Goal: Task Accomplishment & Management: Manage account settings

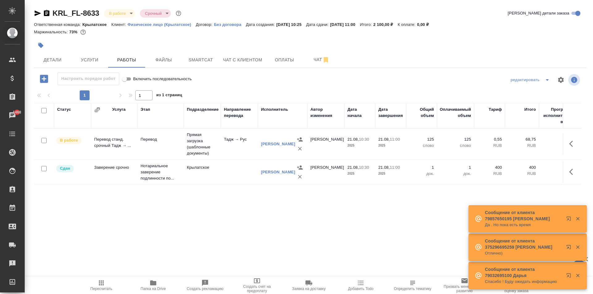
click at [102, 276] on div ".cls-1 fill:#fff; AWATERA Kasymov Timur Клиенты Спецификации Заказы 1468 Чаты T…" at bounding box center [296, 147] width 593 height 294
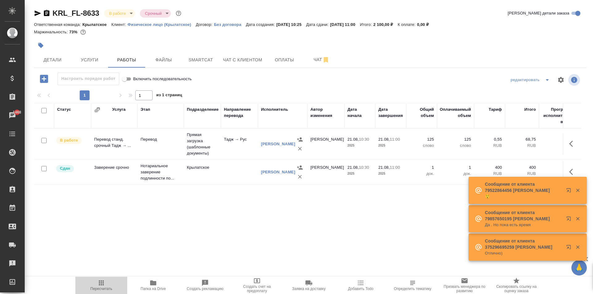
click at [102, 278] on button "Пересчитать" at bounding box center [101, 285] width 52 height 17
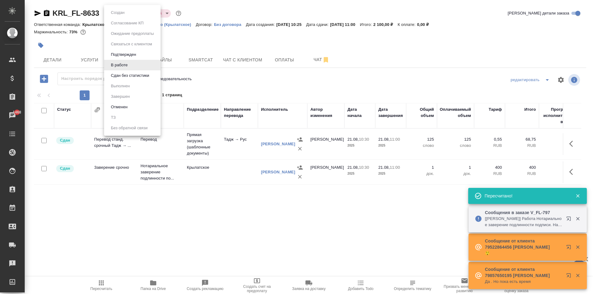
click at [134, 15] on body "🙏 .cls-1 fill:#fff; AWATERA Kasymov Timur Клиенты Спецификации Заказы 1468 Чаты…" at bounding box center [296, 147] width 593 height 294
click at [131, 79] on li "Сдан без статистики" at bounding box center [132, 75] width 57 height 11
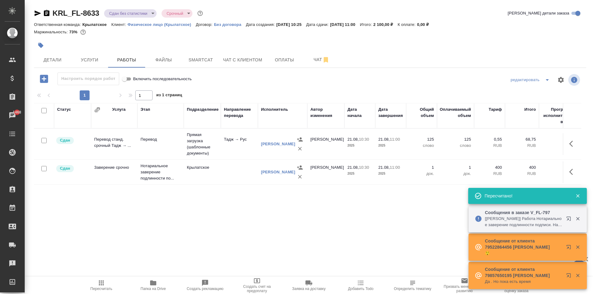
click at [114, 15] on body "🙏 .cls-1 fill:#fff; AWATERA Kasymov Timur Клиенты Спецификации Заказы 1468 Чаты…" at bounding box center [296, 147] width 593 height 294
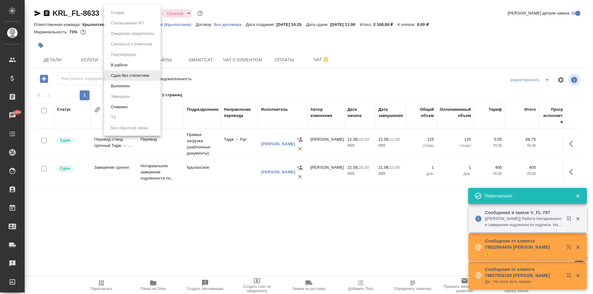
click at [119, 16] on button "Выполнен" at bounding box center [117, 12] width 17 height 7
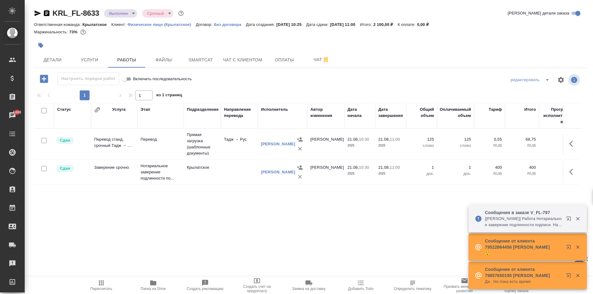
click at [124, 6] on div "KRL_FL-8633 Выполнен completed Срочный urgent Кратко детали заказа Ответственна…" at bounding box center [310, 129] width 559 height 258
click at [125, 12] on body "🙏 .cls-1 fill:#fff; AWATERA Kasymov Timur Клиенты Спецификации Заказы 1468 Чаты…" at bounding box center [296, 147] width 593 height 294
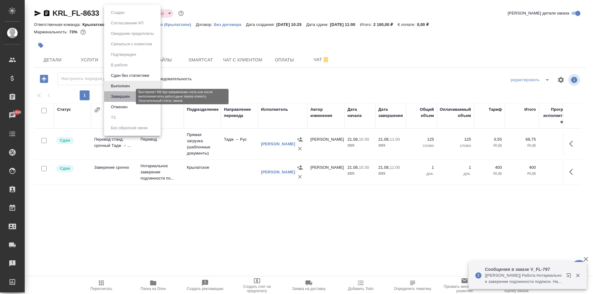
click at [125, 95] on button "Завершен" at bounding box center [120, 96] width 23 height 7
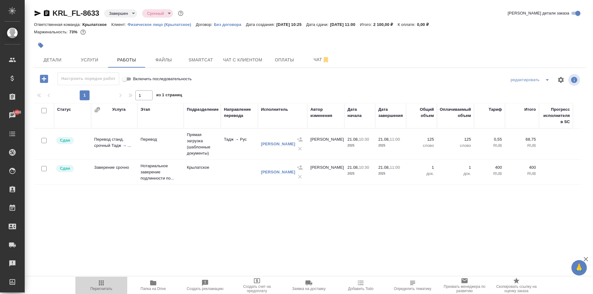
click at [102, 288] on span "Пересчитать" at bounding box center [101, 286] width 44 height 12
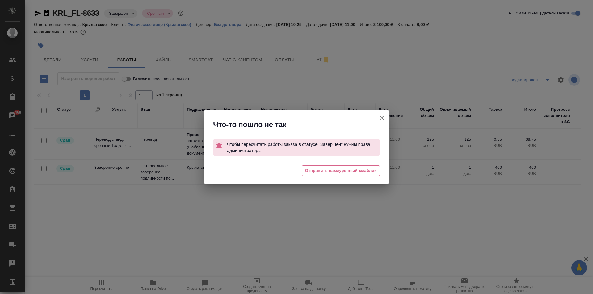
click at [385, 117] on icon "button" at bounding box center [381, 117] width 7 height 7
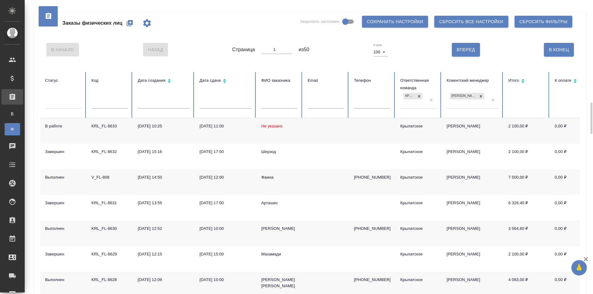
scroll to position [93, 0]
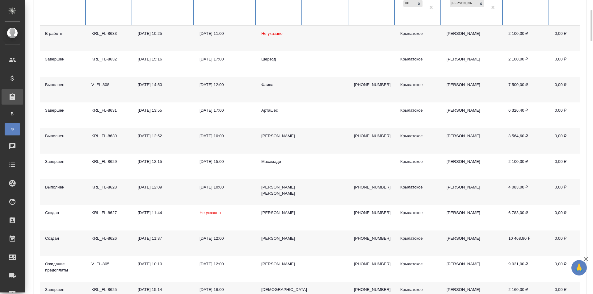
click at [261, 137] on td "[PERSON_NAME]" at bounding box center [279, 141] width 46 height 26
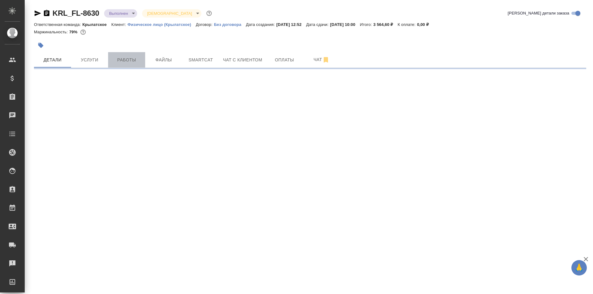
click at [113, 62] on span "Работы" at bounding box center [127, 60] width 30 height 8
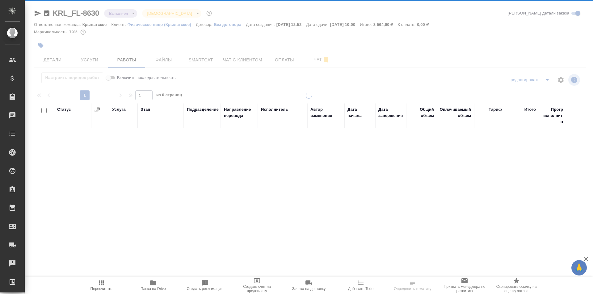
click at [93, 282] on span "Пересчитать" at bounding box center [101, 286] width 44 height 12
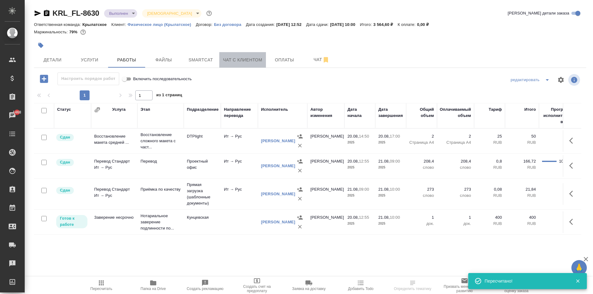
click at [260, 62] on span "Чат с клиентом" at bounding box center [242, 60] width 39 height 8
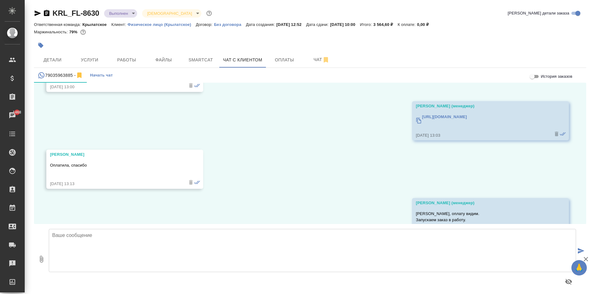
scroll to position [2171, 0]
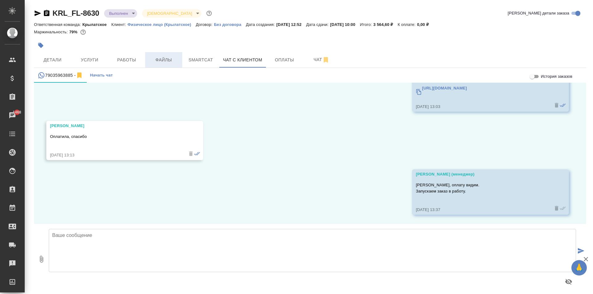
click at [165, 59] on span "Файлы" at bounding box center [164, 60] width 30 height 8
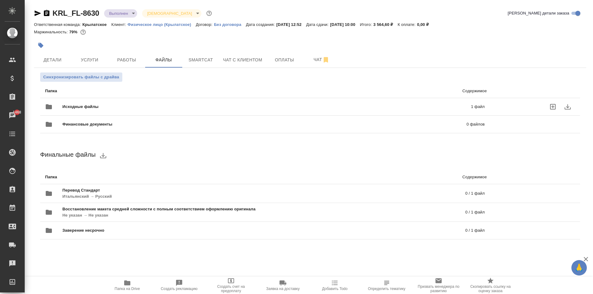
click at [86, 103] on div "Исходные файлы 1 файл" at bounding box center [265, 106] width 440 height 15
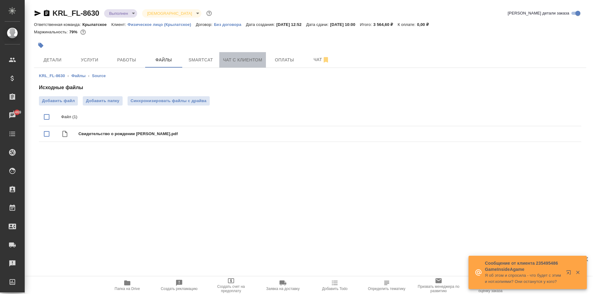
click at [234, 56] on button "Чат с клиентом" at bounding box center [242, 59] width 47 height 15
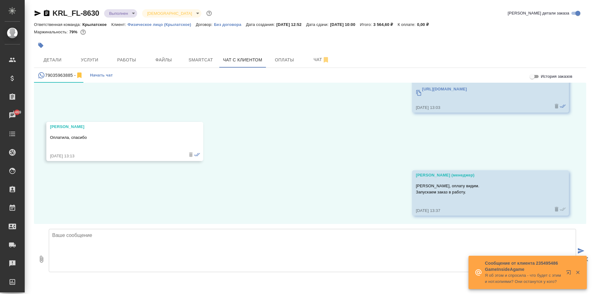
scroll to position [2171, 0]
click at [106, 244] on textarea at bounding box center [312, 250] width 527 height 43
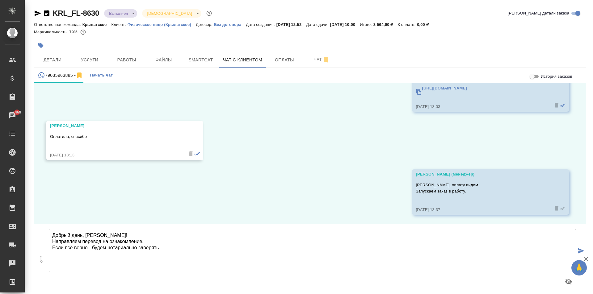
type textarea "Добрый день, Елена! Направляем перевод на ознакомление. Если всё верно - будем …"
click at [41, 263] on icon "button" at bounding box center [41, 259] width 7 height 7
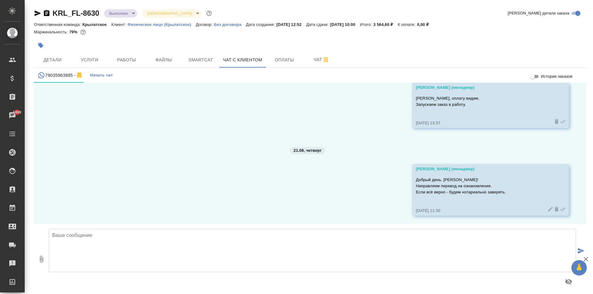
scroll to position [2259, 0]
type input "C:\fakepath\Свидетельство о рождении Елена(ru).pdf"
click at [268, 270] on textarea at bounding box center [312, 250] width 527 height 43
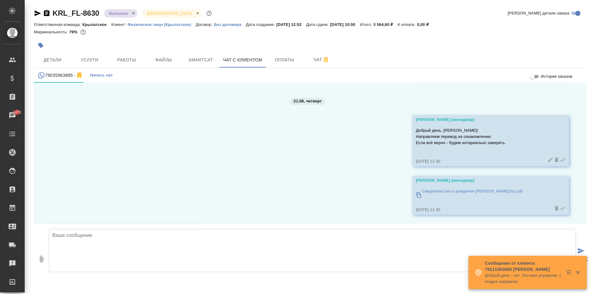
scroll to position [2356, 0]
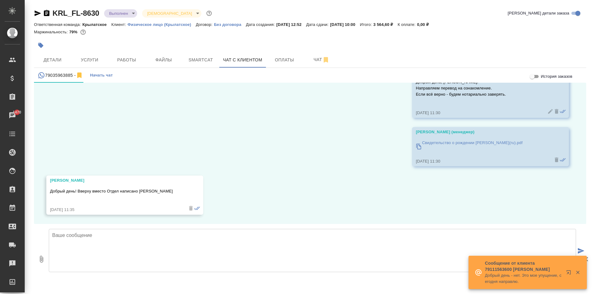
click at [238, 254] on textarea at bounding box center [312, 250] width 527 height 43
type textarea "Исправили"
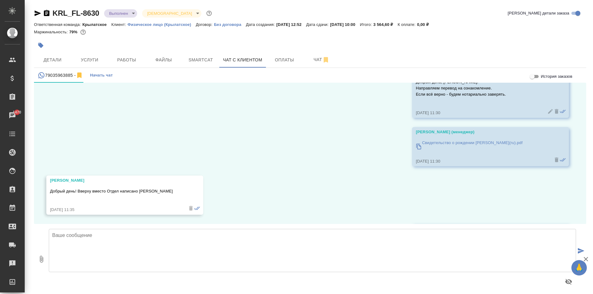
scroll to position [2404, 0]
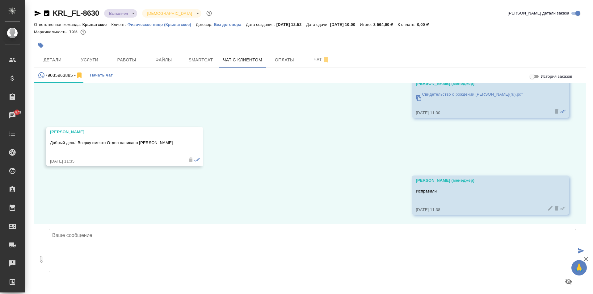
type textarea "Ы"
type textarea "В"
type textarea "Остальной текст проверили?"
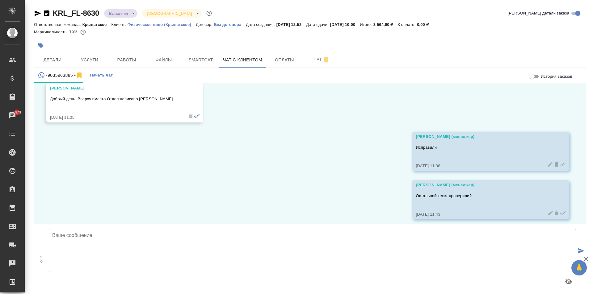
scroll to position [2453, 0]
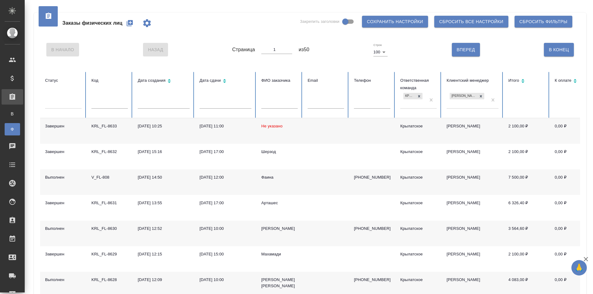
click at [131, 22] on icon "button" at bounding box center [129, 22] width 7 height 7
click at [127, 20] on button "button" at bounding box center [129, 23] width 15 height 15
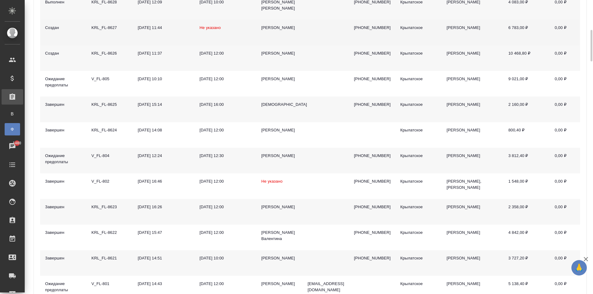
scroll to position [309, 0]
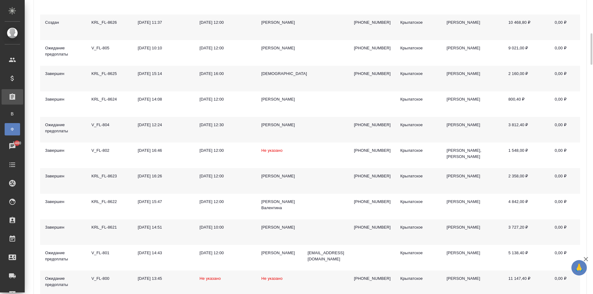
click at [277, 127] on div "[PERSON_NAME]" at bounding box center [279, 125] width 36 height 6
click at [277, 127] on div "Евгения" at bounding box center [279, 125] width 36 height 6
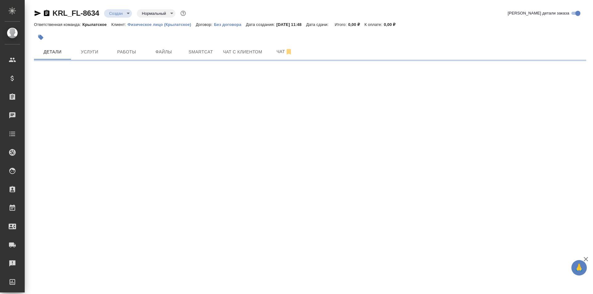
select select "RU"
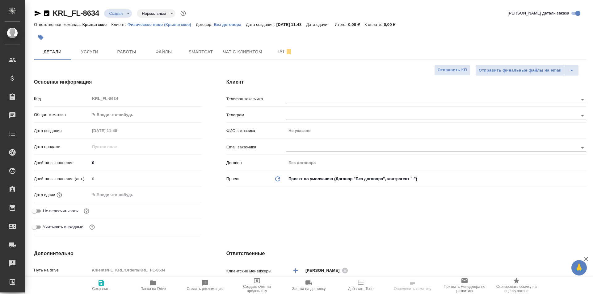
type textarea "x"
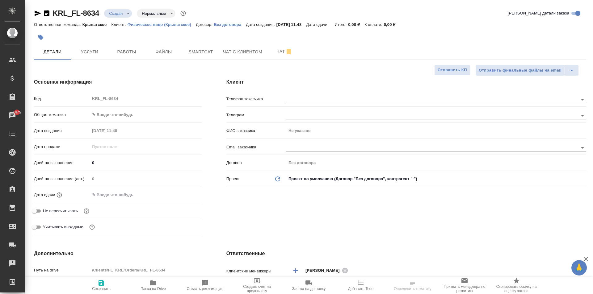
type textarea "x"
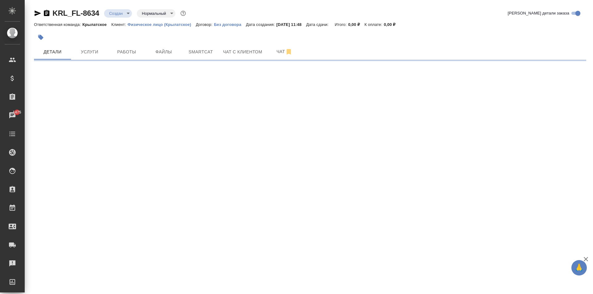
select select "RU"
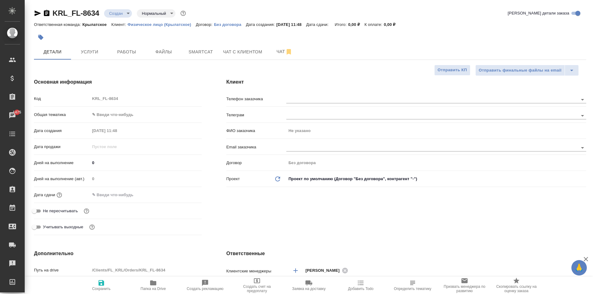
type textarea "x"
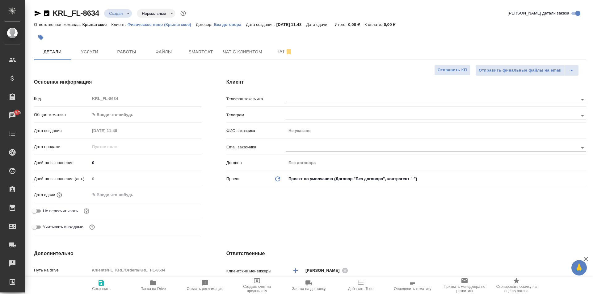
type textarea "x"
click at [511, 233] on div "Клиент Телефон заказчика [PERSON_NAME] заказчика Не указано Email заказчика Дог…" at bounding box center [406, 158] width 385 height 184
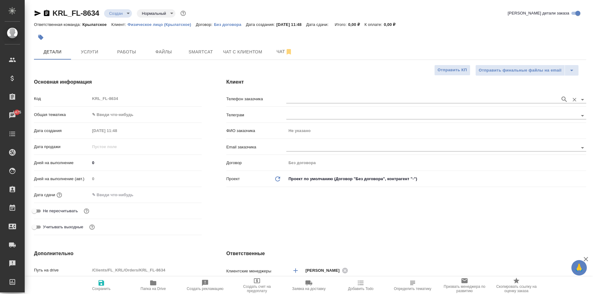
click at [292, 98] on input "text" at bounding box center [421, 99] width 271 height 7
drag, startPoint x: 349, startPoint y: 119, endPoint x: 344, endPoint y: 116, distance: 6.2
drag, startPoint x: 340, startPoint y: 111, endPoint x: 337, endPoint y: 95, distance: 15.6
click at [340, 107] on div "Телефон заказчика Телеграм ФИО заказчика Не указано Email заказчика Договор Без…" at bounding box center [406, 141] width 360 height 96
click at [337, 95] on div at bounding box center [436, 98] width 300 height 11
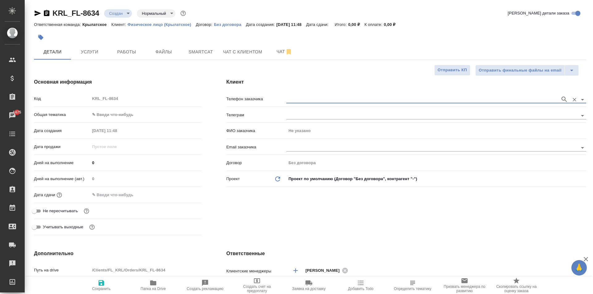
click at [340, 99] on input "text" at bounding box center [421, 99] width 271 height 7
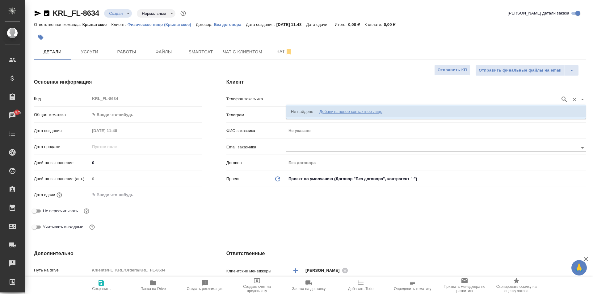
click at [349, 114] on div "Добавить новое контактное лицо" at bounding box center [350, 112] width 63 height 6
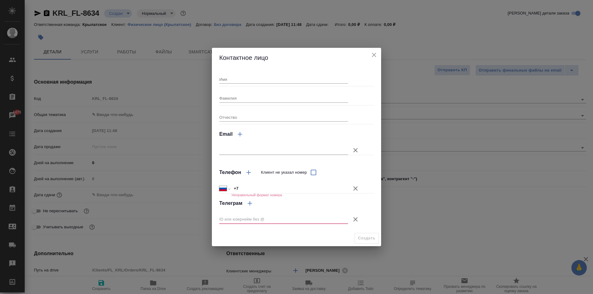
drag, startPoint x: 235, startPoint y: 89, endPoint x: 234, endPoint y: 84, distance: 5.0
click at [234, 88] on div "Имя Фамилия Отчество Email Телефон Клиент не указал номер Международный Австрал…" at bounding box center [296, 149] width 154 height 158
click at [234, 84] on div "Имя Фамилия Отчество Email Телефон Клиент не указал номер Международный Австрал…" at bounding box center [296, 149] width 154 height 158
click at [233, 84] on div "Имя Фамилия Отчество Email Телефон Клиент не указал номер Международный Австрал…" at bounding box center [296, 149] width 154 height 158
click at [231, 82] on input "Имя" at bounding box center [283, 79] width 129 height 9
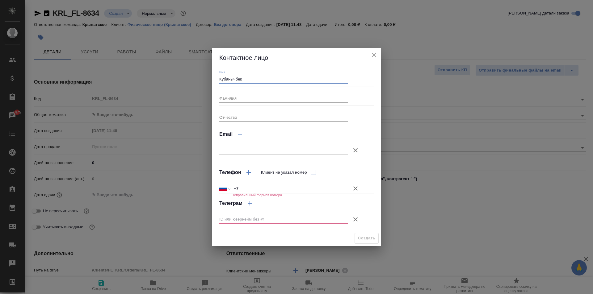
type input "Кубанычбек"
click at [355, 188] on icon "button" at bounding box center [355, 188] width 7 height 7
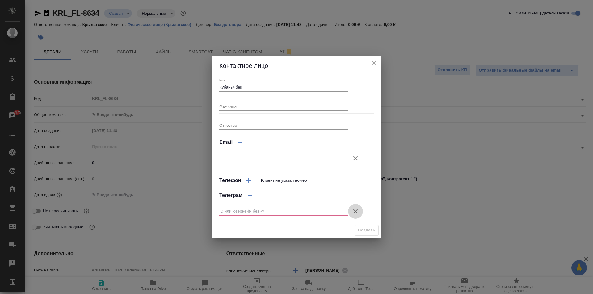
click at [354, 212] on icon "button" at bounding box center [355, 211] width 7 height 7
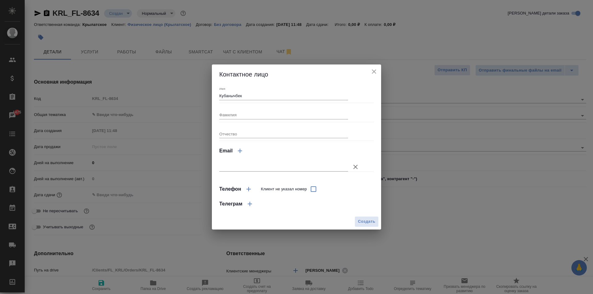
click at [359, 229] on div "Создать" at bounding box center [296, 222] width 169 height 16
click at [359, 225] on span "Создать" at bounding box center [366, 221] width 17 height 7
type input "Кубанычбек"
type textarea "x"
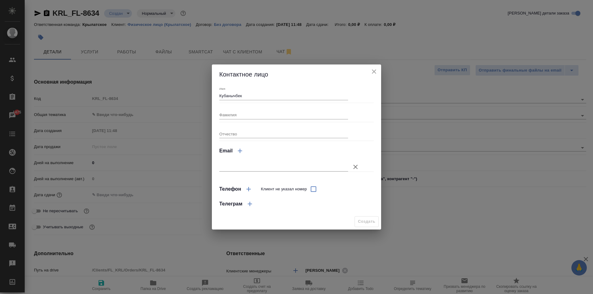
type textarea "x"
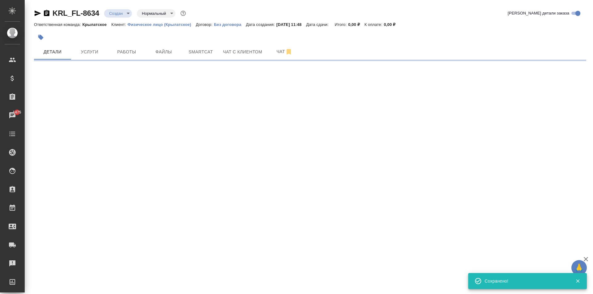
type input "holyTrinity"
select select "RU"
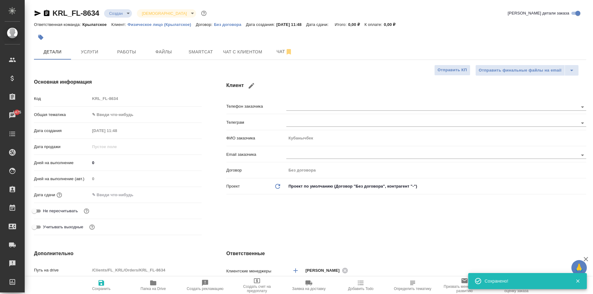
type textarea "x"
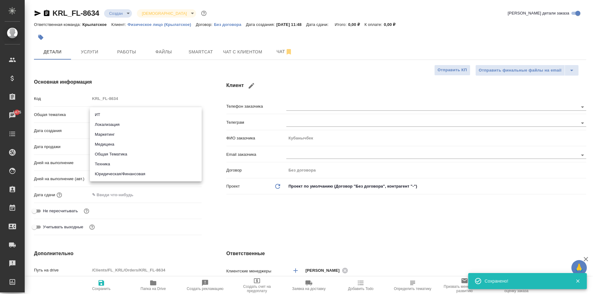
click at [142, 115] on body "🙏 .cls-1 fill:#fff; AWATERA Kasymov Timur Клиенты Спецификации Заказы 1475 Чаты…" at bounding box center [296, 147] width 593 height 294
click at [144, 174] on li "Юридическая/Финансовая" at bounding box center [146, 174] width 112 height 10
type input "yr-fn"
type textarea "x"
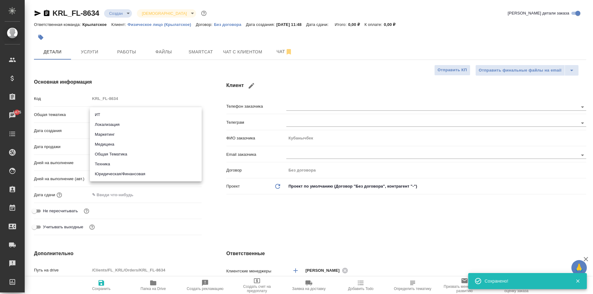
type textarea "x"
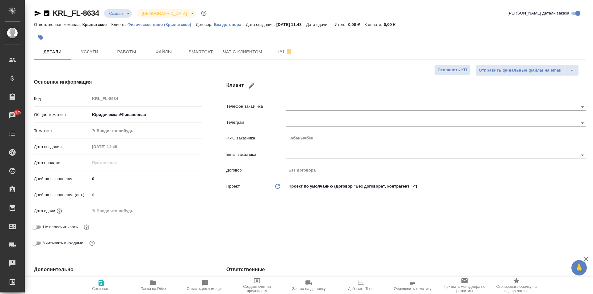
click at [132, 130] on body "🙏 .cls-1 fill:#fff; AWATERA Kasymov Timur Клиенты Спецификации Заказы 1475 Чаты…" at bounding box center [296, 147] width 593 height 294
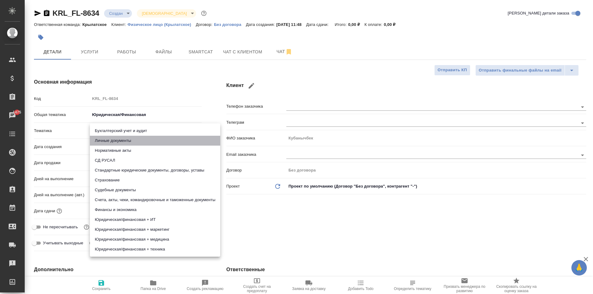
click at [130, 145] on li "Личные документы" at bounding box center [155, 141] width 130 height 10
type textarea "x"
type input "5a8b8b956a9677013d343cfe"
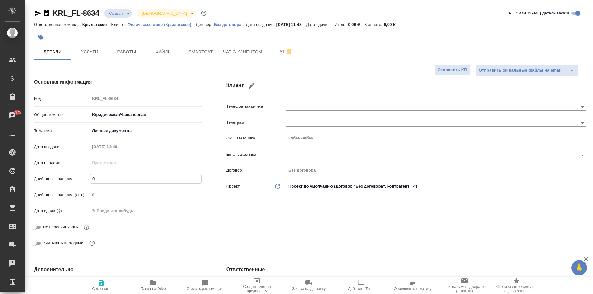
drag, startPoint x: 110, startPoint y: 181, endPoint x: 79, endPoint y: 176, distance: 31.9
click at [79, 176] on div "Дней на выполнение 0" at bounding box center [118, 179] width 168 height 11
type input "1"
type textarea "x"
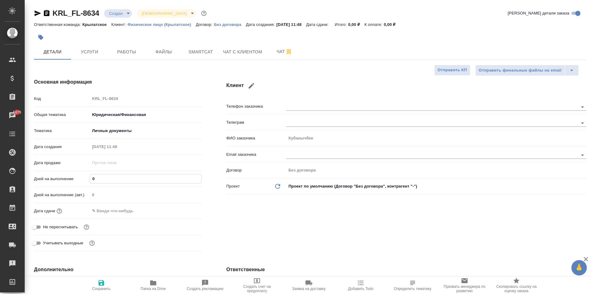
type textarea "x"
type input "1"
click at [106, 204] on div "Дней на выполнение (авт.) 0" at bounding box center [118, 198] width 168 height 16
click at [107, 210] on input "text" at bounding box center [117, 211] width 54 height 9
click at [184, 212] on icon "button" at bounding box center [184, 211] width 6 height 6
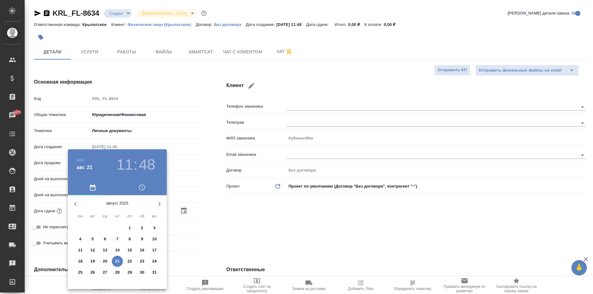
click at [113, 259] on span "21" at bounding box center [117, 262] width 11 height 6
type input "21.08.2025 11:48"
type textarea "x"
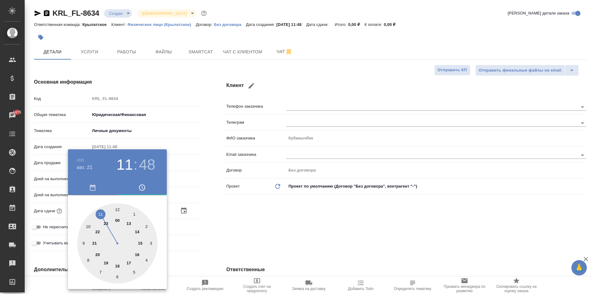
click at [120, 209] on div at bounding box center [117, 244] width 80 height 80
type input "21.08.2025 12:48"
type textarea "x"
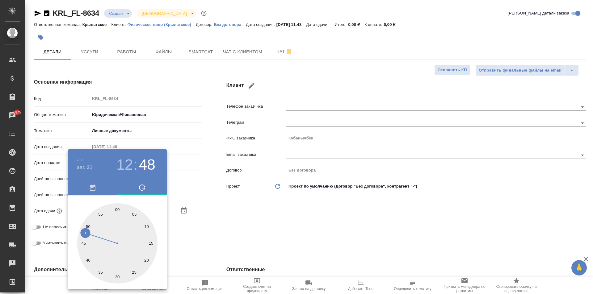
type input "21.08.2025 12:31"
type textarea "x"
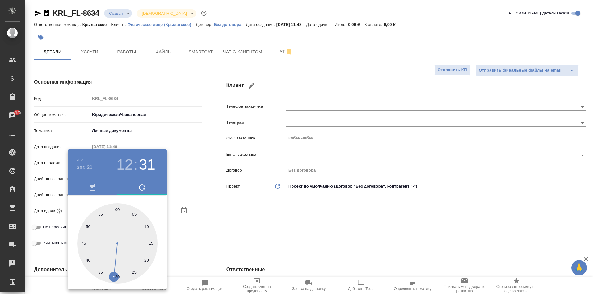
type textarea "x"
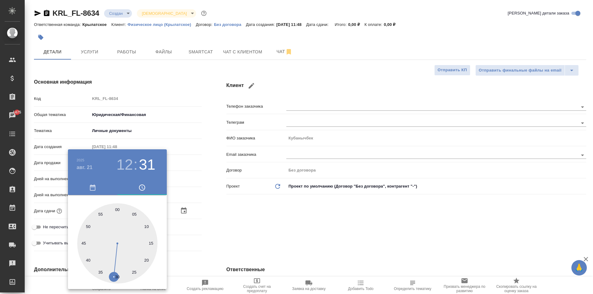
type textarea "x"
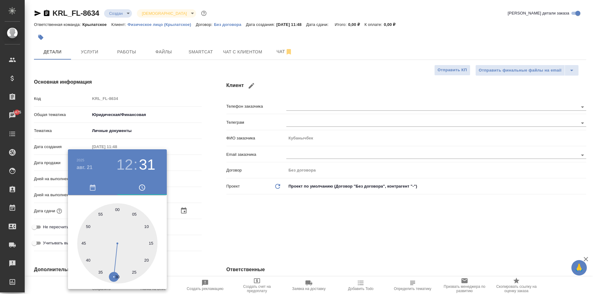
type textarea "x"
type input "21.08.2025 12:30"
type textarea "x"
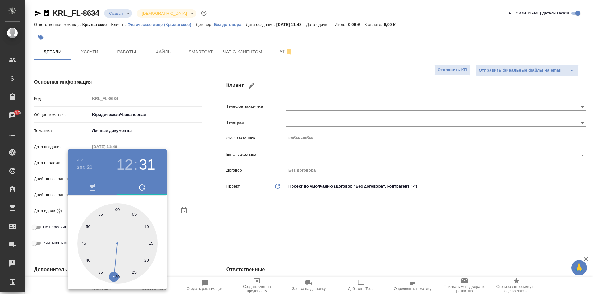
type textarea "x"
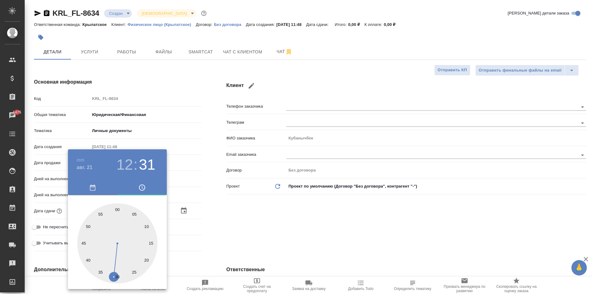
type textarea "x"
drag, startPoint x: 113, startPoint y: 277, endPoint x: 116, endPoint y: 280, distance: 4.4
click at [116, 280] on div at bounding box center [117, 244] width 80 height 80
type textarea "x"
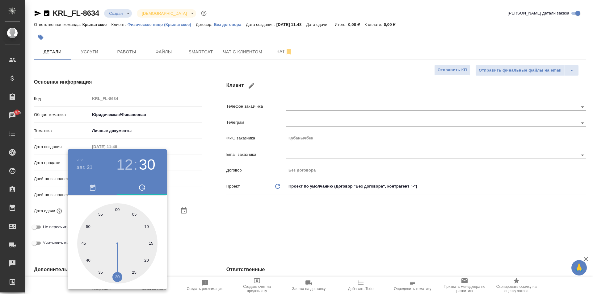
type textarea "x"
drag, startPoint x: 246, startPoint y: 234, endPoint x: 166, endPoint y: 234, distance: 79.4
click at [243, 234] on div at bounding box center [296, 147] width 593 height 294
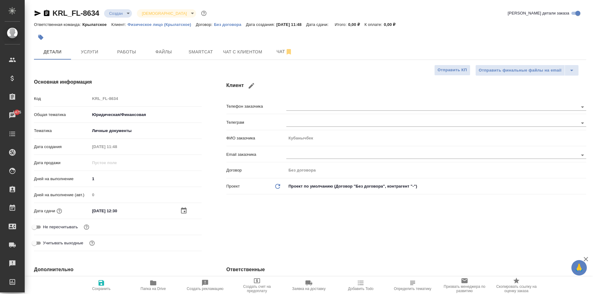
click at [61, 229] on span "Не пересчитывать" at bounding box center [60, 227] width 35 height 6
click at [45, 229] on input "Не пересчитывать" at bounding box center [34, 227] width 22 height 7
checkbox input "true"
type textarea "x"
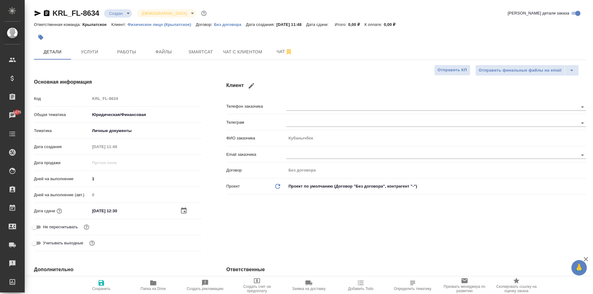
type textarea "x"
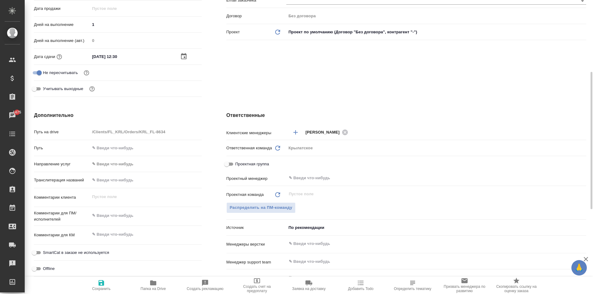
click at [118, 161] on body "🙏 .cls-1 fill:#fff; AWATERA Kasymov Timur Клиенты Спецификации Заказы 1475 Чаты…" at bounding box center [296, 147] width 593 height 294
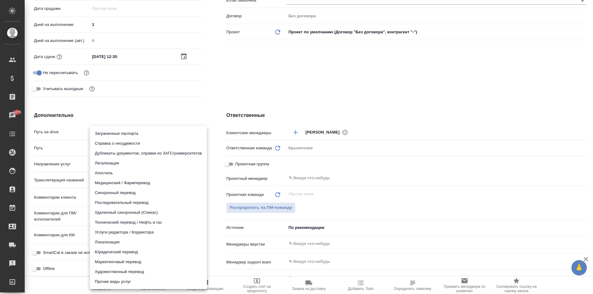
click at [112, 249] on li "Юридический перевод" at bounding box center [148, 252] width 117 height 10
type input "legalTranslation"
type textarea "x"
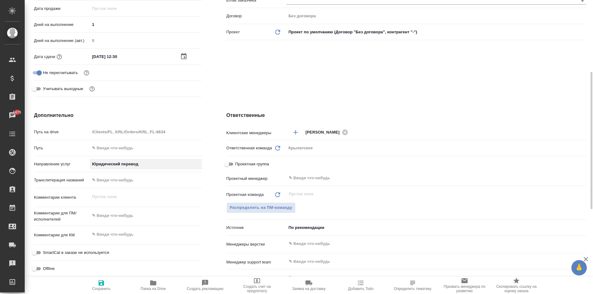
scroll to position [216, 0]
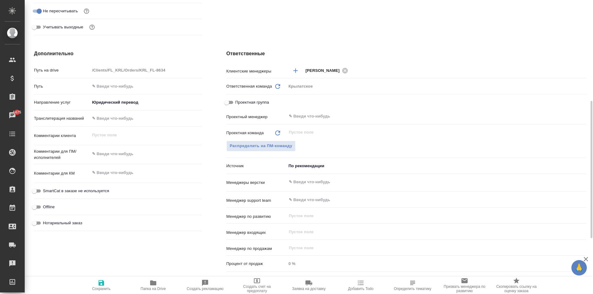
click at [91, 191] on span "SmartCat в заказе не используется" at bounding box center [76, 191] width 66 height 6
click at [45, 191] on input "SmartCat в заказе не используется" at bounding box center [34, 191] width 22 height 7
checkbox input "true"
type textarea "x"
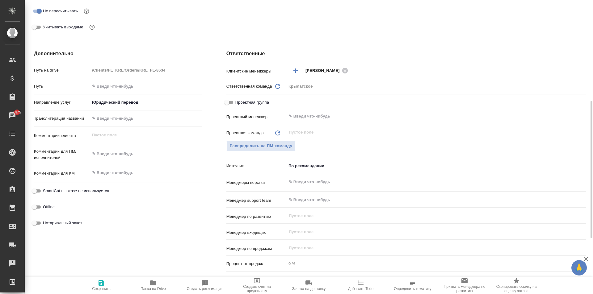
type textarea "x"
click at [70, 227] on label "Нотариальный заказ" at bounding box center [57, 223] width 52 height 7
click at [45, 227] on input "Нотариальный заказ" at bounding box center [34, 223] width 22 height 7
checkbox input "true"
type textarea "x"
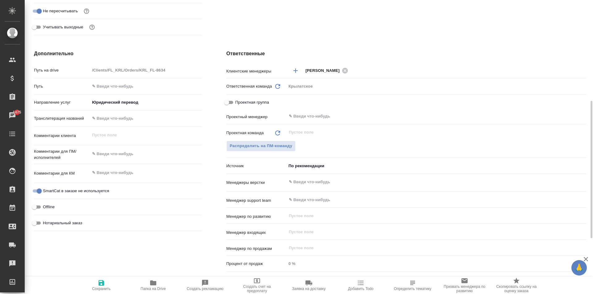
type textarea "x"
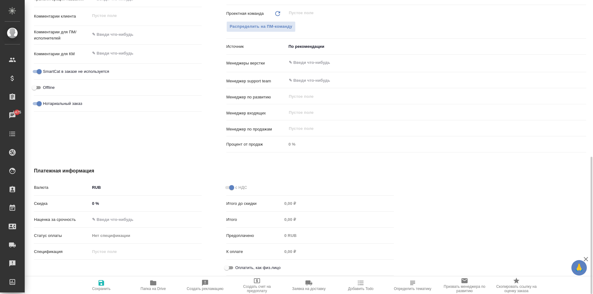
click at [227, 267] on input "Оплатить, как физ.лицо" at bounding box center [227, 267] width 22 height 7
checkbox input "true"
type textarea "x"
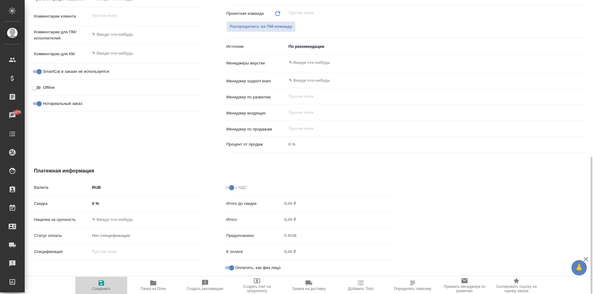
click at [102, 283] on icon "button" at bounding box center [102, 283] width 6 height 6
type textarea "x"
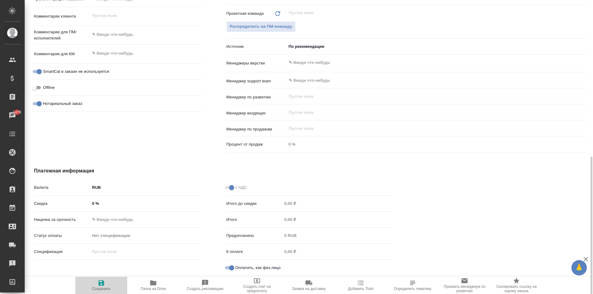
type textarea "x"
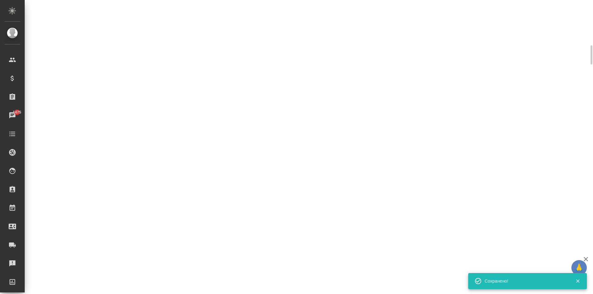
scroll to position [0, 0]
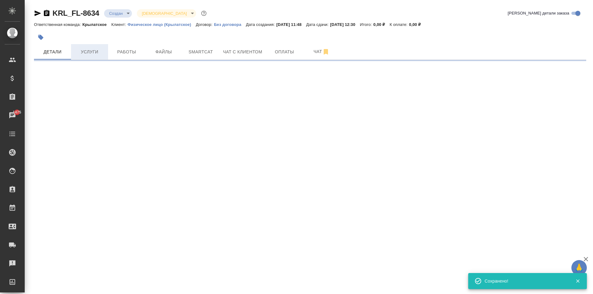
select select "RU"
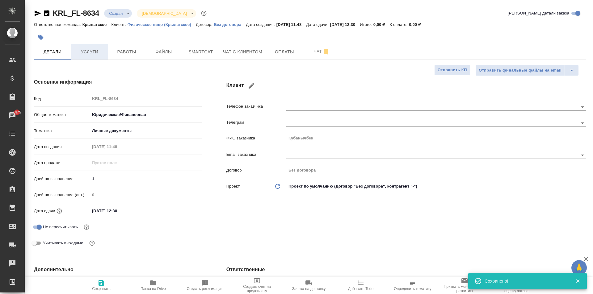
type textarea "x"
click at [95, 48] on button "Услуги" at bounding box center [89, 51] width 37 height 15
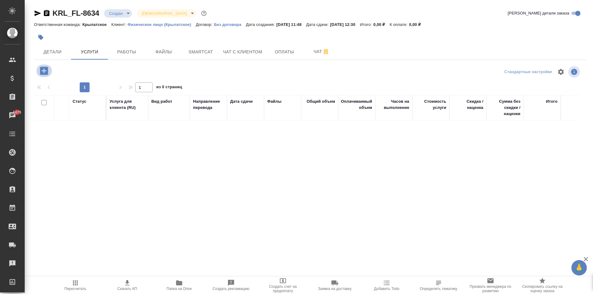
click at [46, 74] on icon "button" at bounding box center [44, 71] width 8 height 8
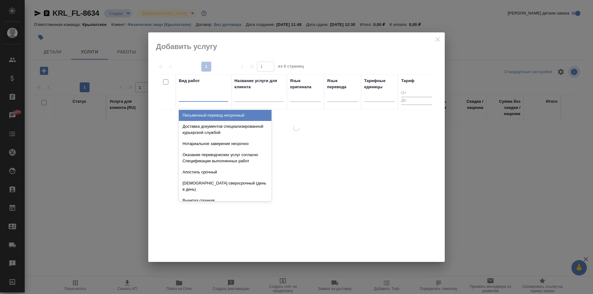
click at [199, 98] on div at bounding box center [203, 95] width 49 height 9
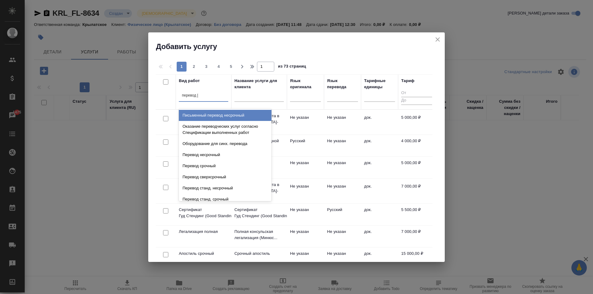
type input "перевод ст"
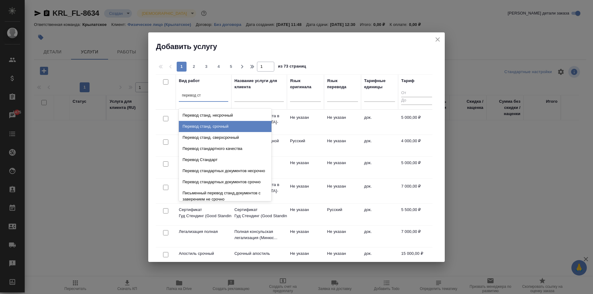
click at [230, 124] on div "Перевод станд. срочный" at bounding box center [225, 126] width 93 height 11
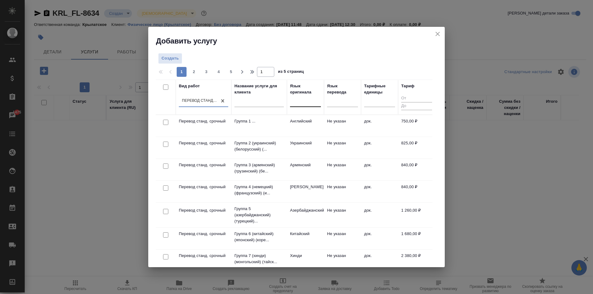
click at [303, 102] on div at bounding box center [305, 100] width 31 height 9
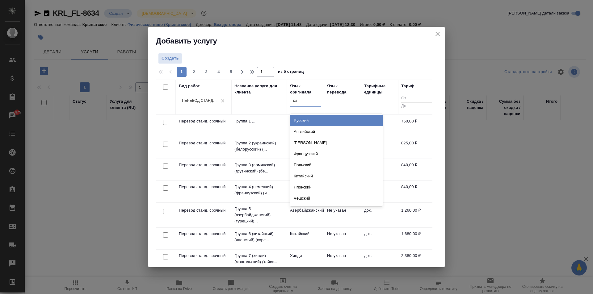
type input "кир"
click at [319, 120] on div "Киргизский" at bounding box center [336, 120] width 93 height 11
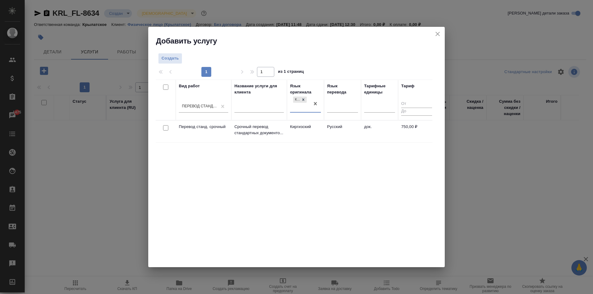
click at [318, 127] on td "Киргизский" at bounding box center [305, 132] width 37 height 22
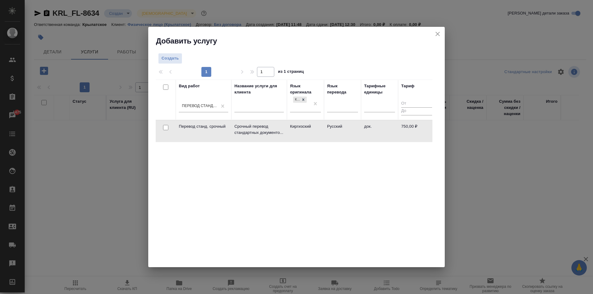
click at [318, 127] on td "Киргизский" at bounding box center [305, 131] width 37 height 22
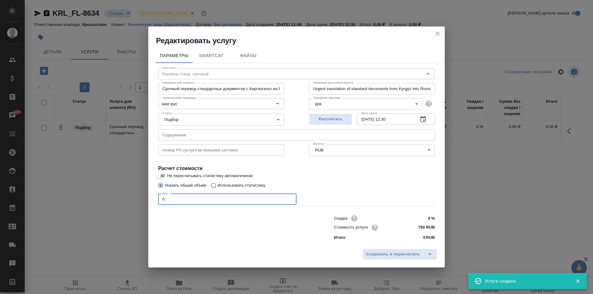
drag, startPoint x: 179, startPoint y: 200, endPoint x: 121, endPoint y: 192, distance: 59.1
click at [121, 192] on div "Редактировать услугу Параметры SmartCat Файлы Вид работ Перевод станд. срочный …" at bounding box center [296, 147] width 593 height 294
type input "1"
click at [406, 252] on span "Сохранить и пересчитать" at bounding box center [393, 254] width 54 height 7
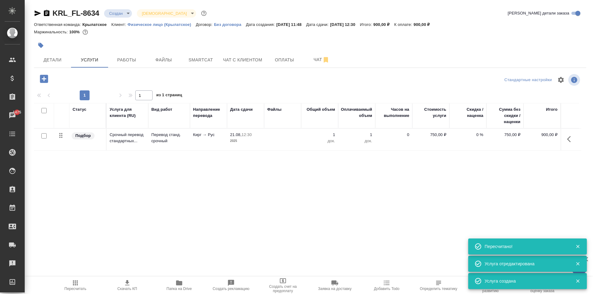
click at [47, 79] on icon "button" at bounding box center [44, 79] width 8 height 8
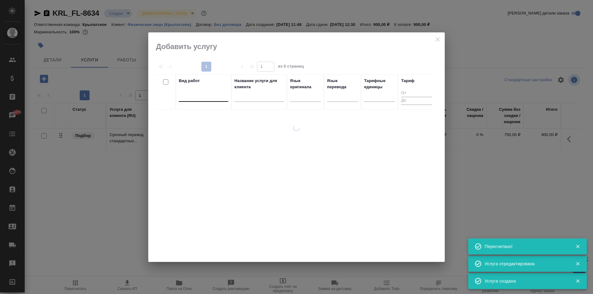
click at [213, 95] on div at bounding box center [203, 95] width 49 height 9
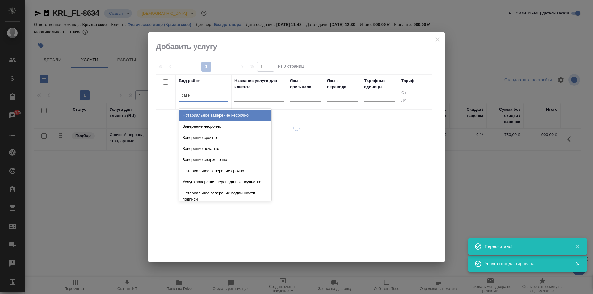
type input "завер"
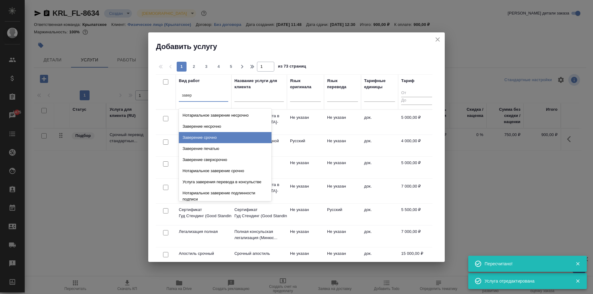
click at [244, 137] on div "Заверение срочно" at bounding box center [225, 137] width 93 height 11
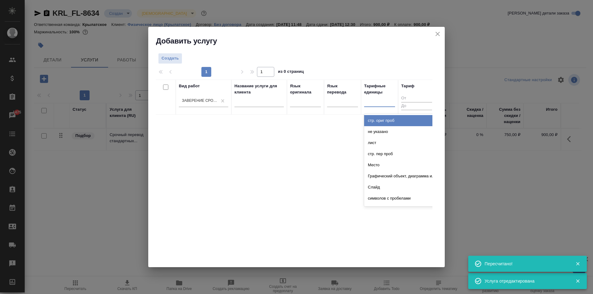
click at [385, 102] on div at bounding box center [379, 100] width 31 height 9
type input "до"
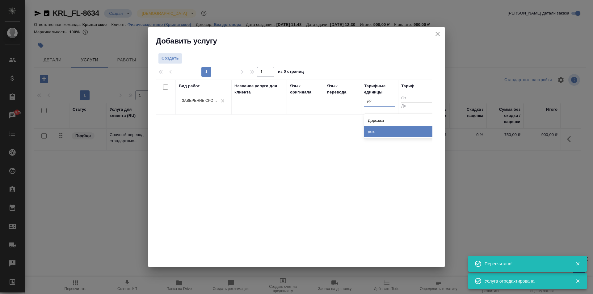
drag, startPoint x: 384, startPoint y: 135, endPoint x: 355, endPoint y: 122, distance: 31.8
click at [383, 135] on div "док." at bounding box center [410, 131] width 93 height 11
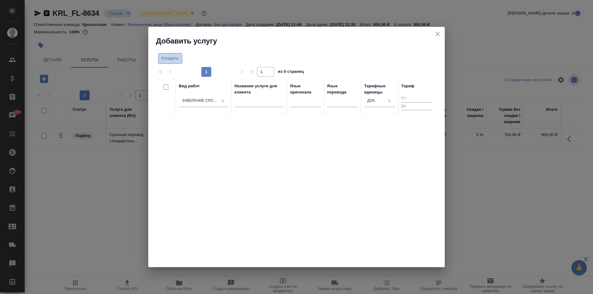
click at [169, 57] on span "Создать" at bounding box center [170, 58] width 17 height 7
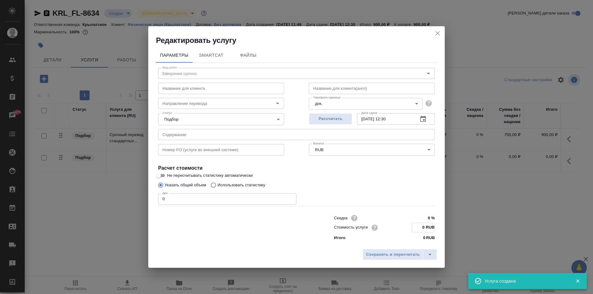
drag, startPoint x: 418, startPoint y: 226, endPoint x: 464, endPoint y: 230, distance: 46.6
click at [464, 231] on div "Редактировать услугу Параметры SmartCat Файлы Вид работ Заверение срочно Вид ра…" at bounding box center [296, 147] width 593 height 294
type input "6 RUB"
type input "1000 RUB"
drag, startPoint x: 249, startPoint y: 204, endPoint x: 103, endPoint y: 193, distance: 147.1
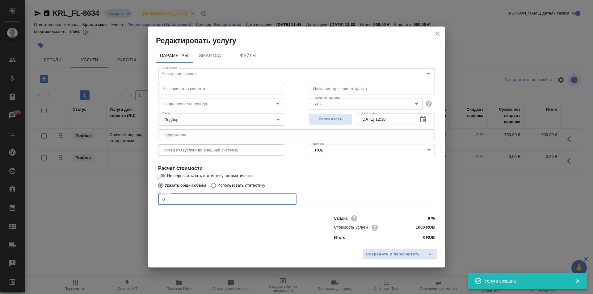
click at [103, 193] on div "Редактировать услугу Параметры SmartCat Файлы Вид работ Заверение срочно Вид ра…" at bounding box center [296, 147] width 593 height 294
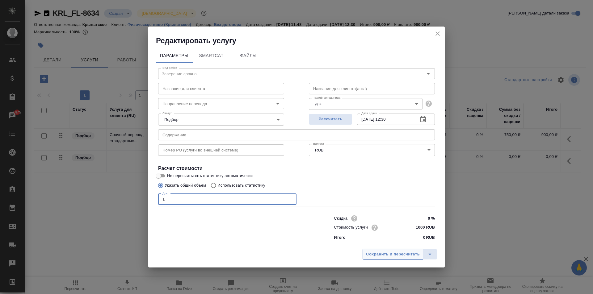
type input "1"
click at [371, 251] on button "Сохранить и пересчитать" at bounding box center [393, 254] width 61 height 11
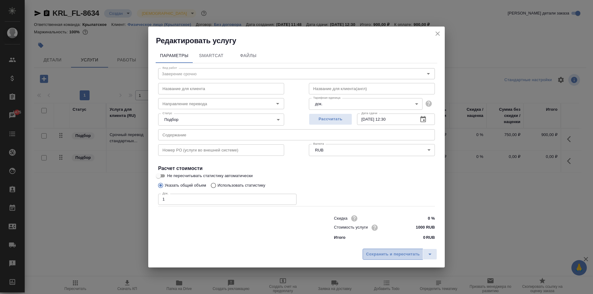
click at [372, 252] on span "Сохранить и пересчитать" at bounding box center [393, 254] width 54 height 7
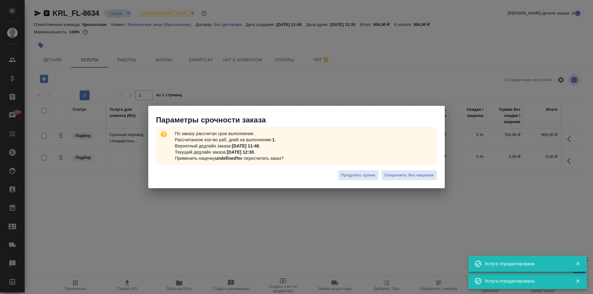
click at [439, 172] on div "Продлить сроки Сохранить без наценки" at bounding box center [296, 178] width 297 height 22
click at [427, 175] on span "Сохранить без наценки" at bounding box center [409, 175] width 49 height 7
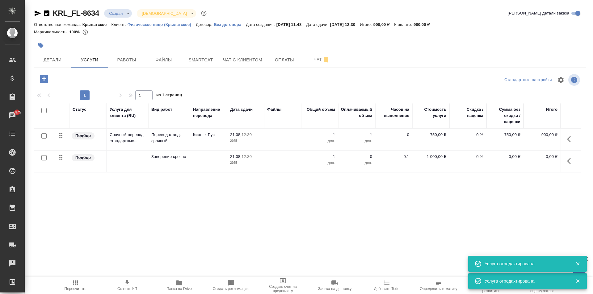
type input "urgent"
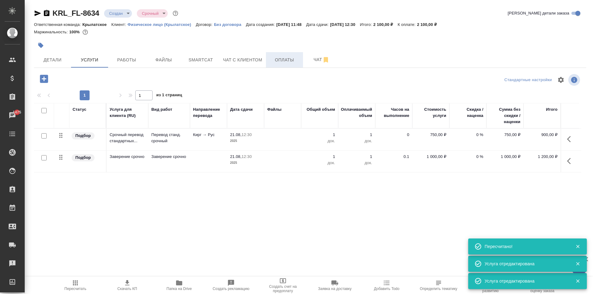
click at [286, 62] on span "Оплаты" at bounding box center [285, 60] width 30 height 8
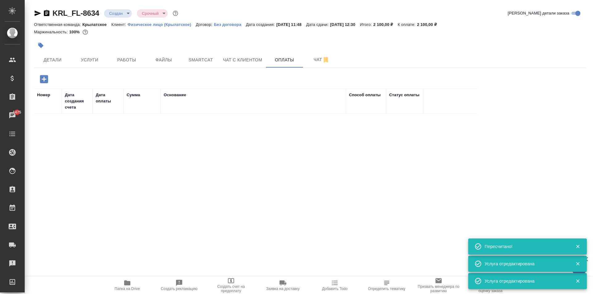
click at [38, 75] on button "button" at bounding box center [44, 79] width 17 height 13
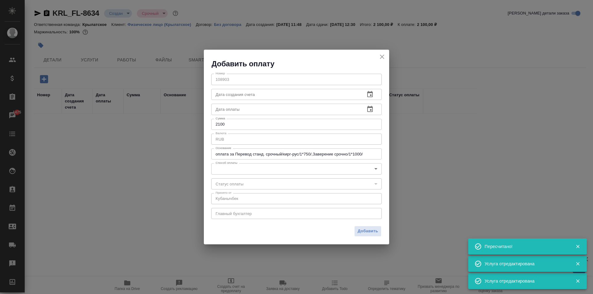
click at [224, 167] on body "🙏 .cls-1 fill:#fff; AWATERA Kasymov Timur Клиенты Спецификации Заказы 1475 Чаты…" at bounding box center [296, 147] width 593 height 294
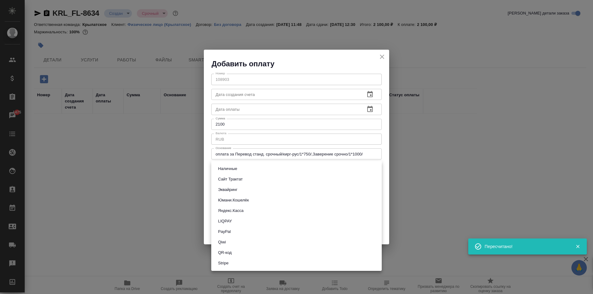
click at [230, 188] on button "Эквайринг" at bounding box center [227, 190] width 23 height 7
type input "acquiring"
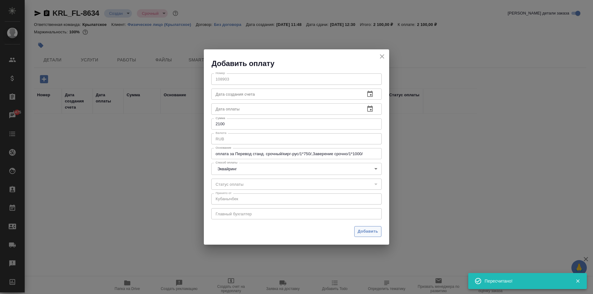
drag, startPoint x: 369, startPoint y: 223, endPoint x: 369, endPoint y: 228, distance: 5.0
click at [369, 227] on div "Добавить оплату Номер 108903 Номер Дата создания счета Дата создания счета Дата…" at bounding box center [296, 146] width 185 height 195
click at [367, 229] on span "Добавить" at bounding box center [368, 231] width 20 height 7
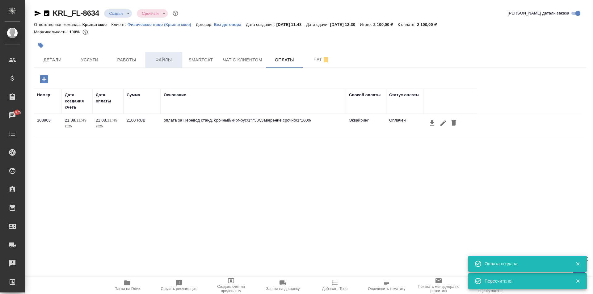
click at [166, 59] on span "Файлы" at bounding box center [164, 60] width 30 height 8
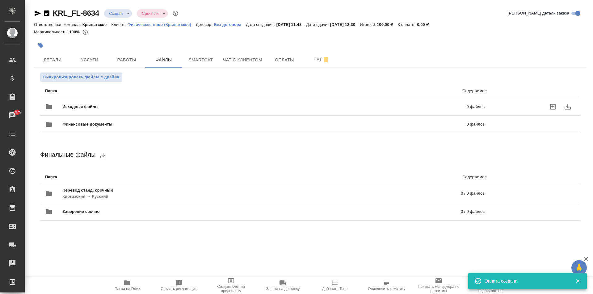
click at [100, 102] on div "Исходные файлы 0 файлов" at bounding box center [265, 106] width 440 height 15
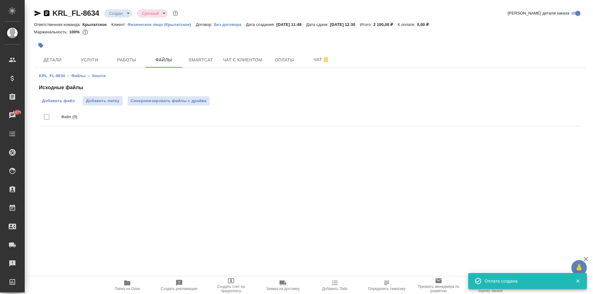
click at [58, 97] on label "Добавить файл" at bounding box center [58, 100] width 39 height 9
click at [0, 0] on input "Добавить файл" at bounding box center [0, 0] width 0 height 0
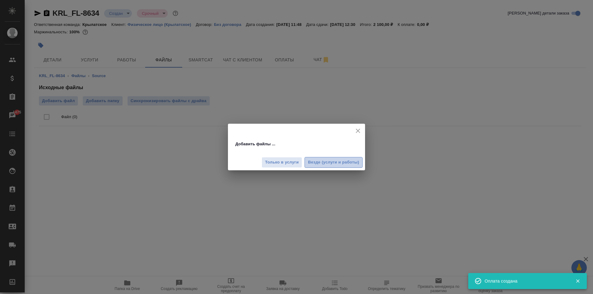
click at [326, 165] on span "Везде (услуги и работы)" at bounding box center [333, 162] width 51 height 7
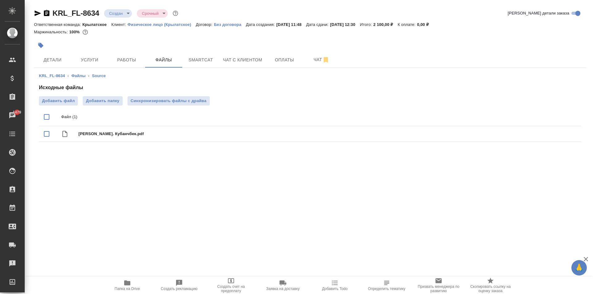
click at [119, 79] on div "KRL_FL-8634 ‹ Файлы ‹ Source Исходные файлы Добавить файл Добавить папку Синхро…" at bounding box center [310, 109] width 552 height 82
click at [120, 58] on span "Работы" at bounding box center [127, 60] width 30 height 8
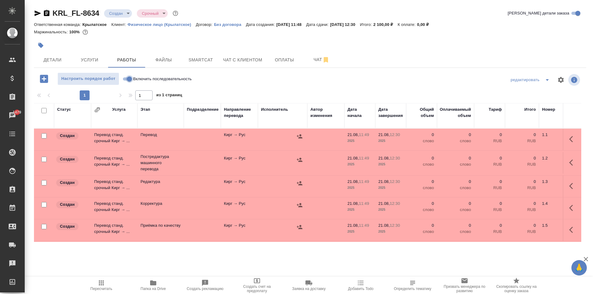
click at [126, 81] on input "Включить последовательность" at bounding box center [129, 78] width 22 height 7
checkbox input "true"
click at [44, 111] on input "checkbox" at bounding box center [43, 110] width 5 height 5
checkbox input "true"
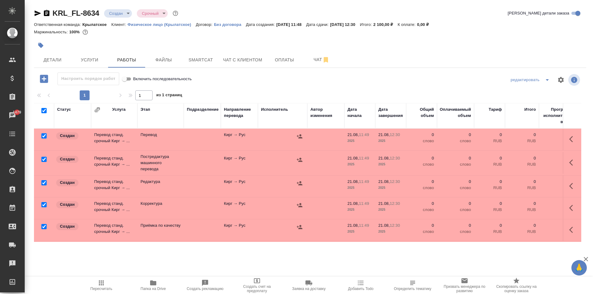
checkbox input "true"
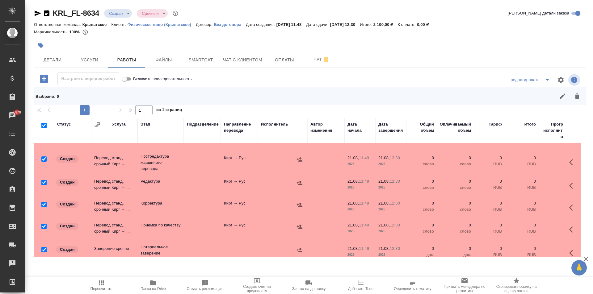
scroll to position [29, 0]
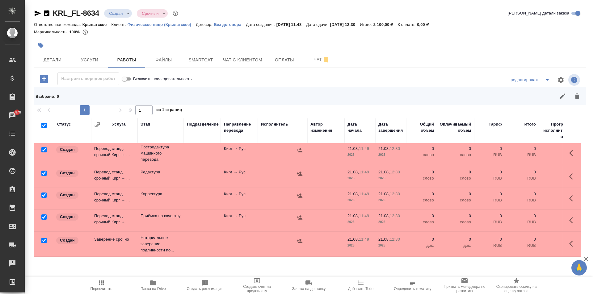
click at [44, 238] on input "checkbox" at bounding box center [43, 240] width 5 height 5
checkbox input "false"
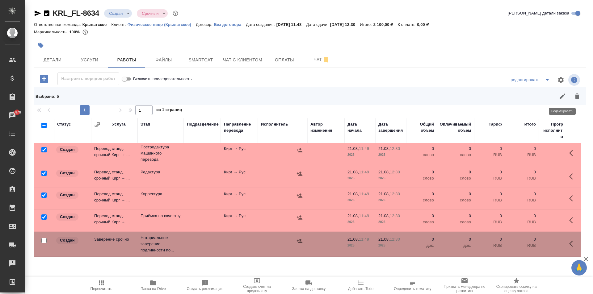
drag, startPoint x: 574, startPoint y: 100, endPoint x: 542, endPoint y: 120, distance: 37.5
click at [575, 100] on icon "button" at bounding box center [577, 96] width 7 height 7
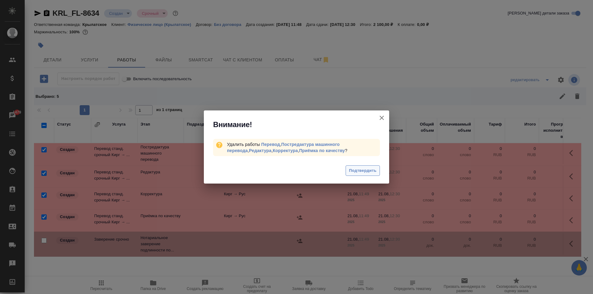
click at [369, 173] on span "Подтвердить" at bounding box center [362, 170] width 27 height 7
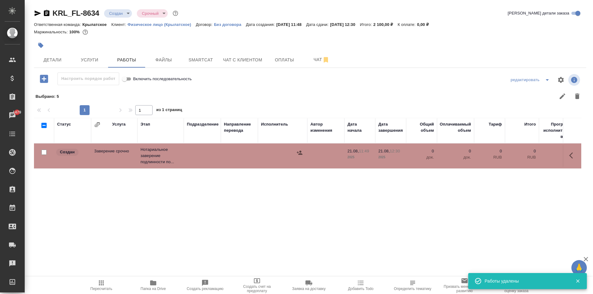
scroll to position [0, 0]
click at [568, 156] on button "button" at bounding box center [573, 155] width 15 height 15
click at [526, 153] on icon "button" at bounding box center [527, 155] width 7 height 7
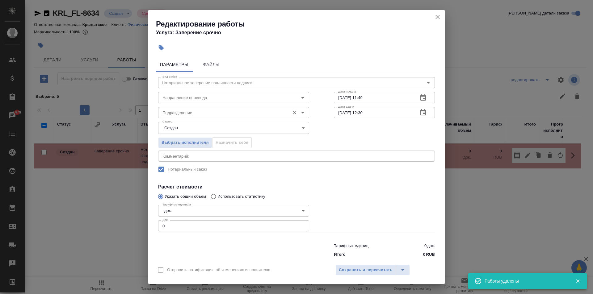
click at [160, 113] on div "Подразделение" at bounding box center [233, 112] width 151 height 11
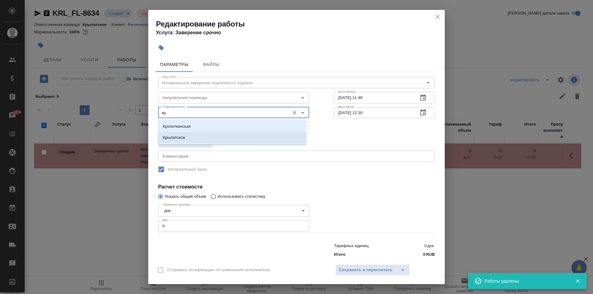
click at [170, 136] on p "Крылатское" at bounding box center [174, 138] width 23 height 6
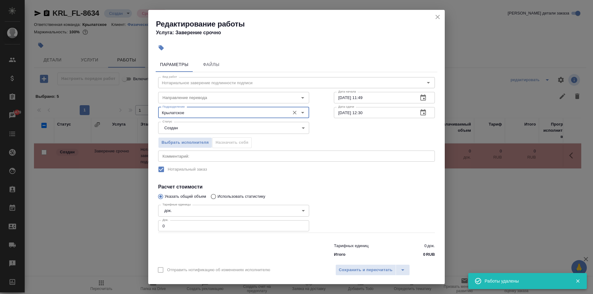
type input "Крылатское"
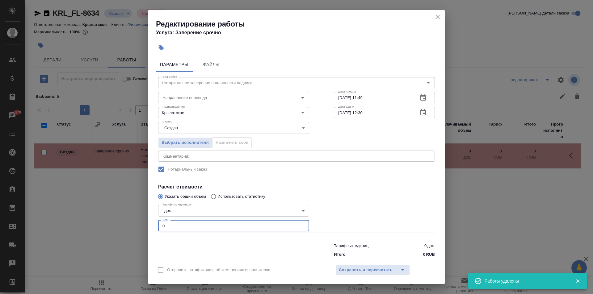
drag, startPoint x: 172, startPoint y: 226, endPoint x: 135, endPoint y: 221, distance: 37.7
click at [131, 221] on div "Редактирование работы Услуга: Заверение срочно Параметры Файлы Вид работ Нотари…" at bounding box center [296, 147] width 593 height 294
type input "1"
drag, startPoint x: 347, startPoint y: 268, endPoint x: 342, endPoint y: 265, distance: 5.0
click at [346, 268] on span "Сохранить и пересчитать" at bounding box center [366, 270] width 54 height 7
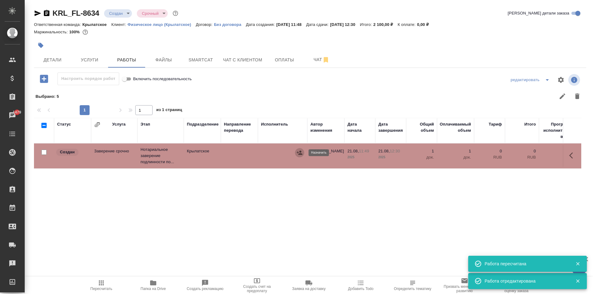
click at [300, 154] on icon "button" at bounding box center [300, 153] width 6 height 4
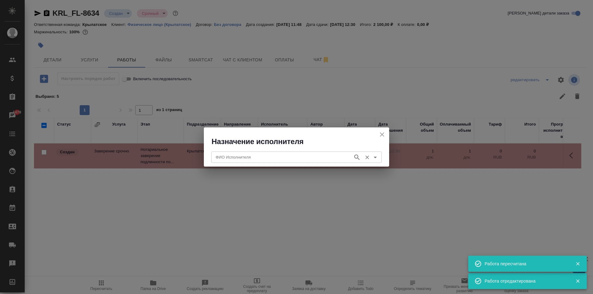
click at [240, 158] on input "ФИО Исполнителя" at bounding box center [281, 157] width 137 height 7
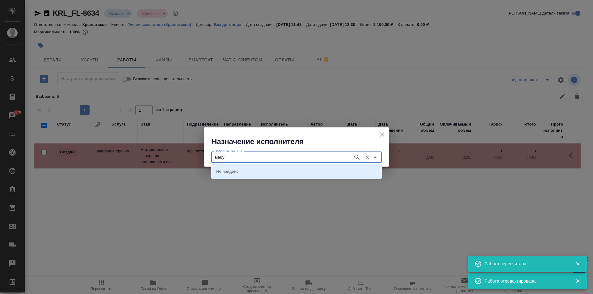
type input "мацу"
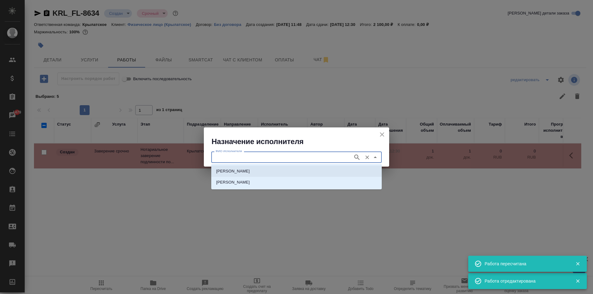
click at [244, 174] on p "НОТАРИУС Мацуленко Юлия Юрьевна" at bounding box center [233, 171] width 34 height 6
type input "НОТАРИУС Мацуленко Юлия Юрьевна"
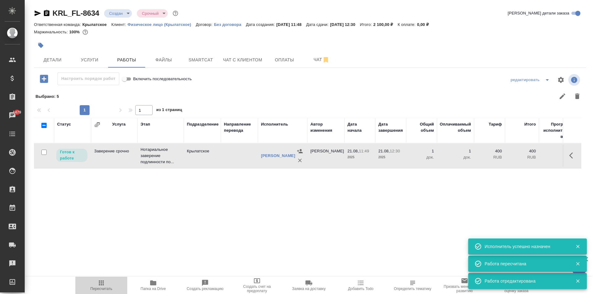
click at [103, 282] on icon "button" at bounding box center [101, 283] width 7 height 7
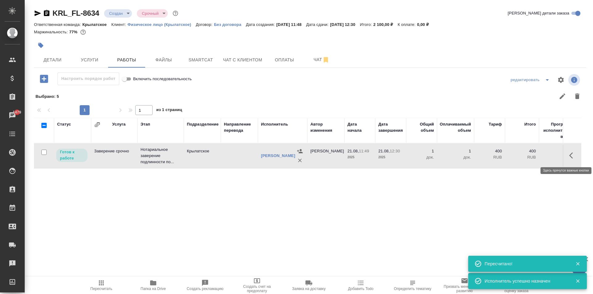
click at [571, 154] on icon "button" at bounding box center [572, 155] width 7 height 7
click at [529, 154] on icon "button" at bounding box center [527, 155] width 7 height 7
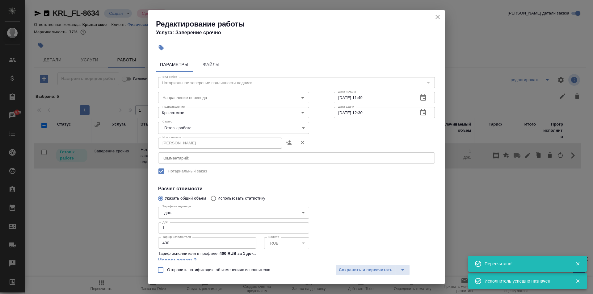
click at [190, 130] on body "🙏 .cls-1 fill:#fff; AWATERA Kasymov Timur Клиенты Спецификации Заказы 1479 Чаты…" at bounding box center [296, 147] width 593 height 294
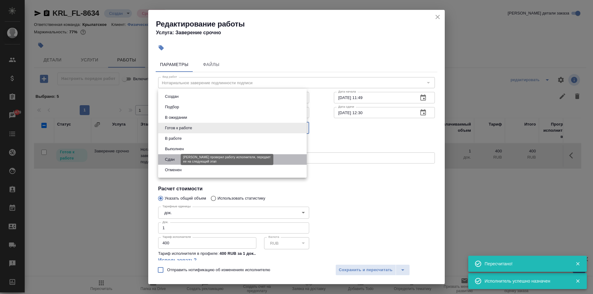
click at [173, 160] on button "Сдан" at bounding box center [169, 159] width 13 height 7
type input "closed"
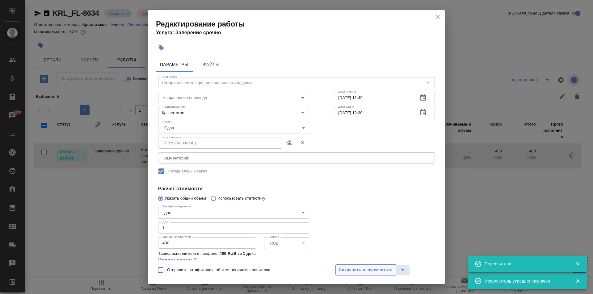
drag, startPoint x: 344, startPoint y: 263, endPoint x: 344, endPoint y: 268, distance: 5.0
click at [343, 264] on div "Отправить нотификацию об изменениях исполнителю Сохранить и пересчитать" at bounding box center [296, 273] width 297 height 24
click at [344, 271] on span "Сохранить и пересчитать" at bounding box center [366, 270] width 54 height 7
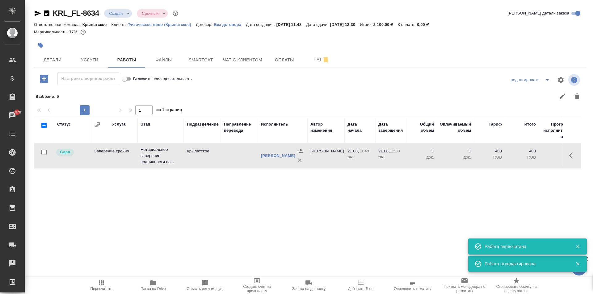
click at [96, 282] on span "Пересчитать" at bounding box center [101, 286] width 44 height 12
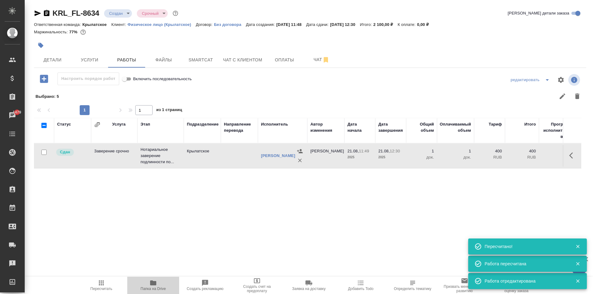
click at [152, 285] on icon "button" at bounding box center [153, 283] width 6 height 5
drag, startPoint x: 59, startPoint y: 53, endPoint x: 69, endPoint y: 54, distance: 10.2
click at [59, 53] on button "Детали" at bounding box center [52, 59] width 37 height 15
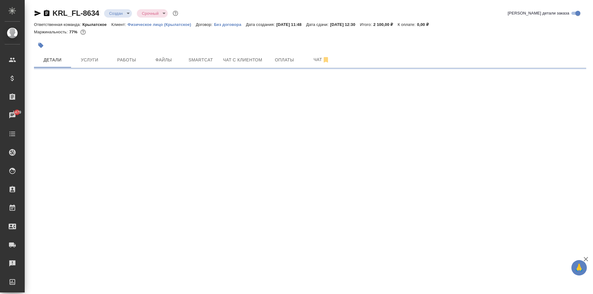
select select "RU"
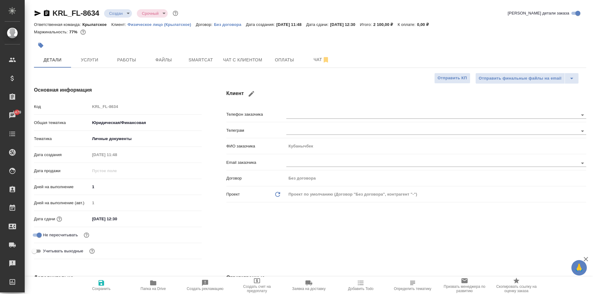
type textarea "x"
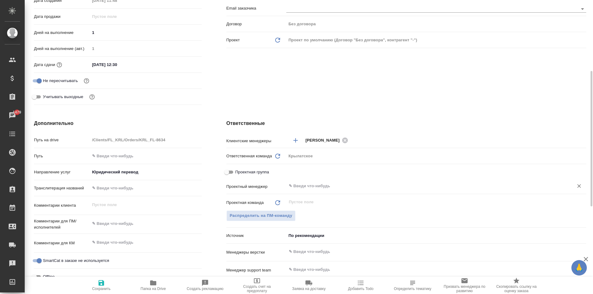
click at [307, 182] on div "​" at bounding box center [436, 186] width 300 height 11
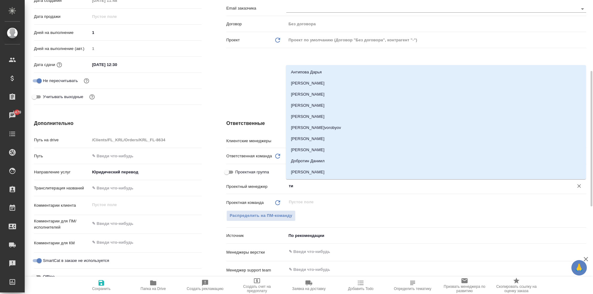
type input "тим"
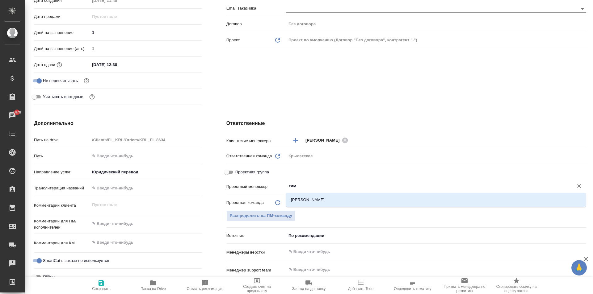
click at [309, 193] on div "[PERSON_NAME]" at bounding box center [436, 200] width 300 height 14
drag, startPoint x: 305, startPoint y: 201, endPoint x: 212, endPoint y: 242, distance: 101.0
click at [305, 201] on li "[PERSON_NAME]" at bounding box center [436, 200] width 300 height 11
type textarea "x"
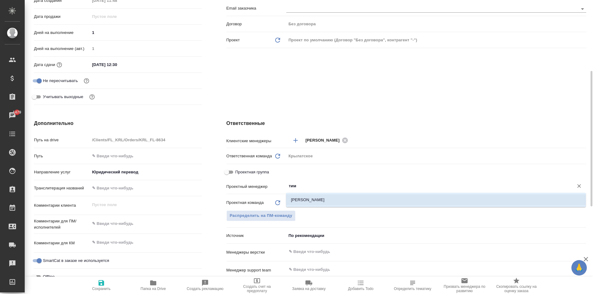
type textarea "x"
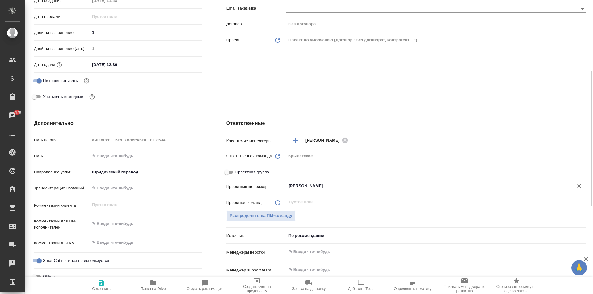
type input "[PERSON_NAME]"
click at [99, 285] on icon "button" at bounding box center [102, 283] width 6 height 6
type textarea "x"
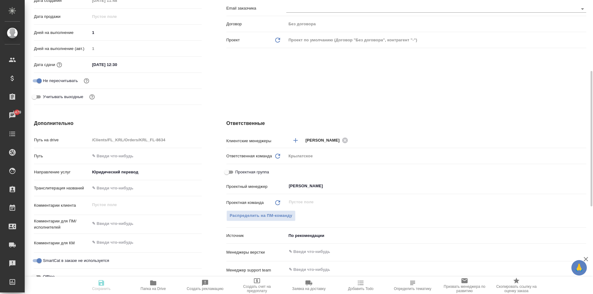
type textarea "x"
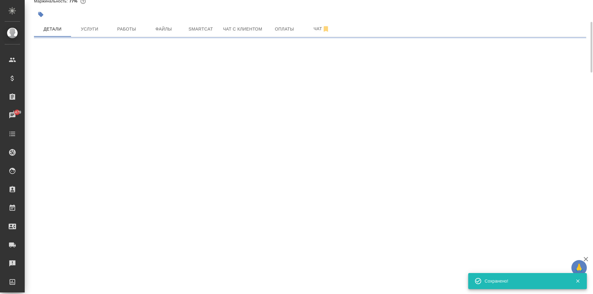
scroll to position [0, 0]
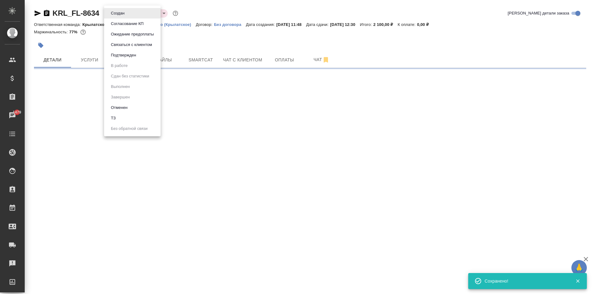
click at [116, 16] on body "🙏 .cls-1 fill:#fff; AWATERA Kasymov Timur Клиенты Спецификации Заказы 1479 Чаты…" at bounding box center [296, 147] width 593 height 294
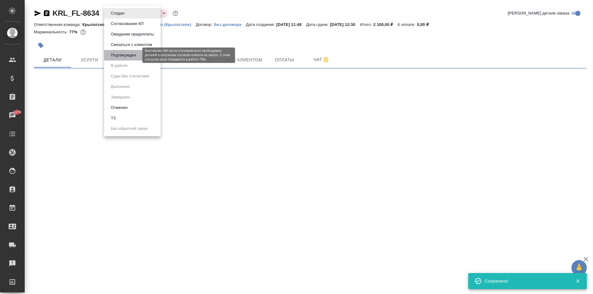
click at [125, 55] on button "Подтвержден" at bounding box center [123, 55] width 29 height 7
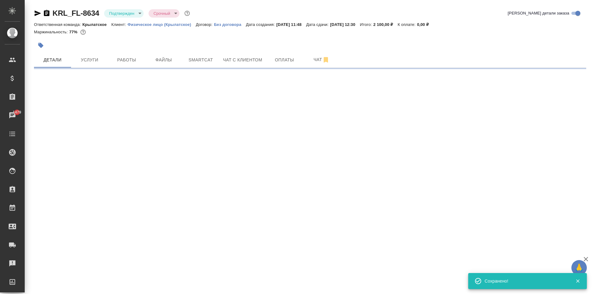
select select "RU"
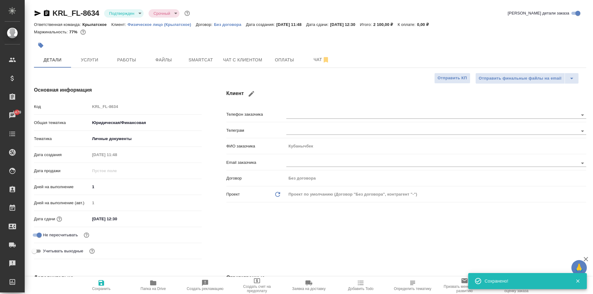
type textarea "x"
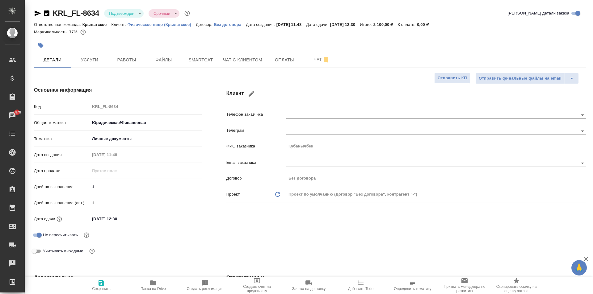
type input "21.08.2025 12:30"
type textarea "x"
click at [129, 11] on body "🙏 .cls-1 fill:#fff; AWATERA Kasymov Timur Клиенты Спецификации Заказы 1479 Чаты…" at bounding box center [296, 147] width 593 height 294
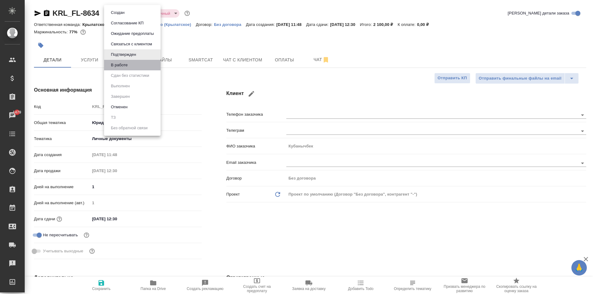
click at [140, 66] on li "В работе" at bounding box center [132, 65] width 57 height 11
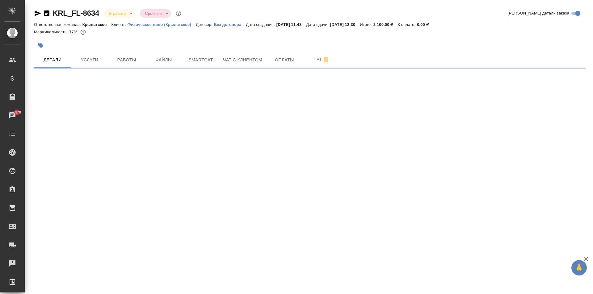
click at [124, 14] on body "🙏 .cls-1 fill:#fff; AWATERA Kasymov Timur Клиенты Спецификации Заказы 1479 Чаты…" at bounding box center [296, 147] width 593 height 294
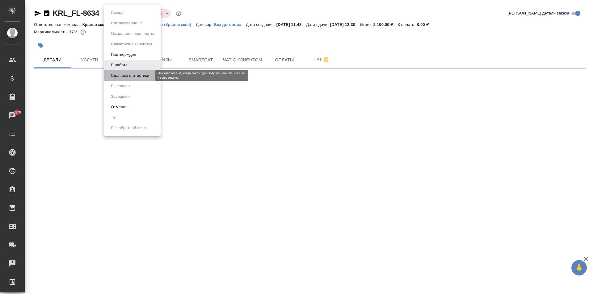
click at [129, 76] on button "Сдан без статистики" at bounding box center [130, 75] width 42 height 7
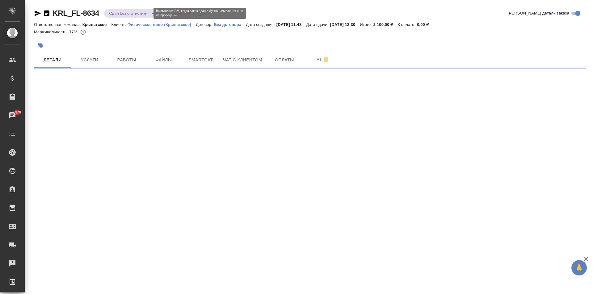
click at [134, 11] on body "🙏 .cls-1 fill:#fff; AWATERA Kasymov Timur Клиенты Спецификации Заказы 1479 Чаты…" at bounding box center [296, 147] width 593 height 294
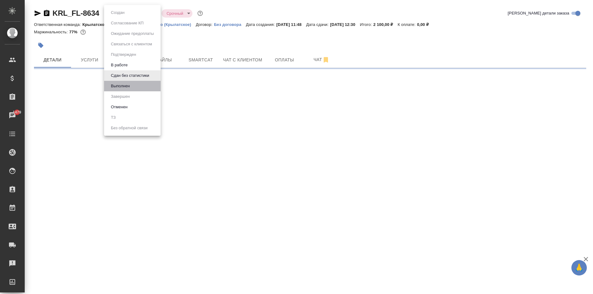
click at [136, 86] on li "Выполнен" at bounding box center [132, 86] width 57 height 11
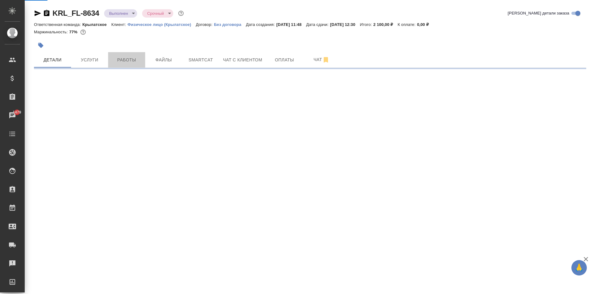
click at [126, 63] on span "Работы" at bounding box center [127, 60] width 30 height 8
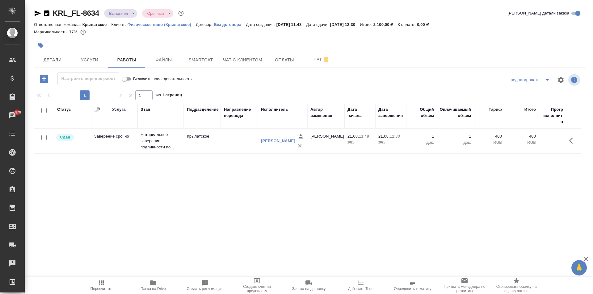
click at [98, 282] on span "Пересчитать" at bounding box center [101, 286] width 44 height 12
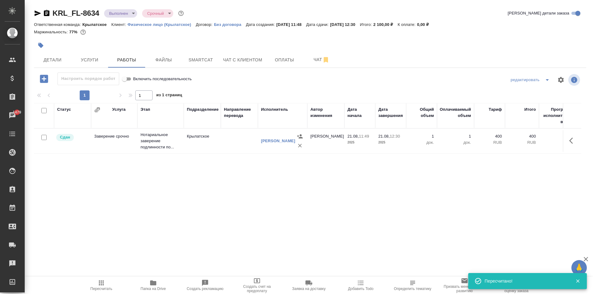
click at [112, 8] on div "KRL_FL-8634 Выполнен completed Срочный urgent" at bounding box center [109, 13] width 151 height 10
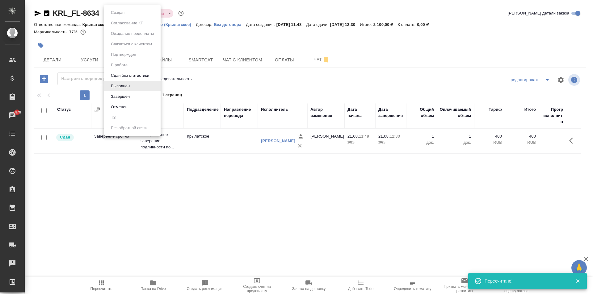
click at [113, 10] on body "🙏 .cls-1 fill:#fff; AWATERA Kasymov Timur Клиенты Спецификации Заказы 1479 Чаты…" at bounding box center [296, 147] width 593 height 294
click at [126, 16] on button "Завершен" at bounding box center [117, 12] width 17 height 7
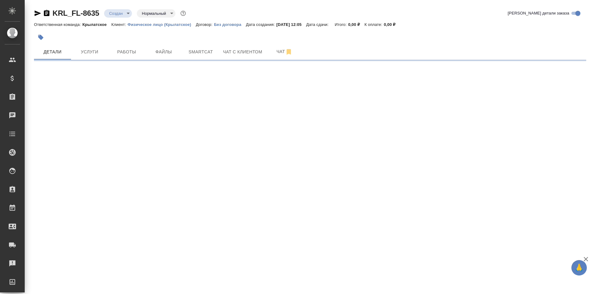
select select "RU"
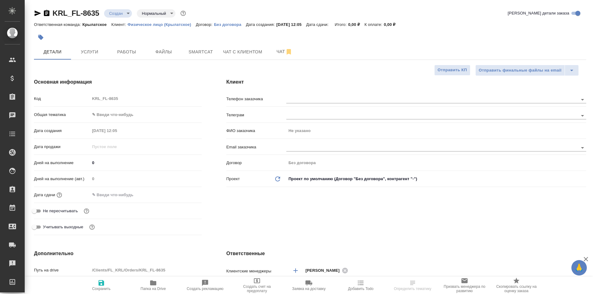
type textarea "x"
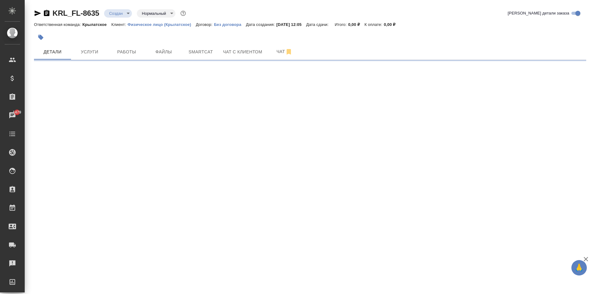
select select "RU"
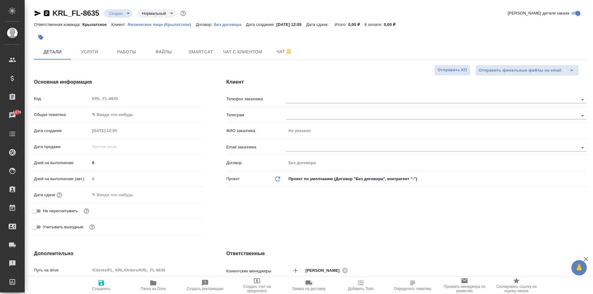
type textarea "x"
click at [96, 53] on span "Услуги" at bounding box center [90, 52] width 30 height 8
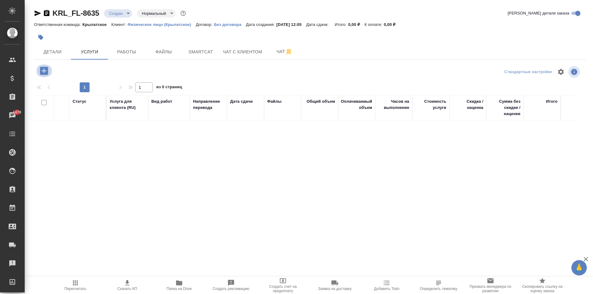
click at [48, 73] on icon "button" at bounding box center [44, 70] width 11 height 11
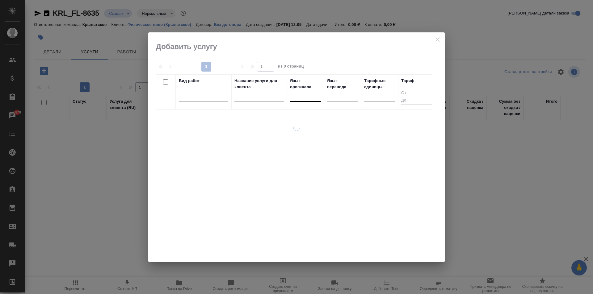
click at [314, 94] on div at bounding box center [305, 95] width 31 height 9
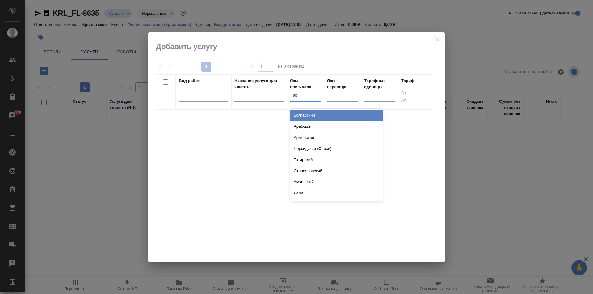
type input "ара"
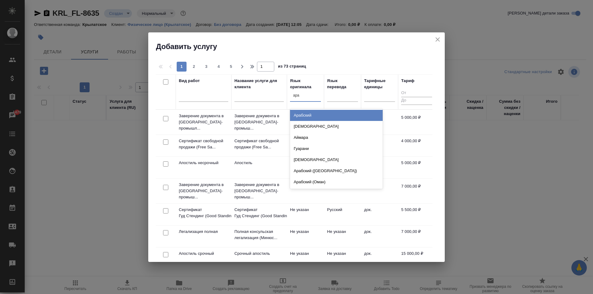
click at [312, 114] on div "Арабский" at bounding box center [336, 115] width 93 height 11
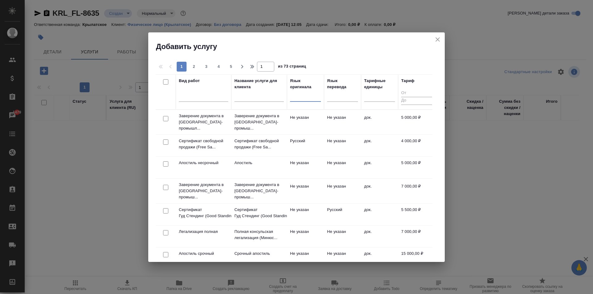
click at [298, 93] on div at bounding box center [305, 95] width 31 height 9
type input "пер"
click at [338, 117] on div "Персидский (Фарси)" at bounding box center [336, 115] width 93 height 11
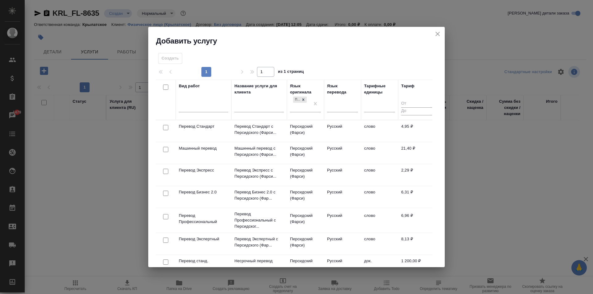
click at [339, 129] on td "Русский" at bounding box center [342, 131] width 37 height 22
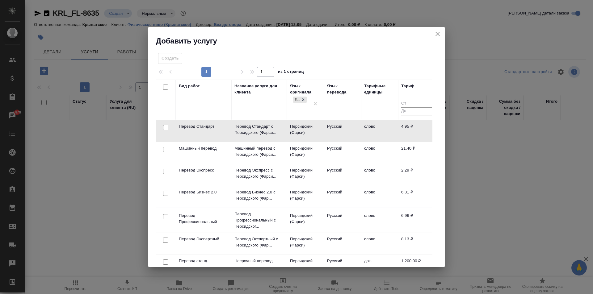
click at [298, 125] on td "Персидский (Фарси)" at bounding box center [305, 131] width 37 height 22
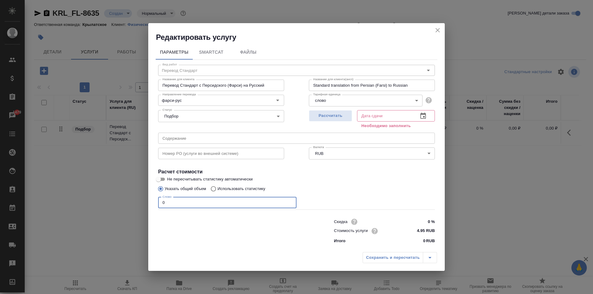
drag, startPoint x: 186, startPoint y: 208, endPoint x: 121, endPoint y: 192, distance: 66.6
click at [120, 192] on div "Редактировать услугу Параметры SmartCat Файлы Вид работ Перевод Стандарт Вид ра…" at bounding box center [296, 147] width 593 height 294
type input "600"
drag, startPoint x: 337, startPoint y: 117, endPoint x: 346, endPoint y: 151, distance: 35.1
click at [337, 117] on span "Рассчитать" at bounding box center [330, 115] width 36 height 7
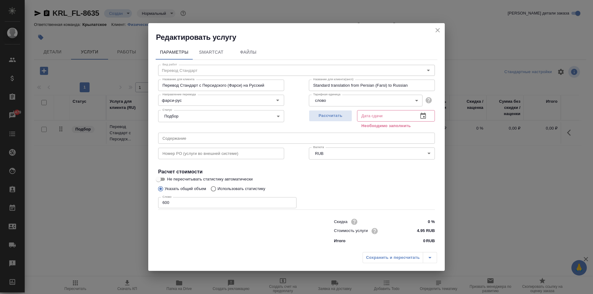
type input "21.08.2025 14:30"
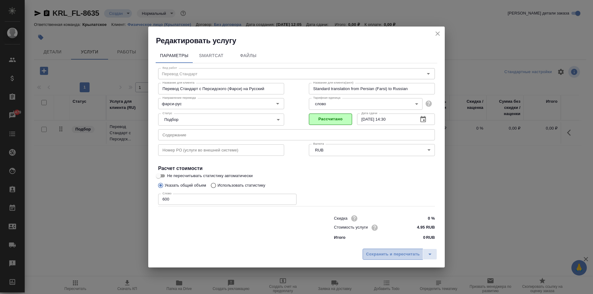
click at [369, 256] on span "Сохранить и пересчитать" at bounding box center [393, 254] width 54 height 7
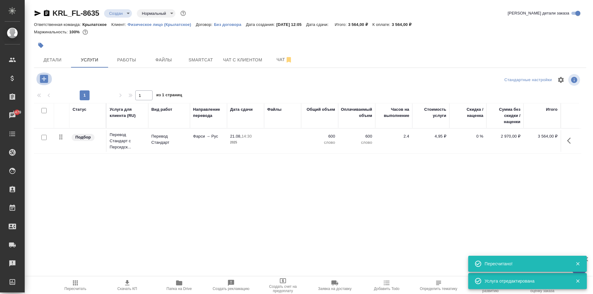
click at [48, 77] on icon "button" at bounding box center [44, 79] width 8 height 8
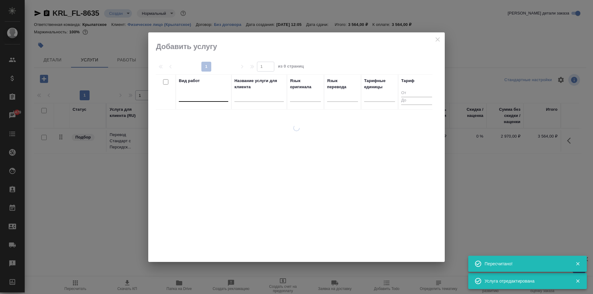
click at [194, 91] on div at bounding box center [203, 96] width 49 height 12
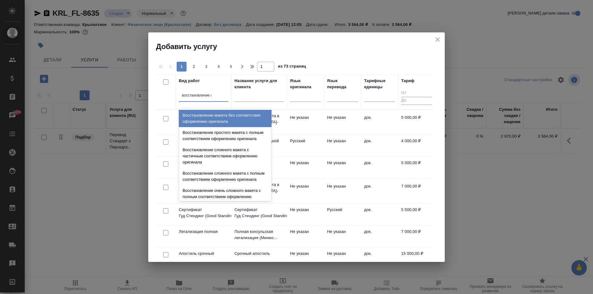
type input "восстановление ма"
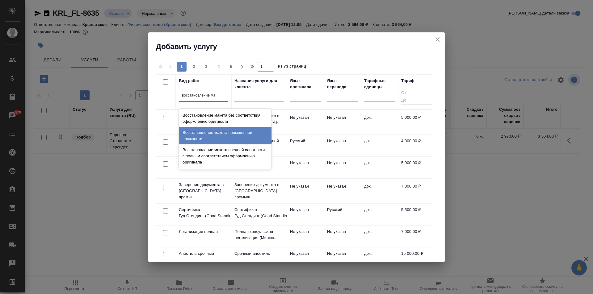
click at [241, 148] on div "Восстановление макета средней сложности с полным соответствием оформлению ориги…" at bounding box center [225, 156] width 93 height 23
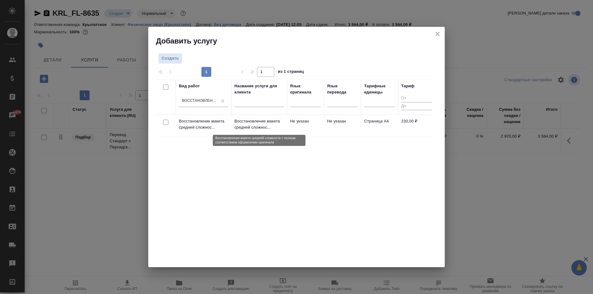
click at [251, 128] on p "Восстановление макета средней сложнос..." at bounding box center [258, 124] width 49 height 12
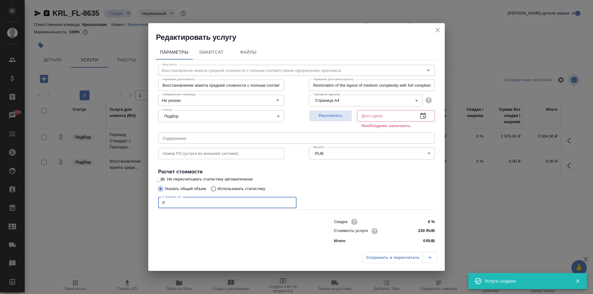
drag, startPoint x: 177, startPoint y: 202, endPoint x: 128, endPoint y: 198, distance: 49.2
click at [128, 198] on div "Редактировать услугу Параметры SmartCat Файлы Вид работ Восстановление макета с…" at bounding box center [296, 147] width 593 height 294
type input "1"
click at [323, 122] on div "Рассчитать" at bounding box center [330, 119] width 43 height 22
click at [322, 120] on span "Рассчитать" at bounding box center [330, 115] width 36 height 7
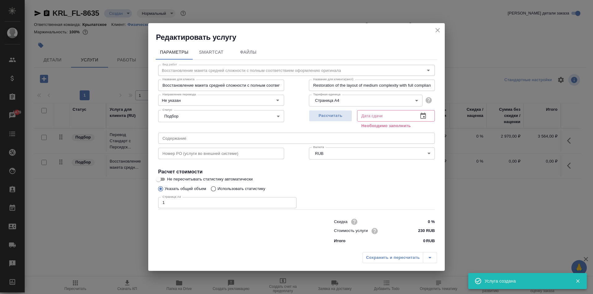
type input "21.08.2025 12:12"
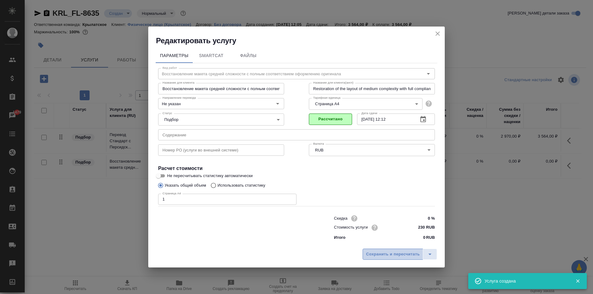
click at [369, 253] on span "Сохранить и пересчитать" at bounding box center [393, 254] width 54 height 7
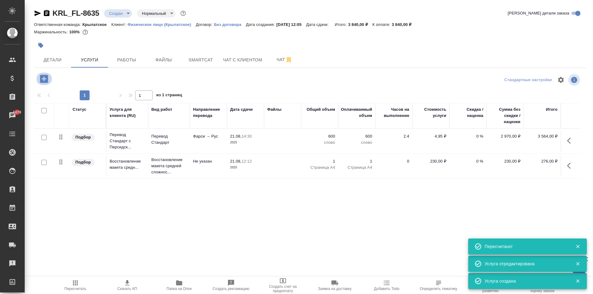
click at [46, 83] on icon "button" at bounding box center [44, 79] width 11 height 11
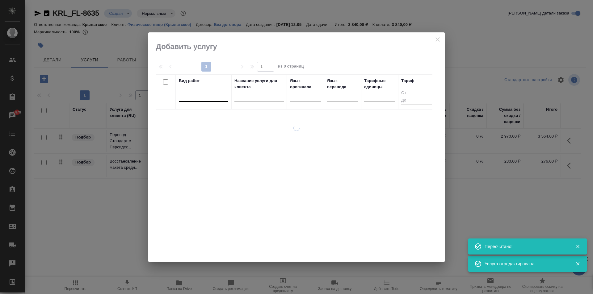
click at [212, 95] on div at bounding box center [203, 95] width 49 height 9
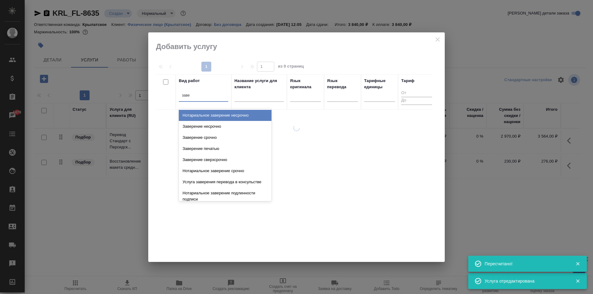
type input "завер"
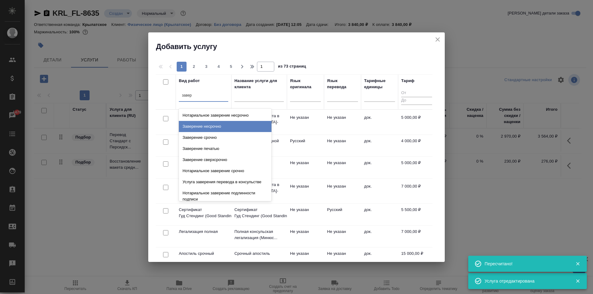
click at [249, 126] on div "Заверение несрочно" at bounding box center [225, 126] width 93 height 11
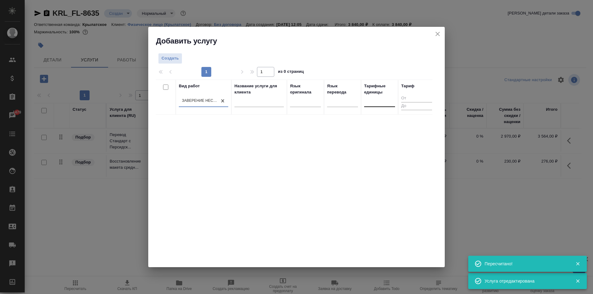
click at [390, 99] on div at bounding box center [379, 100] width 31 height 9
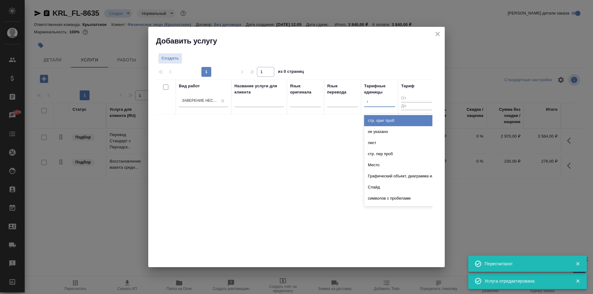
type input "до"
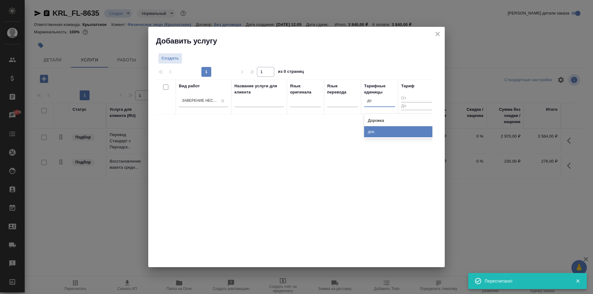
drag, startPoint x: 390, startPoint y: 134, endPoint x: 284, endPoint y: 99, distance: 111.4
click at [390, 133] on div "док." at bounding box center [410, 131] width 93 height 11
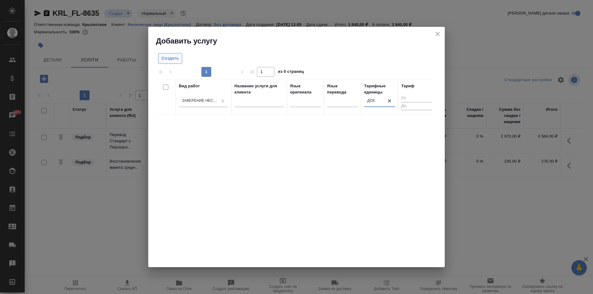
click at [176, 56] on span "Создать" at bounding box center [170, 58] width 17 height 7
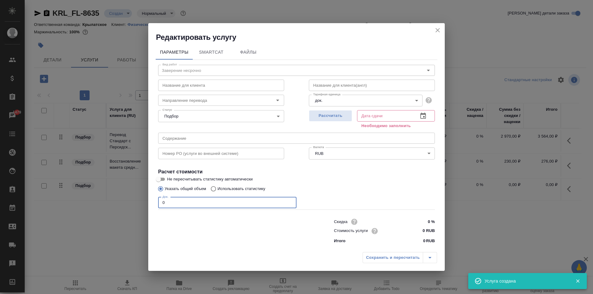
drag, startPoint x: 194, startPoint y: 203, endPoint x: 101, endPoint y: 200, distance: 92.7
click at [101, 200] on div "Редактировать услугу Параметры SmartCat Файлы Вид работ Заверение несрочно Вид …" at bounding box center [296, 147] width 593 height 294
type input "1"
click at [415, 230] on input "0 RUB" at bounding box center [423, 231] width 23 height 9
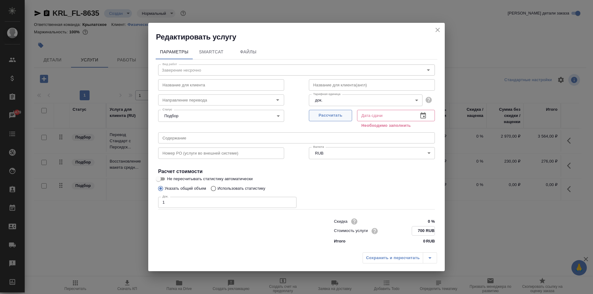
type input "700 RUB"
click at [346, 116] on span "Рассчитать" at bounding box center [330, 115] width 36 height 7
type input "21.08.2025 12:18"
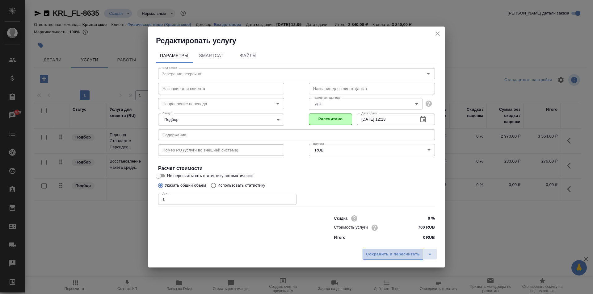
click at [410, 255] on span "Сохранить и пересчитать" at bounding box center [393, 254] width 54 height 7
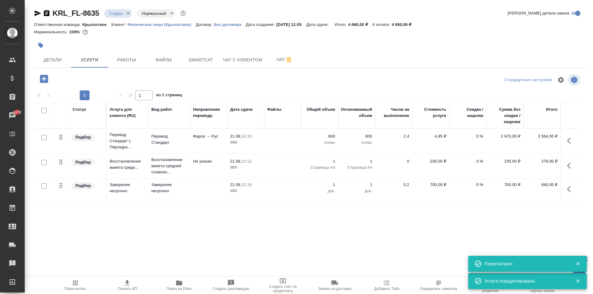
click at [80, 288] on span "Пересчитать" at bounding box center [76, 289] width 22 height 4
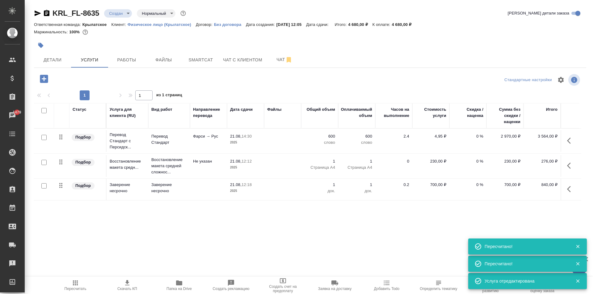
click at [570, 142] on icon "button" at bounding box center [570, 140] width 7 height 7
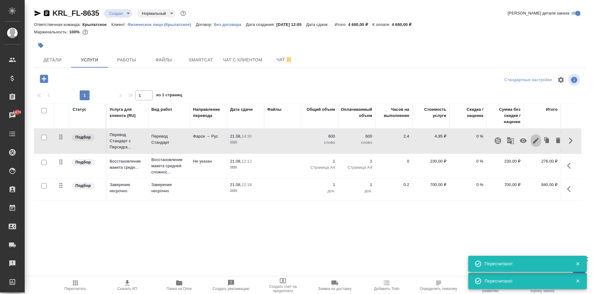
click at [534, 142] on icon "button" at bounding box center [536, 141] width 6 height 6
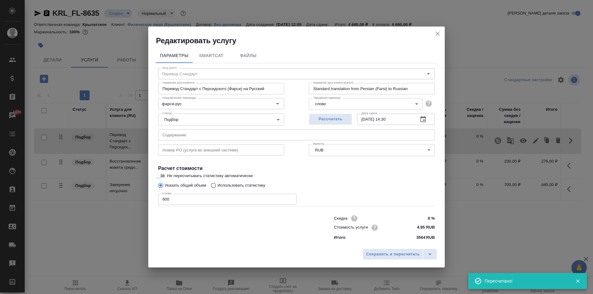
drag, startPoint x: 199, startPoint y: 200, endPoint x: 136, endPoint y: 196, distance: 62.5
click at [136, 196] on div "Редактировать услугу Параметры SmartCat Файлы Вид работ Перевод Стандарт Вид ра…" at bounding box center [296, 147] width 593 height 294
type input "500"
click at [327, 115] on button "Рассчитать" at bounding box center [330, 119] width 43 height 11
type input "21.08.2025 14:06"
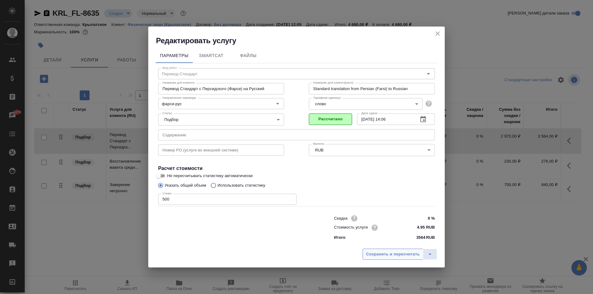
click at [385, 249] on button "Сохранить и пересчитать" at bounding box center [393, 254] width 61 height 11
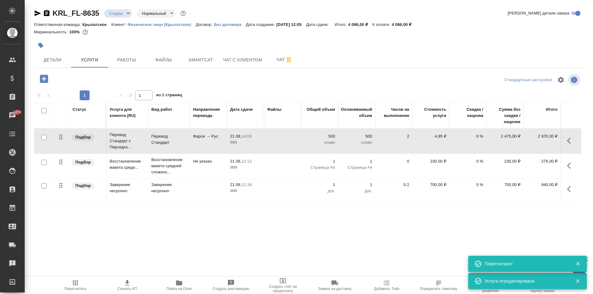
drag, startPoint x: 65, startPoint y: 290, endPoint x: 153, endPoint y: 265, distance: 91.7
click at [67, 287] on span "Пересчитать" at bounding box center [75, 286] width 44 height 12
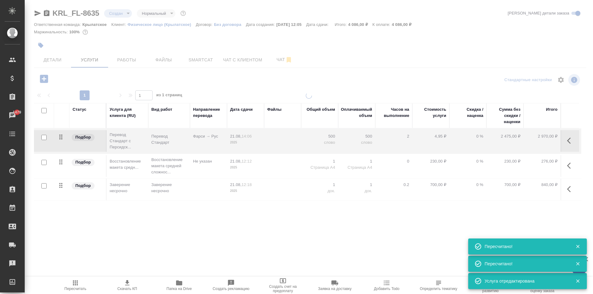
click at [426, 34] on div at bounding box center [309, 126] width 568 height 252
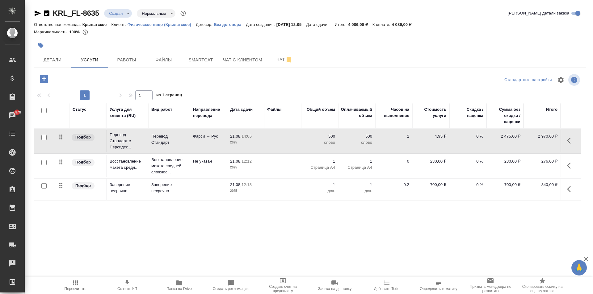
drag, startPoint x: 243, startPoint y: 236, endPoint x: 237, endPoint y: 226, distance: 11.4
click at [242, 235] on div "KRL_FL-8635 Создан new Нормальный normal Кратко детали заказа Ответственная ком…" at bounding box center [310, 126] width 559 height 252
click at [58, 289] on span "Пересчитать" at bounding box center [75, 286] width 44 height 12
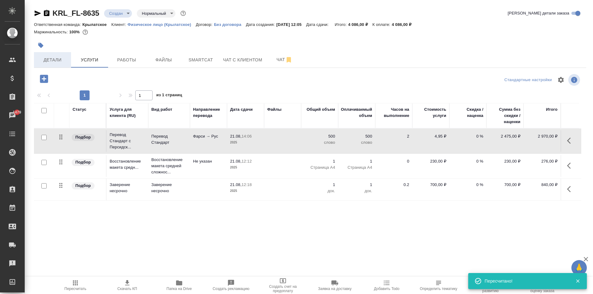
click at [60, 61] on span "Детали" at bounding box center [53, 60] width 30 height 8
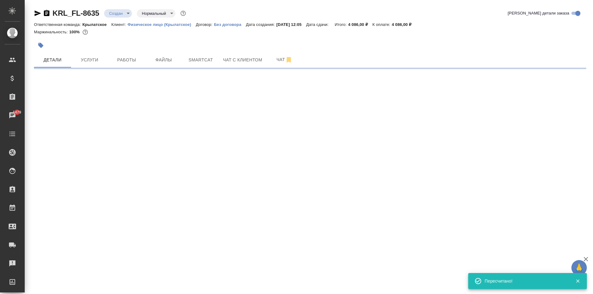
select select "RU"
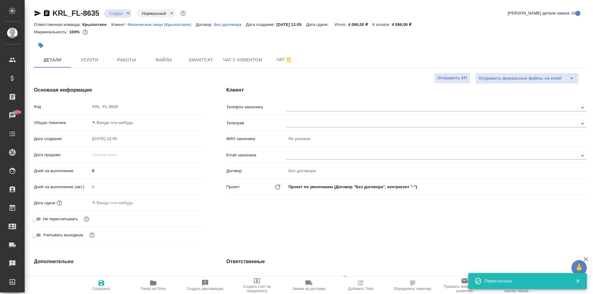
type textarea "x"
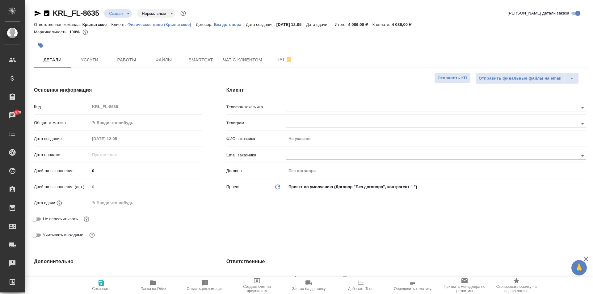
click at [150, 128] on div "Общая тематика ✎ Введи что-нибудь" at bounding box center [118, 125] width 168 height 16
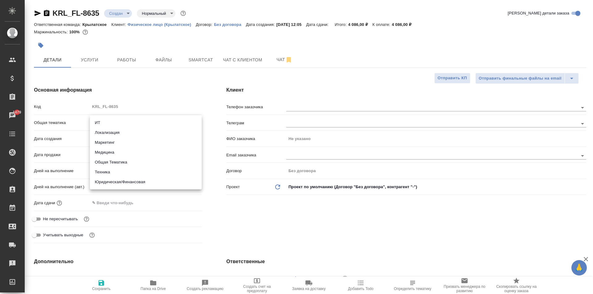
click at [143, 119] on body "🙏 .cls-1 fill:#fff; AWATERA Kasymov Timur Клиенты Спецификации Заказы 1479 Чаты…" at bounding box center [296, 147] width 593 height 294
click at [136, 179] on li "Юридическая/Финансовая" at bounding box center [146, 182] width 112 height 10
type input "yr-fn"
type textarea "x"
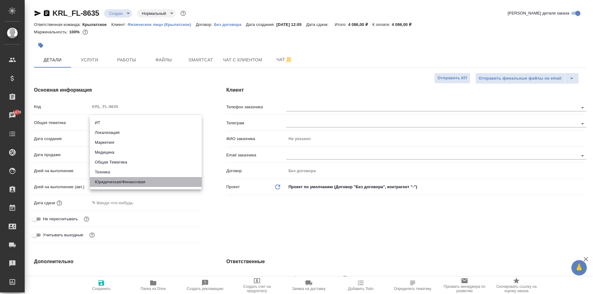
type textarea "x"
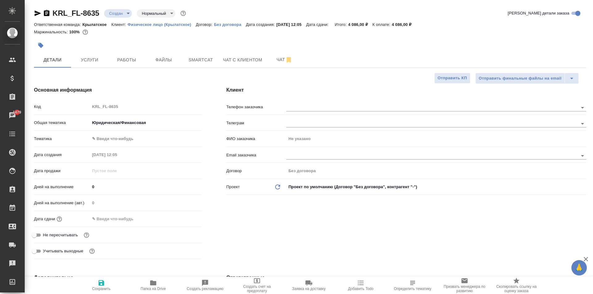
click at [110, 133] on body "🙏 .cls-1 fill:#fff; AWATERA Kasymov Timur Клиенты Спецификации Заказы 1479 Чаты…" at bounding box center [296, 147] width 593 height 294
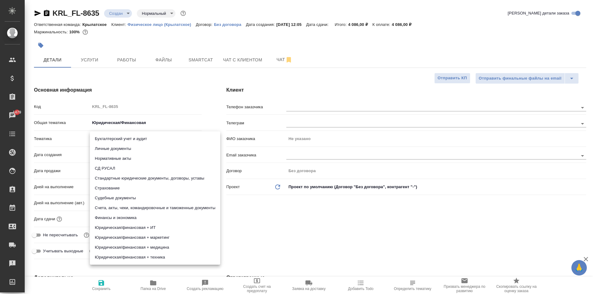
click at [111, 148] on li "Личные документы" at bounding box center [155, 149] width 130 height 10
type textarea "x"
type input "5a8b8b956a9677013d343cfe"
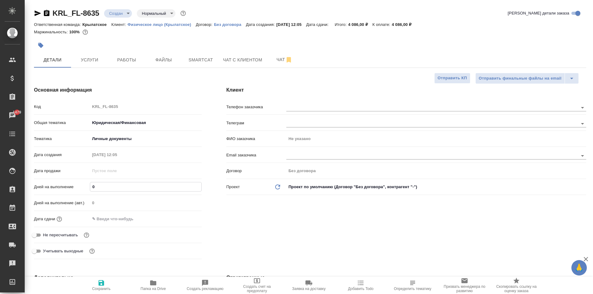
drag, startPoint x: 106, startPoint y: 190, endPoint x: 86, endPoint y: 182, distance: 21.5
click at [86, 182] on div "Дней на выполнение 0" at bounding box center [118, 187] width 168 height 11
type input "1"
type textarea "x"
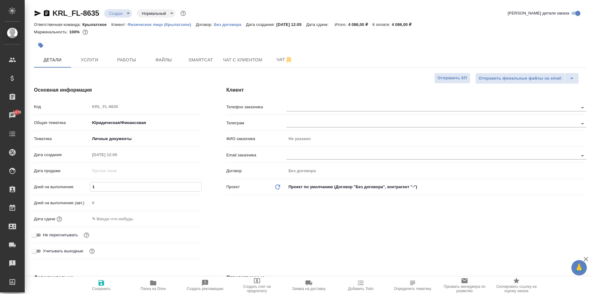
type textarea "x"
type input "1"
click at [108, 224] on div "Дата сдачи" at bounding box center [118, 222] width 168 height 16
click at [141, 216] on input "text" at bounding box center [117, 219] width 54 height 9
click at [192, 218] on div at bounding box center [191, 218] width 22 height 7
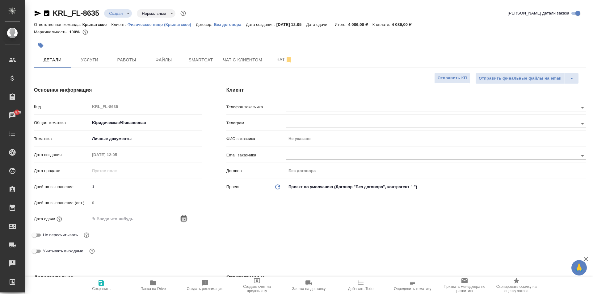
click at [184, 220] on icon "button" at bounding box center [183, 218] width 7 height 7
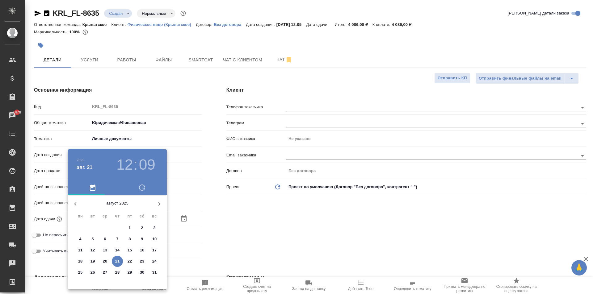
click at [132, 261] on p "22" at bounding box center [130, 262] width 5 height 6
type input "22.08.2025 12:09"
type textarea "x"
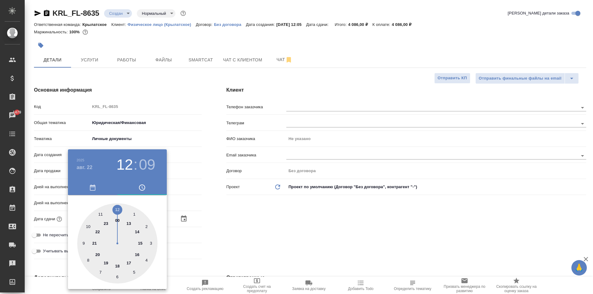
drag, startPoint x: 87, startPoint y: 227, endPoint x: 119, endPoint y: 216, distance: 33.5
click at [87, 227] on div at bounding box center [117, 244] width 80 height 80
type input "22.08.2025 10:09"
type textarea "x"
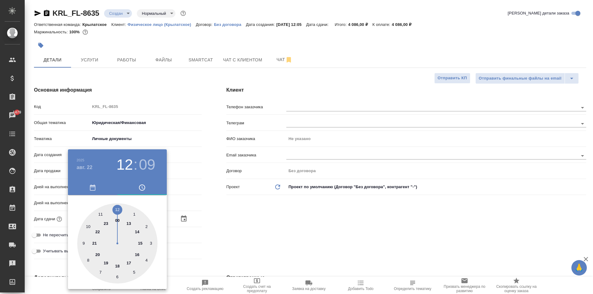
type textarea "x"
type input "22.08.2025 10:00"
type textarea "x"
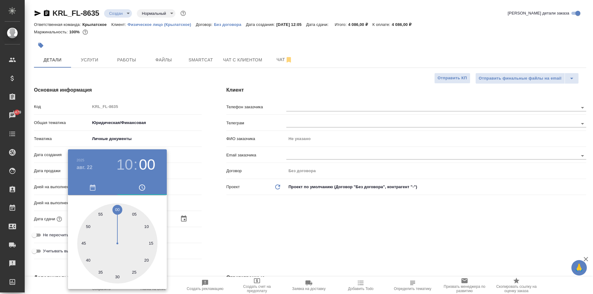
drag, startPoint x: 112, startPoint y: 209, endPoint x: 118, endPoint y: 211, distance: 6.3
click at [118, 211] on div at bounding box center [117, 244] width 80 height 80
type textarea "x"
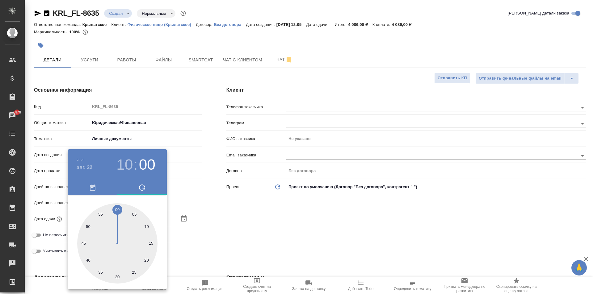
drag, startPoint x: 269, startPoint y: 221, endPoint x: 141, endPoint y: 231, distance: 128.3
click at [266, 222] on div at bounding box center [296, 147] width 593 height 294
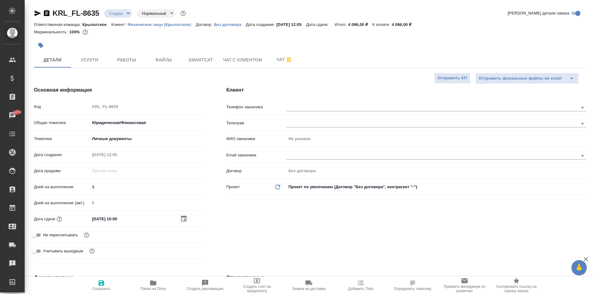
click at [77, 232] on span "Не пересчитывать" at bounding box center [60, 235] width 35 height 6
click at [45, 232] on input "Не пересчитывать" at bounding box center [34, 235] width 22 height 7
checkbox input "true"
type textarea "x"
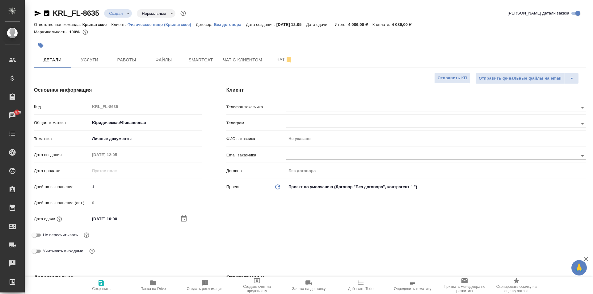
type textarea "x"
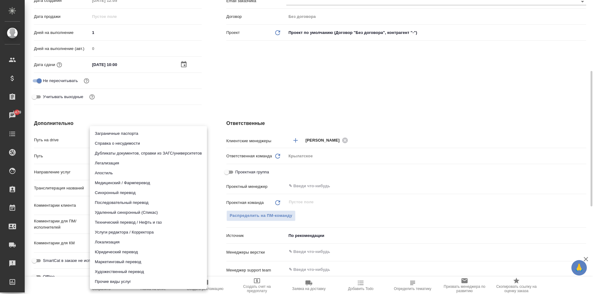
click at [129, 175] on body "🙏 .cls-1 fill:#fff; AWATERA Kasymov Timur Клиенты Спецификации Заказы 1479 Чаты…" at bounding box center [296, 147] width 593 height 294
click at [116, 255] on li "Юридический перевод" at bounding box center [148, 252] width 117 height 10
type input "legalTranslation"
type textarea "x"
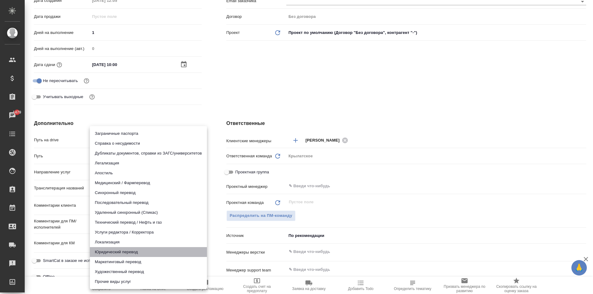
type textarea "x"
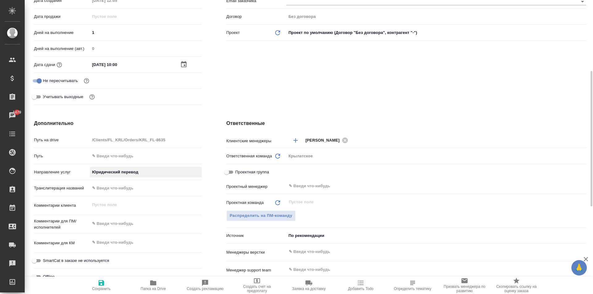
scroll to position [247, 0]
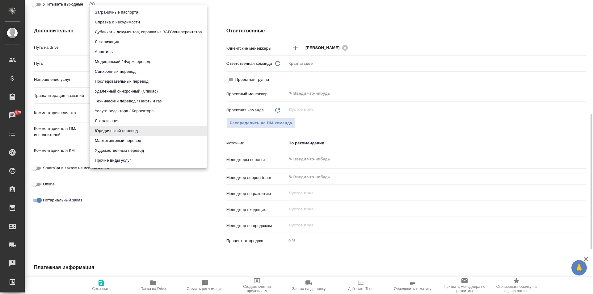
click at [120, 84] on body "🙏 .cls-1 fill:#fff; AWATERA Kasymov Timur Клиенты Спецификации Заказы 1479 Чаты…" at bounding box center [296, 147] width 593 height 294
click at [119, 57] on li "Медицинский / Фармперевод" at bounding box center [148, 62] width 117 height 10
type input "medicalTranslation"
type textarea "x"
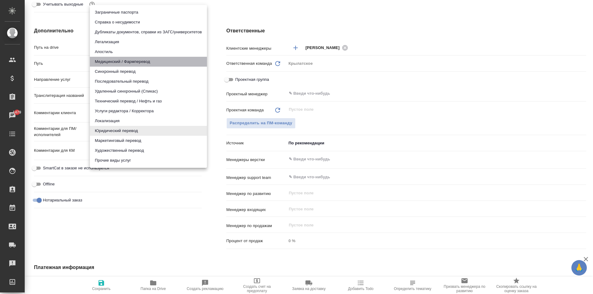
type textarea "x"
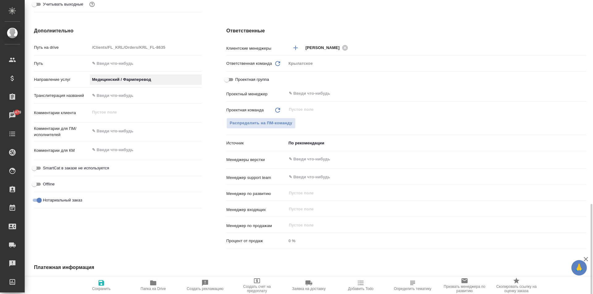
scroll to position [344, 0]
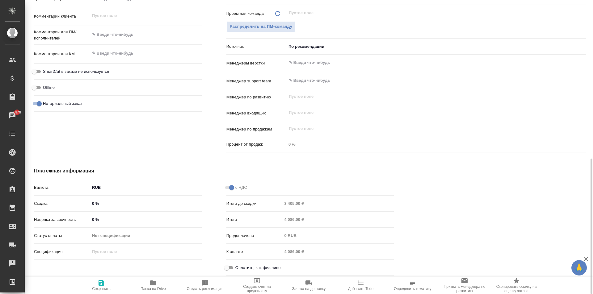
drag, startPoint x: 232, startPoint y: 268, endPoint x: 214, endPoint y: 271, distance: 18.4
click at [231, 268] on input "Оплатить, как физ.лицо" at bounding box center [227, 267] width 22 height 7
checkbox input "true"
type textarea "x"
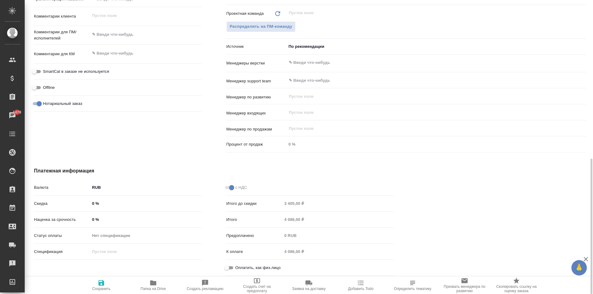
type textarea "x"
click at [103, 283] on icon "button" at bounding box center [102, 283] width 6 height 6
type textarea "x"
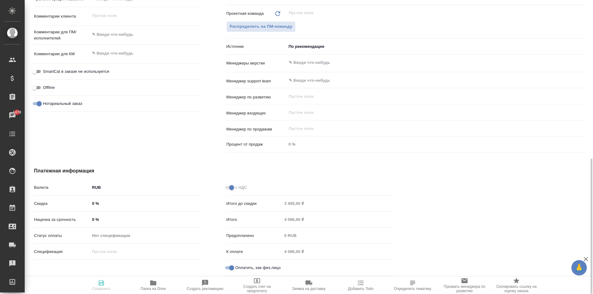
type textarea "x"
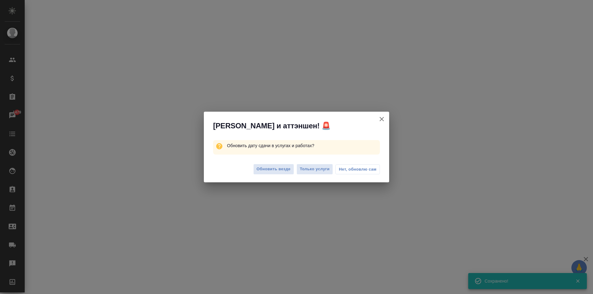
drag, startPoint x: 280, startPoint y: 157, endPoint x: 284, endPoint y: 163, distance: 6.8
click at [282, 157] on div "Обновить дату сдачи в услугах и работах?" at bounding box center [296, 147] width 185 height 21
click at [289, 162] on div "Обновить везде Только услуги Нет, обновлю сам" at bounding box center [296, 170] width 185 height 25
drag, startPoint x: 285, startPoint y: 168, endPoint x: 325, endPoint y: 167, distance: 40.2
click at [285, 168] on span "Обновить везде" at bounding box center [274, 169] width 34 height 7
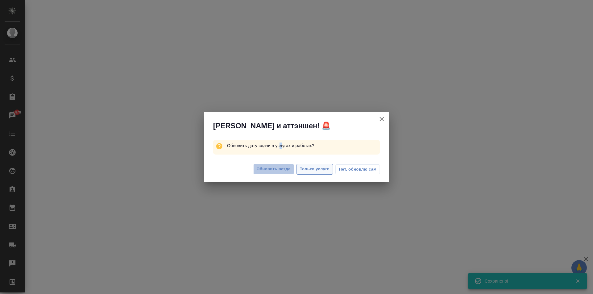
select select "RU"
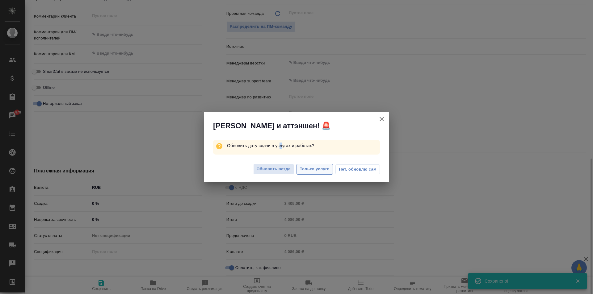
type textarea "x"
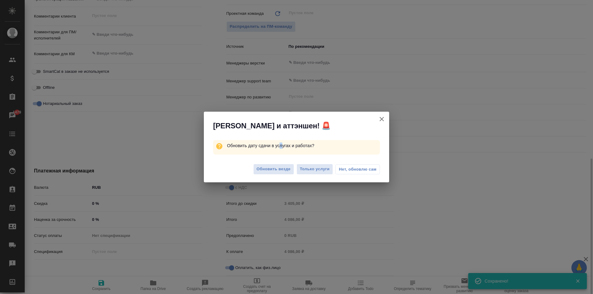
type textarea "x"
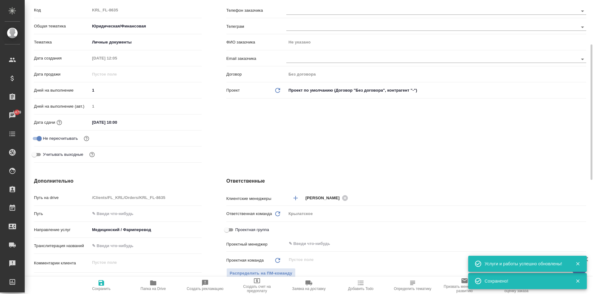
scroll to position [0, 0]
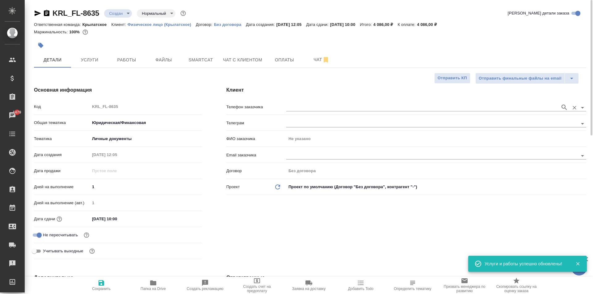
drag, startPoint x: 314, startPoint y: 96, endPoint x: 316, endPoint y: 109, distance: 12.8
click at [315, 107] on div "Клиент Телефон заказчика Телеграм ФИО заказчика Не указано Email заказчика Дого…" at bounding box center [406, 174] width 385 height 200
click at [316, 109] on input "text" at bounding box center [421, 107] width 271 height 7
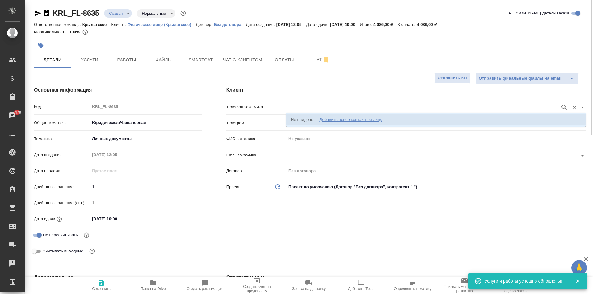
click at [326, 119] on div "Добавить новое контактное лицо" at bounding box center [350, 120] width 63 height 6
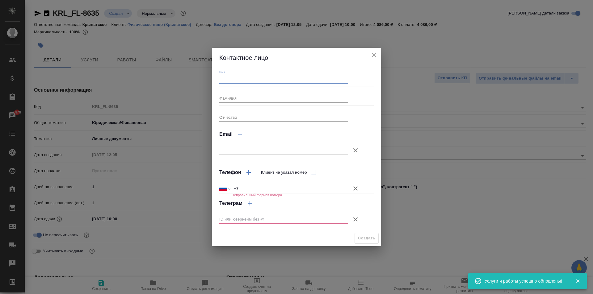
click at [252, 77] on input "Имя" at bounding box center [283, 79] width 129 height 9
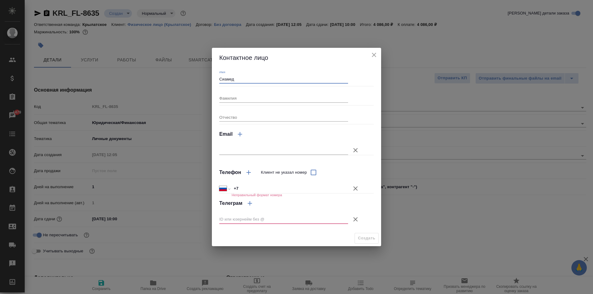
type input "Сиамед"
click at [262, 189] on input "+7" at bounding box center [290, 188] width 116 height 9
type input "+7 960 250 40 00"
drag, startPoint x: 357, startPoint y: 221, endPoint x: 357, endPoint y: 228, distance: 7.4
click at [357, 222] on icon "button" at bounding box center [355, 219] width 7 height 7
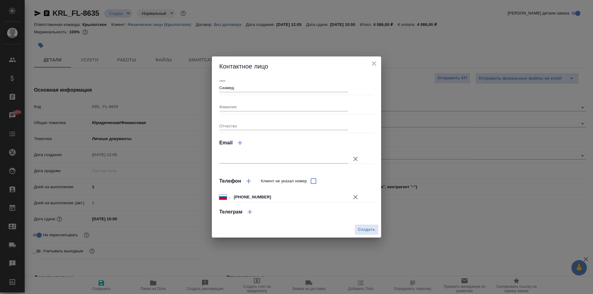
click at [354, 236] on div "Создать" at bounding box center [296, 230] width 169 height 16
click at [358, 229] on span "Создать" at bounding box center [366, 229] width 17 height 7
type input "Сиамед"
type textarea "x"
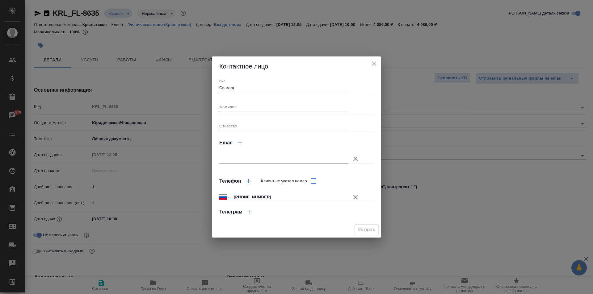
type textarea "x"
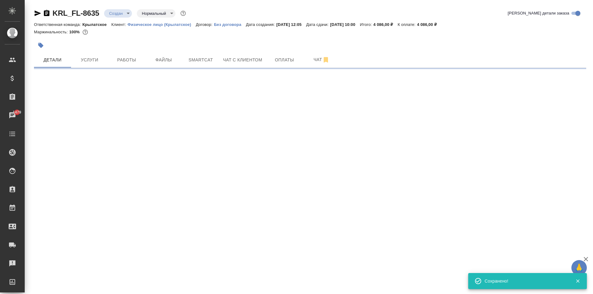
type input "holyTrinity"
select select "RU"
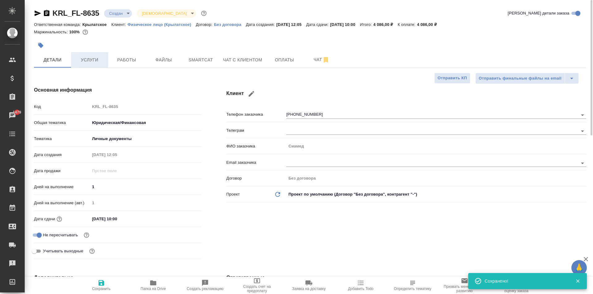
type textarea "x"
click at [94, 64] on span "Услуги" at bounding box center [90, 60] width 30 height 8
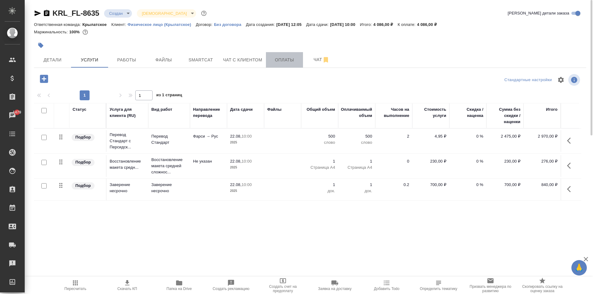
click at [289, 65] on button "Оплаты" at bounding box center [284, 59] width 37 height 15
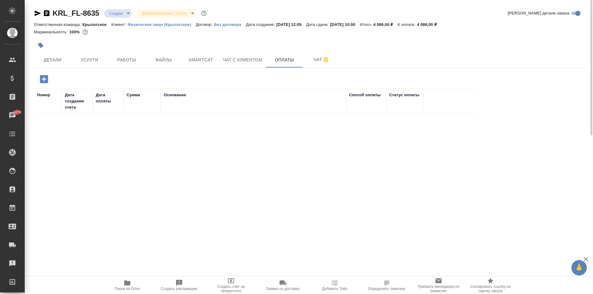
click at [46, 77] on icon "button" at bounding box center [44, 79] width 8 height 8
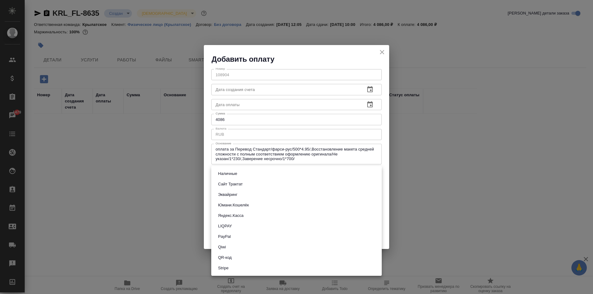
click at [244, 178] on body "🙏 .cls-1 fill:#fff; AWATERA Kasymov Timur Клиенты Спецификации Заказы 1479 Чаты…" at bounding box center [296, 147] width 593 height 294
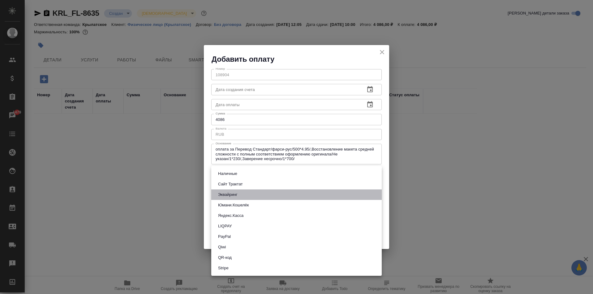
click at [229, 194] on button "Эквайринг" at bounding box center [227, 195] width 23 height 7
type input "acquiring"
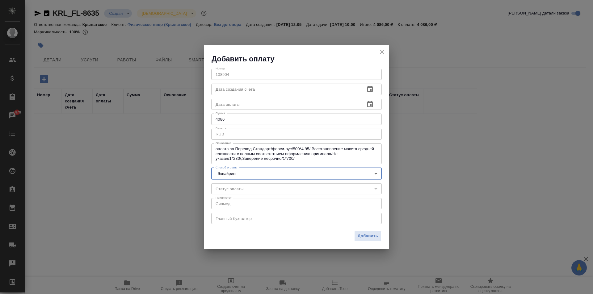
click at [303, 173] on body "🙏 .cls-1 fill:#fff; AWATERA Kasymov Timur Клиенты Спецификации Заказы 1479 Чаты…" at bounding box center [296, 147] width 593 height 294
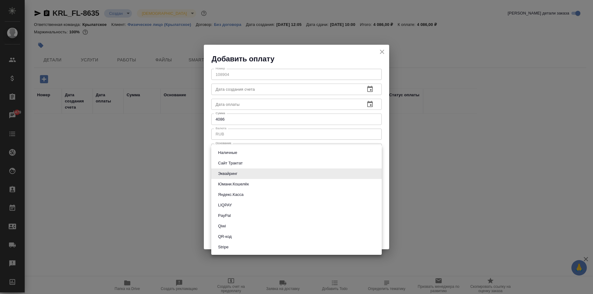
drag, startPoint x: 276, startPoint y: 231, endPoint x: 262, endPoint y: 201, distance: 32.5
click at [267, 214] on ul "Наличные Сайт Трактат Эквайринг Юмани.Кошелёк Яндекс.Касса LIQPAY PayPal Qiwi Q…" at bounding box center [296, 200] width 171 height 110
click at [247, 174] on li "Эквайринг" at bounding box center [296, 174] width 171 height 11
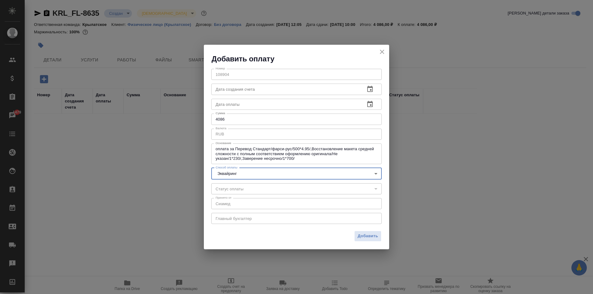
click at [363, 235] on span "Добавить" at bounding box center [368, 236] width 20 height 7
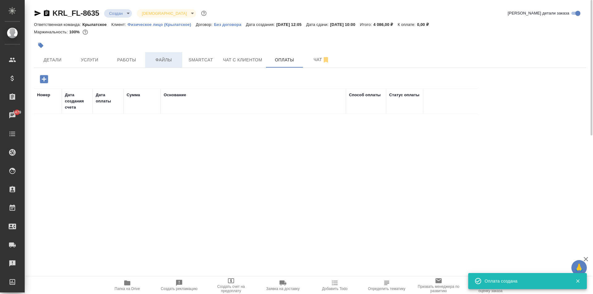
click at [164, 64] on button "Файлы" at bounding box center [163, 59] width 37 height 15
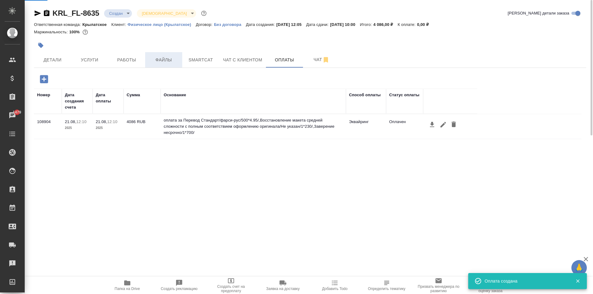
click at [165, 63] on span "Файлы" at bounding box center [164, 60] width 30 height 8
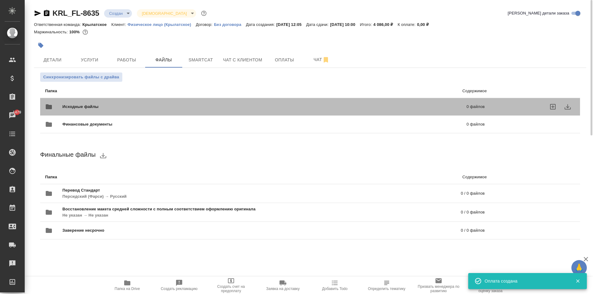
click at [105, 107] on span "Исходные файлы" at bounding box center [172, 107] width 220 height 6
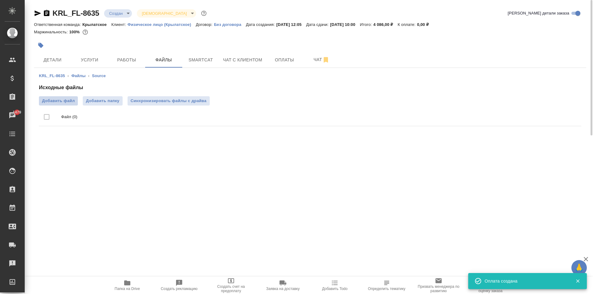
click at [55, 102] on span "Добавить файл" at bounding box center [58, 101] width 33 height 6
click at [0, 0] on input "Добавить файл" at bounding box center [0, 0] width 0 height 0
click at [75, 102] on label "Добавить файл" at bounding box center [58, 100] width 39 height 9
click at [0, 0] on input "Добавить файл" at bounding box center [0, 0] width 0 height 0
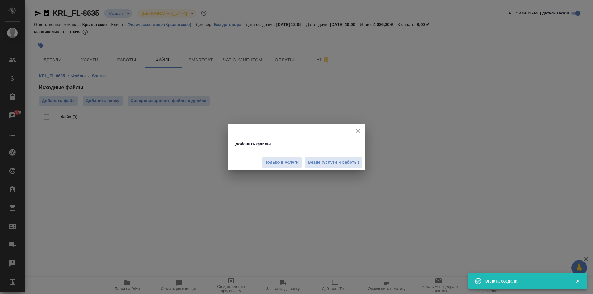
click at [334, 169] on div "Только в услуги Везде (услуги и работы)" at bounding box center [296, 160] width 137 height 21
click at [337, 160] on span "Везде (услуги и работы)" at bounding box center [333, 162] width 51 height 7
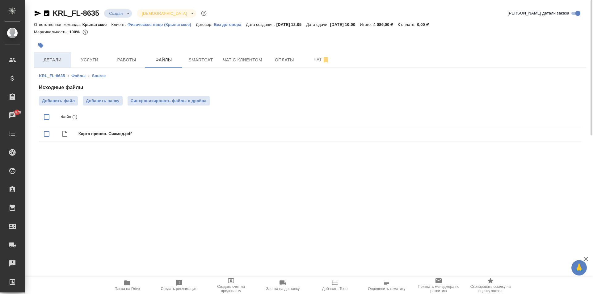
click at [60, 59] on span "Детали" at bounding box center [53, 60] width 30 height 8
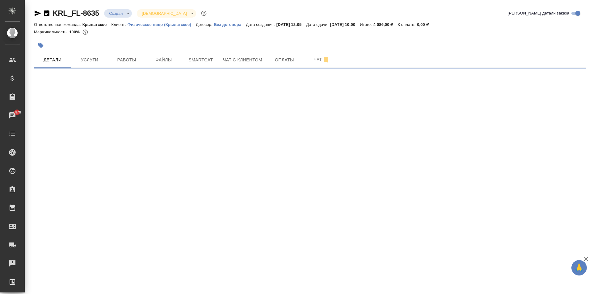
select select "RU"
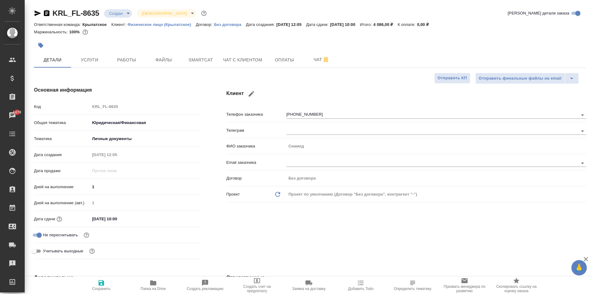
type textarea "x"
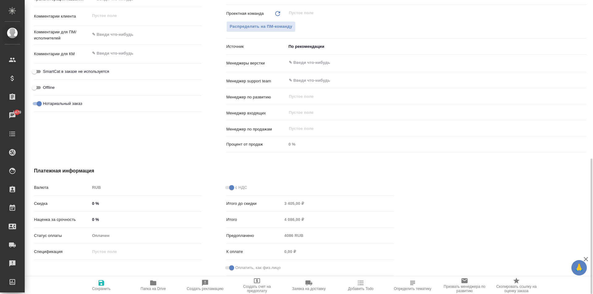
scroll to position [251, 0]
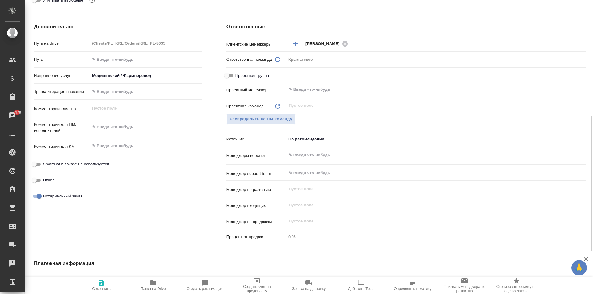
type textarea "x"
click at [108, 126] on textarea at bounding box center [146, 127] width 112 height 11
type textarea "x"
type textarea "В"
type textarea "x"
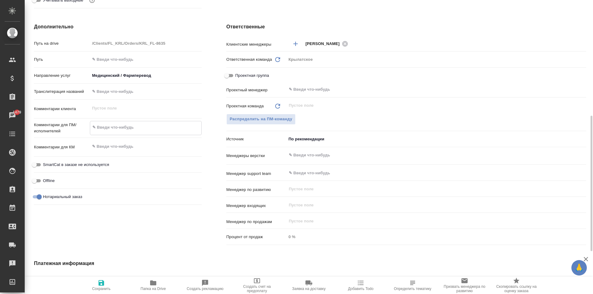
type textarea "x"
type textarea "В"
type textarea "x"
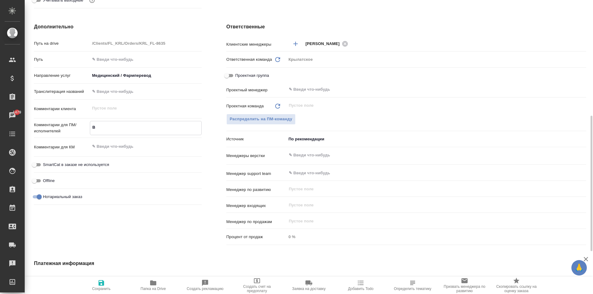
type textarea "x"
type textarea "В р"
type textarea "x"
type textarea "В реф"
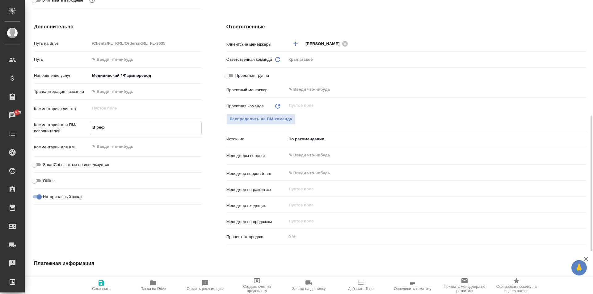
type textarea "x"
type textarea "В рефер"
type textarea "x"
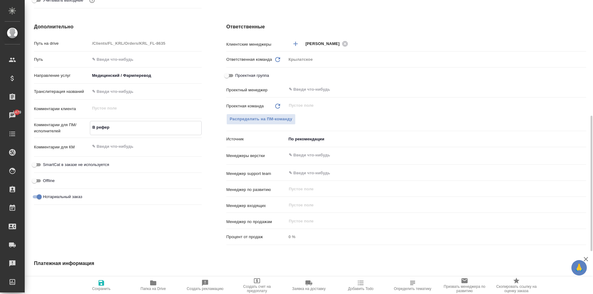
type textarea "x"
type textarea "В рефере"
type textarea "x"
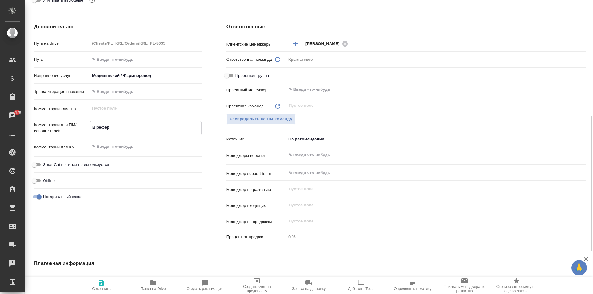
type textarea "x"
type textarea "В референ"
type textarea "x"
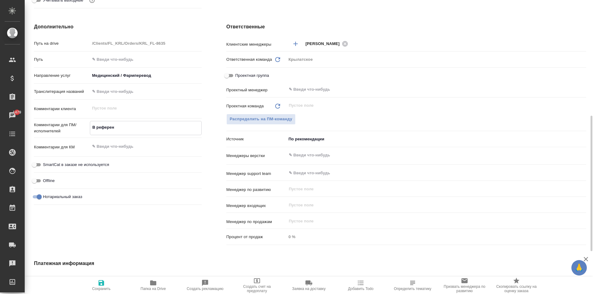
type textarea "x"
type textarea "В референс"
type textarea "x"
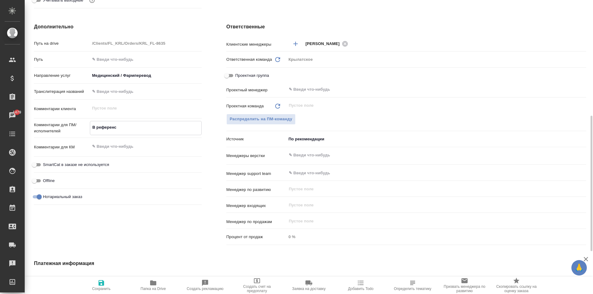
type textarea "В референс"
type textarea "x"
type textarea "В референс в"
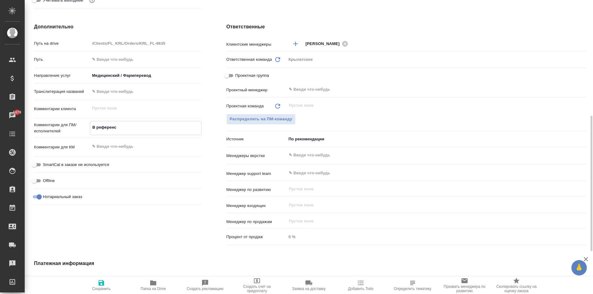
type textarea "x"
type textarea "В референс ве"
type textarea "x"
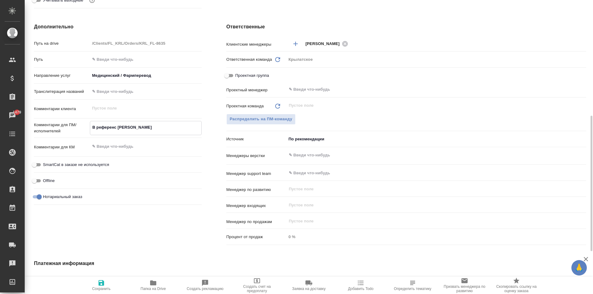
type textarea "x"
type textarea "В референс вер"
type textarea "x"
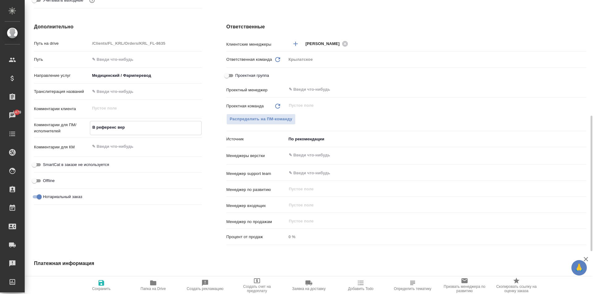
type textarea "x"
type textarea "В референс верн"
type textarea "x"
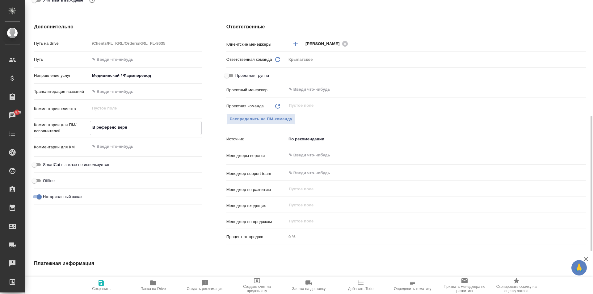
type textarea "В референс верно"
type textarea "x"
type textarea "В референс верное"
type textarea "x"
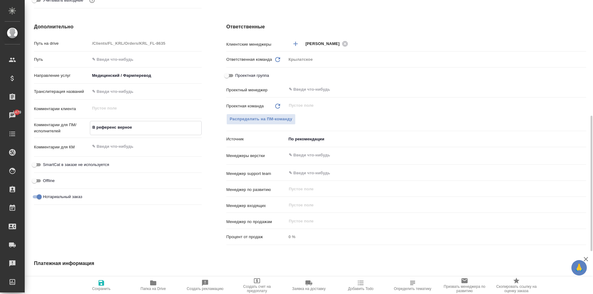
type textarea "x"
type textarea "В референс верное н"
type textarea "x"
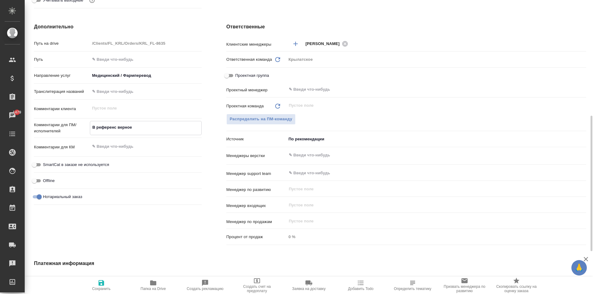
type textarea "x"
type textarea "В референс верное на"
type textarea "x"
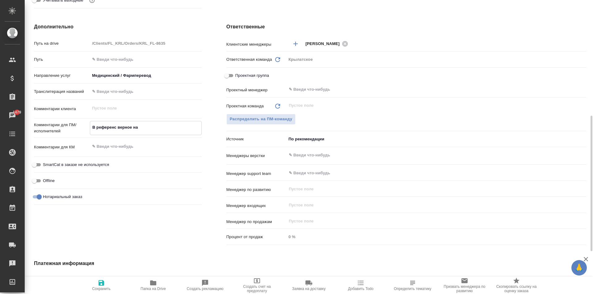
type textarea "x"
type textarea "В референс верное нап"
type textarea "x"
type textarea "В референс верное напис"
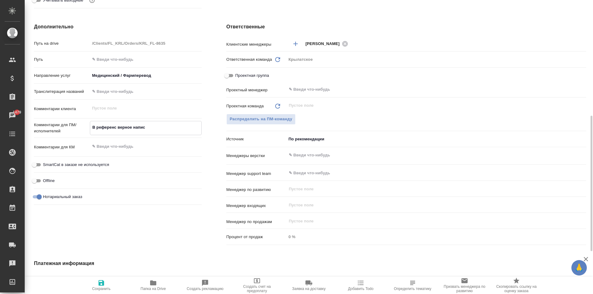
type textarea "x"
type textarea "В референс верное написа"
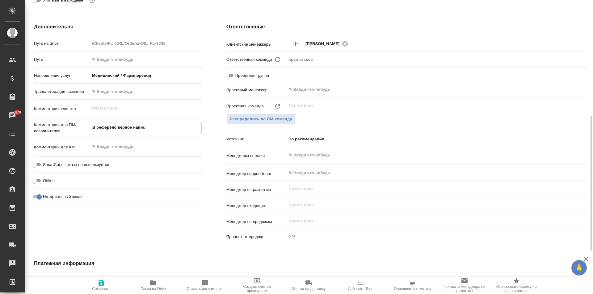
type textarea "x"
type textarea "В референс верное написан"
type textarea "x"
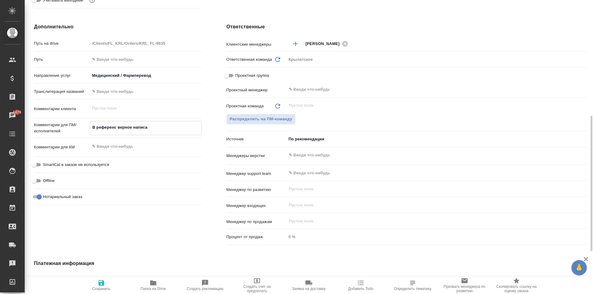
type textarea "x"
type textarea "В референс верное написани"
type textarea "x"
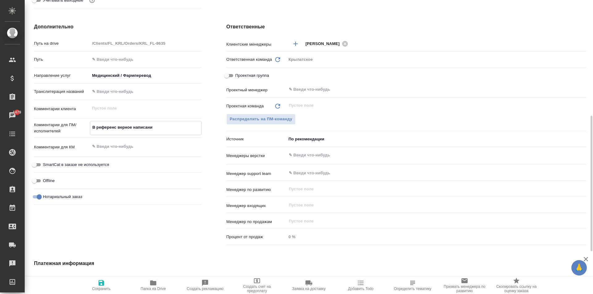
type textarea "x"
type textarea "В референс верное написание"
type textarea "x"
type textarea "В референс верное написание"
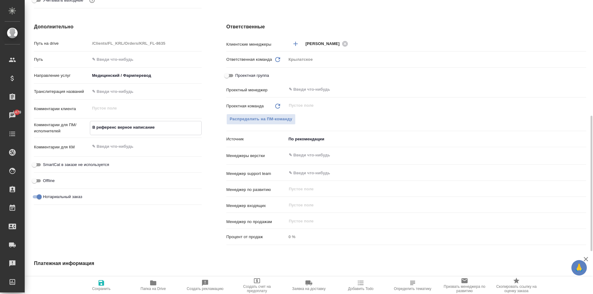
type textarea "x"
click at [91, 276] on div "RUB" at bounding box center [146, 280] width 112 height 11
click at [94, 280] on span "Сохранить" at bounding box center [101, 286] width 44 height 12
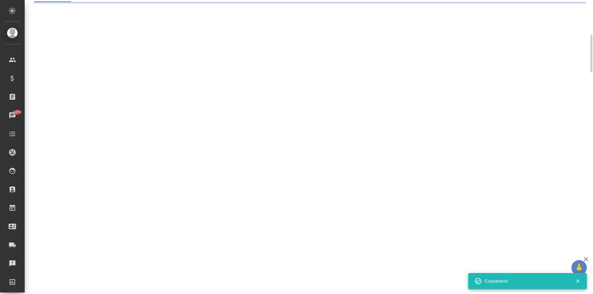
scroll to position [0, 0]
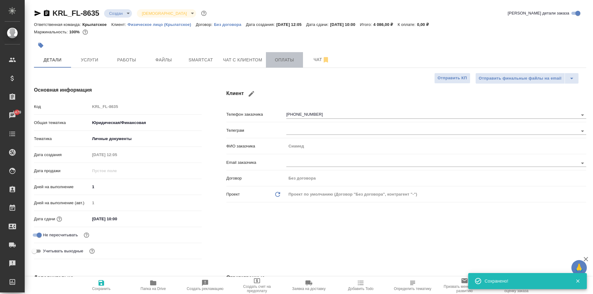
click at [283, 64] on button "Оплаты" at bounding box center [284, 59] width 37 height 15
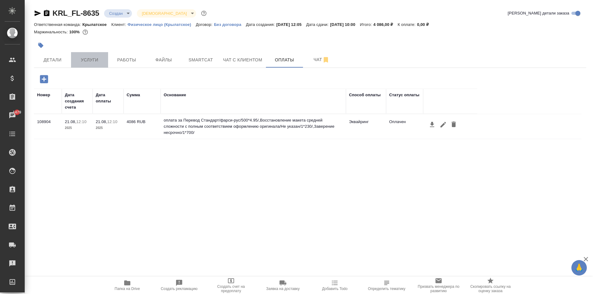
click at [104, 61] on span "Услуги" at bounding box center [90, 60] width 30 height 8
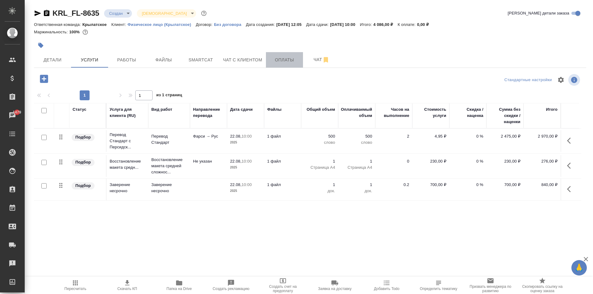
click at [289, 62] on span "Оплаты" at bounding box center [285, 60] width 30 height 8
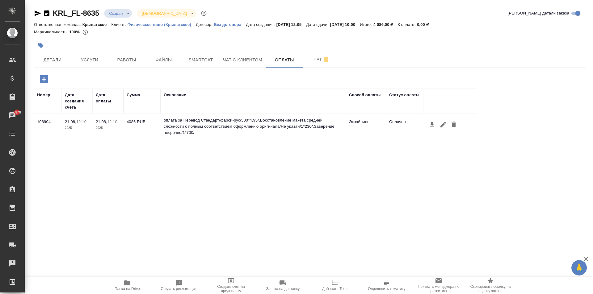
drag, startPoint x: 453, startPoint y: 126, endPoint x: 438, endPoint y: 135, distance: 17.7
click at [453, 126] on icon "button" at bounding box center [454, 125] width 4 height 6
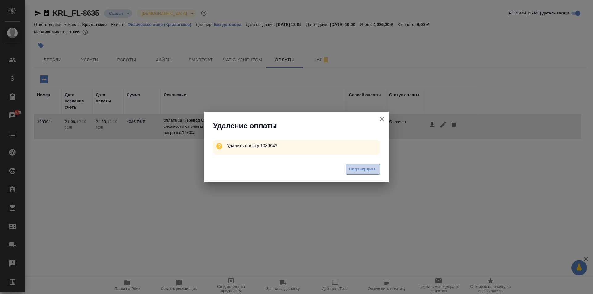
drag, startPoint x: 372, startPoint y: 169, endPoint x: 359, endPoint y: 166, distance: 13.4
click at [372, 170] on span "Подтвердить" at bounding box center [362, 169] width 27 height 7
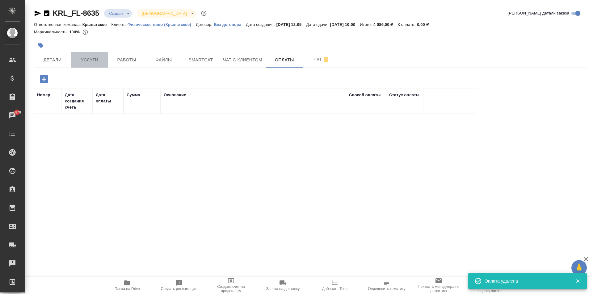
click at [101, 61] on span "Услуги" at bounding box center [90, 60] width 30 height 8
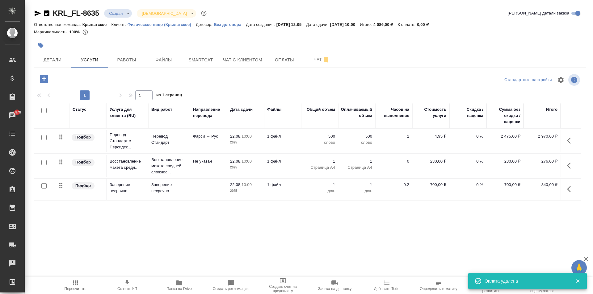
click at [566, 139] on button "button" at bounding box center [570, 140] width 15 height 15
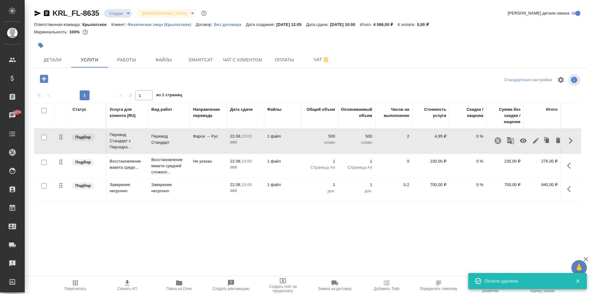
click at [537, 141] on icon "button" at bounding box center [535, 140] width 7 height 7
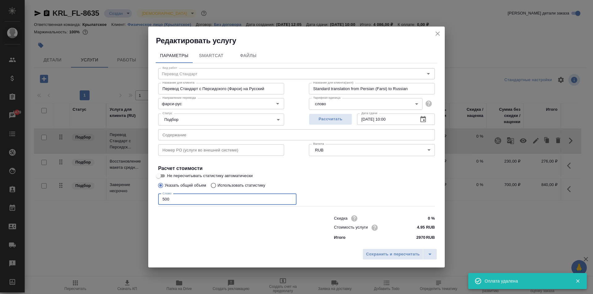
drag, startPoint x: 187, startPoint y: 197, endPoint x: 130, endPoint y: 192, distance: 57.4
click at [130, 192] on div "Редактировать услугу Параметры SmartCat Файлы Вид работ Перевод Стандарт Вид ра…" at bounding box center [296, 147] width 593 height 294
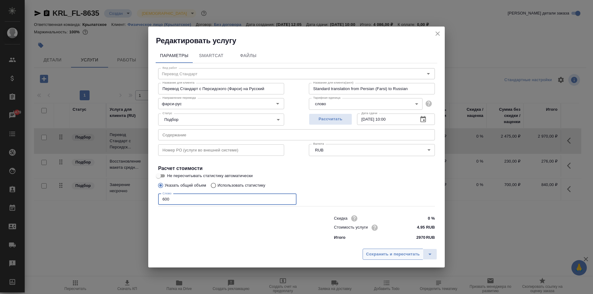
click at [401, 257] on span "Сохранить и пересчитать" at bounding box center [393, 254] width 54 height 7
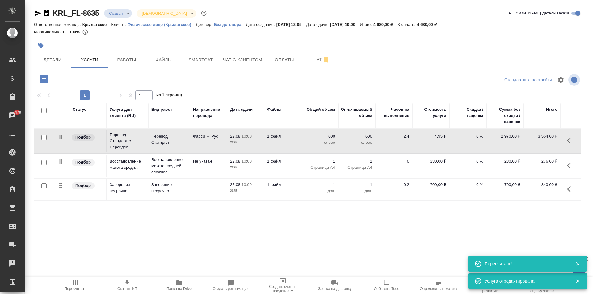
drag, startPoint x: 582, startPoint y: 168, endPoint x: 574, endPoint y: 168, distance: 7.7
click at [574, 168] on button "button" at bounding box center [570, 165] width 15 height 15
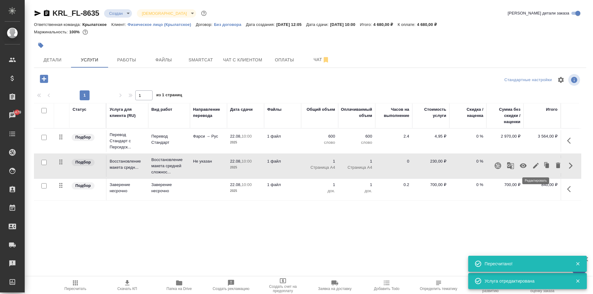
click at [536, 163] on icon "button" at bounding box center [535, 165] width 7 height 7
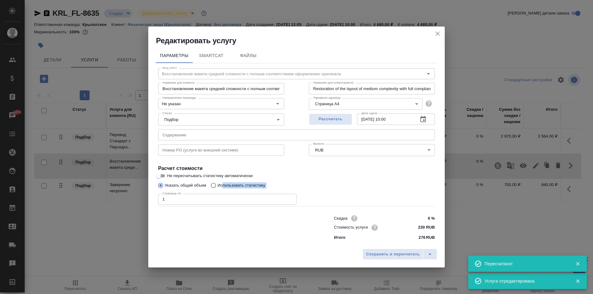
drag, startPoint x: 220, startPoint y: 190, endPoint x: 170, endPoint y: 192, distance: 49.5
click at [170, 192] on div "Вид работ Восстановление макета средней сложности с полным соответствием оформл…" at bounding box center [297, 153] width 282 height 180
drag, startPoint x: 170, startPoint y: 198, endPoint x: 157, endPoint y: 197, distance: 13.1
click at [157, 197] on div "Вид работ Восстановление макета средней сложности с полным соответствием оформл…" at bounding box center [297, 153] width 282 height 180
click at [408, 257] on span "Сохранить и пересчитать" at bounding box center [393, 254] width 54 height 7
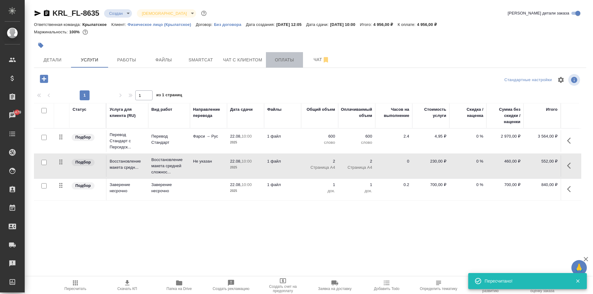
click at [280, 65] on button "Оплаты" at bounding box center [284, 59] width 37 height 15
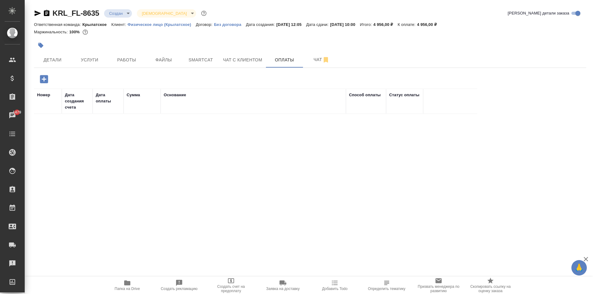
click at [48, 78] on icon "button" at bounding box center [44, 79] width 8 height 8
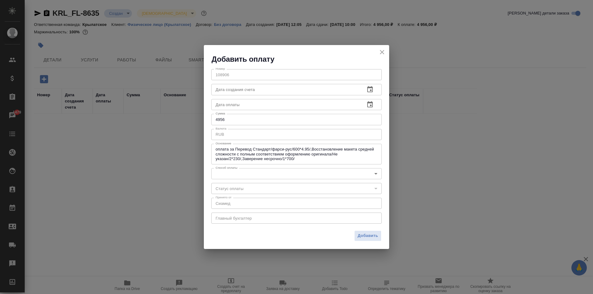
click at [252, 175] on body "🙏 .cls-1 fill:#fff; AWATERA Kasymov Timur Клиенты Спецификации Заказы 1479 Чаты…" at bounding box center [296, 147] width 593 height 294
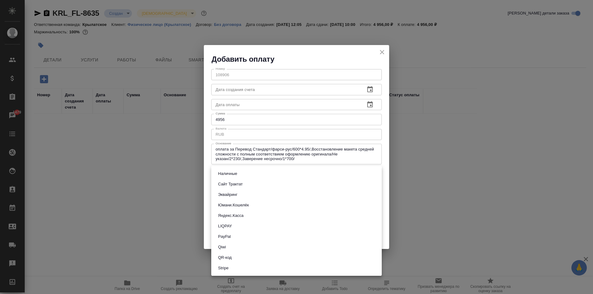
drag, startPoint x: 240, startPoint y: 199, endPoint x: 234, endPoint y: 196, distance: 6.9
click at [234, 196] on li "Эквайринг" at bounding box center [296, 195] width 171 height 11
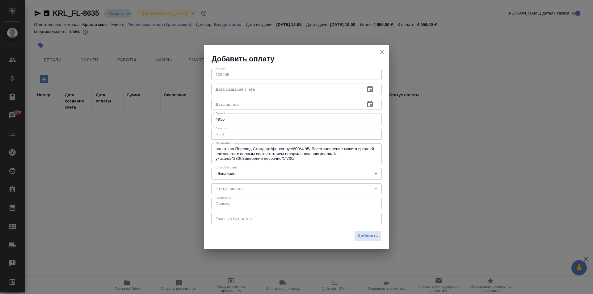
click at [234, 196] on ul "Наличные Сайт Трактат Эквайринг Юмани.Кошелёк Яндекс.Касса LIQPAY PayPal Qiwi Q…" at bounding box center [275, 201] width 128 height 62
click at [360, 237] on span "Добавить" at bounding box center [368, 236] width 20 height 7
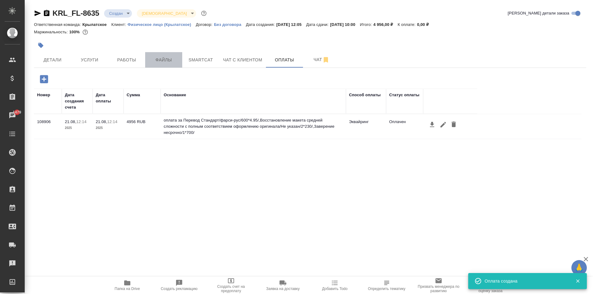
click at [154, 63] on span "Файлы" at bounding box center [164, 60] width 30 height 8
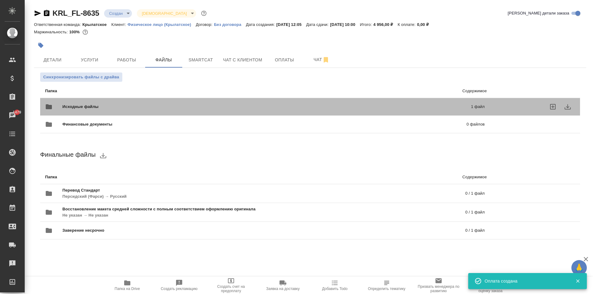
click at [121, 96] on div "Исходные файлы 1 файл" at bounding box center [265, 106] width 452 height 27
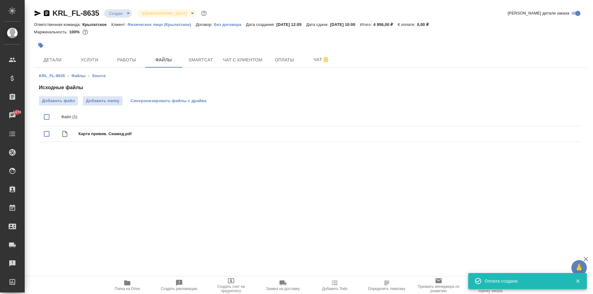
click at [158, 102] on span "Синхронизировать файлы с драйва" at bounding box center [169, 101] width 76 height 6
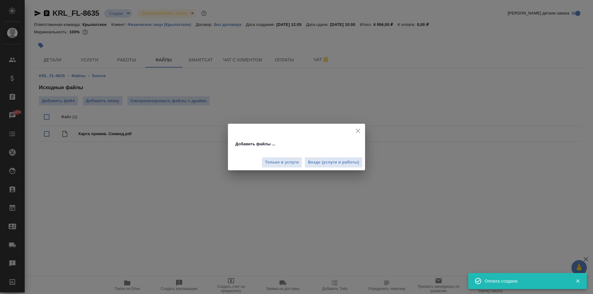
click at [328, 158] on button "Везде (услуги и работы)" at bounding box center [334, 162] width 58 height 11
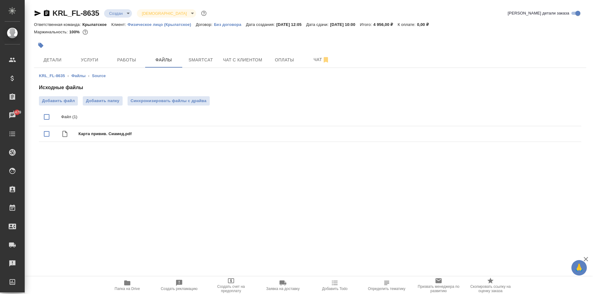
click at [134, 280] on span "Папка на Drive" at bounding box center [127, 286] width 44 height 12
click at [158, 100] on span "Синхронизировать файлы с драйва" at bounding box center [169, 101] width 76 height 6
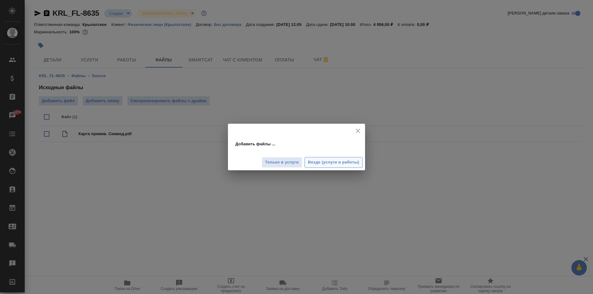
click at [310, 158] on div "Только в услуги Везде (услуги и работы)" at bounding box center [296, 160] width 137 height 21
click at [310, 162] on span "Везде (услуги и работы)" at bounding box center [333, 162] width 51 height 7
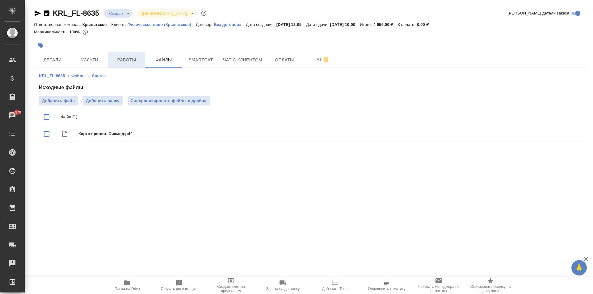
click at [127, 63] on span "Работы" at bounding box center [127, 60] width 30 height 8
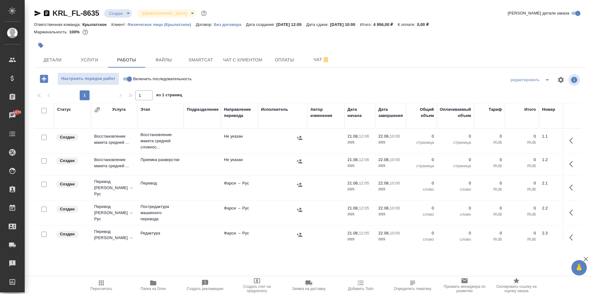
drag, startPoint x: 125, startPoint y: 78, endPoint x: 121, endPoint y: 83, distance: 5.7
click at [125, 78] on input "Включить последовательность" at bounding box center [129, 78] width 22 height 7
click at [44, 112] on input "checkbox" at bounding box center [43, 110] width 5 height 5
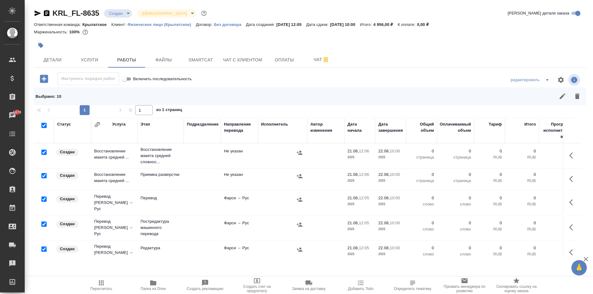
click at [44, 150] on input "checkbox" at bounding box center [43, 152] width 5 height 5
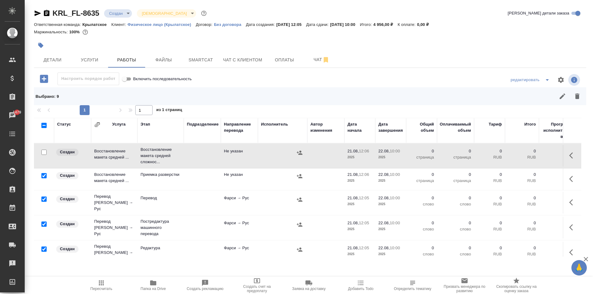
click at [42, 197] on input "checkbox" at bounding box center [43, 199] width 5 height 5
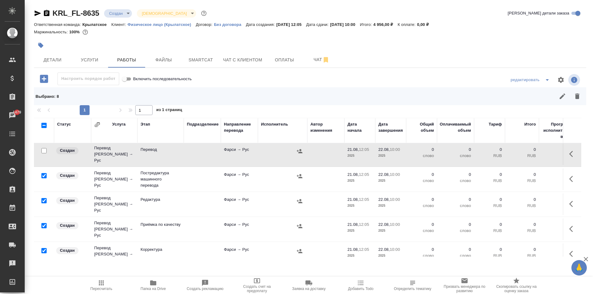
scroll to position [62, 0]
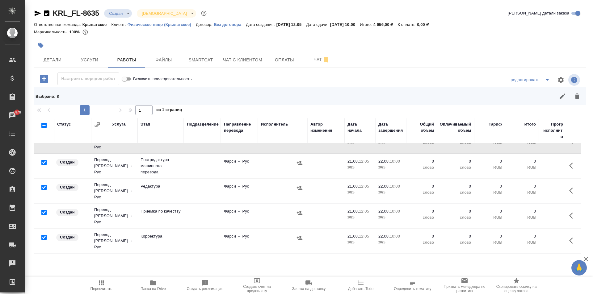
click at [46, 210] on input "checkbox" at bounding box center [43, 212] width 5 height 5
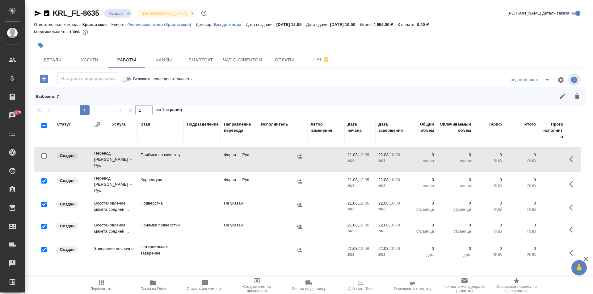
scroll to position [120, 0]
click at [44, 246] on input "checkbox" at bounding box center [43, 248] width 5 height 5
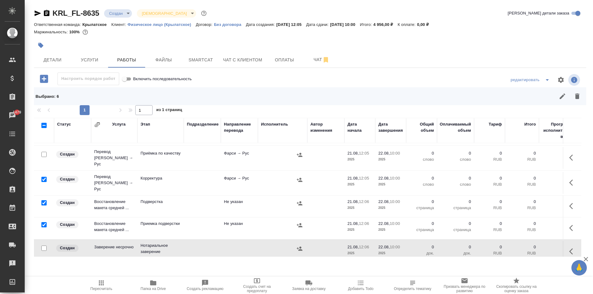
click at [577, 97] on icon "button" at bounding box center [577, 97] width 4 height 6
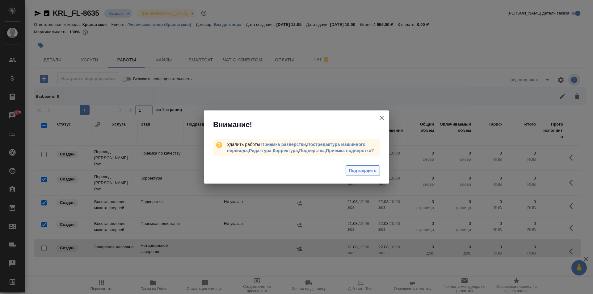
click at [364, 170] on span "Подтвердить" at bounding box center [362, 170] width 27 height 7
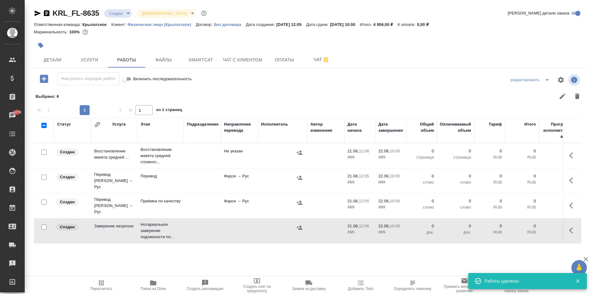
scroll to position [0, 0]
drag, startPoint x: 574, startPoint y: 181, endPoint x: 546, endPoint y: 188, distance: 28.2
click at [573, 182] on icon "button" at bounding box center [572, 180] width 7 height 7
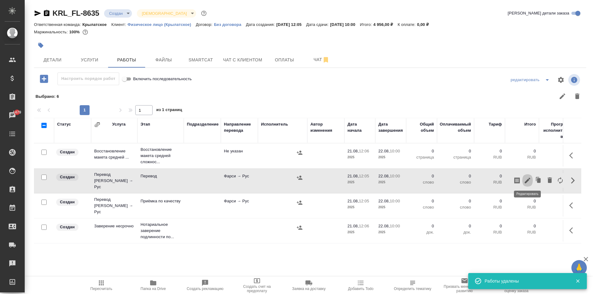
click at [527, 181] on icon "button" at bounding box center [527, 180] width 7 height 7
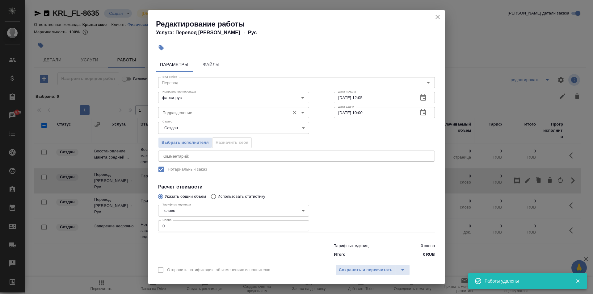
click at [189, 116] on input "Подразделение" at bounding box center [223, 112] width 127 height 7
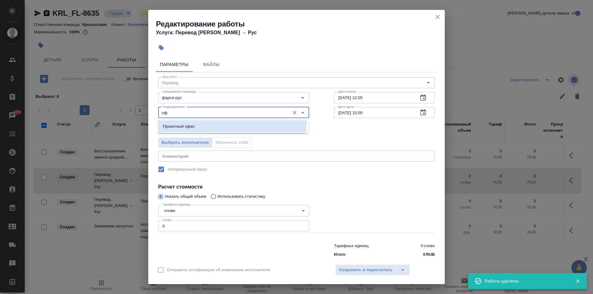
click at [190, 126] on p "Проектный офис" at bounding box center [179, 127] width 32 height 6
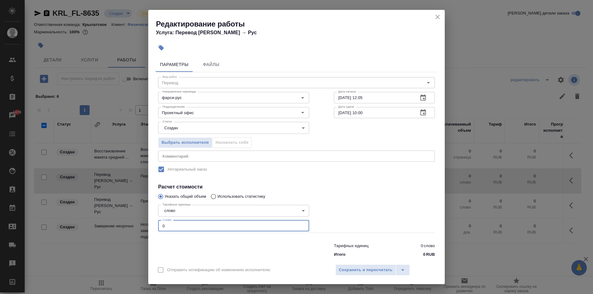
drag, startPoint x: 174, startPoint y: 227, endPoint x: 150, endPoint y: 222, distance: 24.9
click at [150, 222] on div "Параметры Файлы Вид работ Перевод Вид работ Направление перевода фарси-рус Напр…" at bounding box center [296, 158] width 297 height 206
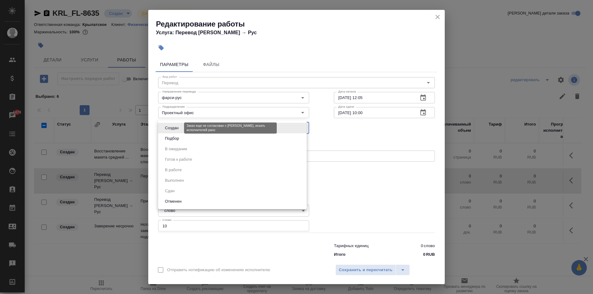
click at [170, 130] on body "🙏 .cls-1 fill:#fff; AWATERA Kasymov Timur Клиенты Спецификации Заказы 1479 Чаты…" at bounding box center [296, 147] width 593 height 294
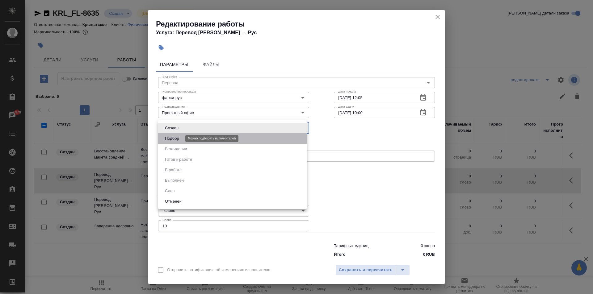
click at [171, 135] on button "Подбор" at bounding box center [172, 138] width 18 height 7
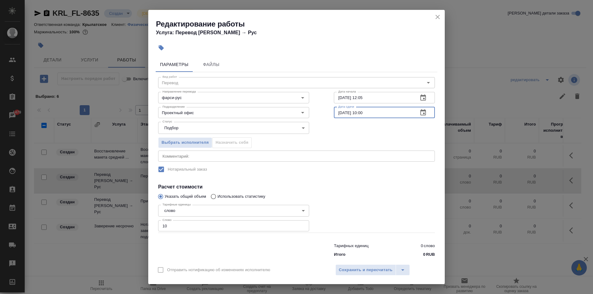
drag, startPoint x: 371, startPoint y: 112, endPoint x: 357, endPoint y: 120, distance: 15.4
click at [357, 120] on div "Вид работ Перевод Вид работ Направление перевода фарси-рус Направление перевода…" at bounding box center [297, 166] width 282 height 188
click at [386, 270] on span "Сохранить и пересчитать" at bounding box center [366, 270] width 54 height 7
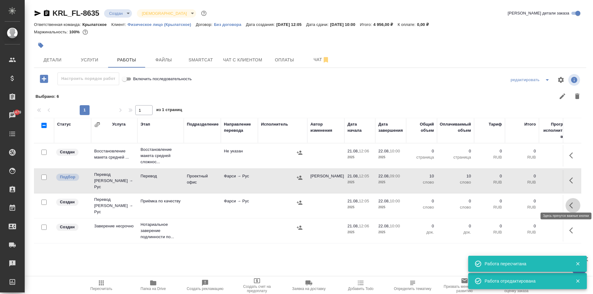
click at [574, 202] on icon "button" at bounding box center [572, 205] width 7 height 7
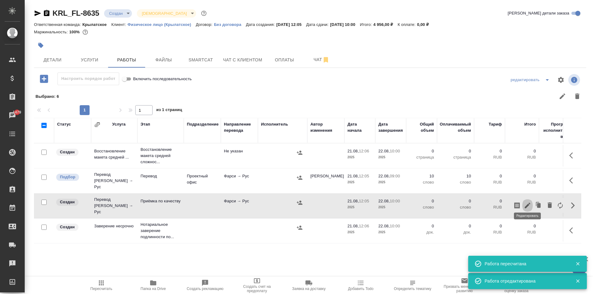
click at [526, 203] on icon "button" at bounding box center [528, 206] width 6 height 6
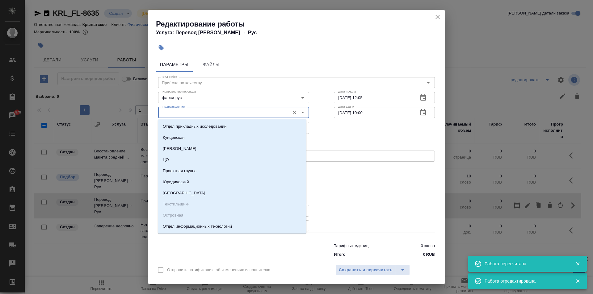
click at [182, 111] on input "Подразделение" at bounding box center [223, 112] width 127 height 7
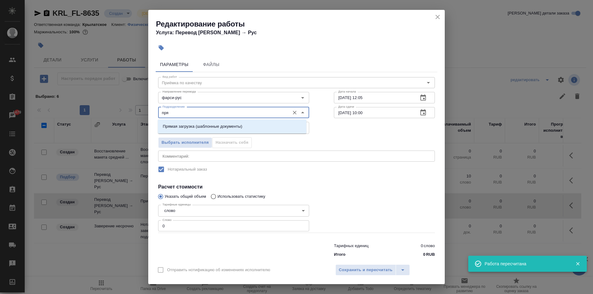
click at [188, 125] on p "Прямая загрузка (шаблонные документы)" at bounding box center [202, 127] width 79 height 6
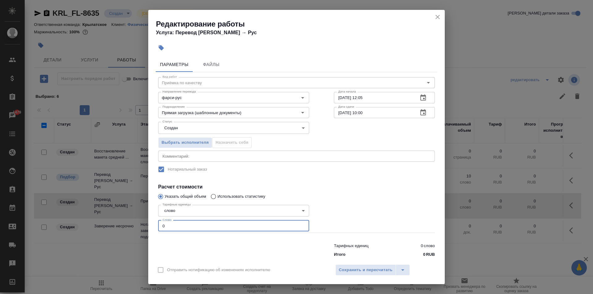
drag, startPoint x: 161, startPoint y: 225, endPoint x: 146, endPoint y: 219, distance: 15.8
click at [143, 221] on div "Редактирование работы Услуга: Перевод Стандарт Фарси → Рус Параметры Файлы Вид …" at bounding box center [296, 147] width 593 height 294
click at [176, 133] on body "🙏 .cls-1 fill:#fff; AWATERA Kasymov Timur Клиенты Спецификации Заказы 1479 Чаты…" at bounding box center [296, 147] width 593 height 294
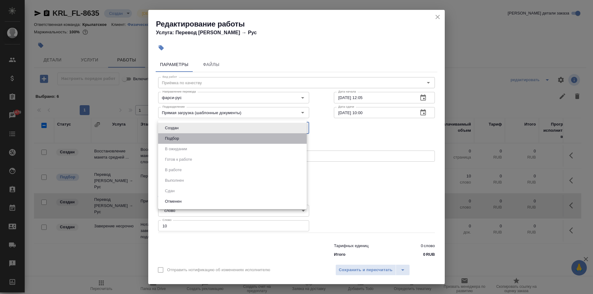
click at [174, 141] on button "Подбор" at bounding box center [172, 138] width 18 height 7
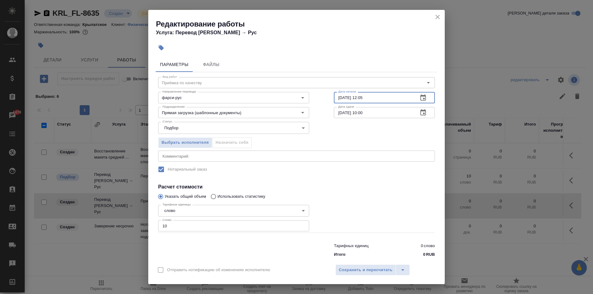
drag, startPoint x: 376, startPoint y: 99, endPoint x: 322, endPoint y: 108, distance: 54.8
click at [322, 108] on div "Вид работ Приёмка по качеству Вид работ Направление перевода фарси-рус Направле…" at bounding box center [297, 166] width 282 height 188
click at [371, 271] on span "Сохранить и пересчитать" at bounding box center [366, 270] width 54 height 7
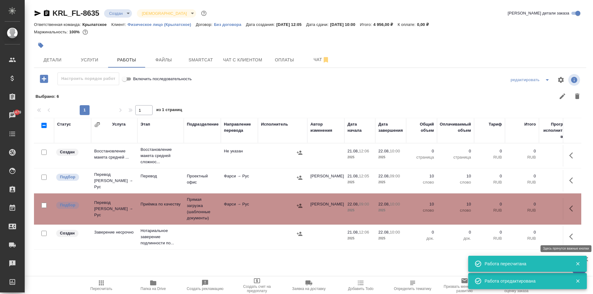
click at [571, 233] on icon "button" at bounding box center [572, 236] width 7 height 7
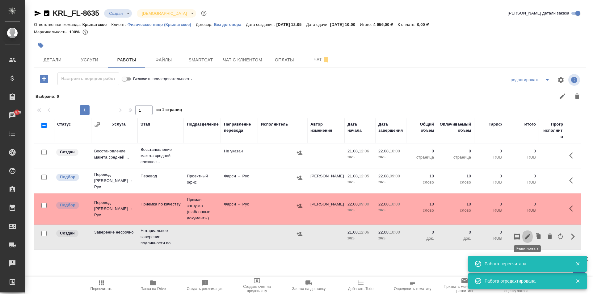
click at [532, 230] on button "button" at bounding box center [527, 237] width 11 height 15
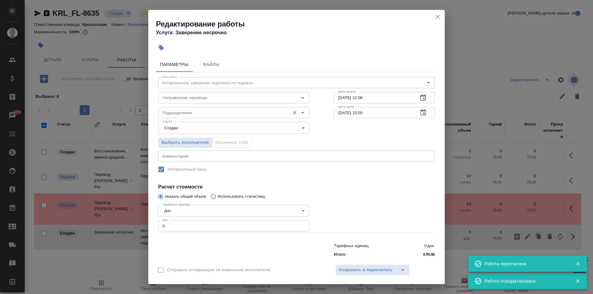
click at [169, 112] on input "Подразделение" at bounding box center [223, 112] width 127 height 7
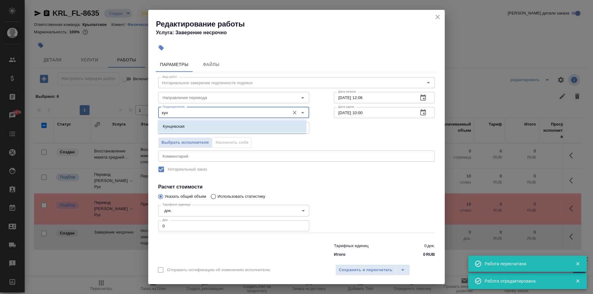
click at [193, 131] on li "Кунцевская" at bounding box center [232, 126] width 149 height 11
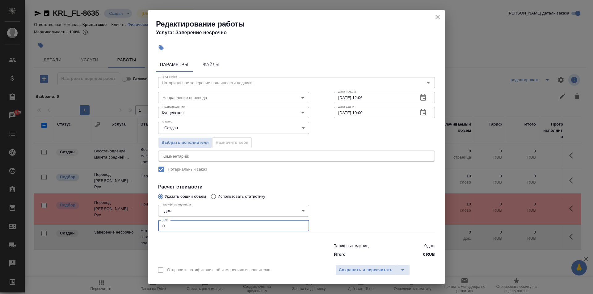
drag, startPoint x: 159, startPoint y: 227, endPoint x: 152, endPoint y: 226, distance: 7.2
click at [152, 226] on div "Параметры Файлы Вид работ Нотариальное заверение подлинности подписи Вид работ …" at bounding box center [296, 158] width 297 height 206
click at [360, 269] on span "Сохранить и пересчитать" at bounding box center [366, 270] width 54 height 7
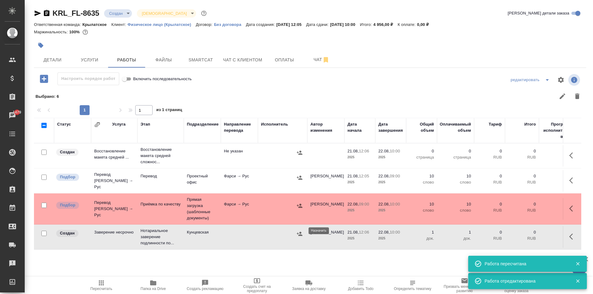
click at [301, 231] on icon "button" at bounding box center [300, 234] width 6 height 6
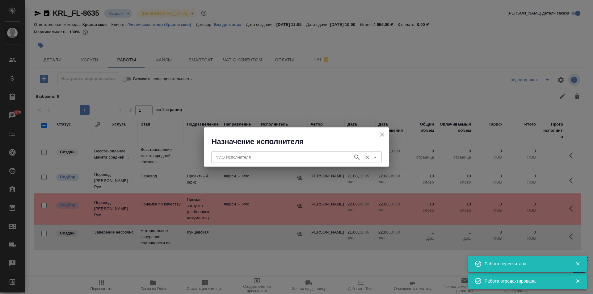
click at [269, 160] on input "ФИО Исполнителя" at bounding box center [281, 157] width 137 height 7
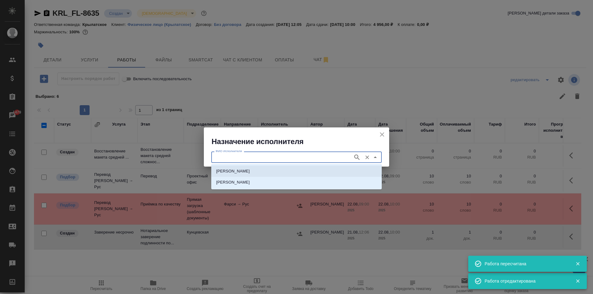
click at [250, 172] on p "[PERSON_NAME]" at bounding box center [233, 171] width 34 height 6
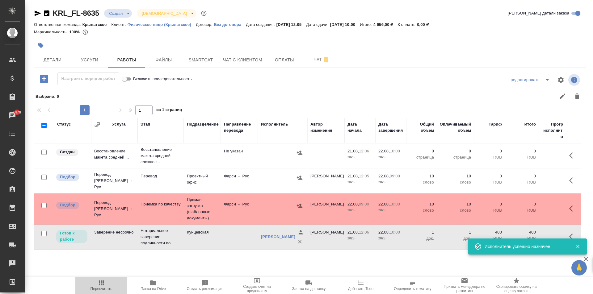
click at [115, 284] on span "Пересчитать" at bounding box center [101, 286] width 44 height 12
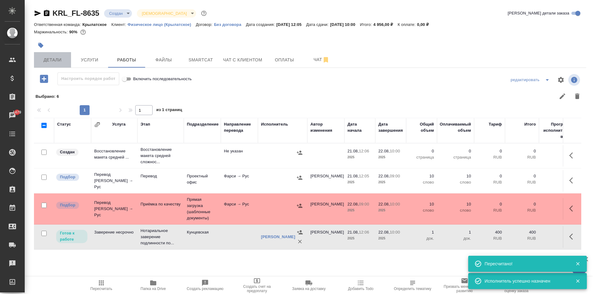
click at [61, 57] on span "Детали" at bounding box center [53, 60] width 30 height 8
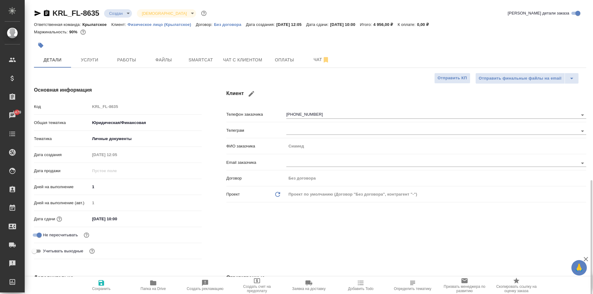
scroll to position [124, 0]
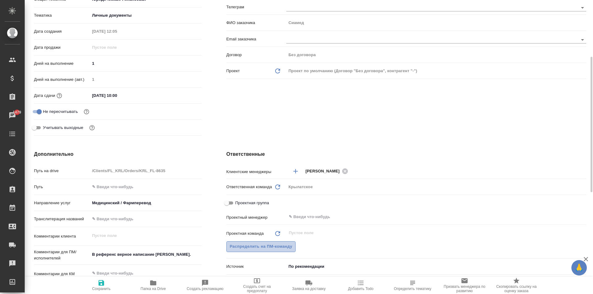
click at [290, 247] on span "Распределить на ПМ-команду" at bounding box center [261, 246] width 63 height 7
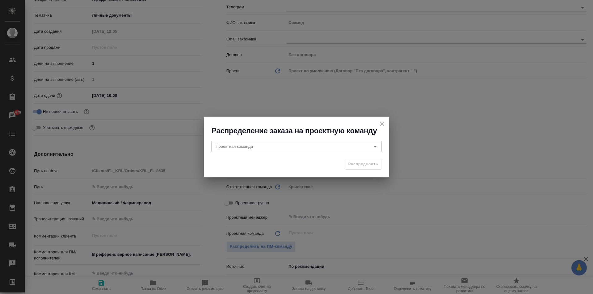
drag, startPoint x: 245, startPoint y: 137, endPoint x: 247, endPoint y: 145, distance: 8.2
click at [245, 137] on div "Проектная команда Проектная команда" at bounding box center [296, 146] width 185 height 20
click at [247, 146] on input "Проектная команда" at bounding box center [286, 146] width 146 height 7
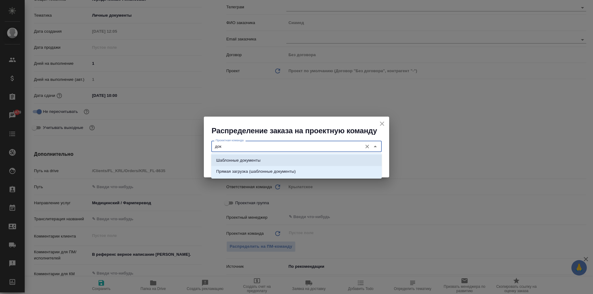
drag, startPoint x: 260, startPoint y: 159, endPoint x: 353, endPoint y: 167, distance: 93.3
click at [261, 159] on li "Шаблонные документы" at bounding box center [296, 160] width 171 height 11
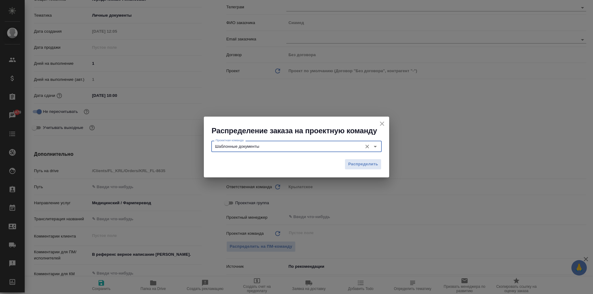
click at [381, 172] on div "Распределить" at bounding box center [296, 167] width 185 height 22
click at [374, 166] on span "Распределить" at bounding box center [363, 164] width 30 height 7
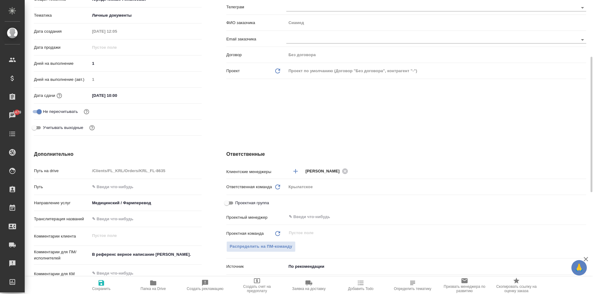
click at [113, 283] on span "Сохранить" at bounding box center [101, 286] width 44 height 12
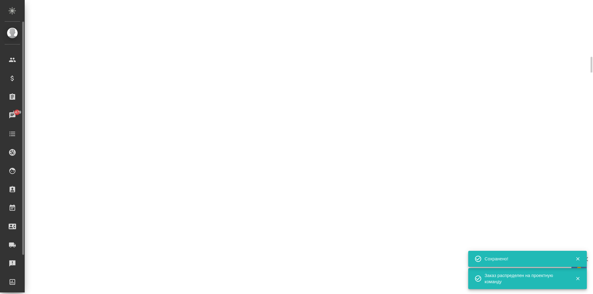
scroll to position [0, 0]
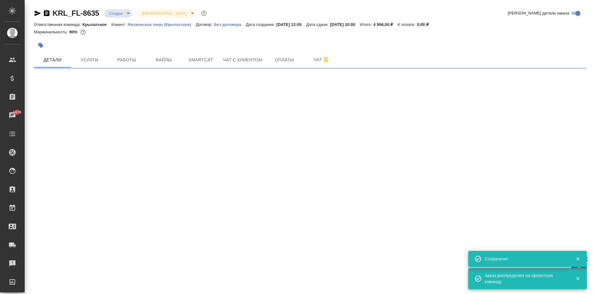
click at [125, 18] on div "KRL_FL-8635 Создан new Святая троица holyTrinity" at bounding box center [121, 13] width 174 height 10
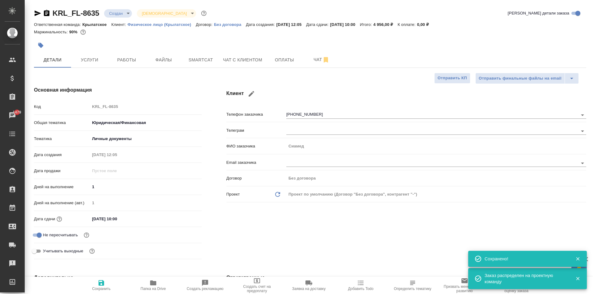
click at [126, 15] on body "🙏 .cls-1 fill:#fff; AWATERA Kasymov Timur Клиенты Спецификации Заказы 1479 Чаты…" at bounding box center [296, 147] width 593 height 294
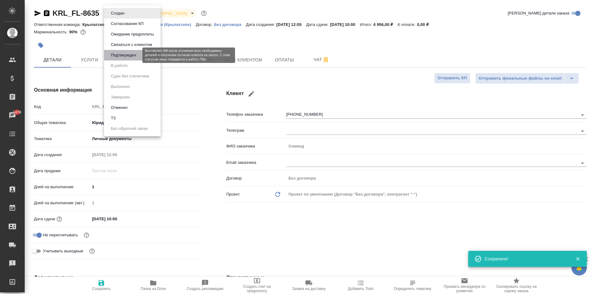
click at [125, 56] on button "Подтвержден" at bounding box center [123, 55] width 29 height 7
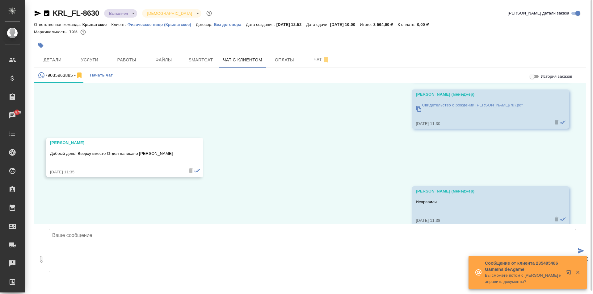
scroll to position [2501, 0]
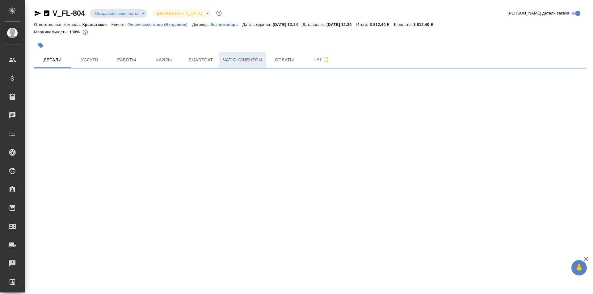
click at [242, 60] on span "Чат с клиентом" at bounding box center [242, 60] width 39 height 8
select select "RU"
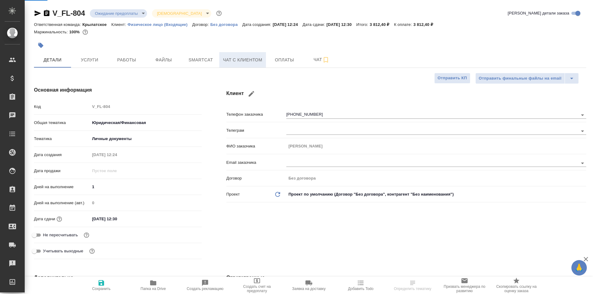
type textarea "x"
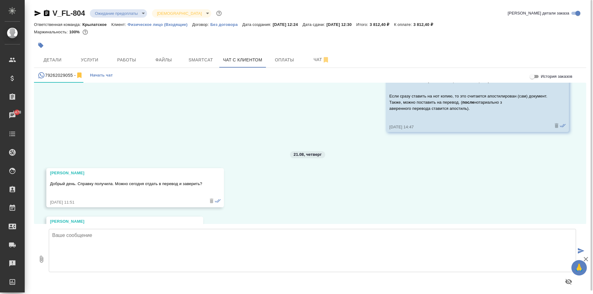
scroll to position [474, 0]
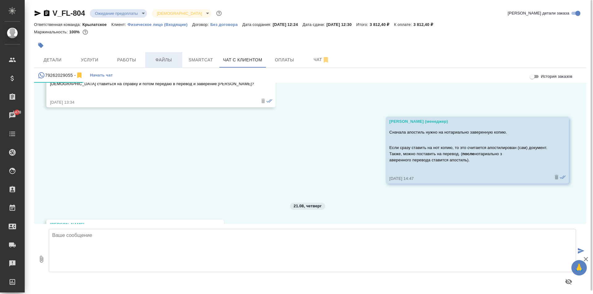
click at [166, 55] on button "Файлы" at bounding box center [163, 59] width 37 height 15
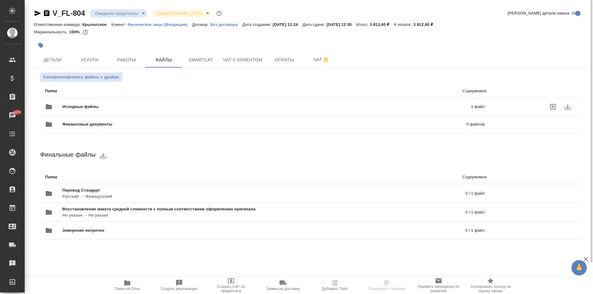
click at [98, 106] on span "Исходные файлы" at bounding box center [173, 107] width 222 height 6
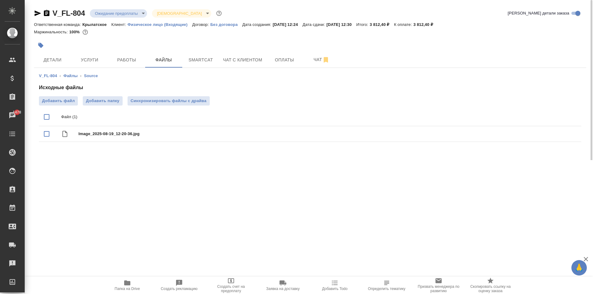
click at [117, 274] on div ".cls-1 fill:#fff; AWATERA [PERSON_NAME] Спецификации Заказы 1478 Чаты Todo Прое…" at bounding box center [296, 147] width 593 height 294
click at [121, 279] on button "Папка на Drive" at bounding box center [127, 285] width 52 height 17
drag, startPoint x: 92, startPoint y: 62, endPoint x: 70, endPoint y: 61, distance: 22.6
click at [90, 62] on div "Детали Услуги Работы Файлы Smartcat Чат с клиентом Оплаты Чат" at bounding box center [310, 59] width 552 height 15
click at [50, 58] on span "Детали" at bounding box center [53, 60] width 30 height 8
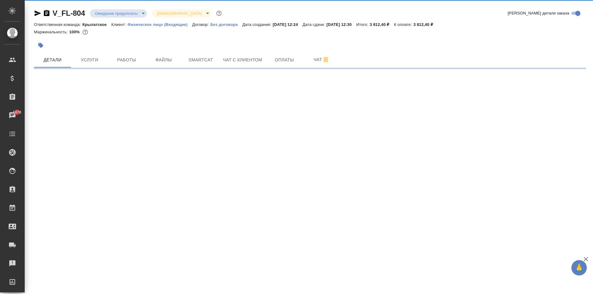
select select "RU"
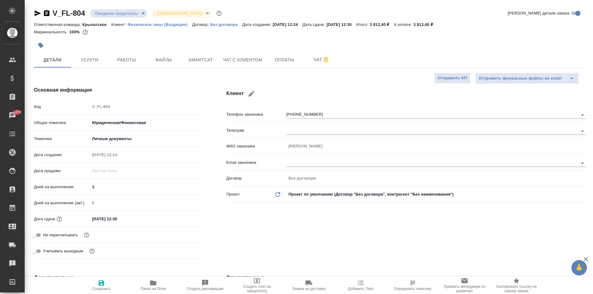
type textarea "x"
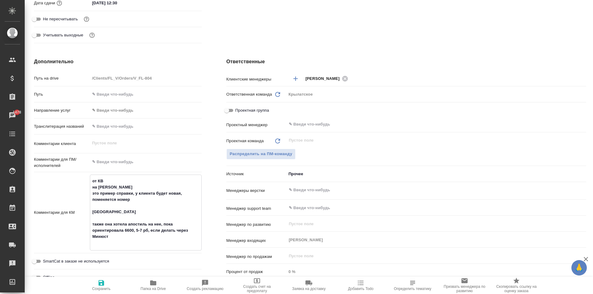
click at [199, 238] on textarea "от КВ на [PERSON_NAME] это пример справки, у клиента будет новая, поменяется но…" at bounding box center [145, 212] width 111 height 72
click at [173, 243] on textarea "от КВ на [PERSON_NAME] это пример справки, у клиента будет новая, поменяется но…" at bounding box center [145, 212] width 111 height 72
click at [200, 239] on div "Дополнительно Путь на drive /Clients/FL_V/Orders/V_FL-804 Путь Направление услу…" at bounding box center [118, 181] width 192 height 270
click at [209, 239] on div "Дополнительно Путь на drive /Clients/FL_V/Orders/V_FL-804 Путь Направление услу…" at bounding box center [118, 181] width 192 height 270
click at [176, 242] on textarea "от КВ на [PERSON_NAME] это пример справки, у клиента будет новая, поменяется но…" at bounding box center [146, 212] width 112 height 72
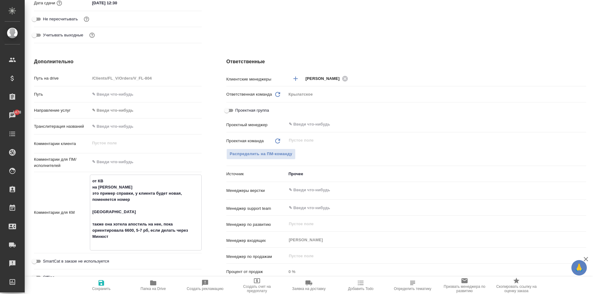
type textarea "x"
click at [208, 242] on div "Дополнительно Путь на drive /Clients/FL_V/Orders/V_FL-804 Путь Направление услу…" at bounding box center [118, 181] width 192 height 271
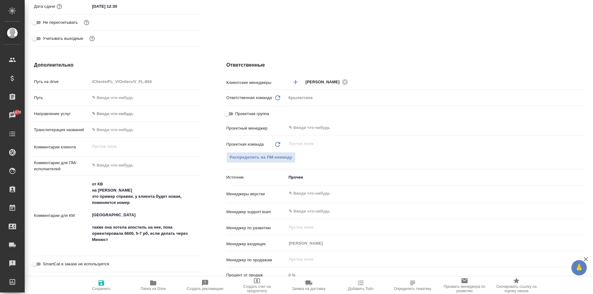
scroll to position [244, 0]
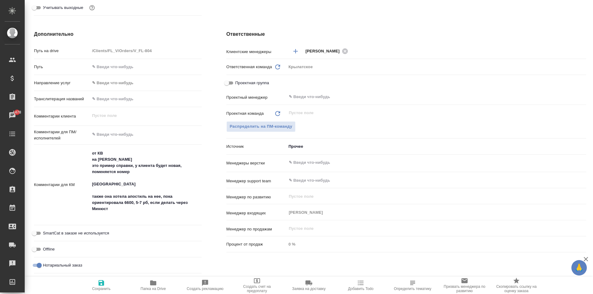
click at [192, 225] on hr at bounding box center [118, 225] width 168 height 0
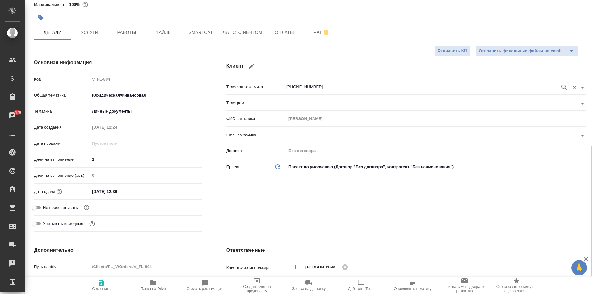
scroll to position [0, 0]
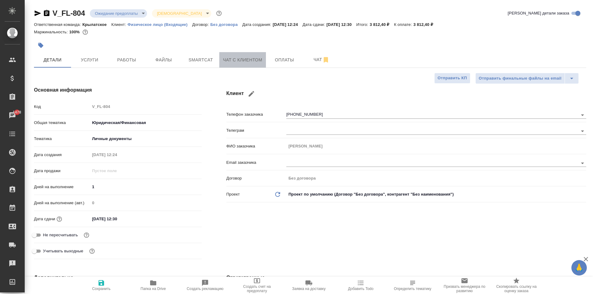
click at [233, 53] on button "Чат с клиентом" at bounding box center [242, 59] width 47 height 15
click at [236, 58] on span "Чат с клиентом" at bounding box center [242, 60] width 39 height 8
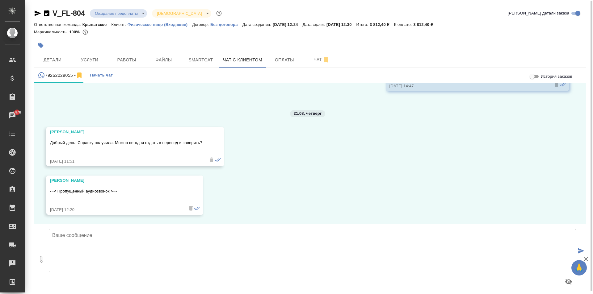
scroll to position [3, 0]
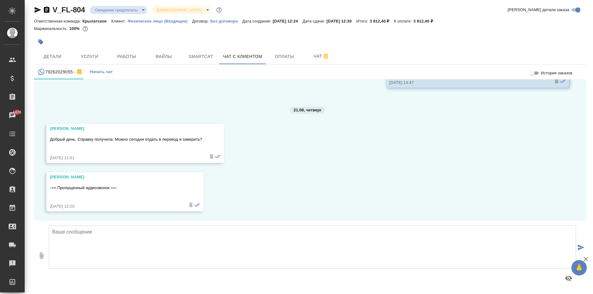
click at [142, 245] on textarea at bounding box center [312, 247] width 527 height 43
click at [139, 38] on div at bounding box center [218, 42] width 368 height 14
click at [66, 58] on span "Детали" at bounding box center [53, 57] width 30 height 8
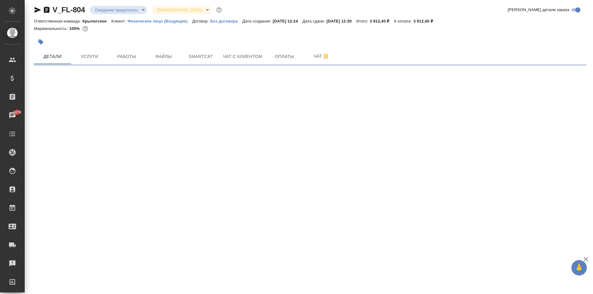
select select "RU"
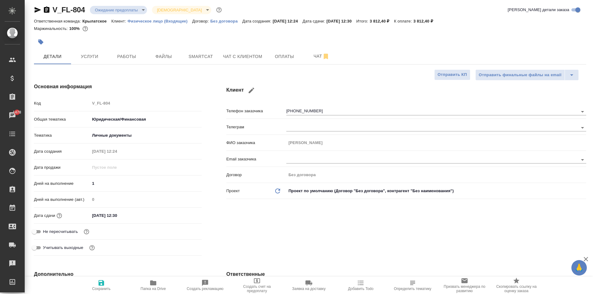
type textarea "x"
type input "[PERSON_NAME]"
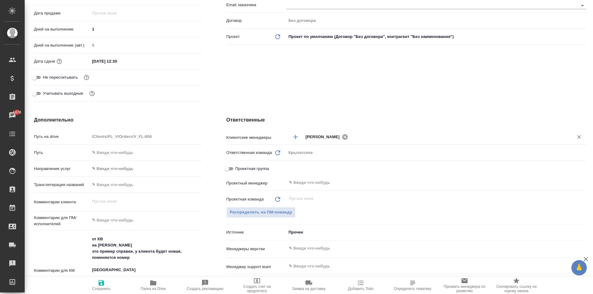
click at [342, 138] on icon at bounding box center [345, 137] width 7 height 7
type textarea "x"
click at [326, 137] on input "text" at bounding box center [435, 136] width 258 height 7
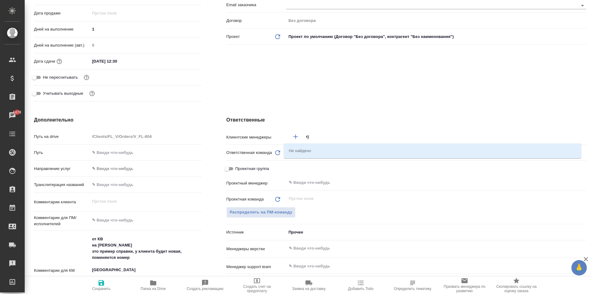
type input "r"
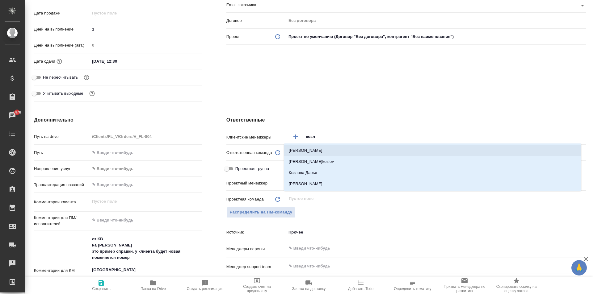
type input "козл"
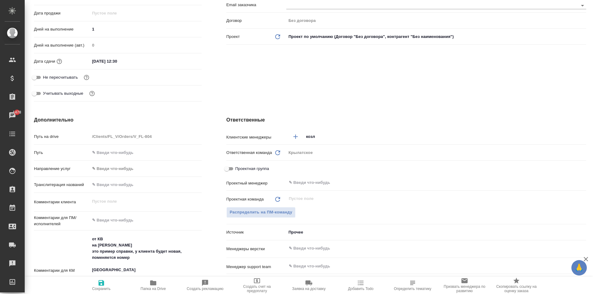
type textarea "x"
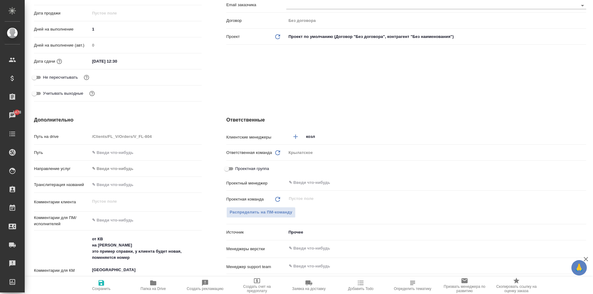
type textarea "x"
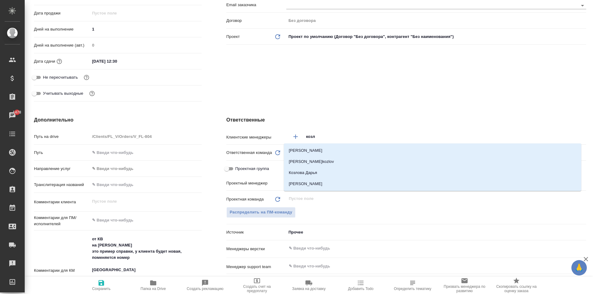
click at [318, 138] on input "козл" at bounding box center [435, 136] width 258 height 7
click at [318, 183] on li "[PERSON_NAME]" at bounding box center [432, 184] width 297 height 11
type textarea "x"
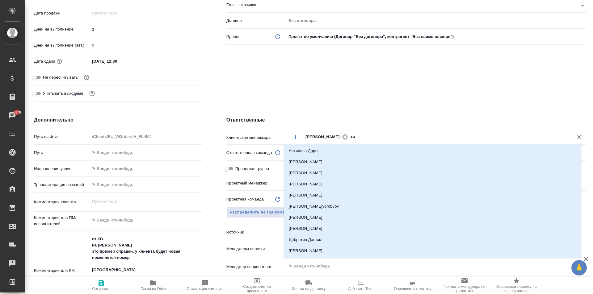
type input "тим"
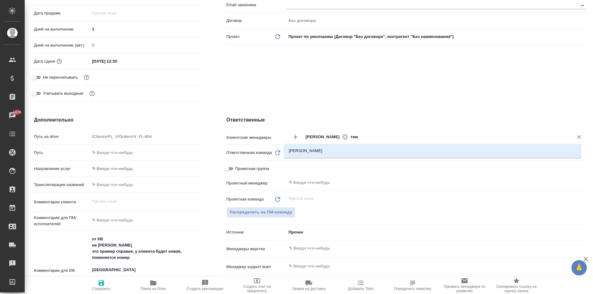
click at [381, 151] on li "[PERSON_NAME]" at bounding box center [432, 150] width 297 height 11
type textarea "x"
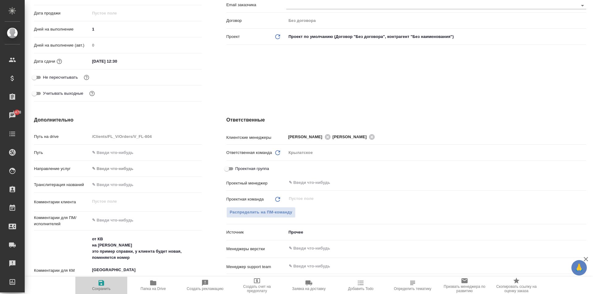
click at [84, 285] on span "Сохранить" at bounding box center [101, 286] width 44 height 12
type textarea "x"
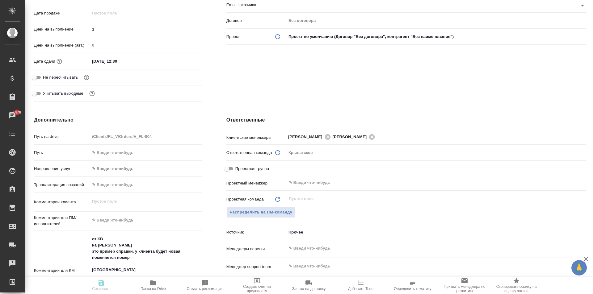
type textarea "x"
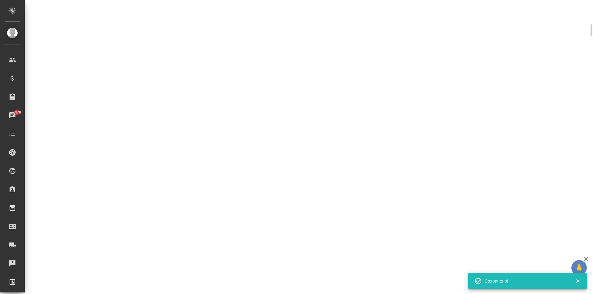
select select "RU"
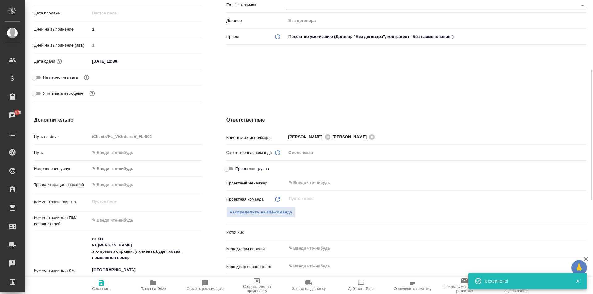
type textarea "x"
click at [81, 286] on span "Сохранить" at bounding box center [101, 286] width 44 height 12
type textarea "x"
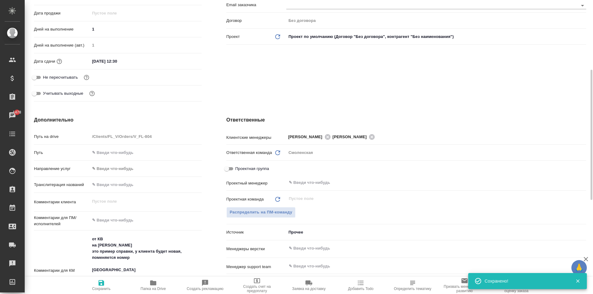
type textarea "x"
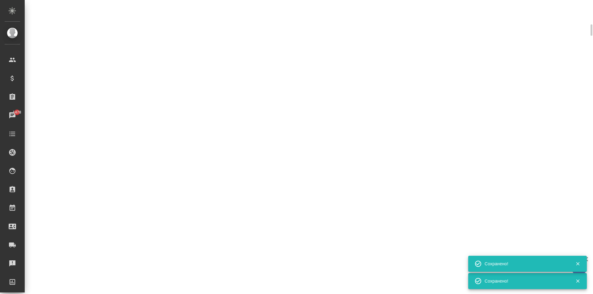
select select "RU"
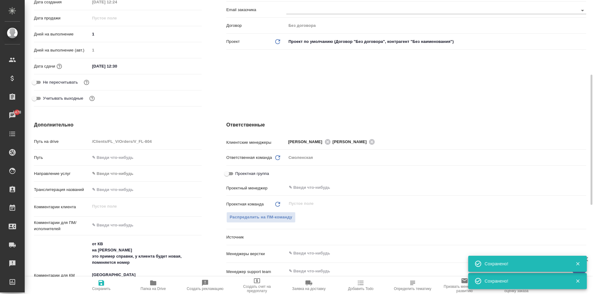
type textarea "x"
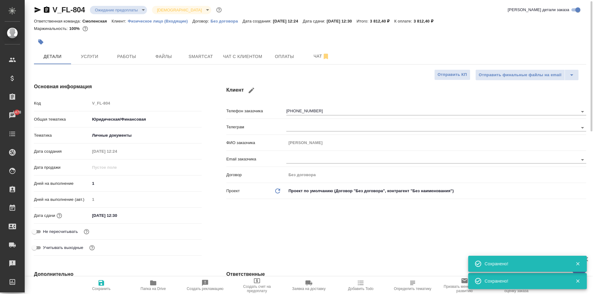
scroll to position [0, 0]
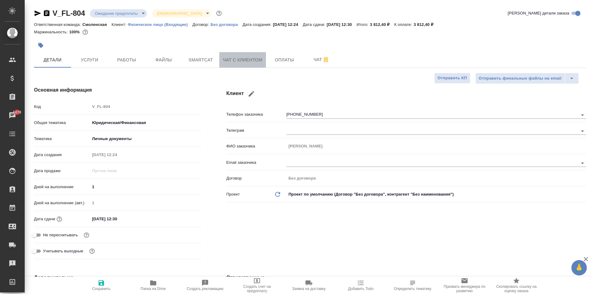
click at [248, 65] on button "Чат с клиентом" at bounding box center [242, 59] width 47 height 15
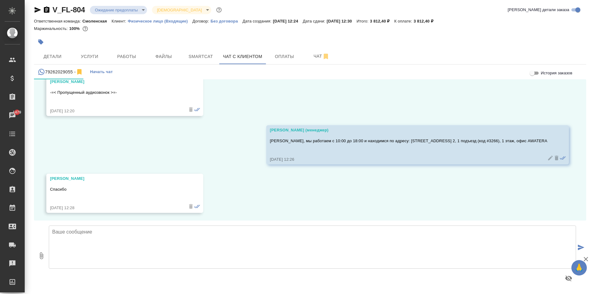
scroll to position [664, 0]
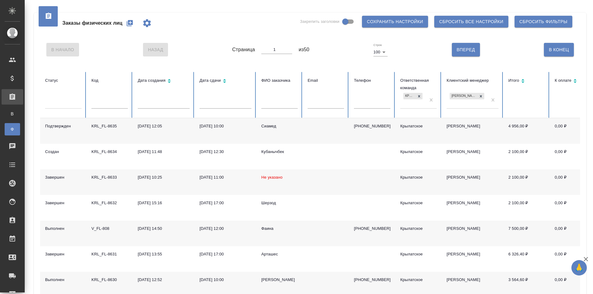
click at [130, 24] on icon "button" at bounding box center [130, 23] width 6 height 6
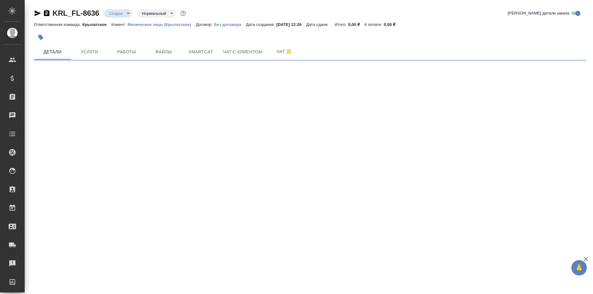
select select "RU"
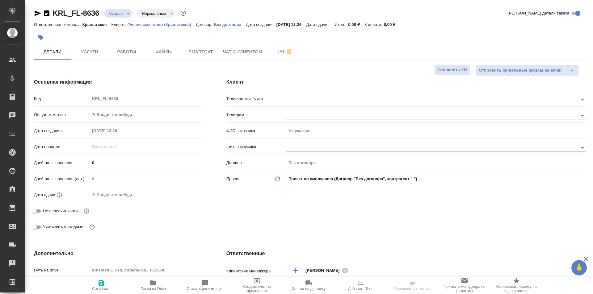
type textarea "x"
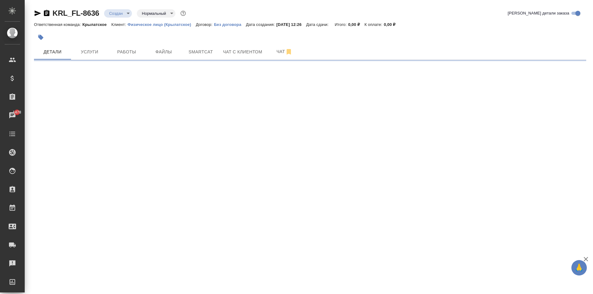
select select "RU"
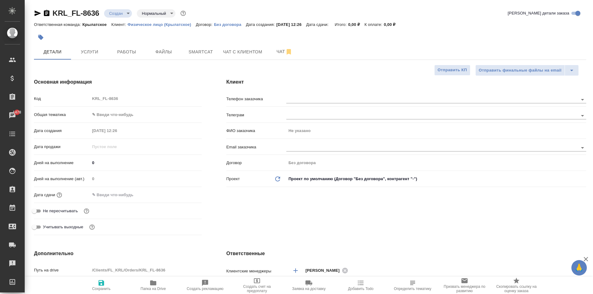
type textarea "x"
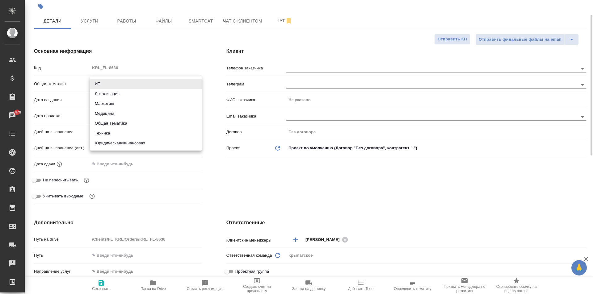
click at [121, 80] on body "🙏 .cls-1 fill:#fff; AWATERA [PERSON_NAME] Спецификации Заказы 1479 Чаты Todo Пр…" at bounding box center [296, 147] width 593 height 294
click at [134, 143] on li "Юридическая/Финансовая" at bounding box center [146, 143] width 112 height 10
type input "yr-fn"
type textarea "x"
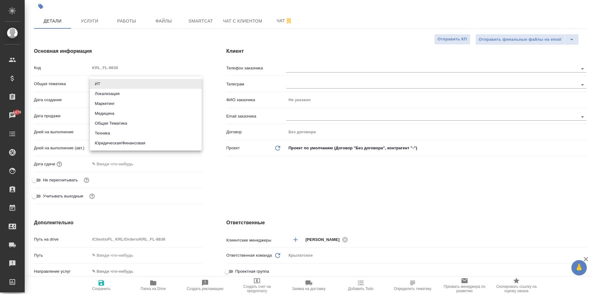
type textarea "x"
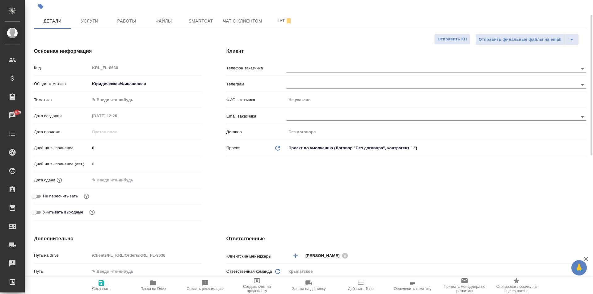
click at [112, 103] on body "🙏 .cls-1 fill:#fff; AWATERA [PERSON_NAME] Спецификации Заказы 1479 Чаты Todo Пр…" at bounding box center [296, 147] width 593 height 294
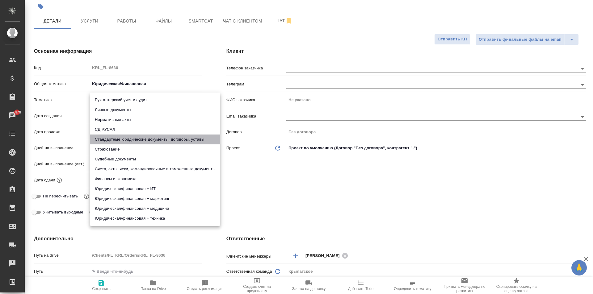
click at [174, 135] on li "Стандартные юридические документы, договоры, уставы" at bounding box center [155, 140] width 130 height 10
type textarea "x"
type input "5f647205b73bc97568ca66bf"
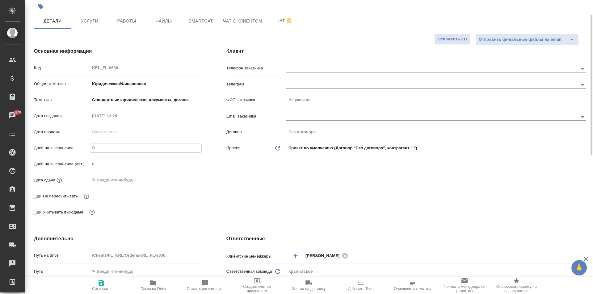
drag, startPoint x: 106, startPoint y: 148, endPoint x: 87, endPoint y: 146, distance: 18.4
click at [87, 146] on div "Дней на выполнение 0" at bounding box center [118, 148] width 168 height 11
type input "2"
type textarea "x"
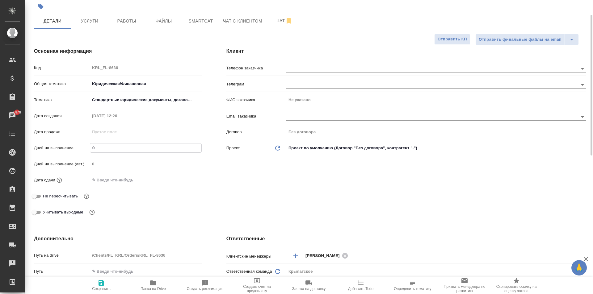
type textarea "x"
type input "2"
click at [100, 190] on div "Дата сдачи" at bounding box center [118, 183] width 168 height 16
drag, startPoint x: 105, startPoint y: 181, endPoint x: 162, endPoint y: 180, distance: 57.2
click at [109, 179] on input "text" at bounding box center [117, 180] width 54 height 9
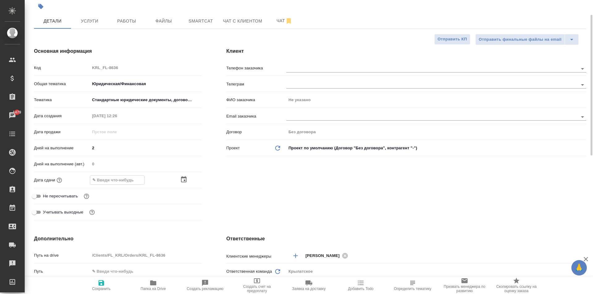
click at [186, 180] on icon "button" at bounding box center [183, 179] width 7 height 7
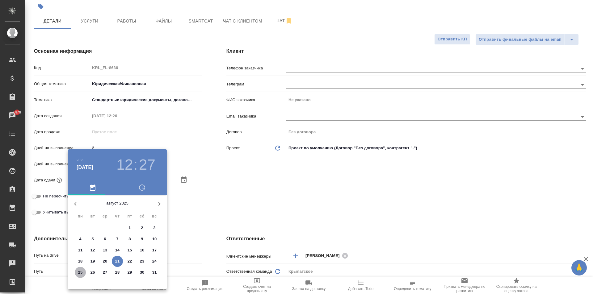
click at [81, 272] on p "25" at bounding box center [80, 273] width 5 height 6
type input "[DATE] 12:27"
type textarea "x"
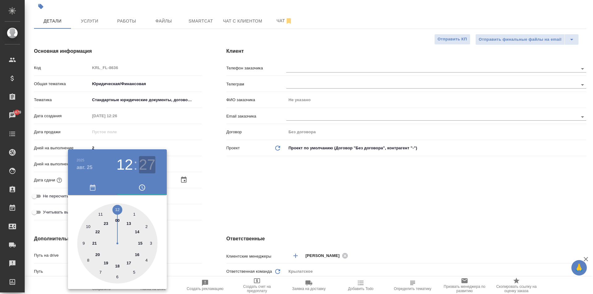
drag, startPoint x: 154, startPoint y: 163, endPoint x: 150, endPoint y: 166, distance: 5.4
click at [152, 163] on h3 "27" at bounding box center [147, 164] width 16 height 17
drag, startPoint x: 116, startPoint y: 209, endPoint x: 120, endPoint y: 211, distance: 5.2
click at [117, 210] on div at bounding box center [117, 244] width 80 height 80
type input "[DATE] 12:00"
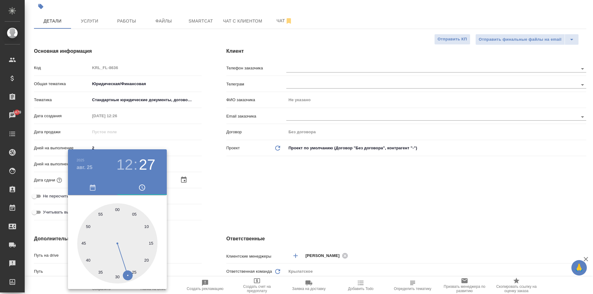
type textarea "x"
drag, startPoint x: 218, startPoint y: 201, endPoint x: 218, endPoint y: 206, distance: 4.9
click at [218, 204] on div at bounding box center [296, 147] width 593 height 294
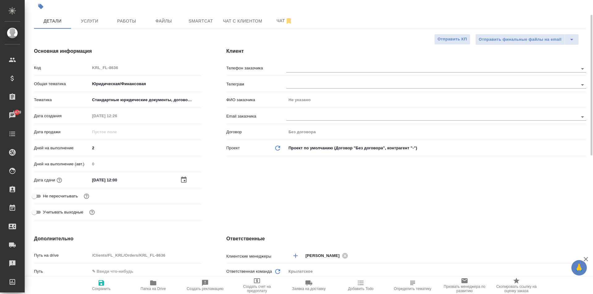
click at [60, 194] on span "Не пересчитывать" at bounding box center [60, 196] width 35 height 6
click at [45, 194] on input "Не пересчитывать" at bounding box center [34, 196] width 22 height 7
checkbox input "true"
type textarea "x"
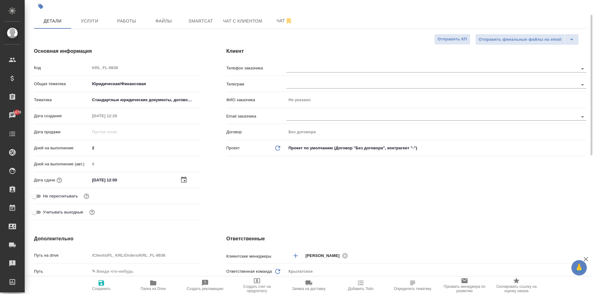
type textarea "x"
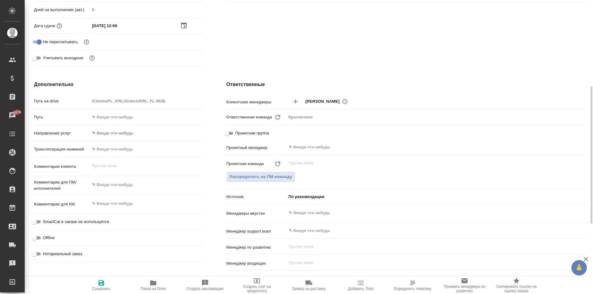
click at [114, 137] on body "🙏 .cls-1 fill:#fff; AWATERA [PERSON_NAME] Спецификации Заказы 1479 Чаты Todo Пр…" at bounding box center [296, 147] width 593 height 294
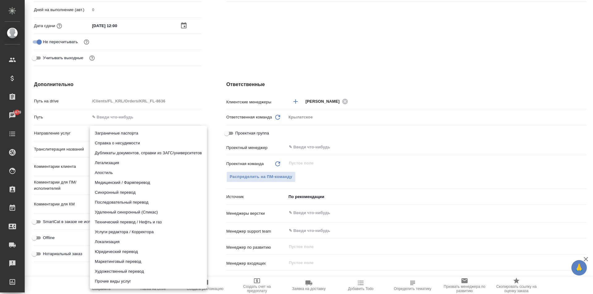
click at [108, 251] on li "Юридический перевод" at bounding box center [148, 252] width 117 height 10
type input "legalTranslation"
type textarea "x"
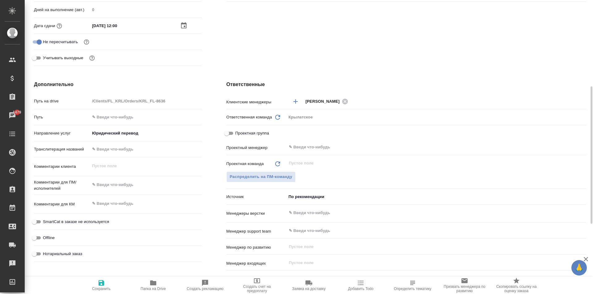
drag, startPoint x: 74, startPoint y: 256, endPoint x: 109, endPoint y: 258, distance: 35.6
click at [74, 255] on span "Нотариальный заказ" at bounding box center [62, 254] width 39 height 6
click at [45, 255] on input "Нотариальный заказ" at bounding box center [34, 254] width 22 height 7
checkbox input "true"
type textarea "x"
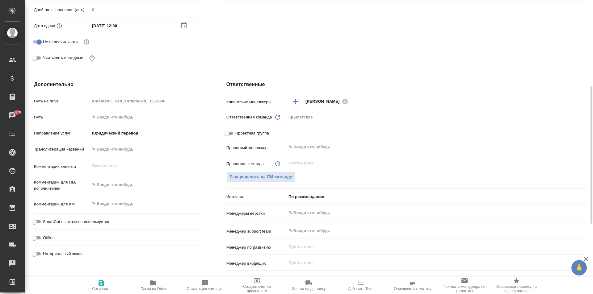
type textarea "x"
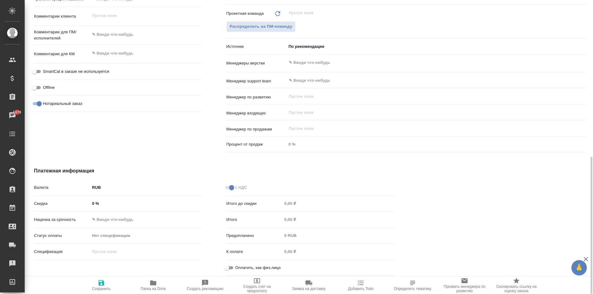
click at [232, 267] on input "Оплатить, как физ.лицо" at bounding box center [227, 267] width 22 height 7
checkbox input "true"
type textarea "x"
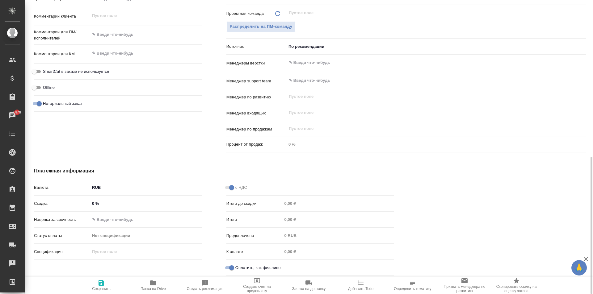
click at [99, 288] on span "Сохранить" at bounding box center [101, 289] width 19 height 4
type textarea "x"
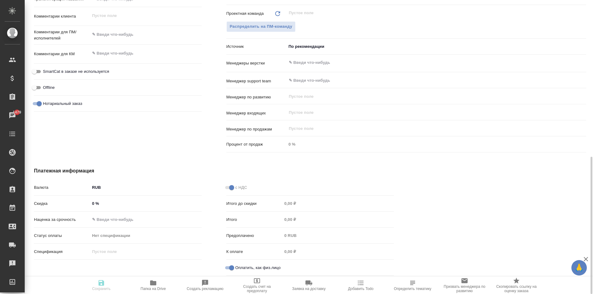
type textarea "x"
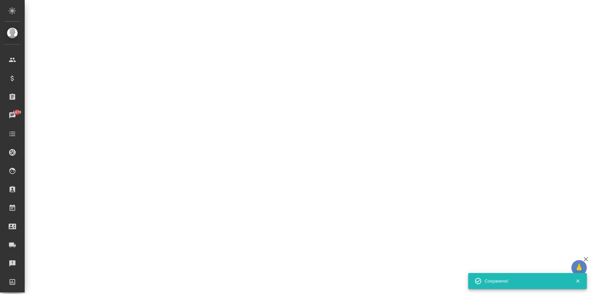
select select "RU"
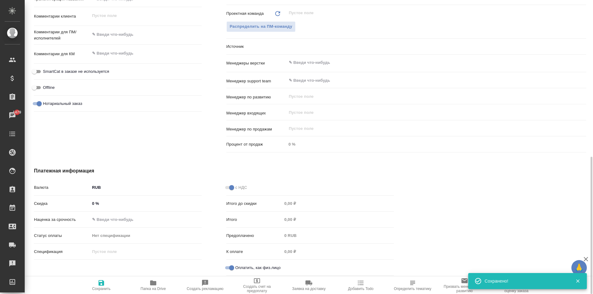
type textarea "x"
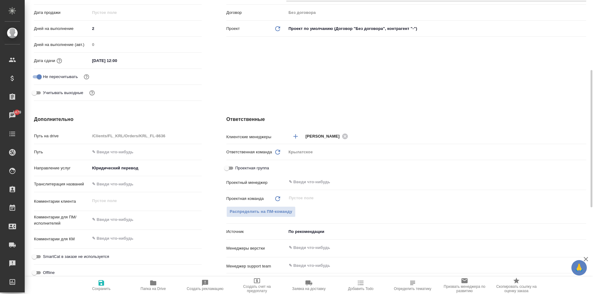
scroll to position [0, 0]
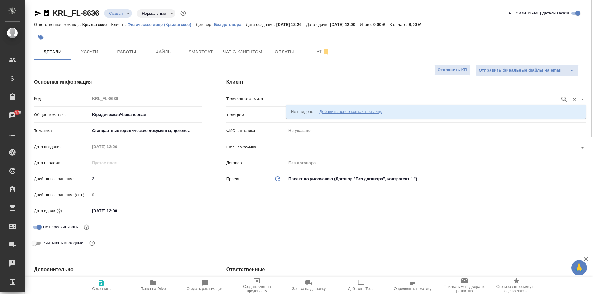
drag, startPoint x: 311, startPoint y: 97, endPoint x: 318, endPoint y: 111, distance: 16.3
click at [311, 97] on input "text" at bounding box center [421, 99] width 271 height 7
click at [324, 114] on div "Добавить новое контактное лицо" at bounding box center [350, 112] width 63 height 6
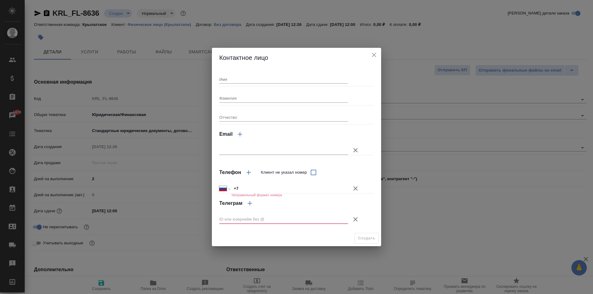
click at [256, 74] on div "Имя" at bounding box center [283, 77] width 129 height 14
click at [259, 77] on input "Имя" at bounding box center [283, 79] width 129 height 9
type input "[PERSON_NAME]"
click at [360, 191] on button "Клиент не указал номер" at bounding box center [355, 188] width 15 height 15
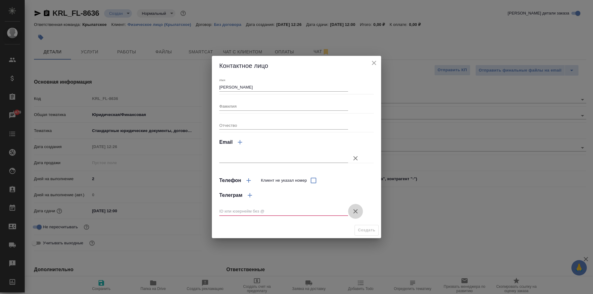
click at [358, 209] on icon "button" at bounding box center [355, 211] width 7 height 7
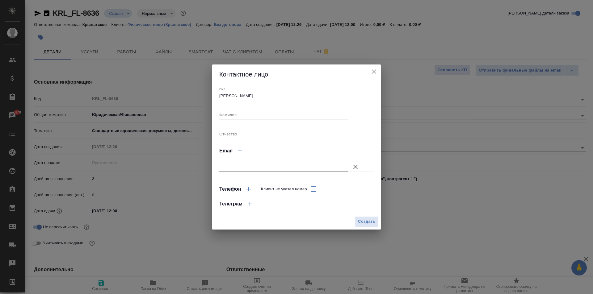
drag, startPoint x: 358, startPoint y: 225, endPoint x: 358, endPoint y: 228, distance: 3.5
click at [358, 228] on div "Создать" at bounding box center [296, 222] width 169 height 16
click at [362, 221] on span "Создать" at bounding box center [366, 221] width 17 height 7
type input "[PERSON_NAME]"
type textarea "x"
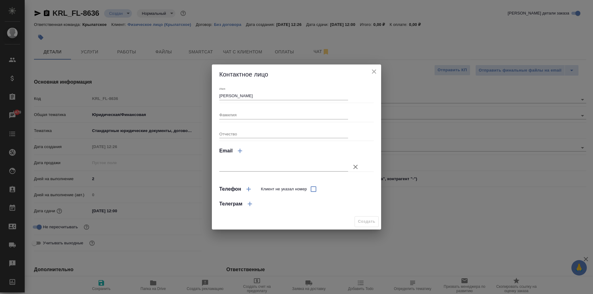
type textarea "x"
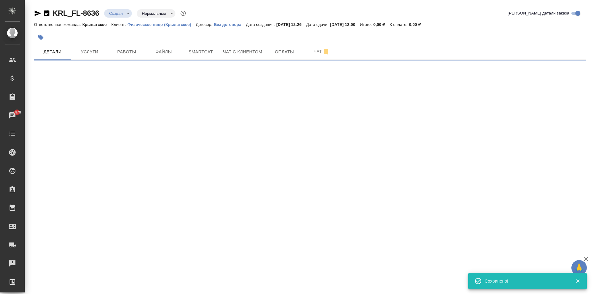
type input "holyTrinity"
select select "RU"
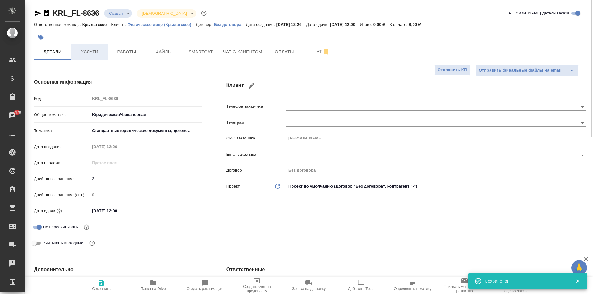
type textarea "x"
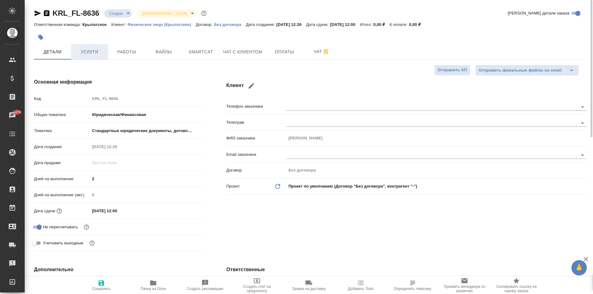
click at [93, 53] on span "Услуги" at bounding box center [90, 52] width 30 height 8
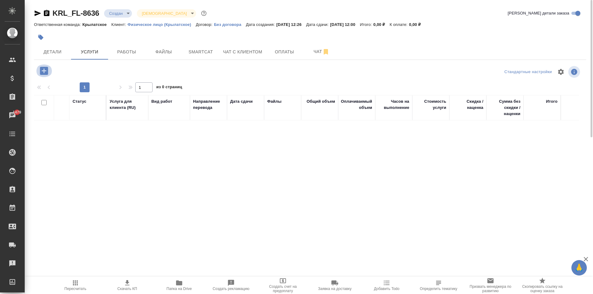
click at [43, 70] on icon "button" at bounding box center [44, 71] width 8 height 8
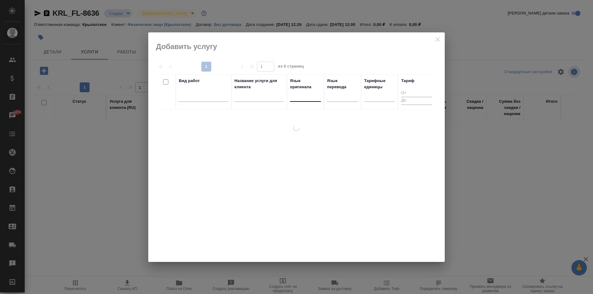
click at [297, 93] on div at bounding box center [305, 95] width 31 height 9
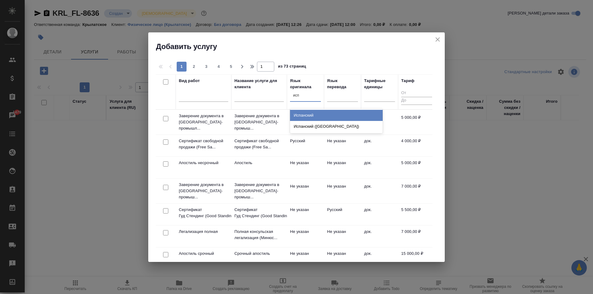
type input "испа"
drag, startPoint x: 323, startPoint y: 115, endPoint x: 321, endPoint y: 112, distance: 4.0
click at [321, 112] on div "Испанский" at bounding box center [336, 115] width 93 height 11
click at [321, 110] on th "Язык оригинала option Испанский focused, 14 of 134. 2 results available for sea…" at bounding box center [305, 91] width 37 height 35
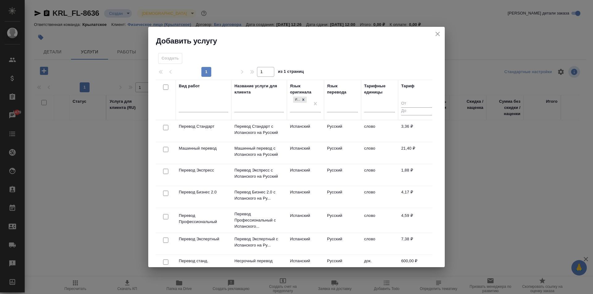
click at [319, 122] on td "Испанский" at bounding box center [305, 131] width 37 height 22
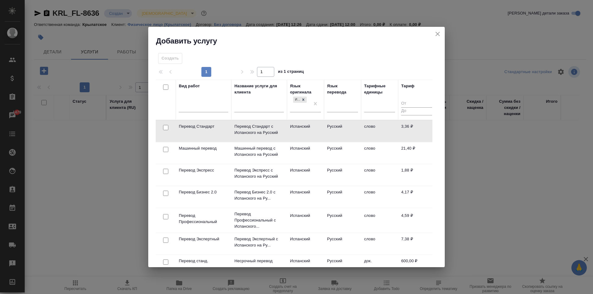
click at [319, 122] on td "Испанский" at bounding box center [305, 131] width 37 height 22
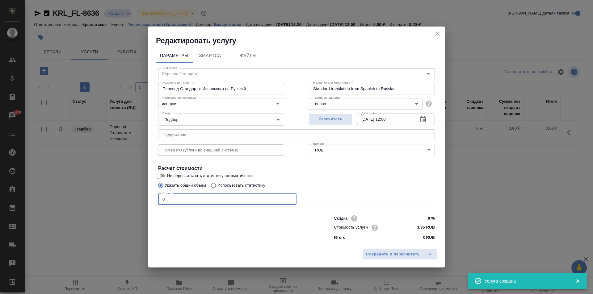
drag, startPoint x: 201, startPoint y: 202, endPoint x: 116, endPoint y: 205, distance: 85.0
click at [116, 205] on div "Редактировать услугу Параметры SmartCat Файлы Вид работ Перевод Стандарт Вид ра…" at bounding box center [296, 147] width 593 height 294
type input "1"
click at [378, 259] on button "Сохранить и пересчитать" at bounding box center [393, 254] width 61 height 11
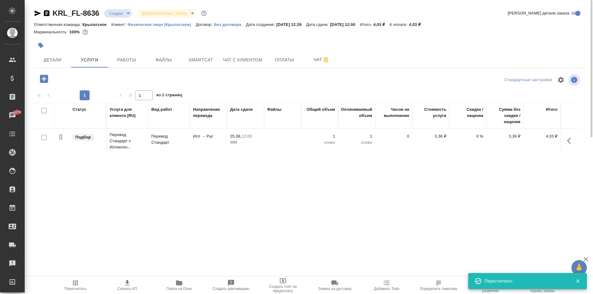
click at [47, 76] on icon "button" at bounding box center [44, 79] width 8 height 8
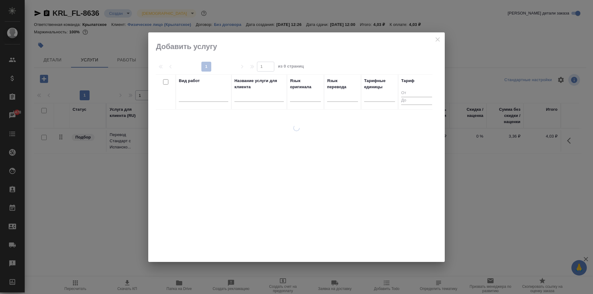
click at [438, 39] on div at bounding box center [296, 147] width 297 height 230
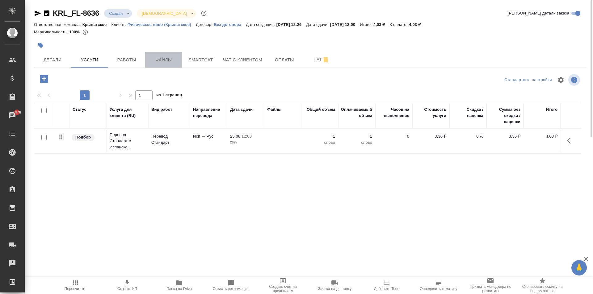
click at [170, 58] on span "Файлы" at bounding box center [164, 60] width 30 height 8
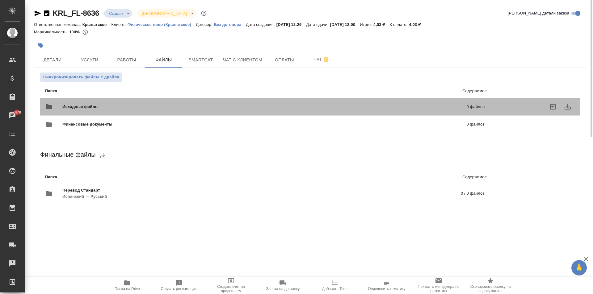
click at [122, 101] on div "Исходные файлы 0 файлов" at bounding box center [265, 106] width 440 height 15
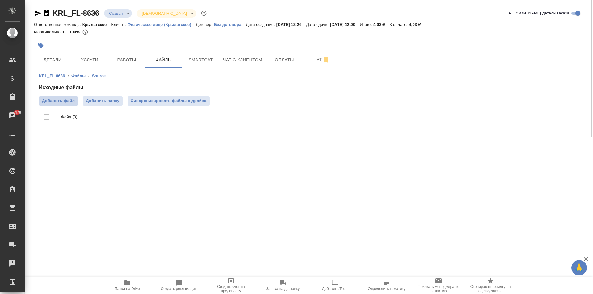
click at [72, 99] on span "Добавить файл" at bounding box center [58, 101] width 33 height 6
click at [0, 0] on input "Добавить файл" at bounding box center [0, 0] width 0 height 0
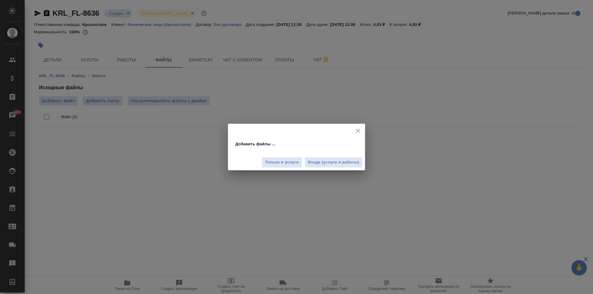
click at [334, 160] on span "Везде (услуги и работы)" at bounding box center [333, 162] width 51 height 7
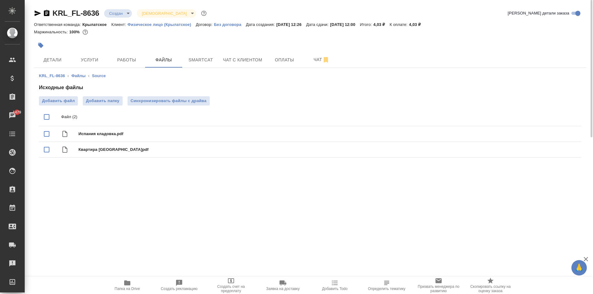
click at [119, 10] on body "🙏 .cls-1 fill:#fff; AWATERA Kasymov Timur Клиенты Спецификации Заказы 1479 Чаты…" at bounding box center [296, 147] width 593 height 294
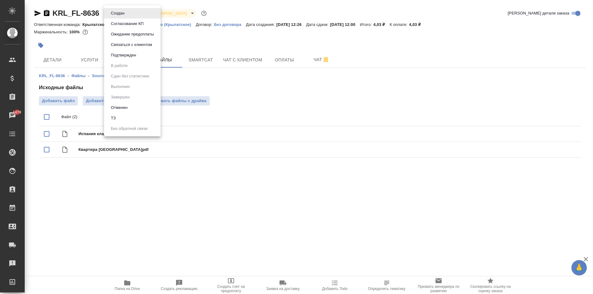
click at [130, 121] on li "ТЗ" at bounding box center [132, 118] width 57 height 11
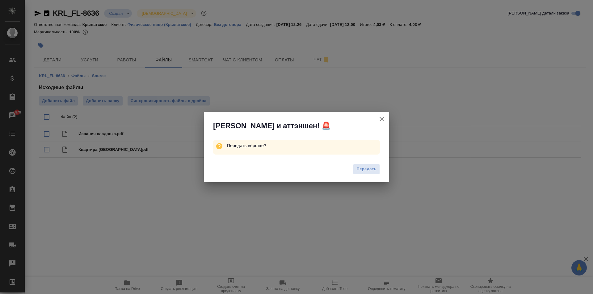
click at [361, 168] on span "Передать" at bounding box center [366, 169] width 20 height 7
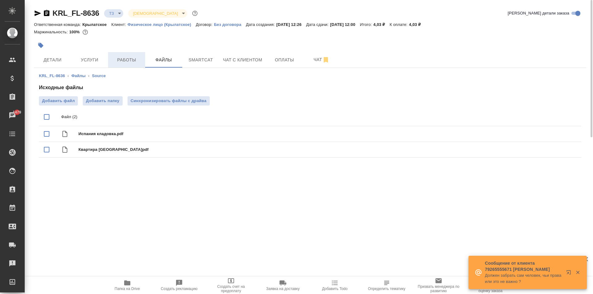
click at [137, 56] on button "Работы" at bounding box center [126, 59] width 37 height 15
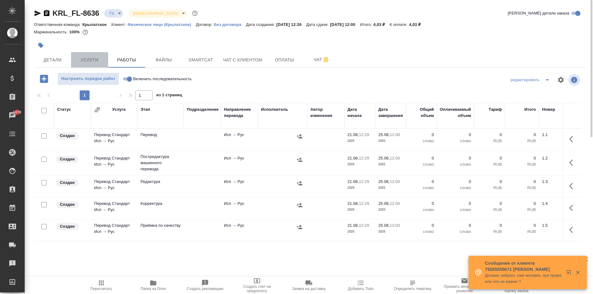
click at [91, 65] on button "Услуги" at bounding box center [89, 59] width 37 height 15
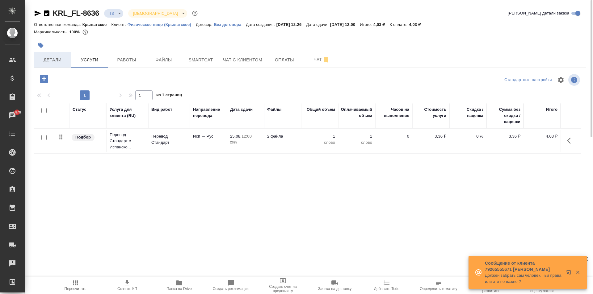
click at [52, 61] on span "Детали" at bounding box center [53, 60] width 30 height 8
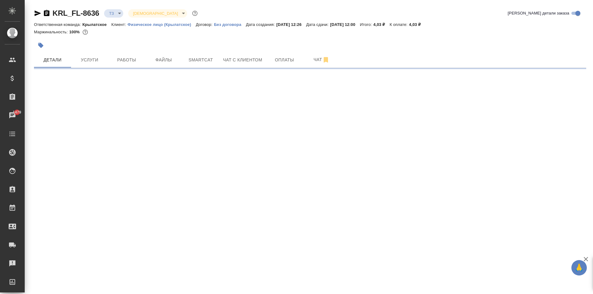
select select "RU"
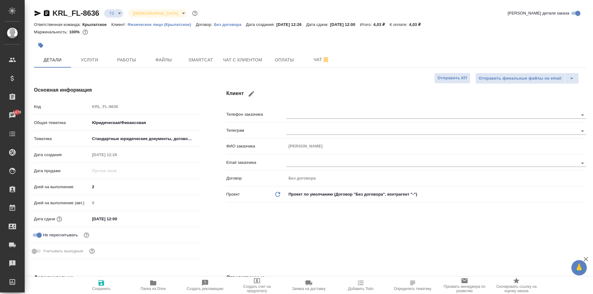
type textarea "x"
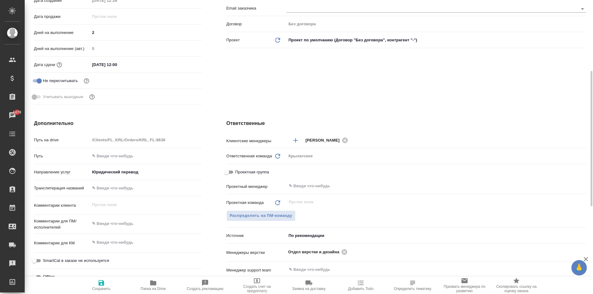
click at [117, 230] on div "x" at bounding box center [146, 225] width 112 height 14
type textarea "x"
type textarea "Н"
type textarea "x"
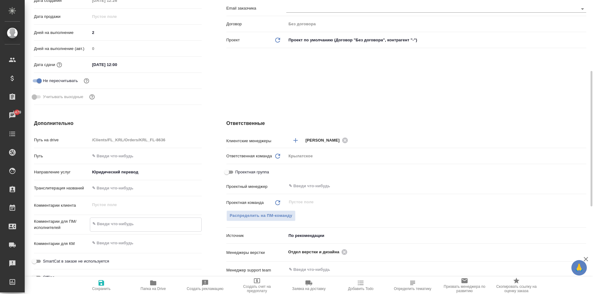
type textarea "x"
type textarea "НО"
type textarea "x"
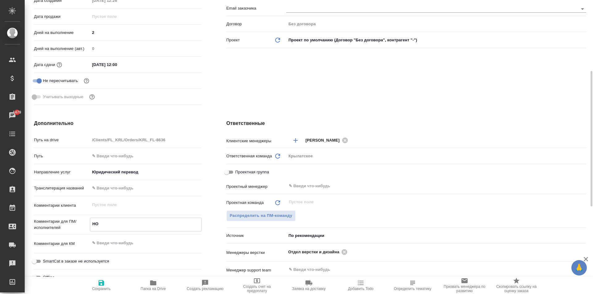
type textarea "x"
type textarea "НОТ"
type textarea "x"
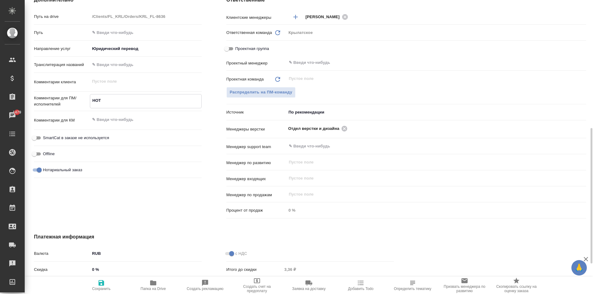
type textarea "НОТ"
type textarea "x"
drag, startPoint x: 113, startPoint y: 274, endPoint x: 107, endPoint y: 286, distance: 13.3
click at [113, 278] on div "Отправить финальные файлы на email Отправить КП Основная информация Код KRL_FL-…" at bounding box center [310, 73] width 552 height 556
click at [107, 286] on span "Сохранить" at bounding box center [101, 286] width 44 height 12
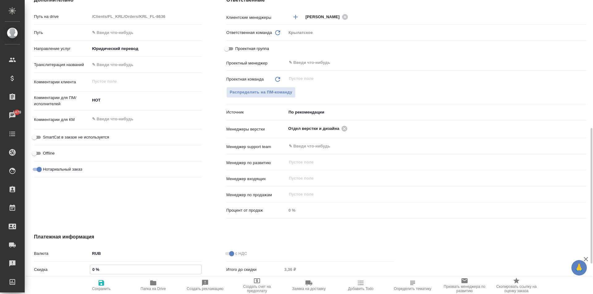
type textarea "x"
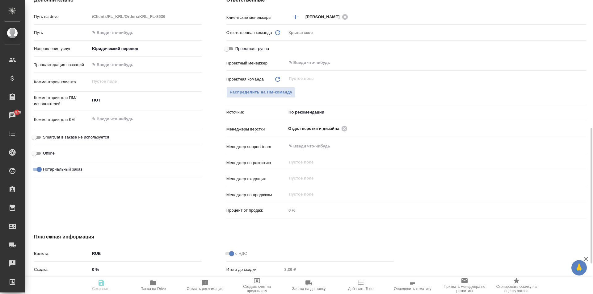
type textarea "x"
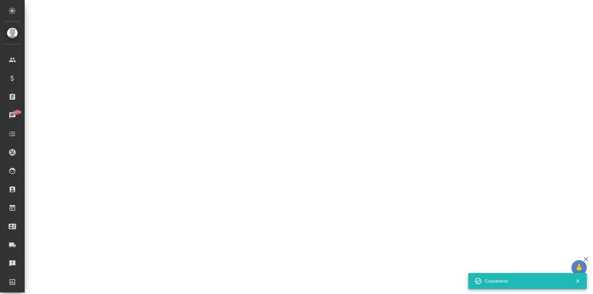
select select "RU"
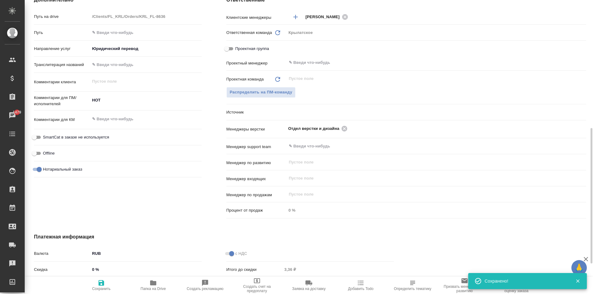
type textarea "x"
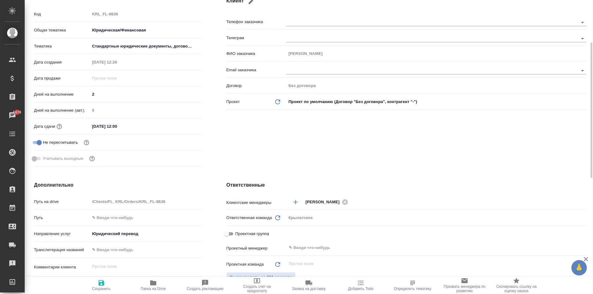
scroll to position [0, 0]
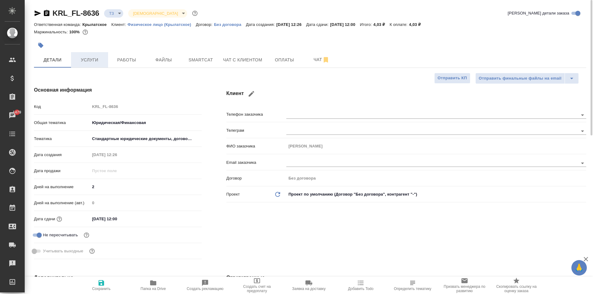
click at [101, 61] on span "Услуги" at bounding box center [90, 60] width 30 height 8
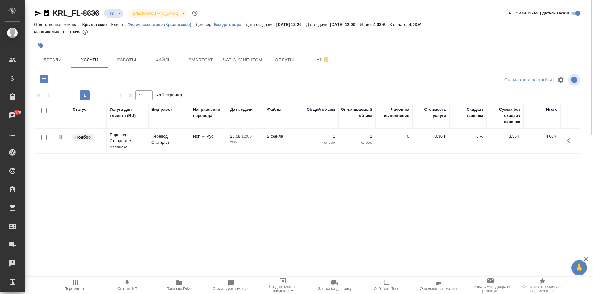
click at [52, 77] on div at bounding box center [126, 79] width 184 height 13
click at [40, 82] on icon "button" at bounding box center [44, 79] width 11 height 11
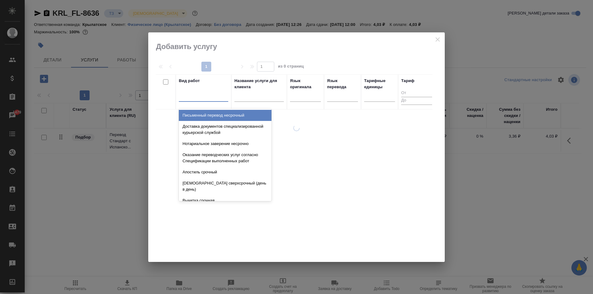
click at [205, 94] on div at bounding box center [203, 95] width 49 height 9
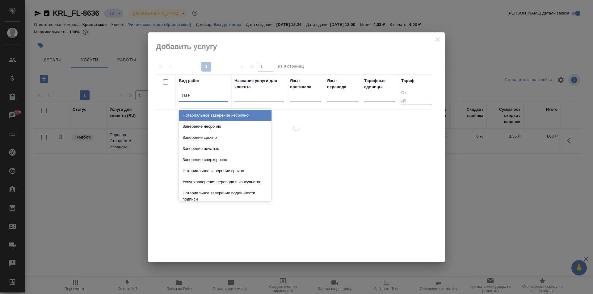
type input "завер"
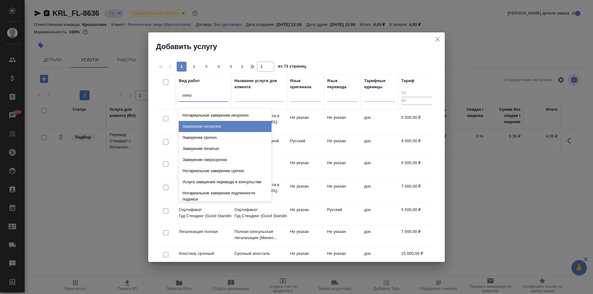
drag, startPoint x: 231, startPoint y: 127, endPoint x: 248, endPoint y: 122, distance: 18.4
click at [233, 126] on div "Заверение несрочно" at bounding box center [225, 126] width 93 height 11
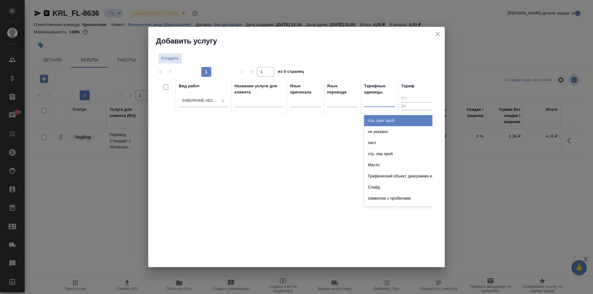
click at [369, 103] on div at bounding box center [379, 100] width 31 height 9
type input "до"
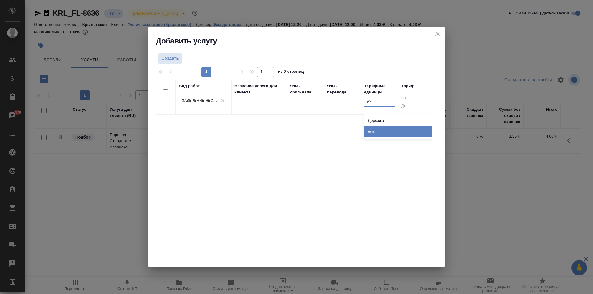
drag, startPoint x: 376, startPoint y: 135, endPoint x: 369, endPoint y: 132, distance: 6.8
click at [374, 133] on div "док." at bounding box center [410, 131] width 93 height 11
click at [174, 60] on span "Создать" at bounding box center [170, 58] width 17 height 7
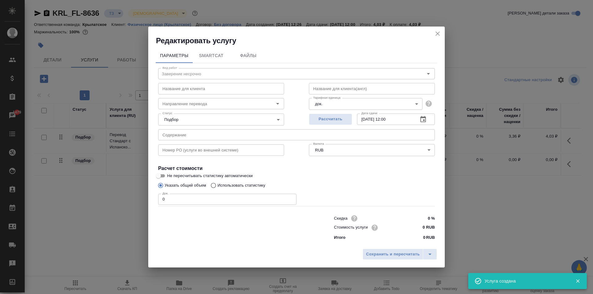
drag, startPoint x: 169, startPoint y: 197, endPoint x: 152, endPoint y: 197, distance: 16.4
click at [152, 197] on div "Параметры SmartCat Файлы Вид работ Заверение несрочно Вид работ Название для кл…" at bounding box center [296, 146] width 297 height 200
type input "2"
click at [418, 225] on input "0 RUB" at bounding box center [423, 227] width 23 height 9
type input "700 RUB"
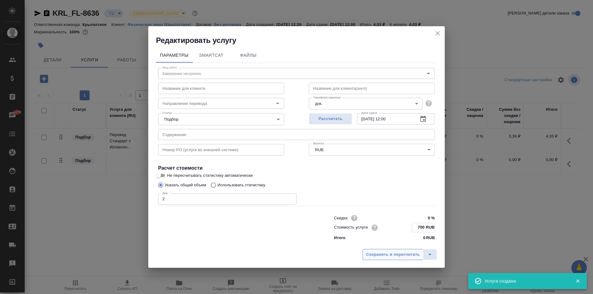
click at [382, 257] on span "Сохранить и пересчитать" at bounding box center [393, 254] width 54 height 7
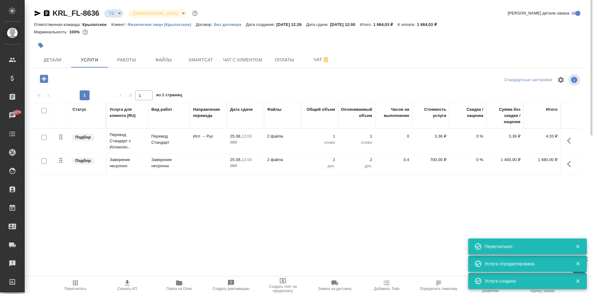
click at [45, 139] on input "checkbox" at bounding box center [43, 137] width 5 height 5
checkbox input "true"
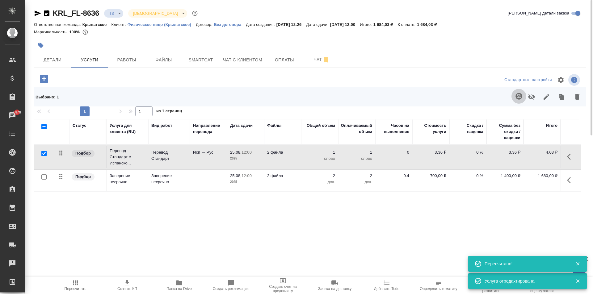
click at [516, 97] on icon "button" at bounding box center [518, 96] width 7 height 7
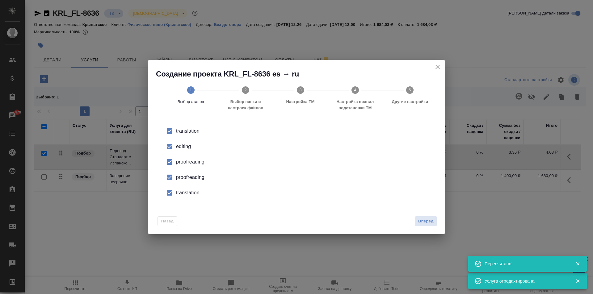
click at [168, 145] on input "checkbox" at bounding box center [169, 146] width 13 height 13
click at [168, 162] on input "checkbox" at bounding box center [169, 162] width 13 height 13
click at [169, 177] on input "checkbox" at bounding box center [169, 177] width 13 height 13
click at [166, 193] on input "checkbox" at bounding box center [169, 193] width 13 height 13
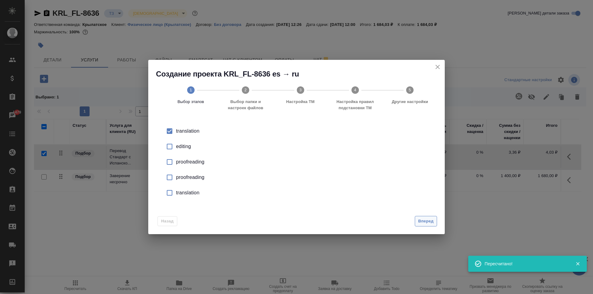
click at [425, 222] on span "Вперед" at bounding box center [425, 221] width 15 height 7
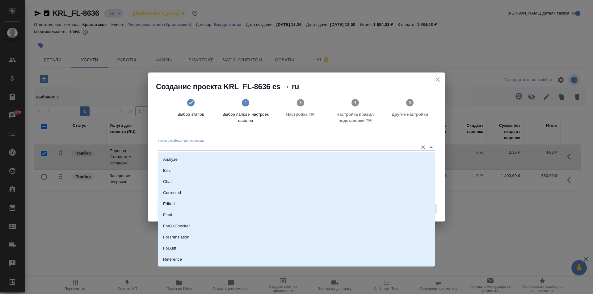
click at [197, 147] on input "Папка с файлами для перевода" at bounding box center [286, 147] width 257 height 7
click at [178, 243] on li "Source" at bounding box center [296, 238] width 277 height 11
type input "Source"
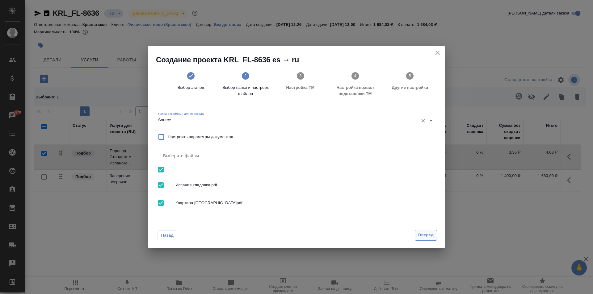
click at [424, 235] on span "Вперед" at bounding box center [425, 235] width 15 height 7
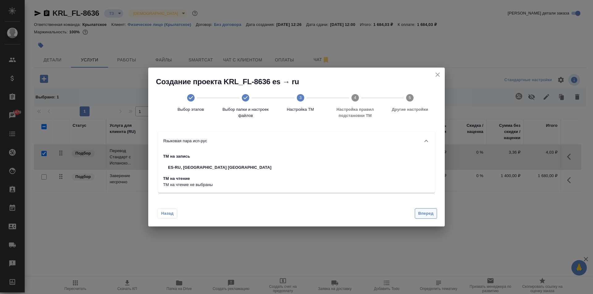
click at [424, 214] on span "Вперед" at bounding box center [425, 213] width 15 height 7
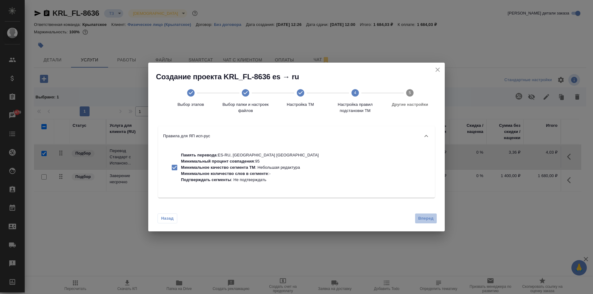
drag, startPoint x: 429, startPoint y: 221, endPoint x: 418, endPoint y: 217, distance: 11.4
click at [428, 220] on span "Вперед" at bounding box center [425, 218] width 15 height 7
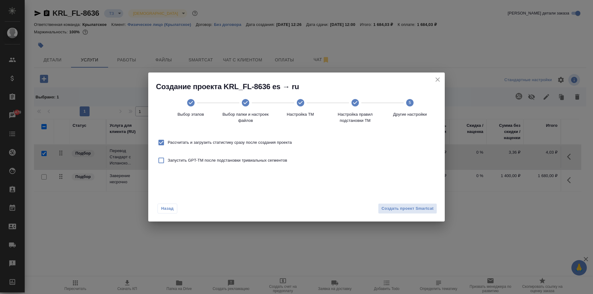
click at [211, 137] on label "Рассчитать и загрузить статистику сразу после создания проекта" at bounding box center [223, 142] width 137 height 13
click at [168, 137] on input "Рассчитать и загрузить статистику сразу после создания проекта" at bounding box center [161, 142] width 13 height 13
checkbox input "false"
click at [401, 210] on span "Создать проект Smartcat" at bounding box center [407, 208] width 52 height 7
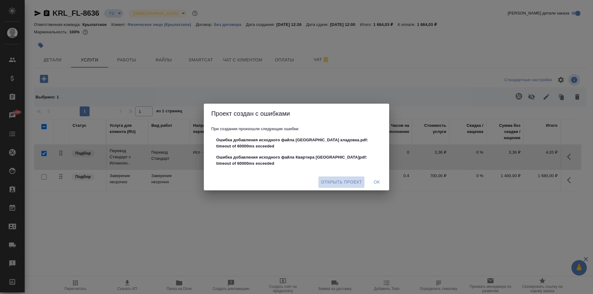
click at [352, 184] on span "Открыть проект" at bounding box center [341, 183] width 41 height 8
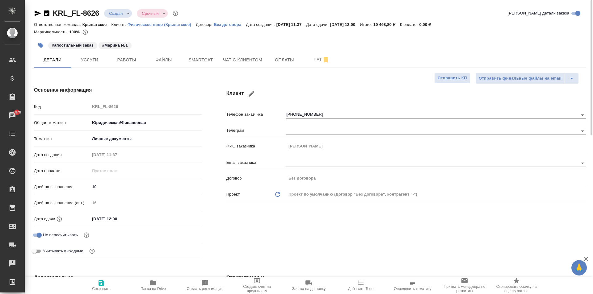
select select "RU"
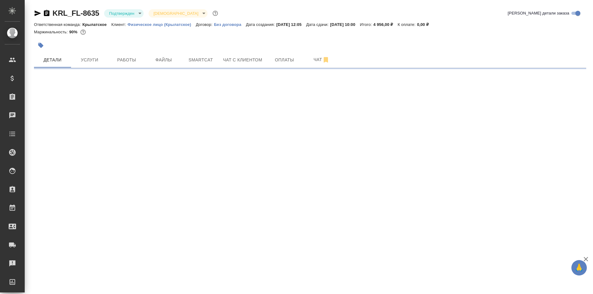
select select "RU"
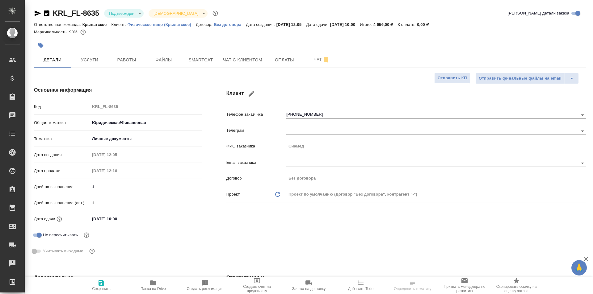
type textarea "x"
click at [124, 56] on span "Работы" at bounding box center [127, 60] width 30 height 8
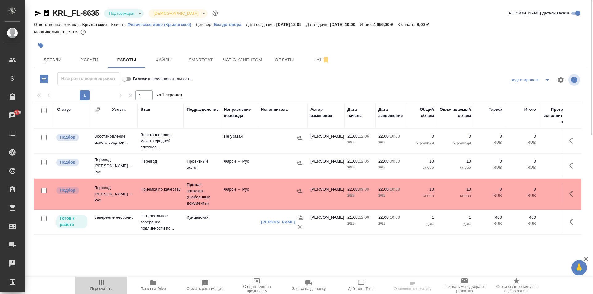
click at [99, 283] on icon "button" at bounding box center [101, 283] width 5 height 5
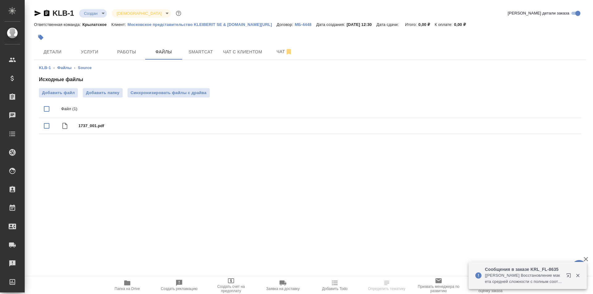
click at [91, 16] on body "🙏 .cls-1 fill:#fff; AWATERA [PERSON_NAME] Спецификации Заказы Чаты Todo Проекты…" at bounding box center [296, 147] width 593 height 294
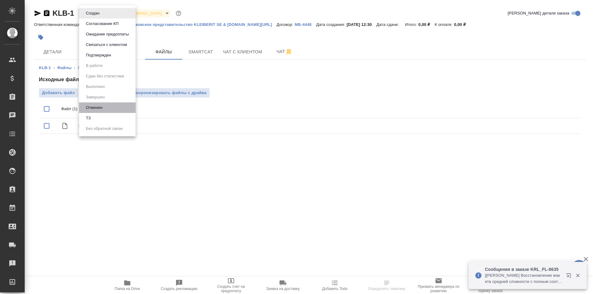
click at [108, 104] on li "Отменен" at bounding box center [107, 108] width 57 height 11
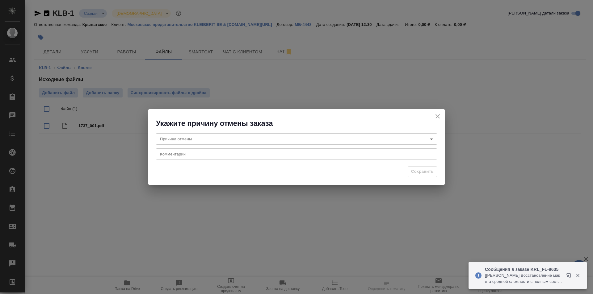
click at [247, 141] on body "🙏 .cls-1 fill:#fff; AWATERA Kasymov Timur Клиенты Спецификации Заказы Чаты Todo…" at bounding box center [296, 147] width 593 height 294
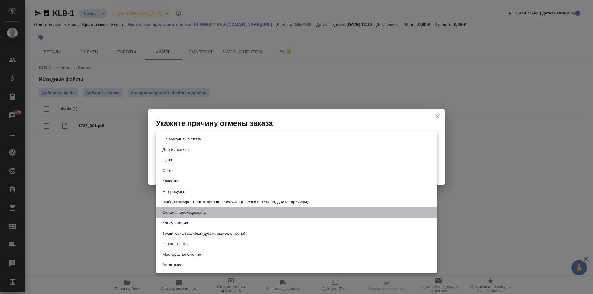
click at [195, 213] on button "Отпала необходимость" at bounding box center [184, 212] width 47 height 7
type input "noNeed"
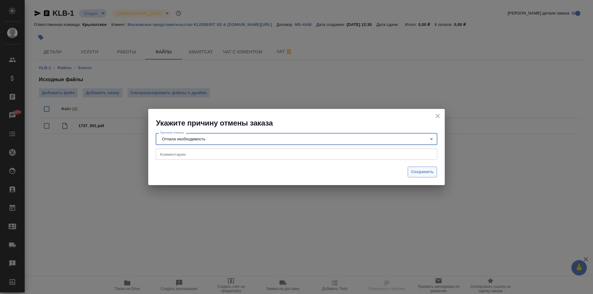
click at [424, 170] on span "Сохранить" at bounding box center [422, 172] width 23 height 7
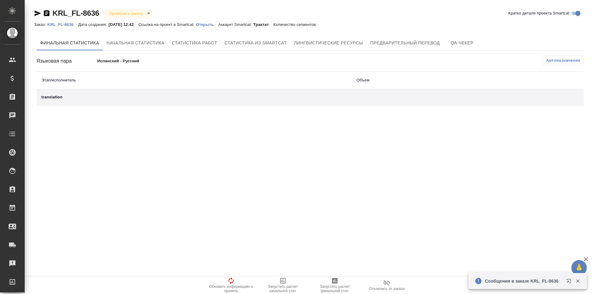
click at [213, 25] on p "Открыть" at bounding box center [207, 24] width 22 height 5
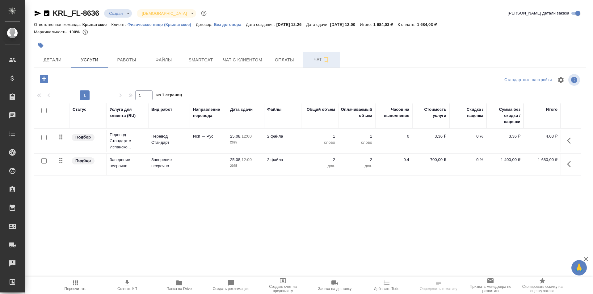
click at [308, 61] on span "Чат" at bounding box center [322, 60] width 30 height 8
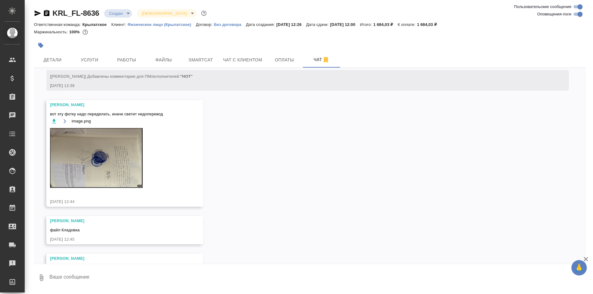
scroll to position [124, 0]
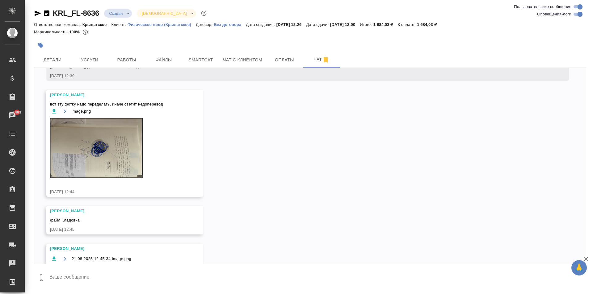
click at [99, 148] on img at bounding box center [96, 148] width 93 height 60
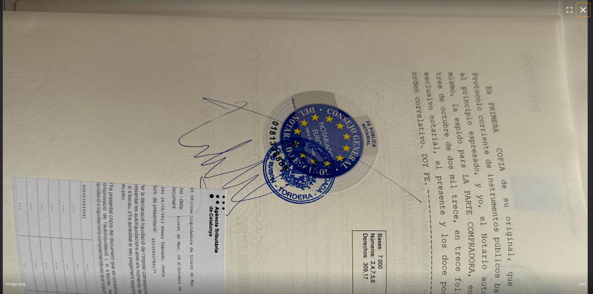
click at [585, 9] on icon "button" at bounding box center [583, 10] width 10 height 10
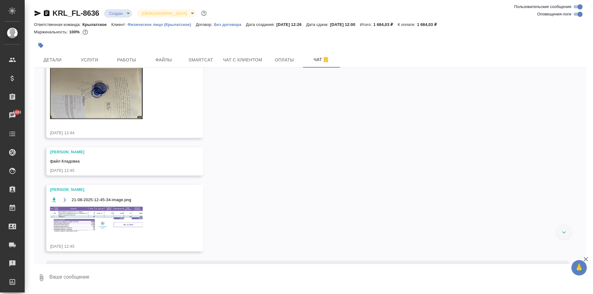
scroll to position [210, 0]
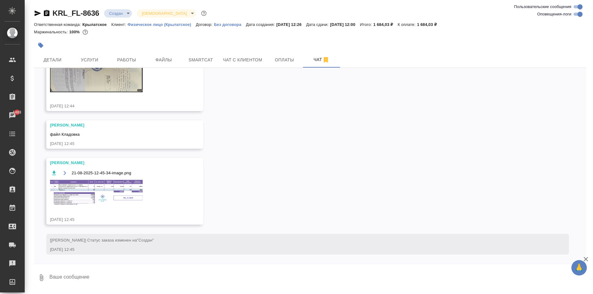
click at [94, 274] on textarea at bounding box center [317, 278] width 537 height 21
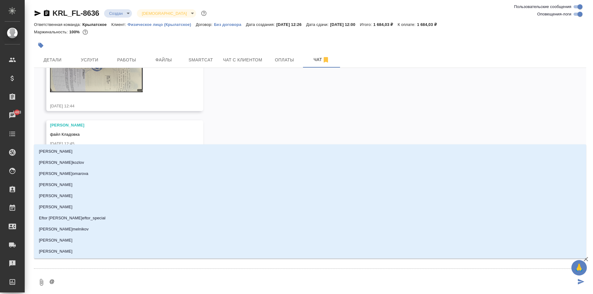
type textarea "@З"
type input "З"
type textarea "@За"
type input "За"
type textarea "@Заб"
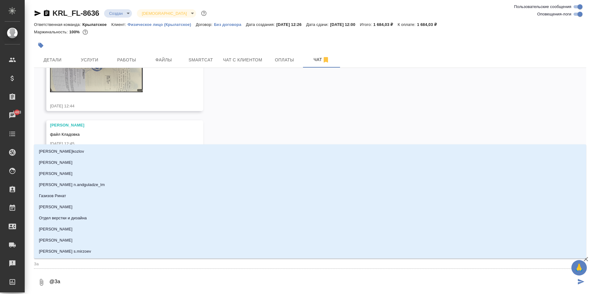
type input "Заб"
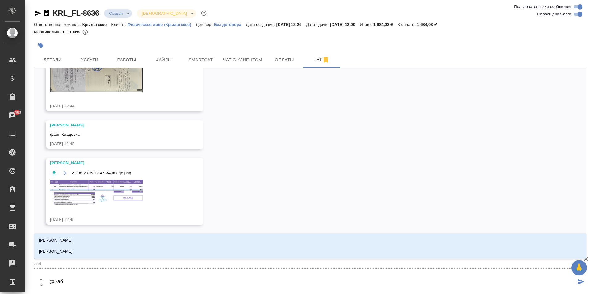
type textarea "@Забо"
type input "Забо"
type textarea "@Забор"
type input "Забор"
type textarea "@Заборо"
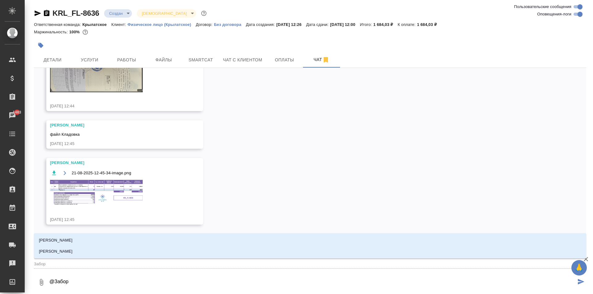
type input "Заборо"
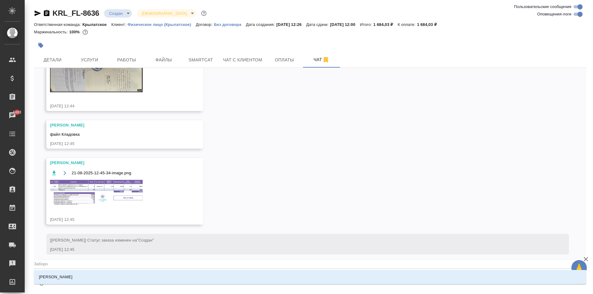
drag, startPoint x: 99, startPoint y: 278, endPoint x: 102, endPoint y: 280, distance: 3.5
click at [102, 280] on li "[PERSON_NAME]" at bounding box center [310, 277] width 552 height 11
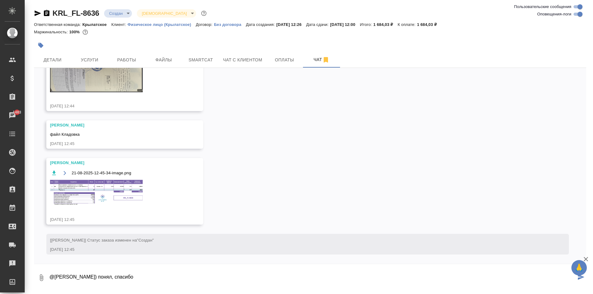
type textarea "@[PERSON_NAME]) понял, спасибо"
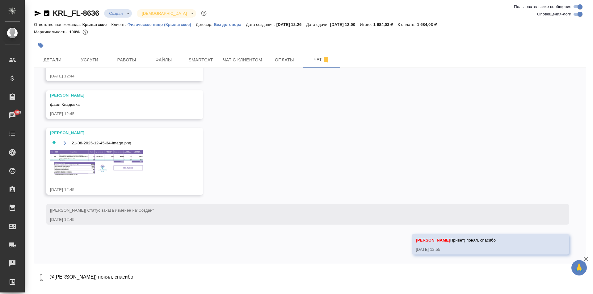
scroll to position [247, 0]
click at [132, 138] on div "21-08-2025-12-45-34-image.png" at bounding box center [116, 161] width 132 height 46
click at [138, 152] on img at bounding box center [96, 163] width 93 height 26
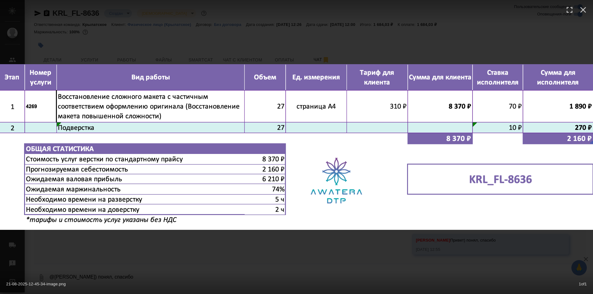
click at [358, 232] on div "21-08-2025-12-45-34-image.png 1 of 1" at bounding box center [296, 147] width 593 height 294
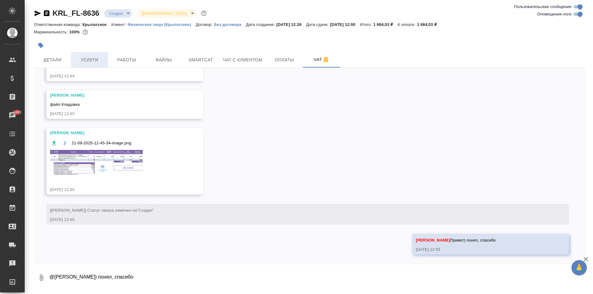
click at [99, 62] on span "Услуги" at bounding box center [90, 60] width 30 height 8
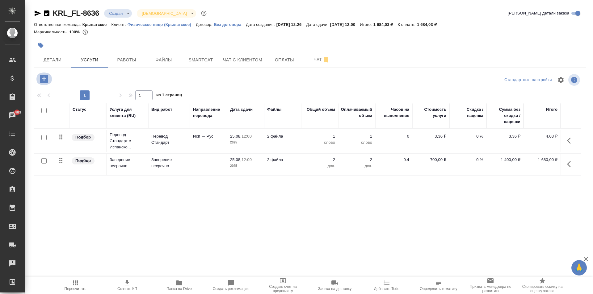
click at [44, 83] on icon "button" at bounding box center [44, 79] width 8 height 8
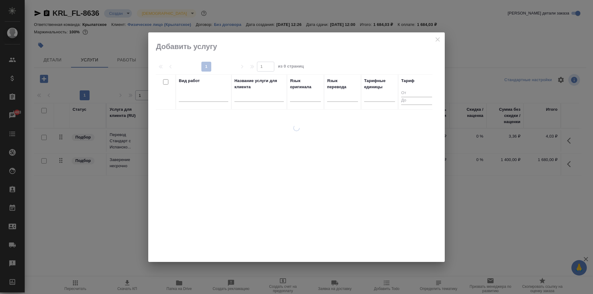
click at [191, 88] on div "Вид работ" at bounding box center [203, 92] width 49 height 28
click at [194, 92] on div at bounding box center [203, 95] width 49 height 9
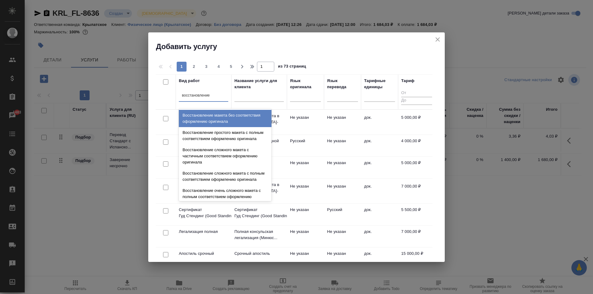
type input "восстановление с"
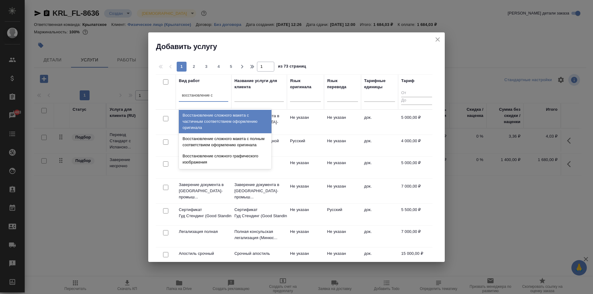
click at [233, 119] on div "Восстановление сложного макета с частичным соответствием оформлению оригинала" at bounding box center [225, 121] width 93 height 23
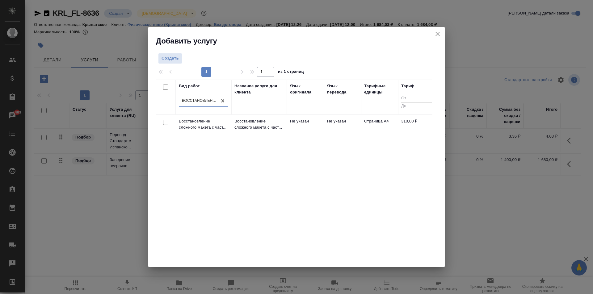
click at [284, 126] on td "Восстановление сложного макета с част..." at bounding box center [259, 126] width 56 height 22
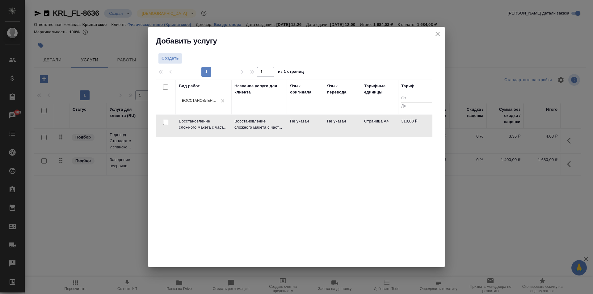
click at [285, 126] on td "Восстановление сложного макета с част..." at bounding box center [259, 126] width 56 height 22
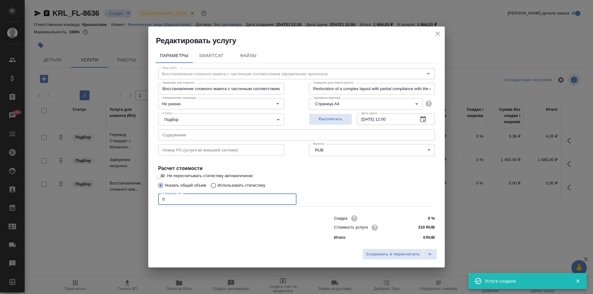
drag, startPoint x: 168, startPoint y: 199, endPoint x: 160, endPoint y: 197, distance: 8.2
click at [160, 197] on input "0" at bounding box center [227, 199] width 138 height 11
type input "27"
click at [382, 256] on span "Сохранить и пересчитать" at bounding box center [393, 254] width 54 height 7
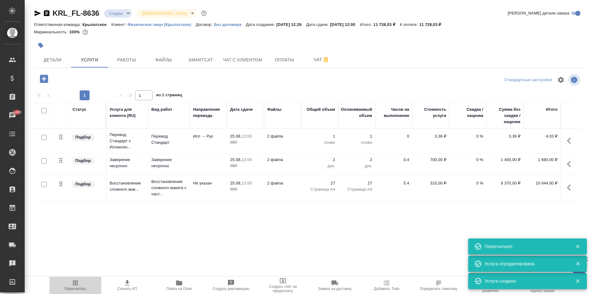
drag, startPoint x: 74, startPoint y: 284, endPoint x: 99, endPoint y: 272, distance: 27.6
click at [74, 285] on icon "button" at bounding box center [75, 283] width 5 height 5
click at [567, 140] on button "button" at bounding box center [570, 140] width 15 height 15
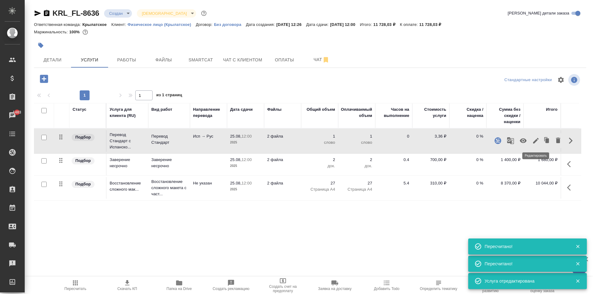
click at [535, 142] on icon "button" at bounding box center [536, 141] width 6 height 6
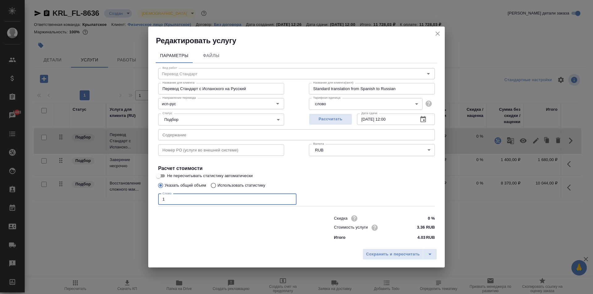
drag, startPoint x: 166, startPoint y: 202, endPoint x: 160, endPoint y: 200, distance: 5.9
click at [160, 200] on input "1" at bounding box center [227, 199] width 138 height 11
type input "4568"
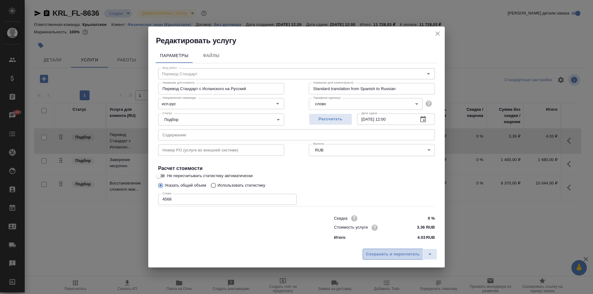
click at [411, 253] on span "Сохранить и пересчитать" at bounding box center [393, 254] width 54 height 7
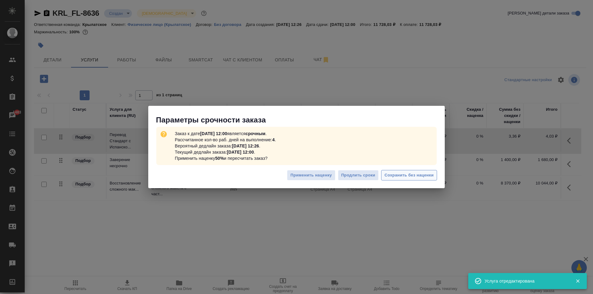
click at [405, 178] on span "Сохранить без наценки" at bounding box center [409, 175] width 49 height 7
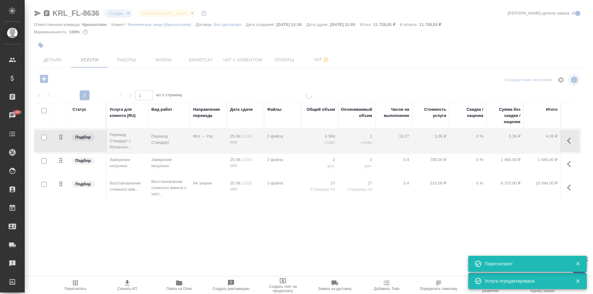
type input "urgent"
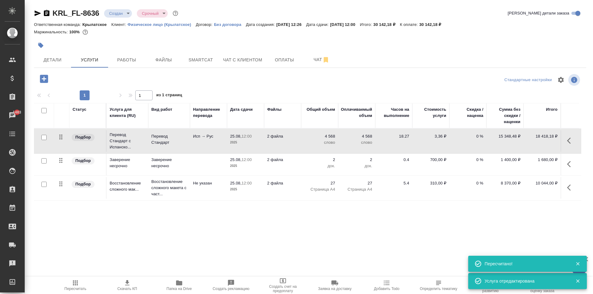
click at [57, 280] on span "Пересчитать" at bounding box center [75, 286] width 44 height 12
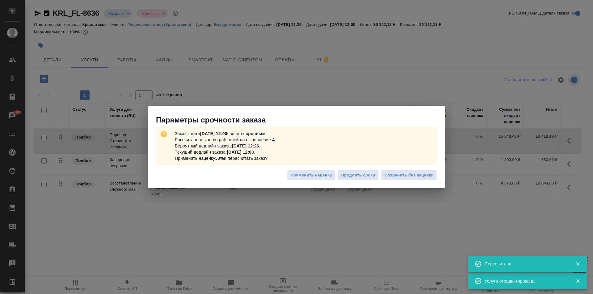
click at [423, 164] on div "Заказ к дате 25.08.2025, 12:00 является срочным . Рассчитанное кол-во раб. дней…" at bounding box center [296, 146] width 280 height 38
click at [421, 180] on button "Сохранить без наценки" at bounding box center [409, 175] width 56 height 11
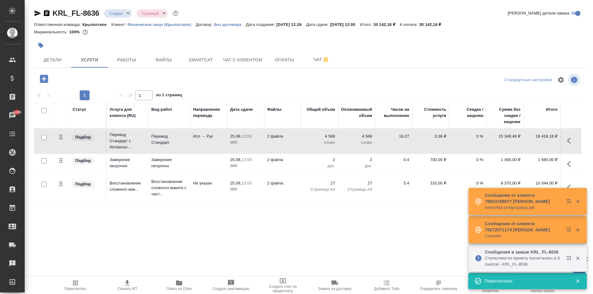
click at [90, 281] on span "Пересчитать" at bounding box center [75, 286] width 44 height 12
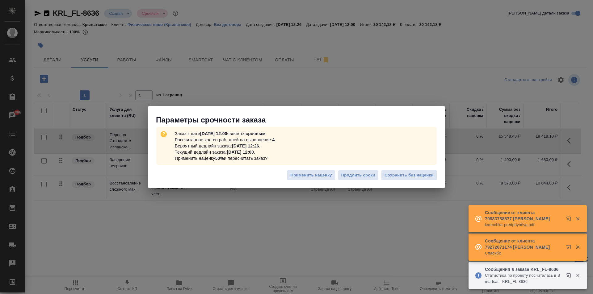
click at [426, 170] on div "Применить наценку Продлить сроки Сохранить без наценки" at bounding box center [296, 178] width 297 height 22
click at [426, 174] on span "Сохранить без наценки" at bounding box center [409, 175] width 49 height 7
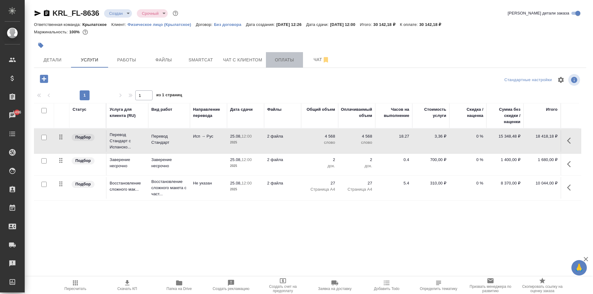
click at [293, 53] on button "Оплаты" at bounding box center [284, 59] width 37 height 15
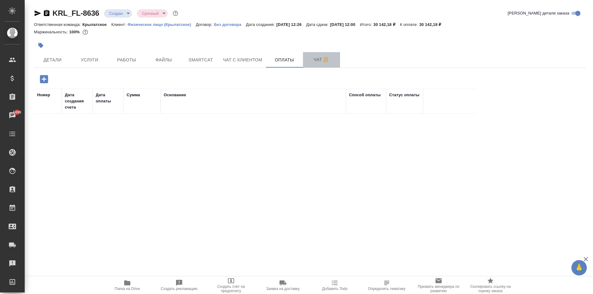
click at [314, 66] on button "Чат" at bounding box center [321, 59] width 37 height 15
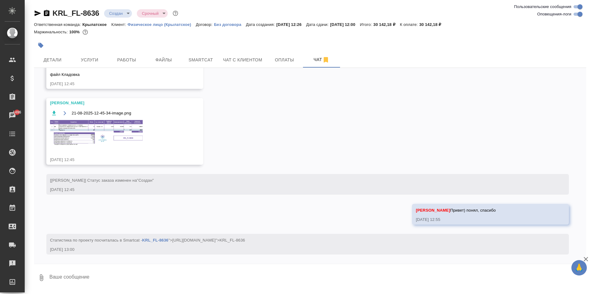
scroll to position [276, 0]
click at [128, 138] on img at bounding box center [96, 133] width 93 height 26
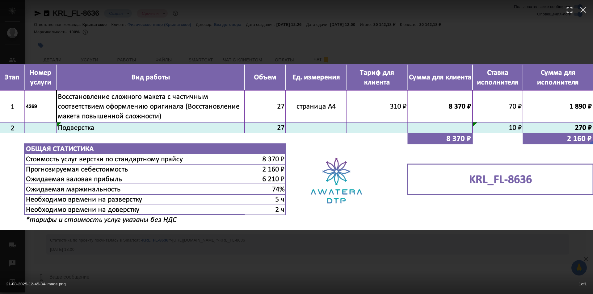
click at [299, 245] on div "21-08-2025-12-45-34-image.png 1 of 1" at bounding box center [296, 147] width 593 height 294
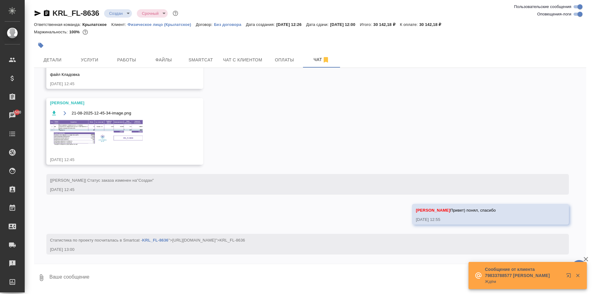
click at [282, 127] on div "21.08, четверг [Касымов Тимур] Задана общая тематика: Юридическая/Финансовая 21…" at bounding box center [310, 166] width 552 height 196
drag, startPoint x: 133, startPoint y: 60, endPoint x: 133, endPoint y: 72, distance: 11.4
click at [134, 60] on span "Работы" at bounding box center [127, 60] width 30 height 8
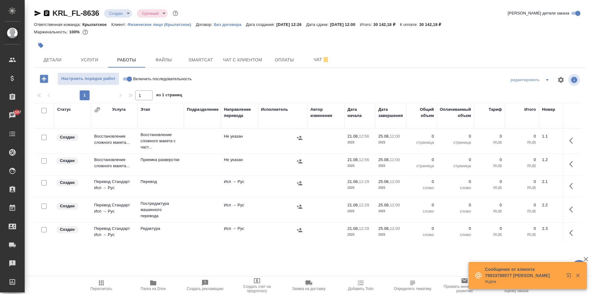
click at [128, 78] on input "Включить последовательность" at bounding box center [129, 78] width 22 height 7
checkbox input "true"
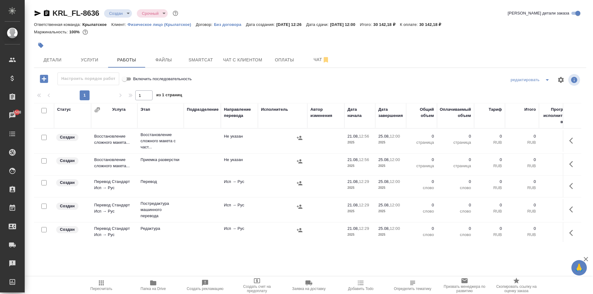
click at [44, 109] on input "checkbox" at bounding box center [43, 110] width 5 height 5
checkbox input "true"
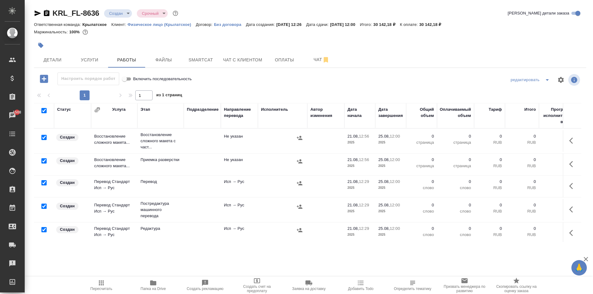
checkbox input "true"
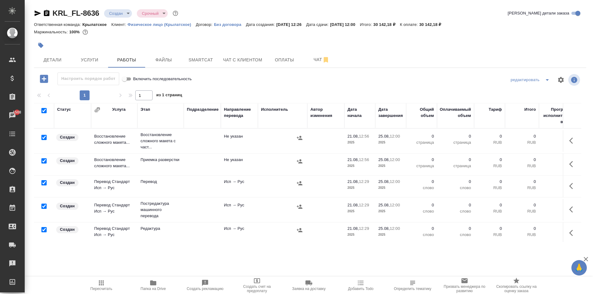
checkbox input "true"
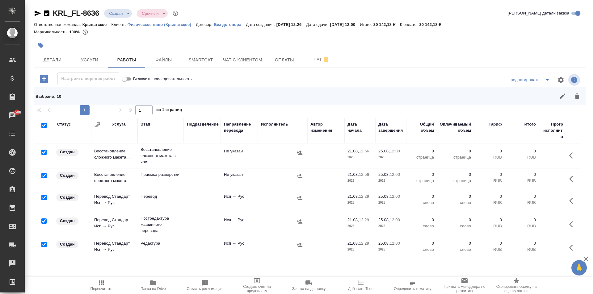
click at [43, 152] on input "checkbox" at bounding box center [43, 152] width 5 height 5
checkbox input "false"
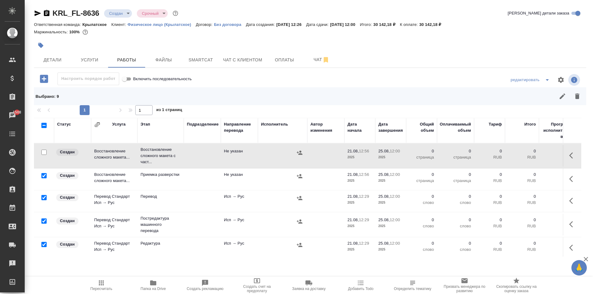
click at [46, 198] on input "checkbox" at bounding box center [43, 197] width 5 height 5
checkbox input "false"
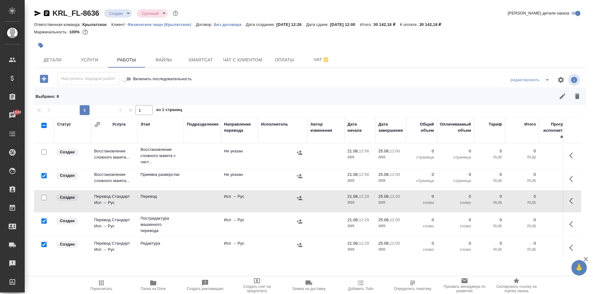
scroll to position [31, 0]
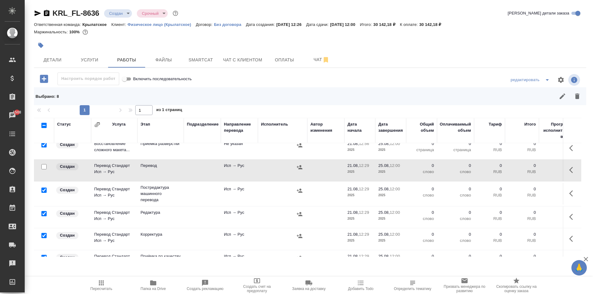
click at [45, 191] on input "checkbox" at bounding box center [43, 190] width 5 height 5
checkbox input "false"
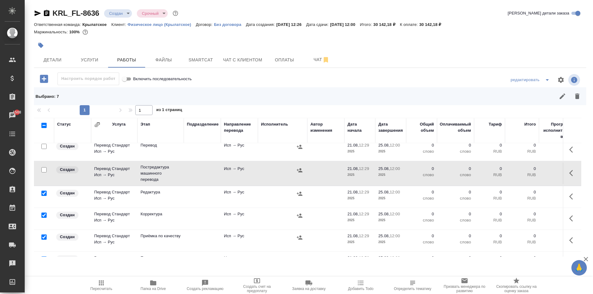
scroll to position [62, 0]
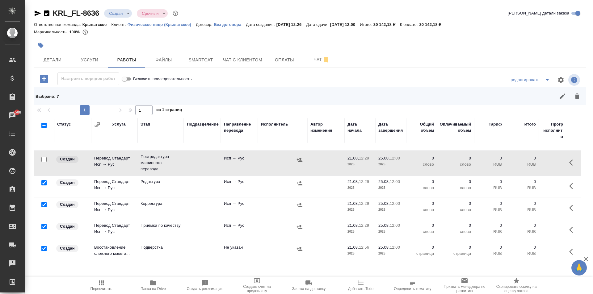
click at [45, 228] on input "checkbox" at bounding box center [43, 226] width 5 height 5
checkbox input "false"
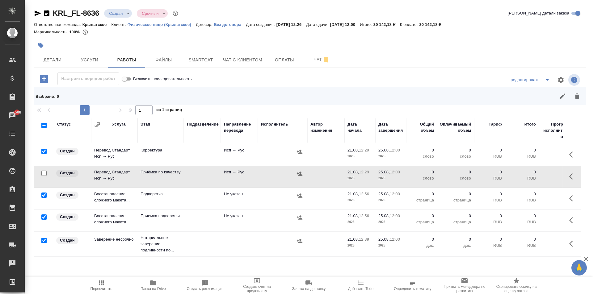
scroll to position [120, 0]
click at [42, 238] on input "checkbox" at bounding box center [43, 240] width 5 height 5
checkbox input "false"
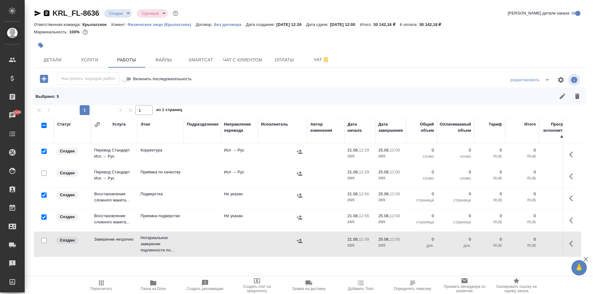
click at [584, 100] on div "Выбрано : 5" at bounding box center [310, 96] width 552 height 18
click at [582, 99] on button "button" at bounding box center [577, 96] width 15 height 15
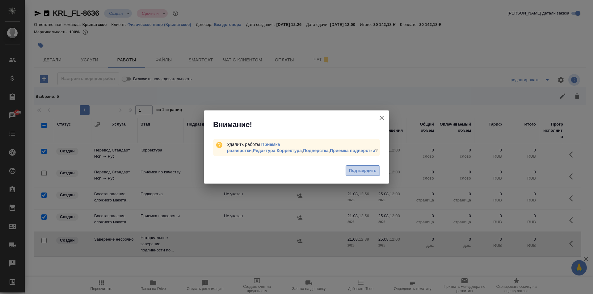
click at [355, 174] on span "Подтвердить" at bounding box center [362, 170] width 27 height 7
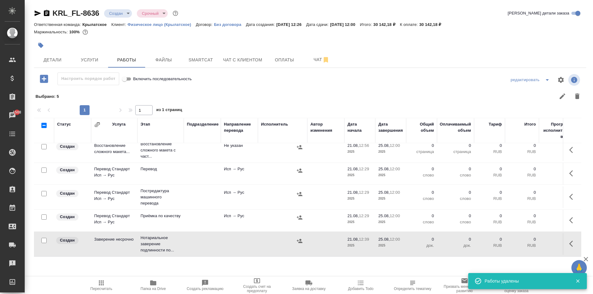
scroll to position [10, 0]
drag, startPoint x: 105, startPoint y: 290, endPoint x: 111, endPoint y: 283, distance: 8.8
click at [105, 291] on span "Пересчитать" at bounding box center [102, 289] width 22 height 4
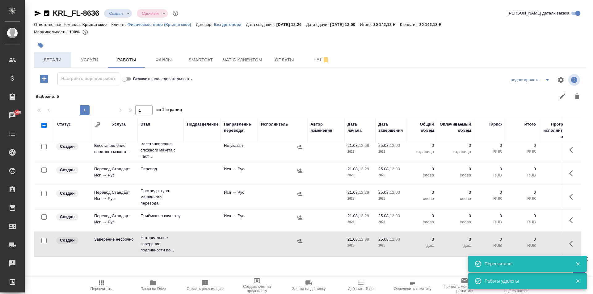
click at [50, 58] on span "Детали" at bounding box center [53, 60] width 30 height 8
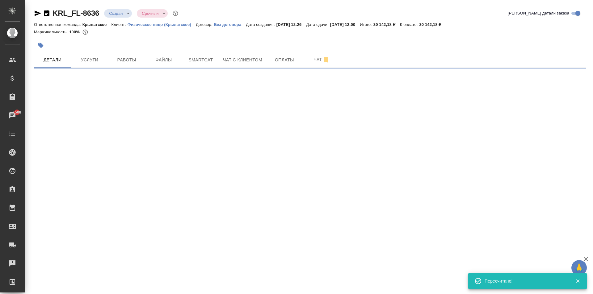
select select "RU"
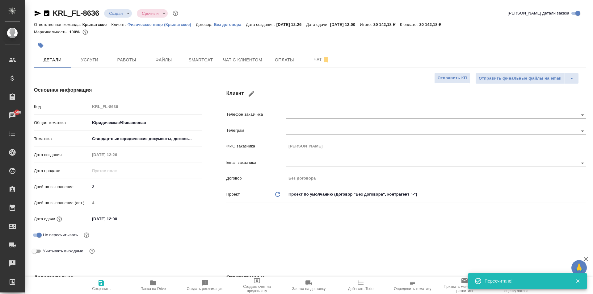
type textarea "x"
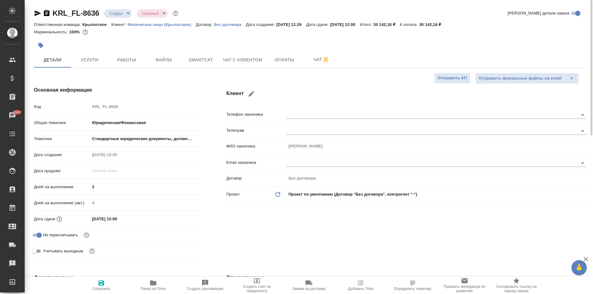
type textarea "x"
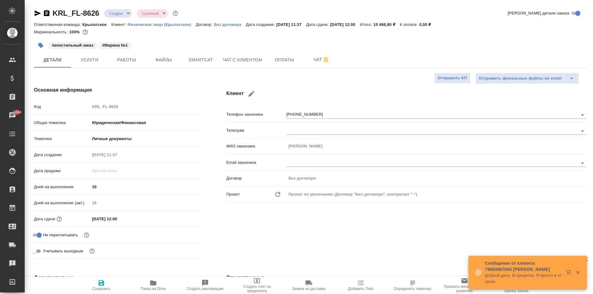
select select "RU"
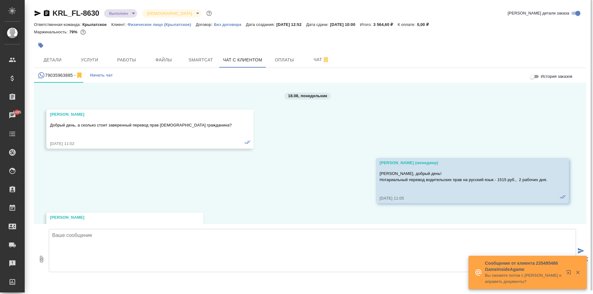
scroll to position [2501, 0]
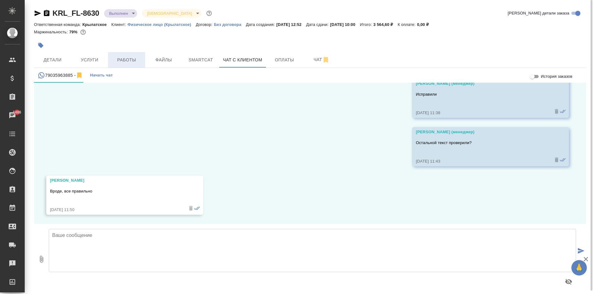
click at [119, 60] on span "Работы" at bounding box center [127, 60] width 30 height 8
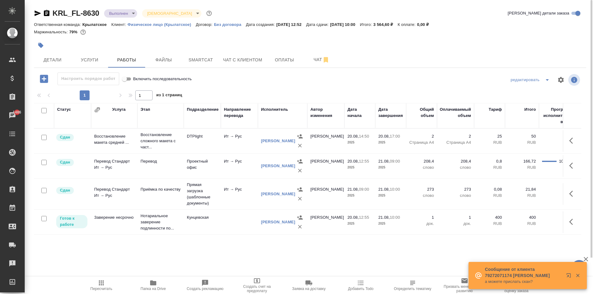
click at [99, 287] on span "Пересчитать" at bounding box center [102, 289] width 22 height 4
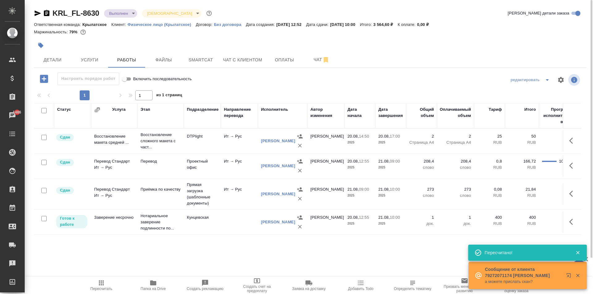
click at [39, 15] on icon "button" at bounding box center [37, 13] width 7 height 7
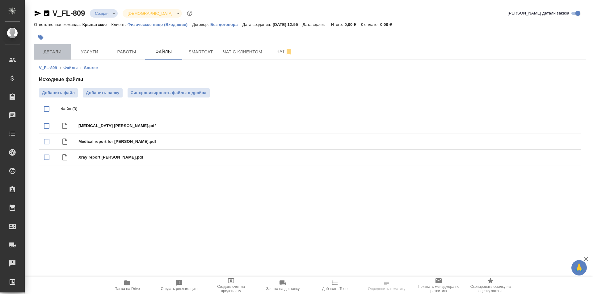
drag, startPoint x: 54, startPoint y: 45, endPoint x: 57, endPoint y: 48, distance: 3.3
click at [54, 45] on button "Детали" at bounding box center [52, 51] width 37 height 15
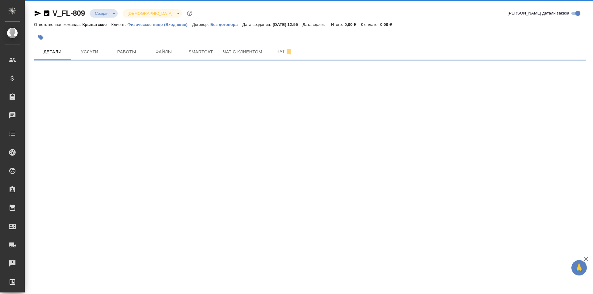
select select "RU"
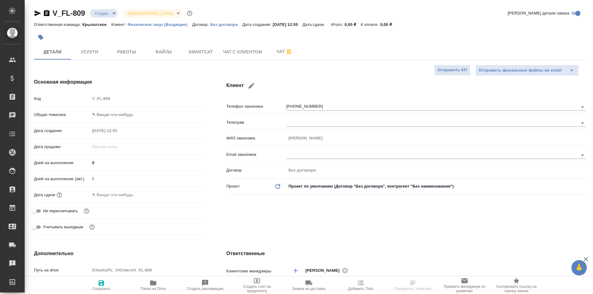
type textarea "x"
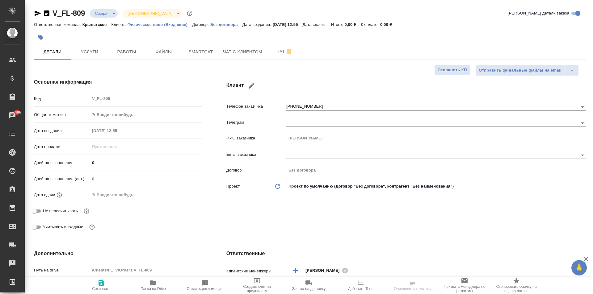
type textarea "x"
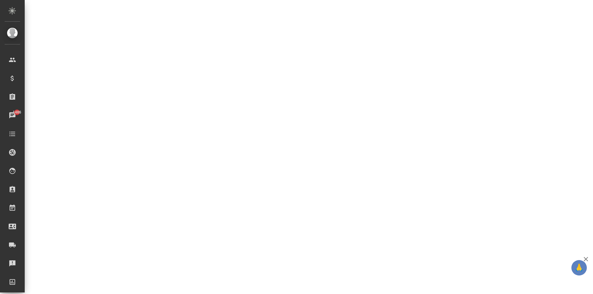
select select "RU"
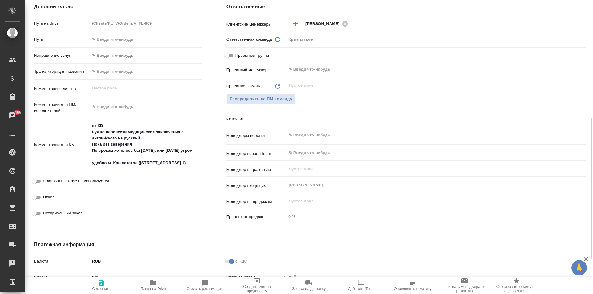
type textarea "x"
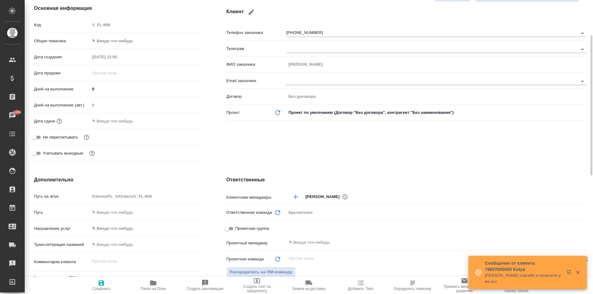
scroll to position [321, 0]
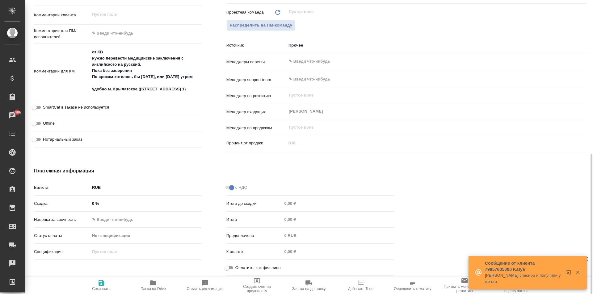
click at [229, 268] on input "Оплатить, как физ.лицо" at bounding box center [227, 267] width 22 height 7
checkbox input "true"
type textarea "x"
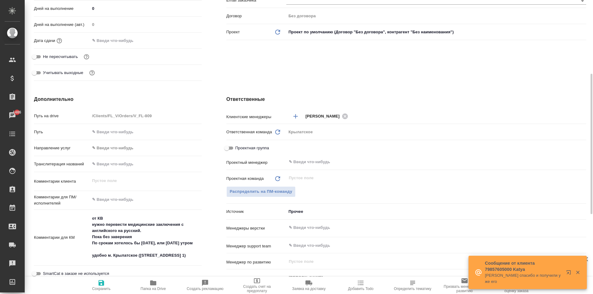
scroll to position [0, 0]
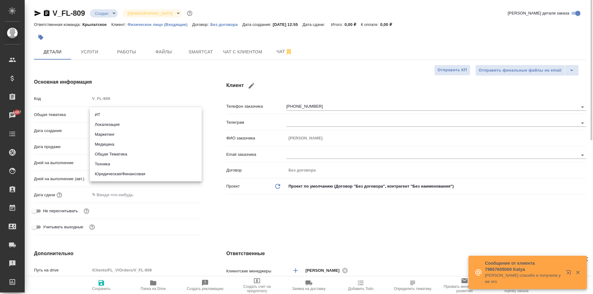
click at [136, 115] on body "🙏 .cls-1 fill:#fff; AWATERA Kasymov Timur Клиенты Спецификации Заказы 1487 Чаты…" at bounding box center [296, 147] width 593 height 294
click at [123, 146] on li "Медицина" at bounding box center [146, 145] width 112 height 10
type input "med"
type textarea "x"
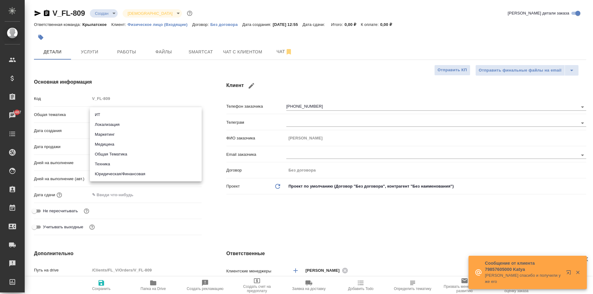
type textarea "x"
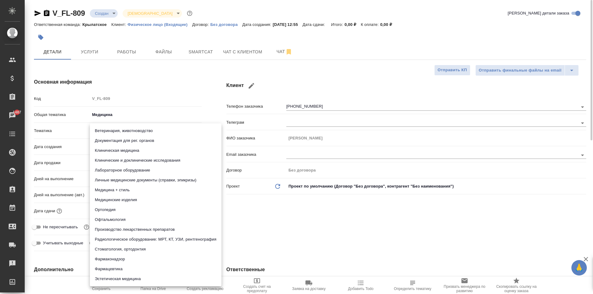
click at [118, 127] on body "🙏 .cls-1 fill:#fff; AWATERA Kasymov Timur Клиенты Спецификации Заказы 1487 Чаты…" at bounding box center [296, 147] width 593 height 294
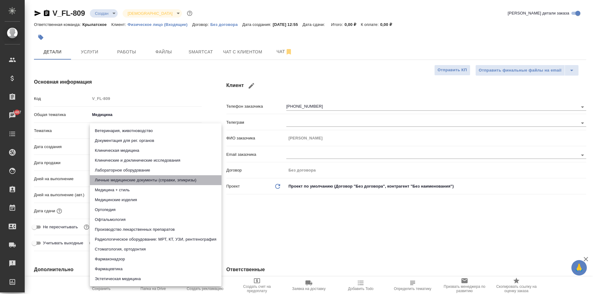
click at [162, 182] on li "Личные медицинские документы (справки, эпикризы)" at bounding box center [156, 180] width 132 height 10
type textarea "x"
type input "5a8b8b956a9677013d343e74"
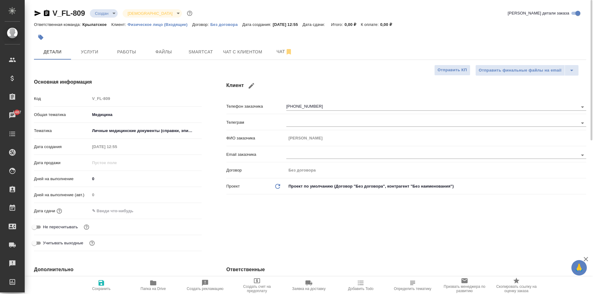
click at [116, 130] on body "🙏 .cls-1 fill:#fff; AWATERA Kasymov Timur Клиенты Спецификации Заказы 1487 Чаты…" at bounding box center [296, 147] width 593 height 294
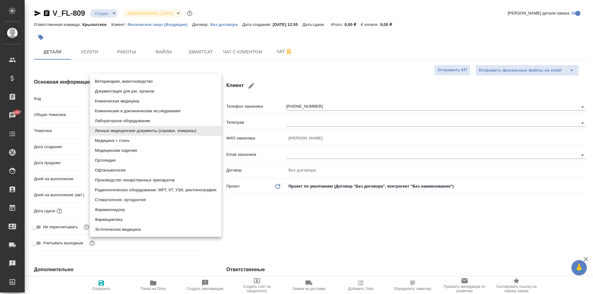
click at [110, 112] on li "Клинические и доклинические исследования" at bounding box center [156, 111] width 132 height 10
type textarea "x"
type input "5a8b8b956a9677013d343d9e"
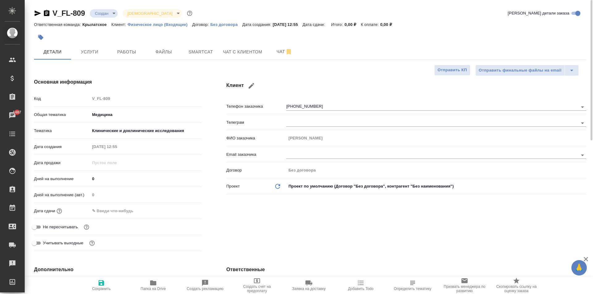
click at [111, 130] on body "🙏 .cls-1 fill:#fff; AWATERA Kasymov Timur Клиенты Спецификации Заказы 1487 Чаты…" at bounding box center [296, 147] width 593 height 294
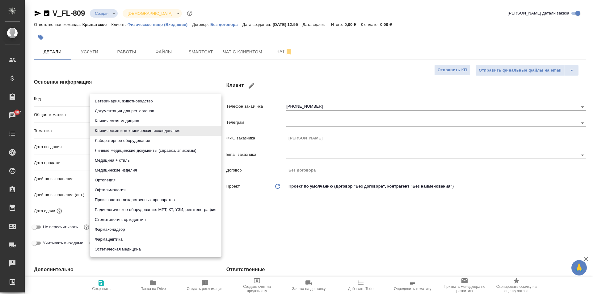
click at [272, 202] on div at bounding box center [296, 147] width 593 height 294
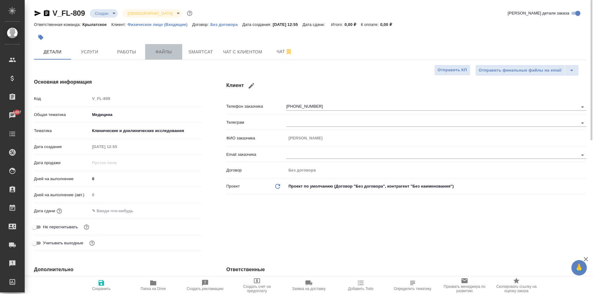
click at [181, 48] on button "Файлы" at bounding box center [163, 51] width 37 height 15
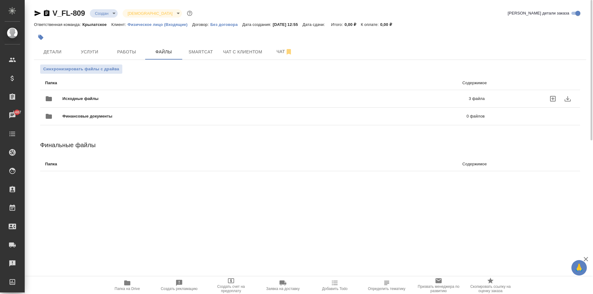
click at [73, 100] on span "Исходные файлы" at bounding box center [172, 99] width 221 height 6
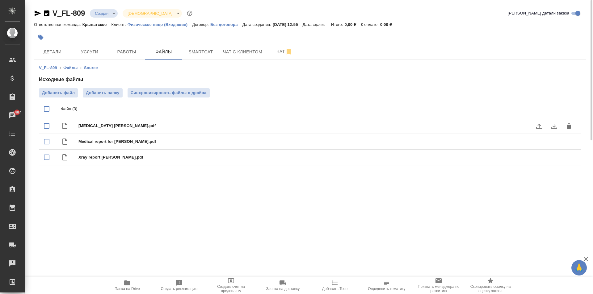
click at [556, 125] on icon "download" at bounding box center [553, 126] width 7 height 7
click at [555, 143] on icon "download" at bounding box center [553, 141] width 7 height 7
click at [553, 159] on icon "download" at bounding box center [553, 157] width 7 height 7
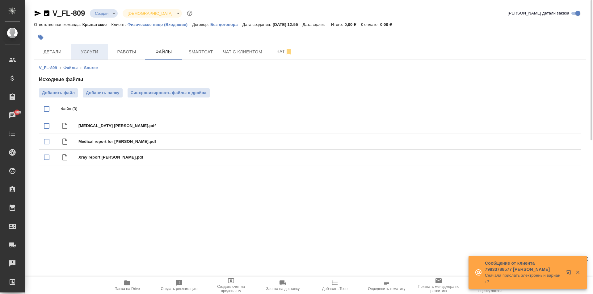
click at [99, 54] on span "Услуги" at bounding box center [90, 52] width 30 height 8
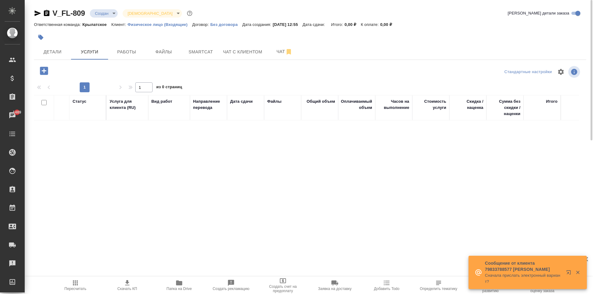
click at [47, 71] on icon "button" at bounding box center [44, 71] width 8 height 8
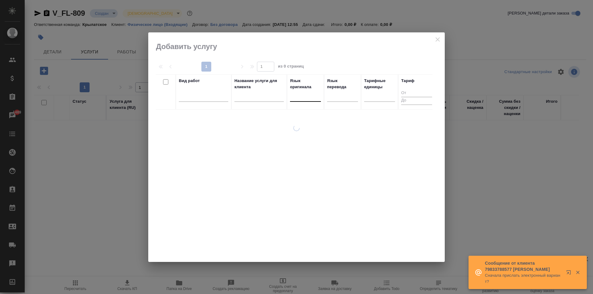
click at [311, 94] on div at bounding box center [305, 95] width 31 height 9
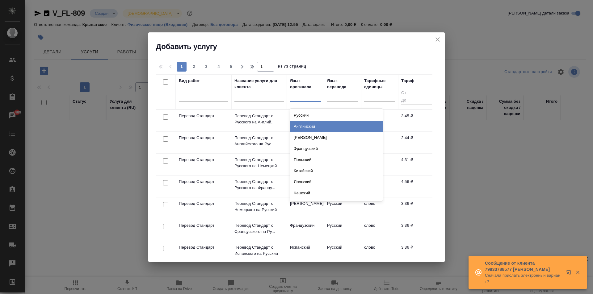
click at [308, 124] on div "Английский" at bounding box center [336, 126] width 93 height 11
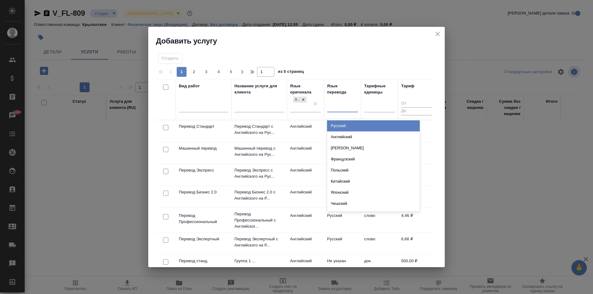
drag, startPoint x: 343, startPoint y: 111, endPoint x: 342, endPoint y: 121, distance: 10.8
click at [343, 111] on div at bounding box center [342, 106] width 31 height 9
click at [342, 124] on div "Русский" at bounding box center [373, 125] width 93 height 11
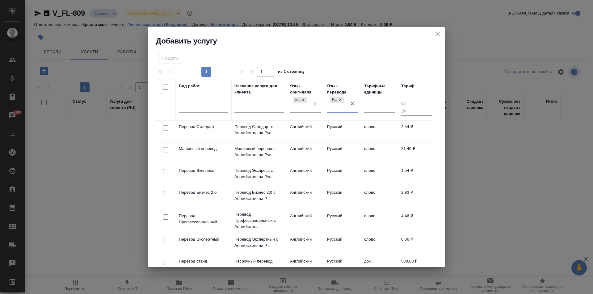
click at [325, 129] on td "Русский" at bounding box center [342, 132] width 37 height 22
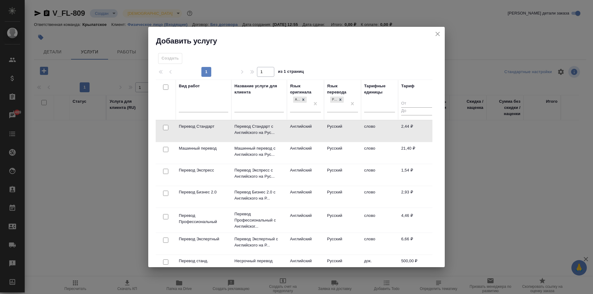
click at [325, 129] on td "Русский" at bounding box center [342, 131] width 37 height 22
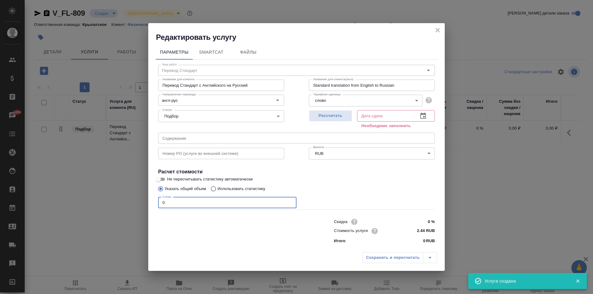
drag, startPoint x: 177, startPoint y: 201, endPoint x: 350, endPoint y: 99, distance: 201.1
click at [146, 192] on div "Редактировать услугу Параметры SmartCat Файлы Вид работ Перевод Стандарт Вид ра…" at bounding box center [296, 147] width 593 height 294
type input "1"
click at [339, 121] on button "Рассчитать" at bounding box center [330, 115] width 43 height 11
type input "21.08.2025 13:15"
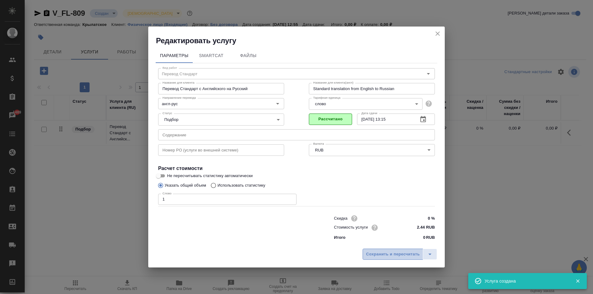
click at [388, 252] on span "Сохранить и пересчитать" at bounding box center [393, 254] width 54 height 7
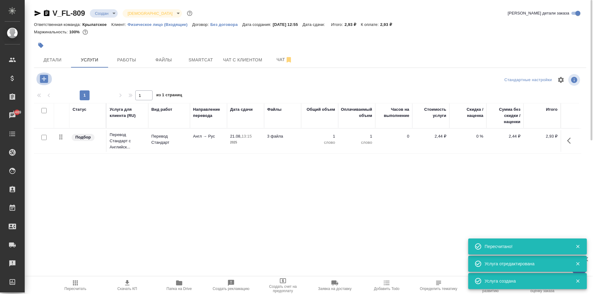
click at [45, 75] on icon "button" at bounding box center [44, 79] width 8 height 8
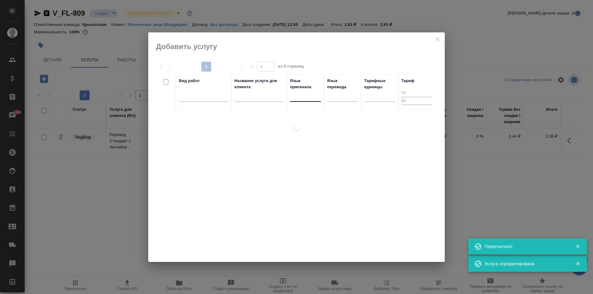
click at [299, 95] on div at bounding box center [305, 95] width 31 height 9
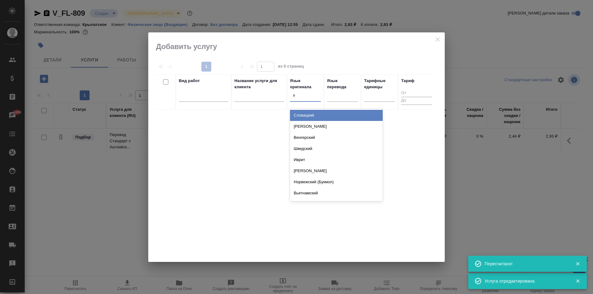
type input "вь"
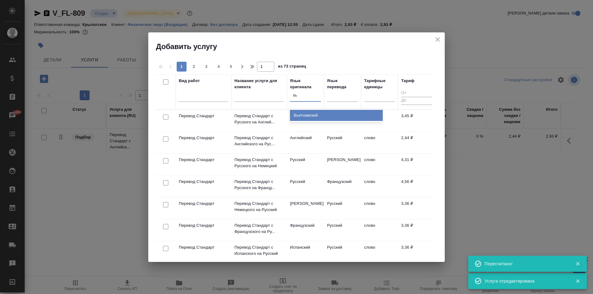
click at [321, 116] on div "Вьетнамский" at bounding box center [336, 115] width 93 height 11
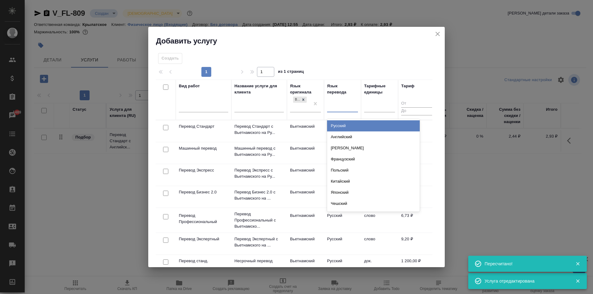
click at [336, 105] on div at bounding box center [342, 106] width 31 height 9
click at [342, 123] on div "Русский" at bounding box center [373, 125] width 93 height 11
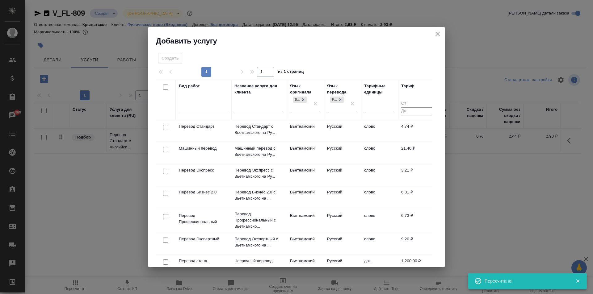
click at [327, 129] on td "Русский" at bounding box center [342, 131] width 37 height 22
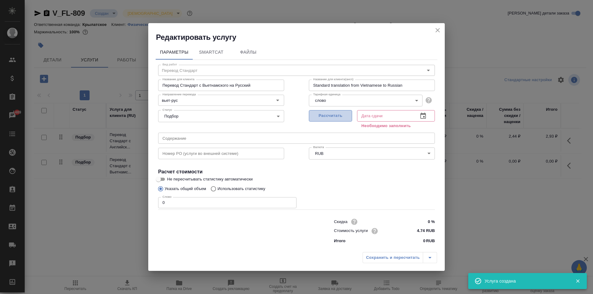
click at [338, 114] on span "Рассчитать" at bounding box center [330, 115] width 36 height 7
type input "21.08.2025 13:15"
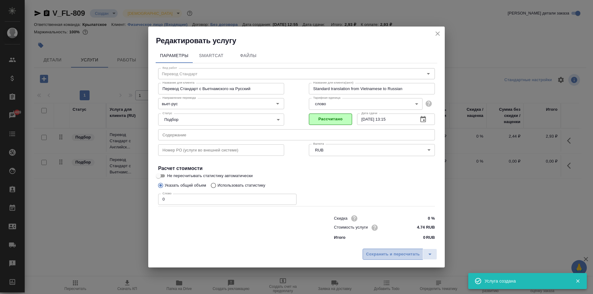
click at [380, 252] on span "Сохранить и пересчитать" at bounding box center [393, 254] width 54 height 7
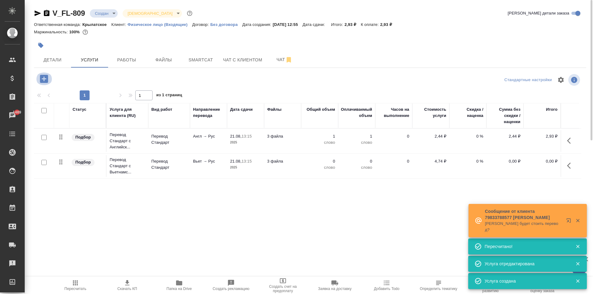
click at [47, 83] on icon "button" at bounding box center [44, 79] width 11 height 11
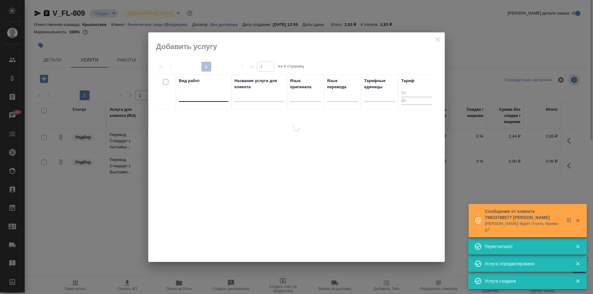
click at [204, 91] on div at bounding box center [203, 95] width 49 height 9
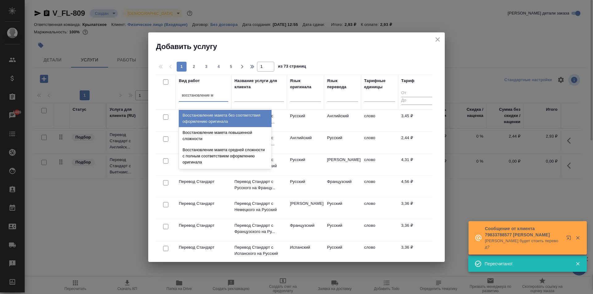
type input "восстановление ма"
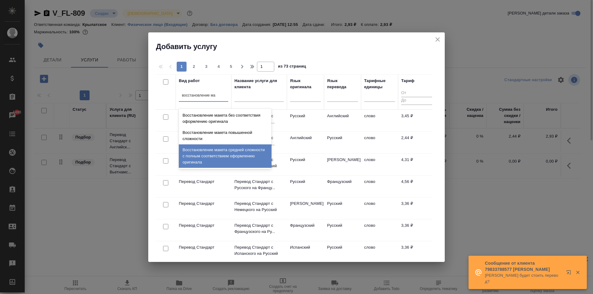
click at [245, 153] on div "Восстановление макета средней сложности с полным соответствием оформлению ориги…" at bounding box center [225, 156] width 93 height 23
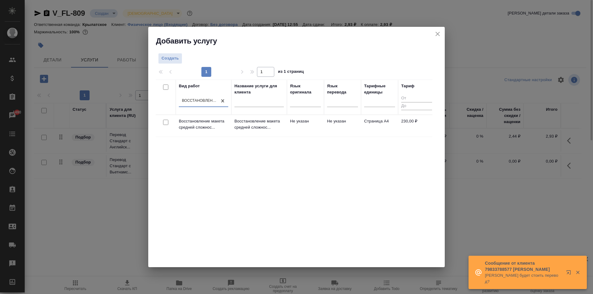
click at [310, 133] on td "Не указан" at bounding box center [305, 126] width 37 height 22
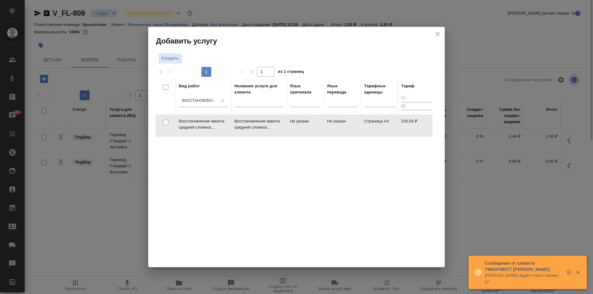
click at [310, 133] on td "Не указан" at bounding box center [305, 126] width 37 height 22
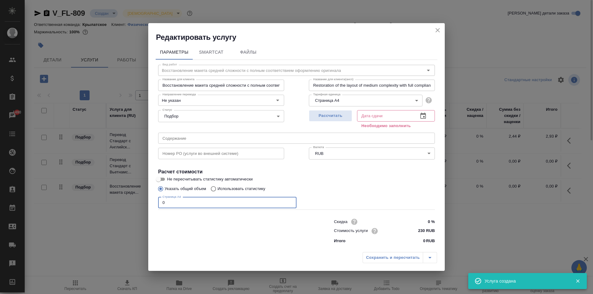
drag, startPoint x: 192, startPoint y: 205, endPoint x: 142, endPoint y: 199, distance: 51.1
click at [142, 199] on div "Редактировать услугу Параметры SmartCat Файлы Вид работ Восстановление макета с…" at bounding box center [296, 147] width 593 height 294
click at [298, 39] on h2 "Редактировать услугу" at bounding box center [300, 37] width 289 height 10
drag, startPoint x: 181, startPoint y: 195, endPoint x: 175, endPoint y: 206, distance: 12.9
click at [161, 194] on div "Вид работ Восстановление макета средней сложности с полным соответствием оформл…" at bounding box center [297, 153] width 282 height 187
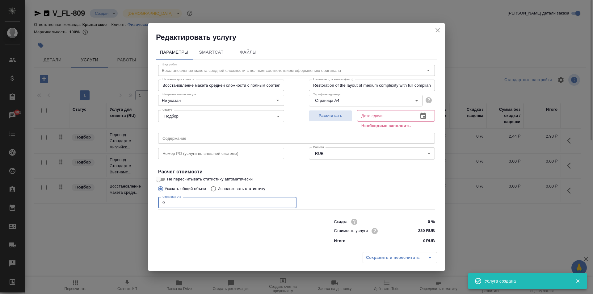
drag, startPoint x: 175, startPoint y: 207, endPoint x: 139, endPoint y: 196, distance: 37.8
click at [139, 196] on div "Редактировать услугу Параметры SmartCat Файлы Вид работ Восстановление макета с…" at bounding box center [296, 147] width 593 height 294
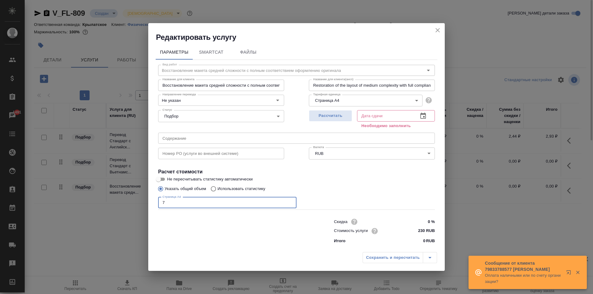
type input "7"
drag, startPoint x: 331, startPoint y: 125, endPoint x: 331, endPoint y: 121, distance: 4.3
click at [331, 123] on div "Рассчитать" at bounding box center [330, 119] width 43 height 22
click at [331, 121] on button "Рассчитать" at bounding box center [330, 115] width 43 height 11
type input "21.08.2025 13:58"
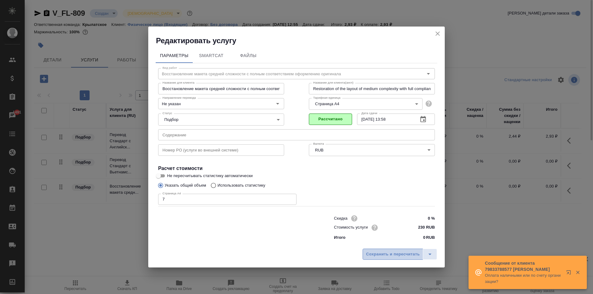
click at [367, 255] on span "Сохранить и пересчитать" at bounding box center [393, 254] width 54 height 7
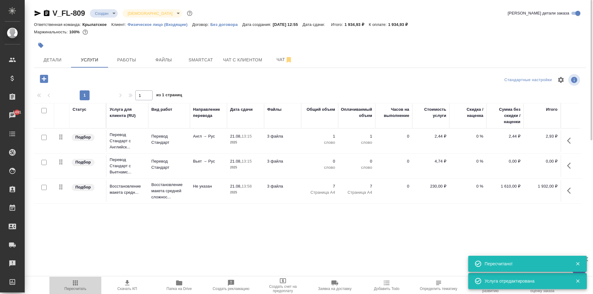
click at [64, 287] on span "Пересчитать" at bounding box center [75, 286] width 44 height 12
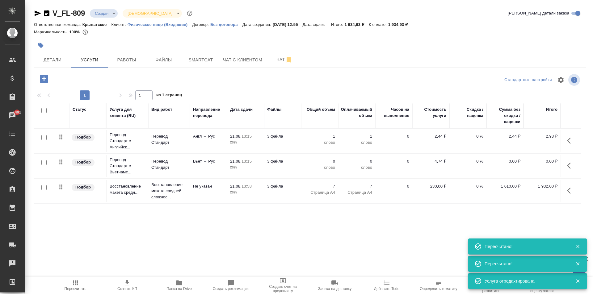
click at [45, 162] on input "checkbox" at bounding box center [43, 162] width 5 height 5
checkbox input "true"
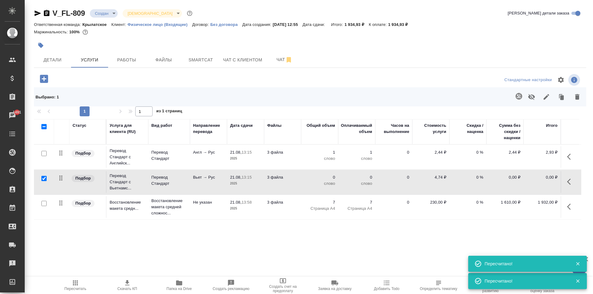
click at [520, 96] on icon "button" at bounding box center [518, 96] width 7 height 7
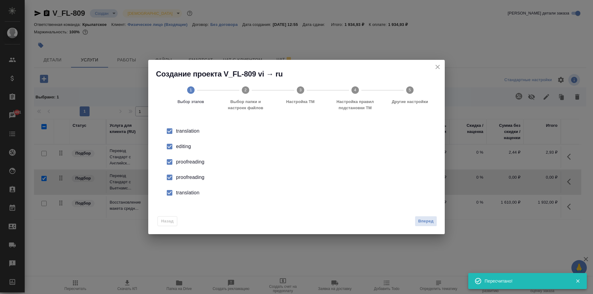
click at [170, 144] on input "checkbox" at bounding box center [169, 146] width 13 height 13
click at [168, 156] on input "checkbox" at bounding box center [169, 162] width 13 height 13
click at [173, 179] on input "checkbox" at bounding box center [169, 177] width 13 height 13
click at [169, 193] on input "checkbox" at bounding box center [169, 193] width 13 height 13
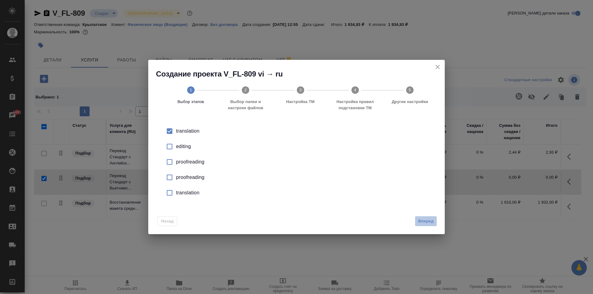
click at [420, 223] on span "Вперед" at bounding box center [425, 221] width 15 height 7
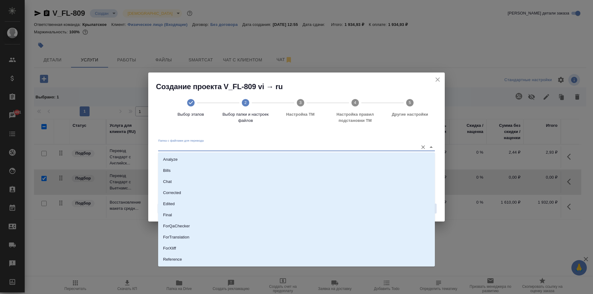
click at [244, 148] on input "Папка с файлами для перевода" at bounding box center [286, 147] width 257 height 7
click at [180, 237] on li "Source" at bounding box center [296, 238] width 277 height 11
type input "Source"
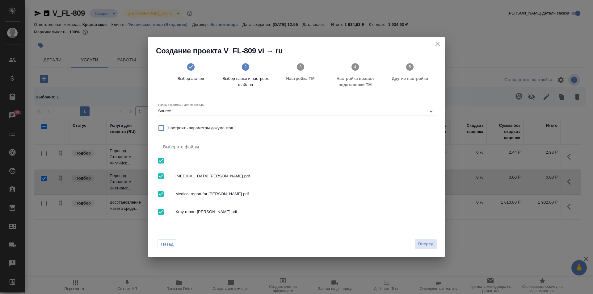
click at [162, 160] on input "checkbox" at bounding box center [160, 160] width 13 height 13
checkbox input "false"
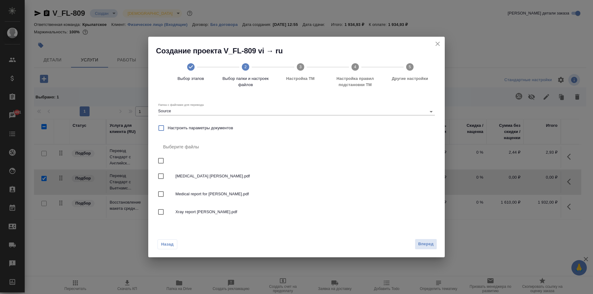
click at [164, 182] on input "checkbox" at bounding box center [160, 176] width 13 height 13
checkbox input "true"
click at [430, 241] on span "Вперед" at bounding box center [425, 244] width 15 height 7
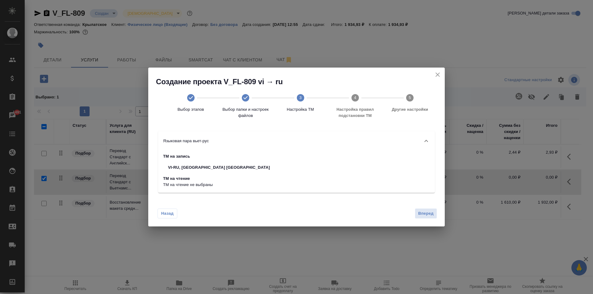
click at [424, 210] on span "Вперед" at bounding box center [425, 213] width 15 height 7
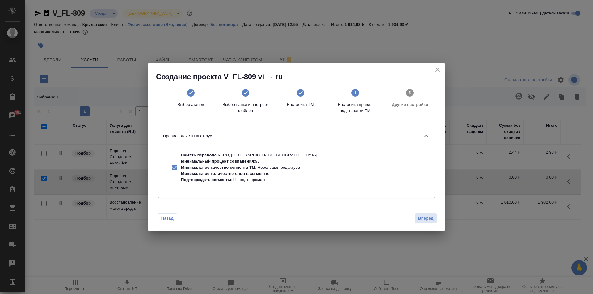
click at [421, 212] on div "Назад Вперед" at bounding box center [296, 217] width 297 height 29
click at [424, 218] on span "Вперед" at bounding box center [425, 218] width 15 height 7
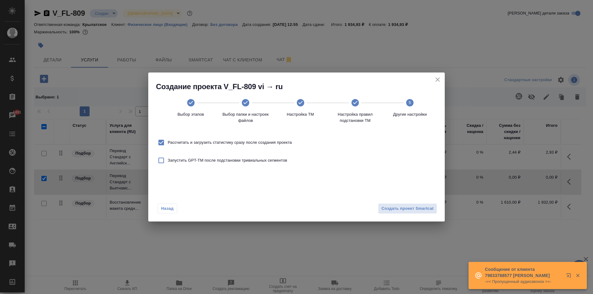
click at [269, 141] on span "Рассчитать и загрузить статистику сразу после создания проекта" at bounding box center [230, 143] width 124 height 6
click at [168, 141] on input "Рассчитать и загрузить статистику сразу после создания проекта" at bounding box center [161, 142] width 13 height 13
checkbox input "false"
click at [386, 208] on span "Создать проект Smartcat" at bounding box center [407, 208] width 52 height 7
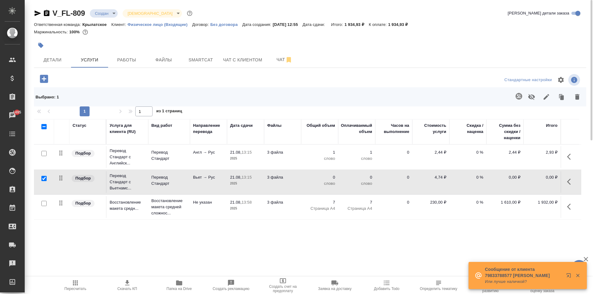
click at [566, 178] on button "button" at bounding box center [570, 182] width 15 height 15
click at [536, 184] on icon "button" at bounding box center [535, 181] width 7 height 7
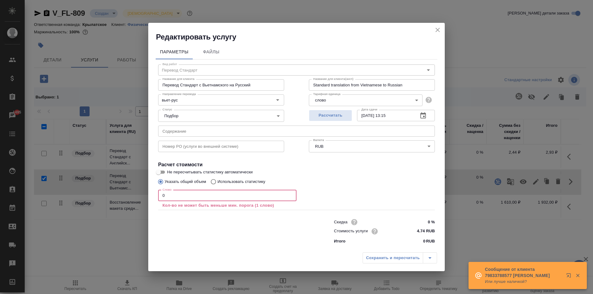
drag, startPoint x: 171, startPoint y: 196, endPoint x: 138, endPoint y: 190, distance: 34.1
click at [138, 190] on div "Редактировать услугу Параметры Файлы Вид работ Перевод Стандарт Вид работ Назва…" at bounding box center [296, 147] width 593 height 294
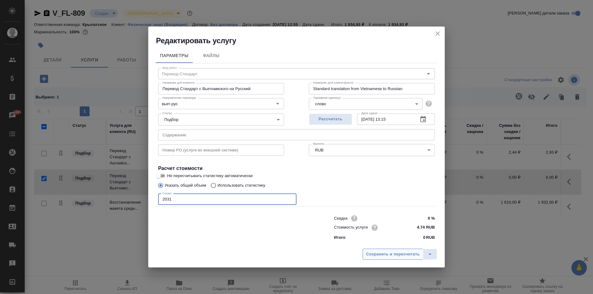
type input "2031"
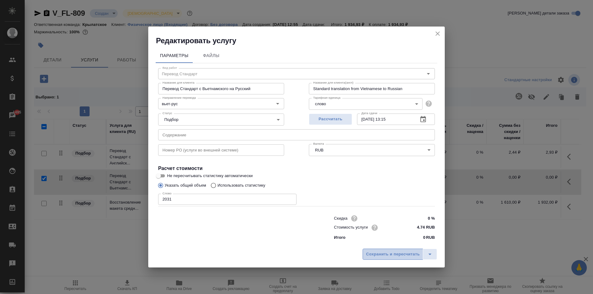
click at [398, 255] on span "Сохранить и пересчитать" at bounding box center [393, 254] width 54 height 7
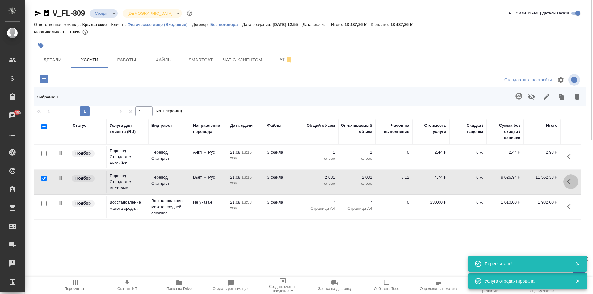
click at [575, 181] on button "button" at bounding box center [570, 182] width 15 height 15
click at [538, 182] on icon "button" at bounding box center [535, 181] width 7 height 7
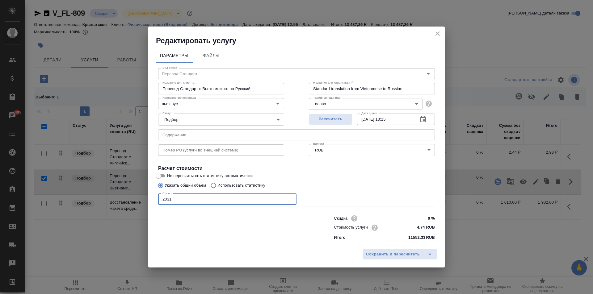
drag, startPoint x: 195, startPoint y: 199, endPoint x: 144, endPoint y: 200, distance: 50.4
click at [144, 200] on div "Редактировать услугу Параметры Файлы Вид работ Перевод Стандарт Вид работ Назва…" at bounding box center [296, 147] width 593 height 294
type input "2150"
click at [392, 257] on span "Сохранить и пересчитать" at bounding box center [393, 254] width 54 height 7
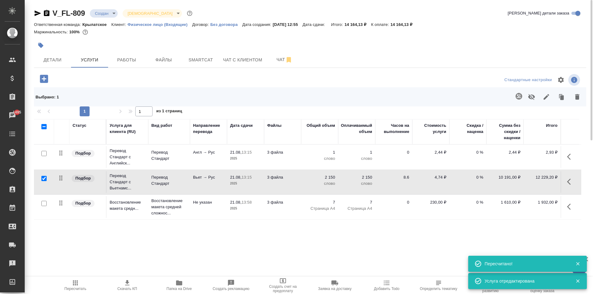
drag, startPoint x: 570, startPoint y: 183, endPoint x: 564, endPoint y: 180, distance: 6.1
click at [569, 182] on icon "button" at bounding box center [570, 181] width 7 height 7
click at [538, 181] on icon "button" at bounding box center [535, 181] width 7 height 7
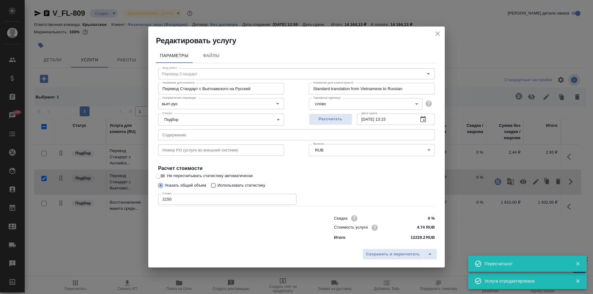
click at [239, 200] on input "2150" at bounding box center [227, 199] width 138 height 11
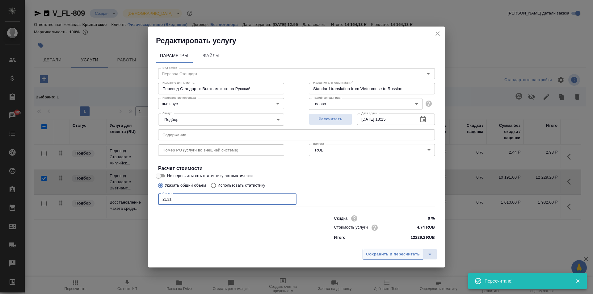
type input "2131"
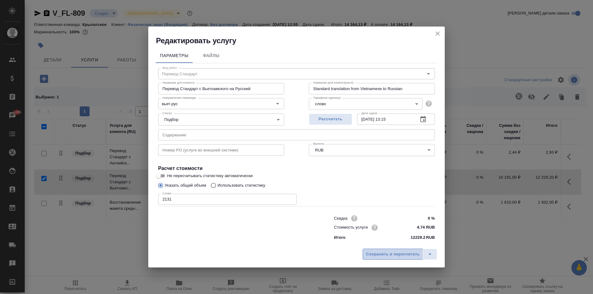
click at [380, 250] on button "Сохранить и пересчитать" at bounding box center [393, 254] width 61 height 11
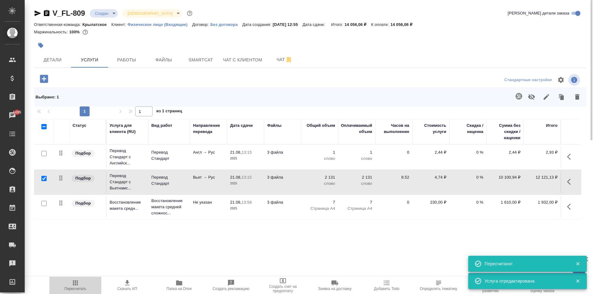
click at [78, 283] on icon "button" at bounding box center [75, 283] width 7 height 7
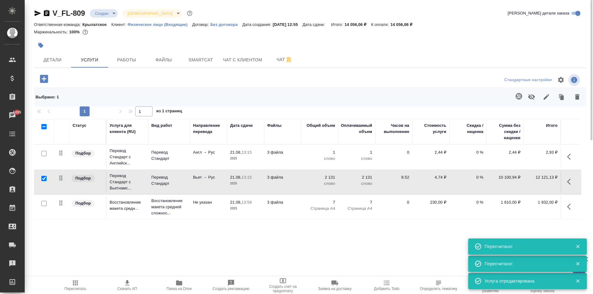
click at [44, 177] on input "checkbox" at bounding box center [43, 178] width 5 height 5
checkbox input "false"
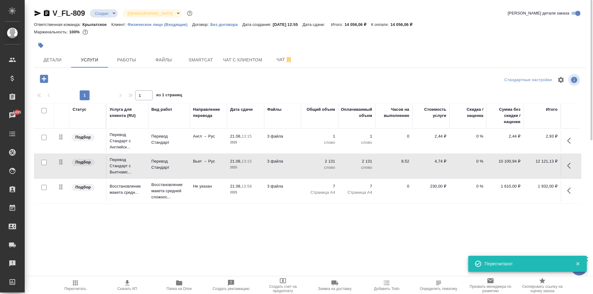
click at [44, 137] on input "checkbox" at bounding box center [43, 137] width 5 height 5
checkbox input "true"
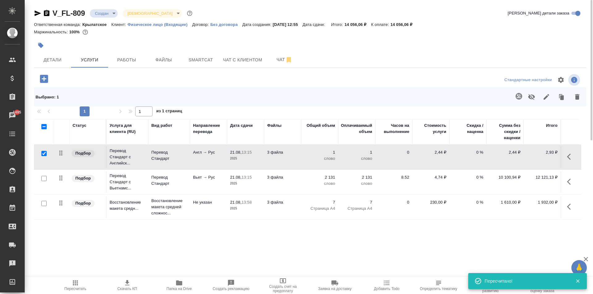
click at [517, 99] on icon "button" at bounding box center [519, 96] width 6 height 6
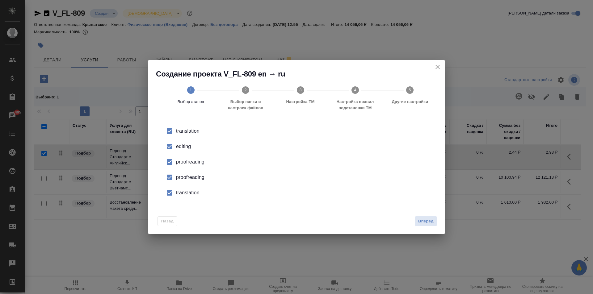
click at [170, 147] on input "checkbox" at bounding box center [169, 146] width 13 height 13
click at [171, 164] on input "checkbox" at bounding box center [169, 162] width 13 height 13
click at [167, 183] on input "checkbox" at bounding box center [169, 177] width 13 height 13
click at [168, 192] on input "checkbox" at bounding box center [169, 193] width 13 height 13
click at [416, 223] on div "Вперед" at bounding box center [424, 221] width 25 height 11
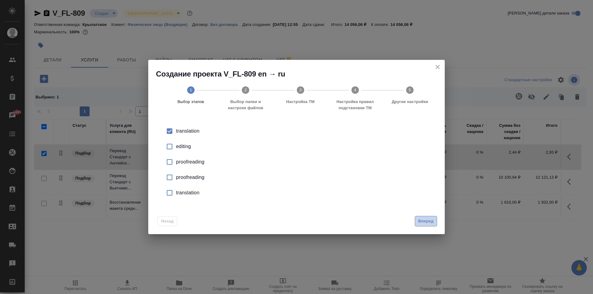
click at [417, 223] on button "Вперед" at bounding box center [426, 221] width 22 height 11
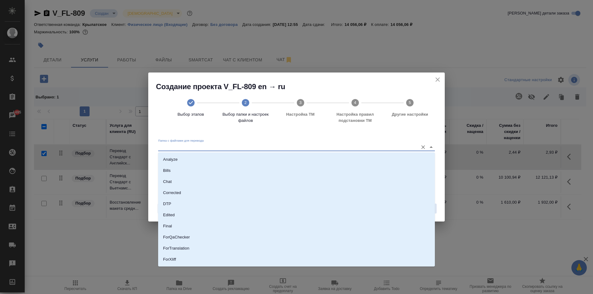
click at [207, 145] on input "Папка с файлами для перевода" at bounding box center [286, 147] width 257 height 7
click at [175, 241] on p "Source" at bounding box center [169, 239] width 13 height 6
type input "Source"
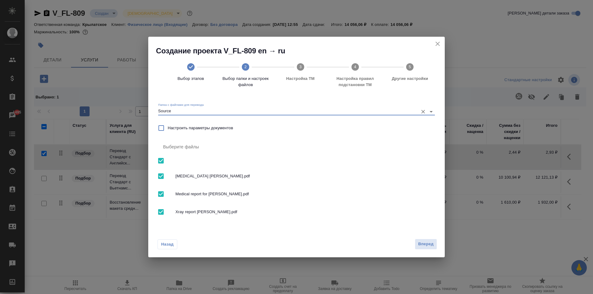
click at [204, 177] on span "CT scan Pavel.pdf" at bounding box center [302, 176] width 255 height 6
checkbox input "false"
click at [425, 241] on span "Вперед" at bounding box center [425, 244] width 15 height 7
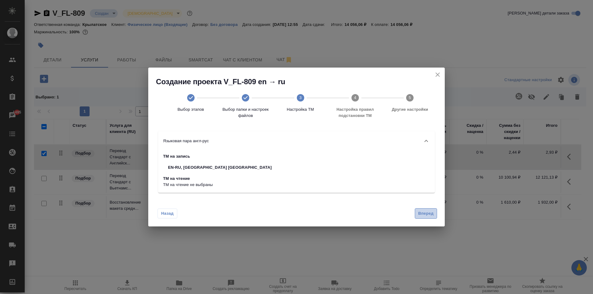
click at [435, 215] on button "Вперед" at bounding box center [426, 214] width 22 height 11
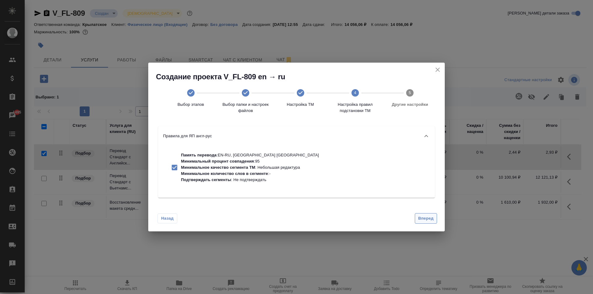
click at [431, 213] on button "Вперед" at bounding box center [426, 218] width 22 height 11
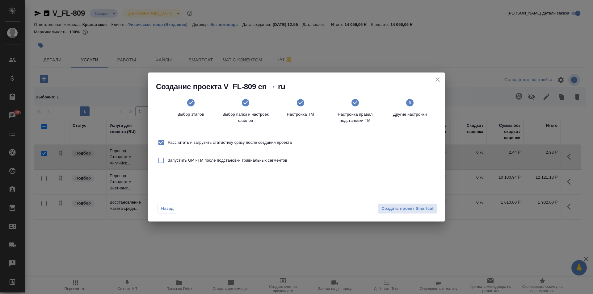
click at [266, 145] on span "Рассчитать и загрузить статистику сразу после создания проекта" at bounding box center [230, 143] width 124 height 6
click at [168, 145] on input "Рассчитать и загрузить статистику сразу после создания проекта" at bounding box center [161, 142] width 13 height 13
checkbox input "false"
click at [429, 210] on span "Создать проект Smartcat" at bounding box center [407, 208] width 52 height 7
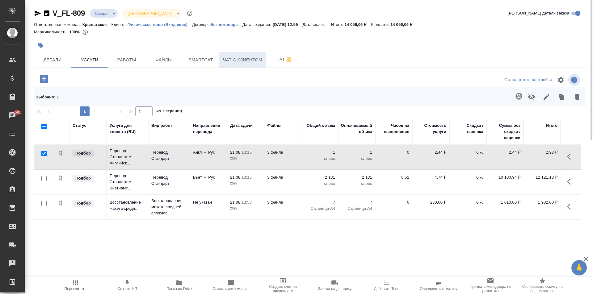
click at [243, 55] on button "Чат с клиентом" at bounding box center [242, 59] width 47 height 15
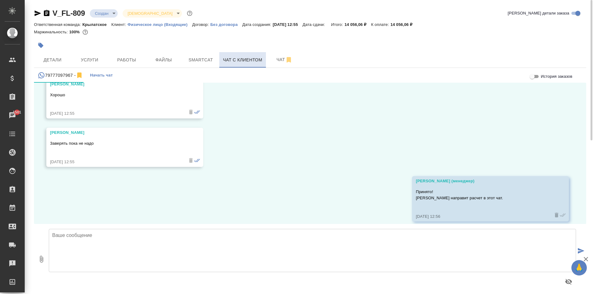
scroll to position [532, 0]
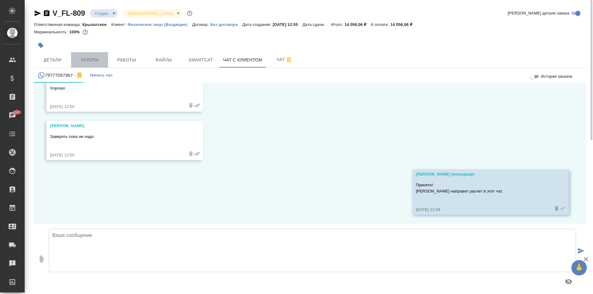
click at [89, 63] on span "Услуги" at bounding box center [90, 60] width 30 height 8
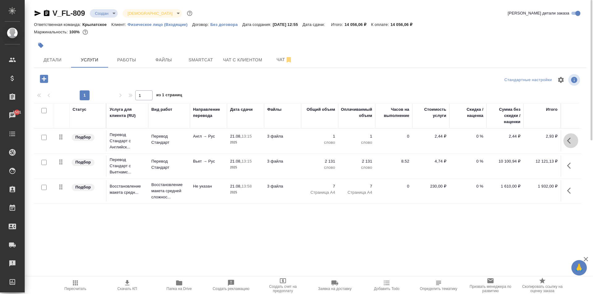
click at [569, 142] on icon "button" at bounding box center [569, 141] width 4 height 6
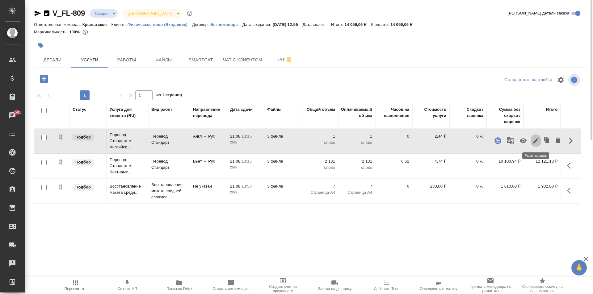
click at [535, 145] on button "button" at bounding box center [536, 140] width 11 height 15
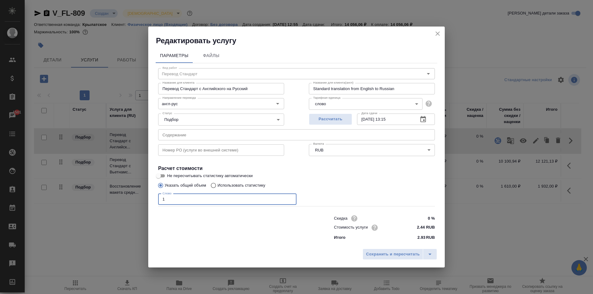
drag, startPoint x: 154, startPoint y: 197, endPoint x: 150, endPoint y: 196, distance: 3.9
click at [150, 196] on div "Параметры Файлы Вид работ Перевод Стандарт Вид работ Название для клиента Перев…" at bounding box center [296, 146] width 297 height 200
type input "628"
click at [377, 253] on span "Сохранить и пересчитать" at bounding box center [393, 254] width 54 height 7
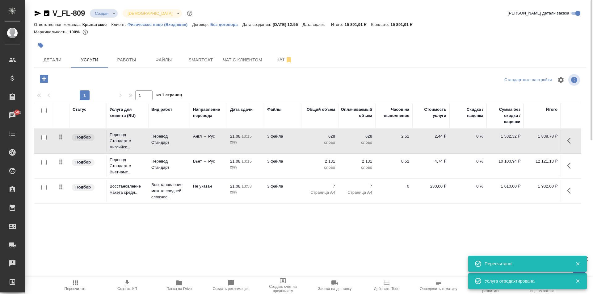
click at [80, 283] on span "Пересчитать" at bounding box center [75, 286] width 44 height 12
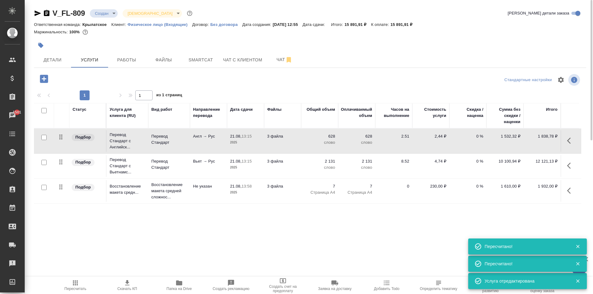
click at [70, 285] on span "Пересчитать" at bounding box center [75, 286] width 44 height 12
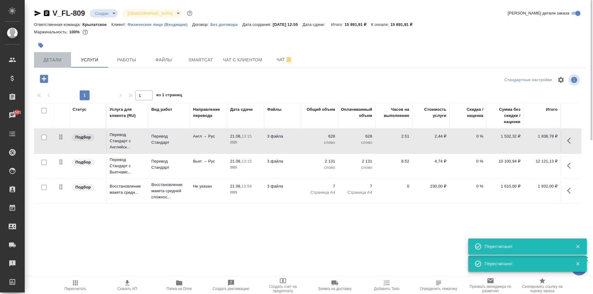
click at [60, 63] on span "Детали" at bounding box center [53, 60] width 30 height 8
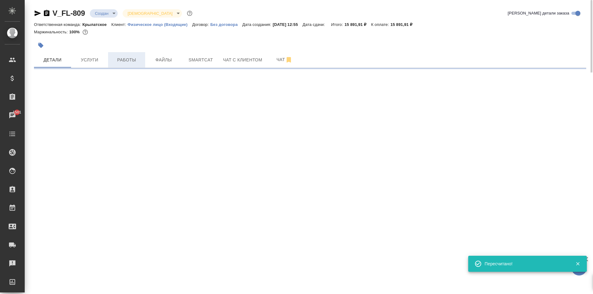
select select "RU"
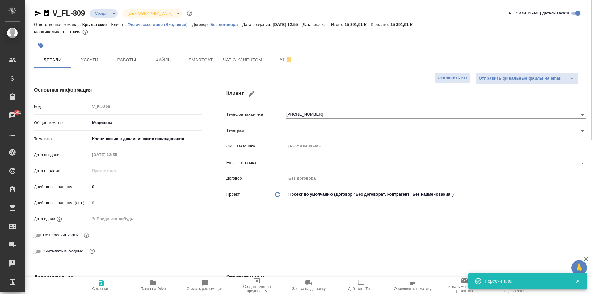
type textarea "x"
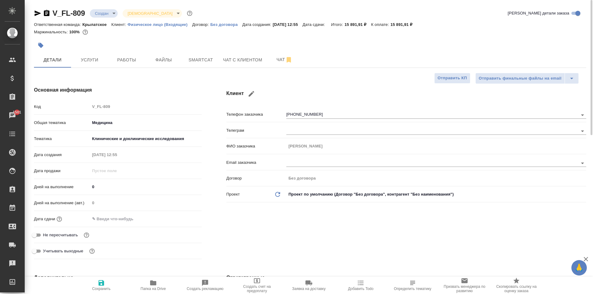
drag, startPoint x: 112, startPoint y: 220, endPoint x: 131, endPoint y: 223, distance: 19.6
click at [112, 220] on input "text" at bounding box center [117, 219] width 54 height 9
click at [184, 216] on icon "button" at bounding box center [184, 219] width 6 height 6
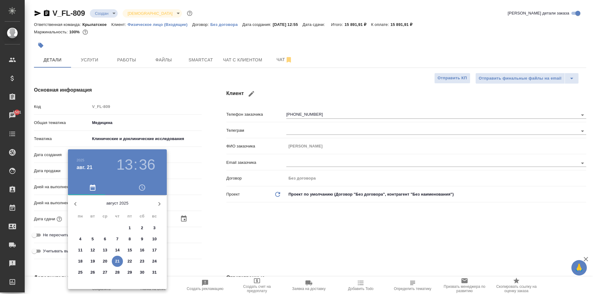
click at [131, 261] on p "22" at bounding box center [130, 262] width 5 height 6
type input "22.08.2025 13:36"
type textarea "x"
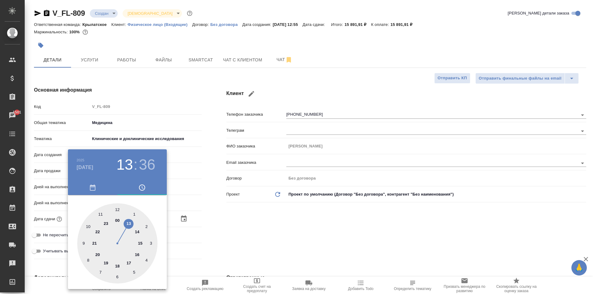
type input "22.08.2025 10:36"
type textarea "x"
drag, startPoint x: 84, startPoint y: 225, endPoint x: 94, endPoint y: 225, distance: 9.3
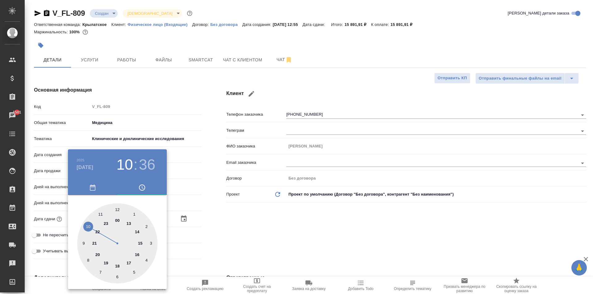
click at [85, 225] on div at bounding box center [117, 244] width 80 height 80
type textarea "x"
type input "22.08.2025 10:02"
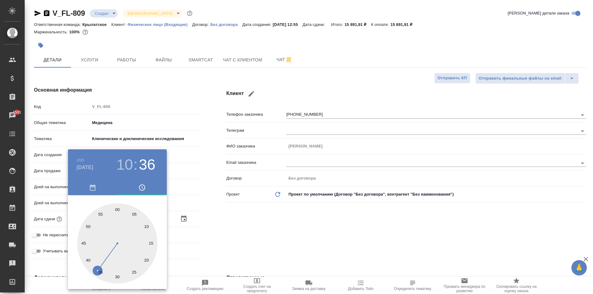
type textarea "x"
type input "22.08.2025 10:00"
type textarea "x"
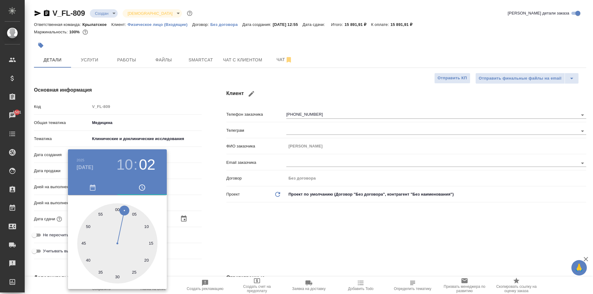
type textarea "x"
type input "22.08.2025 10:59"
type textarea "x"
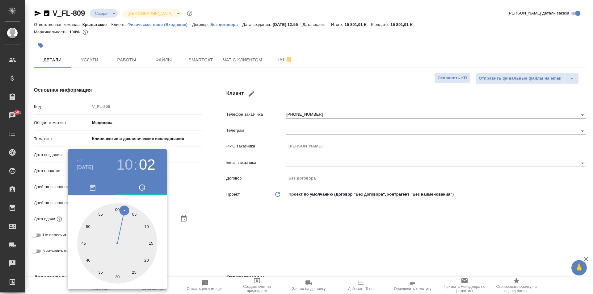
type textarea "x"
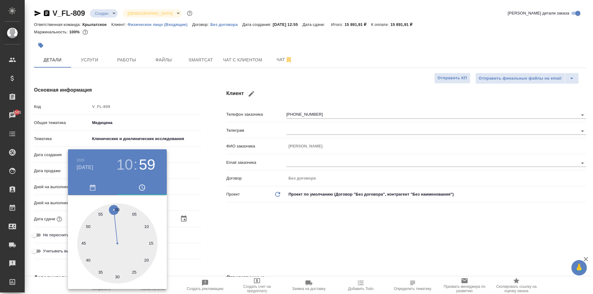
type textarea "x"
type input "22.08.2025 10:00"
type textarea "x"
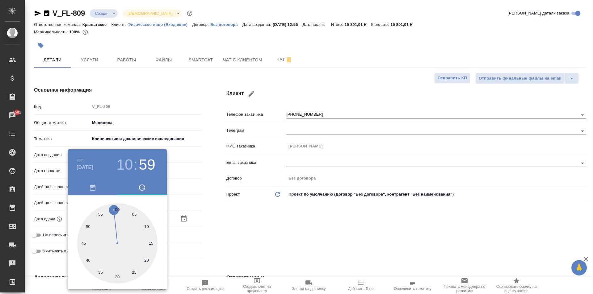
type textarea "x"
drag, startPoint x: 123, startPoint y: 213, endPoint x: 116, endPoint y: 209, distance: 8.1
click at [116, 209] on div at bounding box center [117, 244] width 80 height 80
type textarea "x"
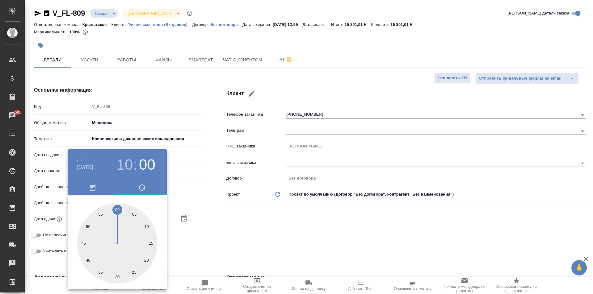
type textarea "x"
drag, startPoint x: 248, startPoint y: 235, endPoint x: 164, endPoint y: 265, distance: 88.6
click at [243, 237] on div at bounding box center [296, 147] width 593 height 294
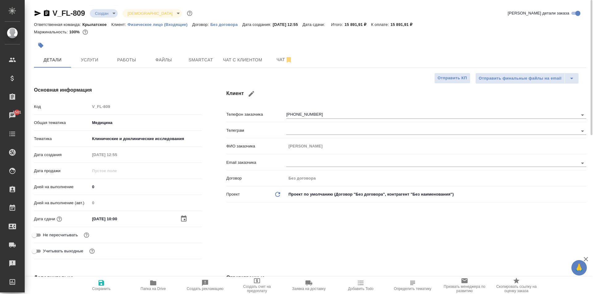
drag, startPoint x: 94, startPoint y: 284, endPoint x: 120, endPoint y: 285, distance: 26.3
click at [95, 284] on span "Сохранить" at bounding box center [101, 286] width 44 height 12
type textarea "x"
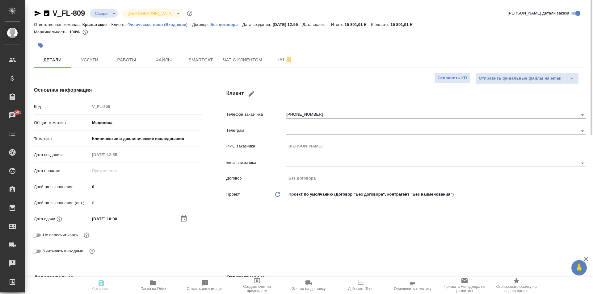
type textarea "x"
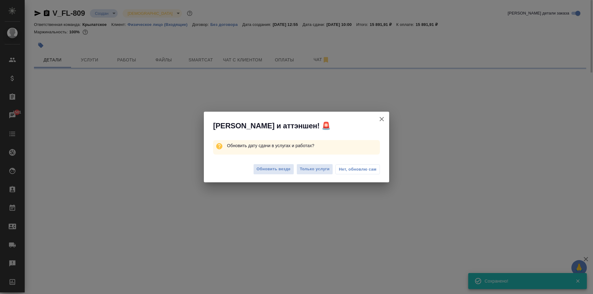
select select "RU"
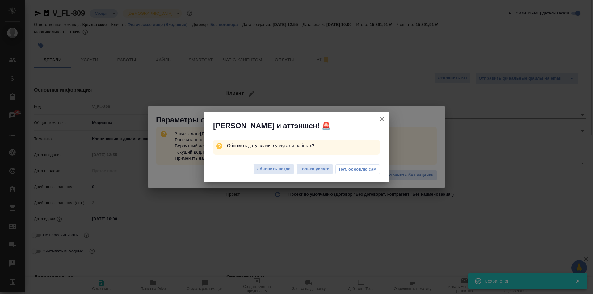
type textarea "x"
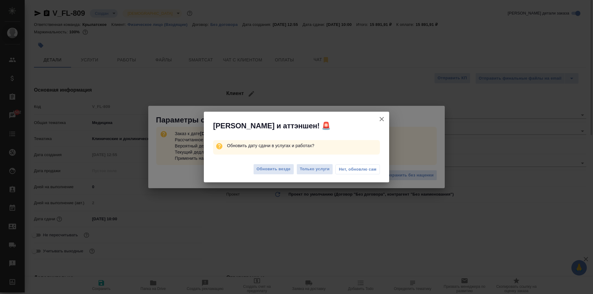
click at [274, 162] on div "Обновить везде Только услуги Нет, обновлю сам" at bounding box center [296, 170] width 185 height 25
click at [274, 169] on span "Обновить везде" at bounding box center [274, 169] width 34 height 7
type textarea "x"
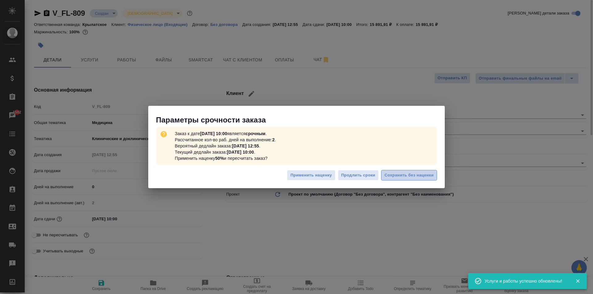
click at [405, 174] on span "Сохранить без наценки" at bounding box center [409, 175] width 49 height 7
type textarea "x"
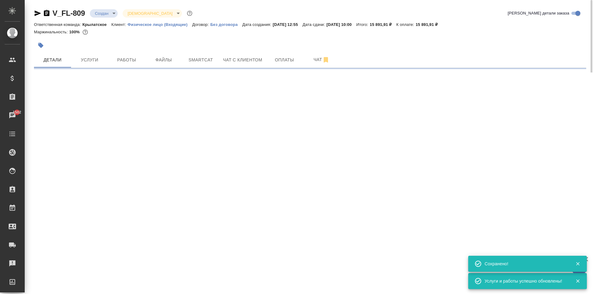
type input "urgent"
select select "RU"
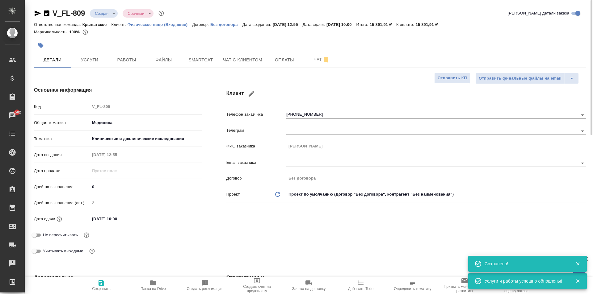
type textarea "x"
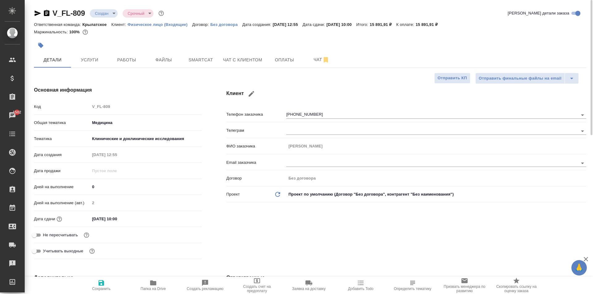
click at [155, 281] on icon "button" at bounding box center [153, 283] width 6 height 5
type textarea "x"
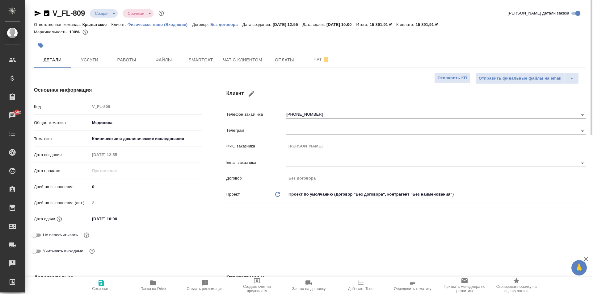
type textarea "x"
click at [96, 56] on button "Услуги" at bounding box center [89, 59] width 37 height 15
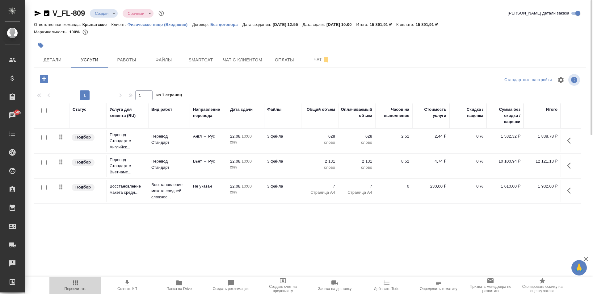
click at [74, 284] on icon "button" at bounding box center [75, 283] width 5 height 5
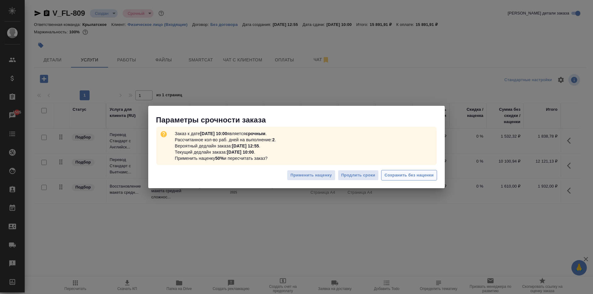
click at [421, 173] on span "Сохранить без наценки" at bounding box center [409, 175] width 49 height 7
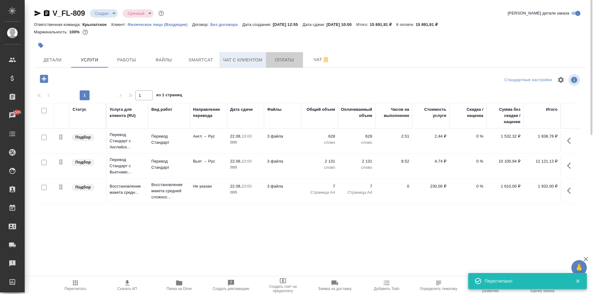
drag, startPoint x: 269, startPoint y: 57, endPoint x: 251, endPoint y: 55, distance: 19.0
click at [251, 55] on div "Детали Услуги Работы Файлы Smartcat Чат с клиентом Оплаты Чат" at bounding box center [310, 59] width 552 height 15
click at [251, 55] on button "Чат с клиентом" at bounding box center [242, 59] width 47 height 15
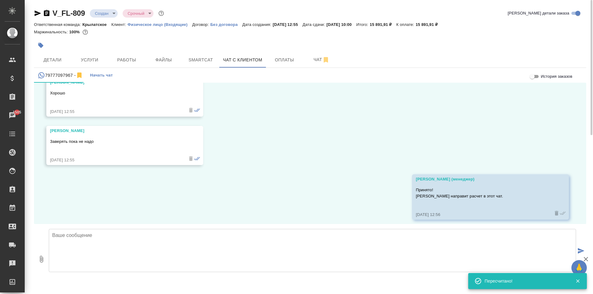
scroll to position [532, 0]
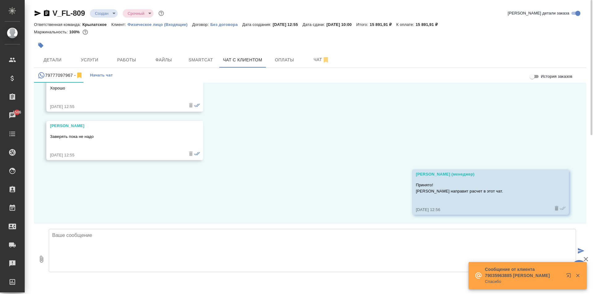
drag, startPoint x: 503, startPoint y: 109, endPoint x: 469, endPoint y: 131, distance: 40.4
click at [499, 111] on div "21.08, четверг Pavel Здравствуйте! Мне нужно нужно перевести медицинские заключ…" at bounding box center [310, 153] width 552 height 141
click at [115, 254] on textarea at bounding box center [312, 250] width 527 height 43
paste textarea "Срок исполнения: 1 рабочий день. (завтра к 10:00, если подтвердите в течении ча…"
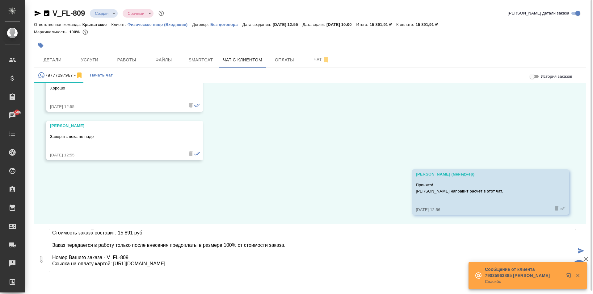
scroll to position [0, 0]
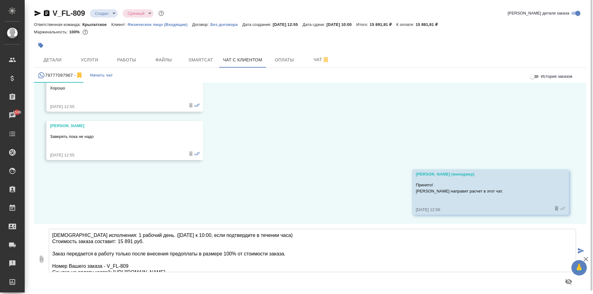
click at [133, 242] on textarea "Срок исполнения: 1 рабочий день. (завтра к 10:00, если подтвердите в течении ча…" at bounding box center [312, 250] width 527 height 43
click at [262, 241] on textarea "Срок исполнения: 1 рабочий день. *(завтра к 10:00, если подтвердите в течении ч…" at bounding box center [312, 250] width 527 height 43
drag, startPoint x: 567, startPoint y: 283, endPoint x: 526, endPoint y: 285, distance: 40.6
click at [566, 283] on icon "button" at bounding box center [568, 282] width 7 height 6
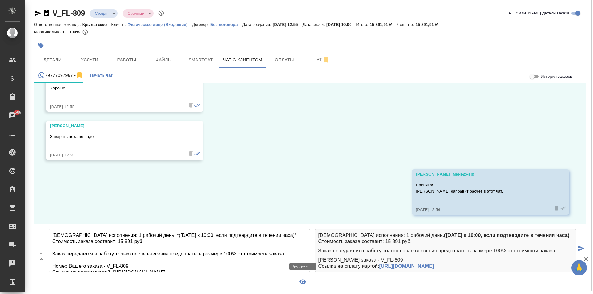
click at [152, 249] on textarea "Срок исполнения: 1 рабочий день. *(завтра к 10:00, если подтвердите в течении ч…" at bounding box center [179, 250] width 261 height 43
click at [117, 248] on textarea "Срок исполнения: 1 рабочий день. *(завтра к 10:00, если подтвердите в течении ч…" at bounding box center [179, 250] width 261 height 43
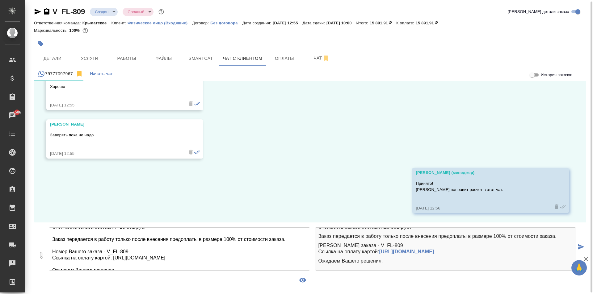
scroll to position [25, 0]
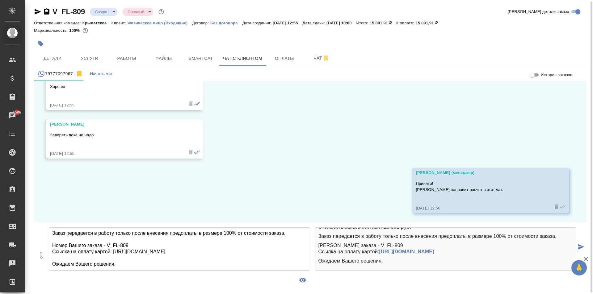
click at [135, 266] on textarea "Срок исполнения: 1 рабочий день. *(завтра к 10:00, если подтвердите в течении ч…" at bounding box center [179, 249] width 261 height 43
type textarea "Срок исполнения: 1 рабочий день. *(завтра к 10:00, если подтвердите в течении ч…"
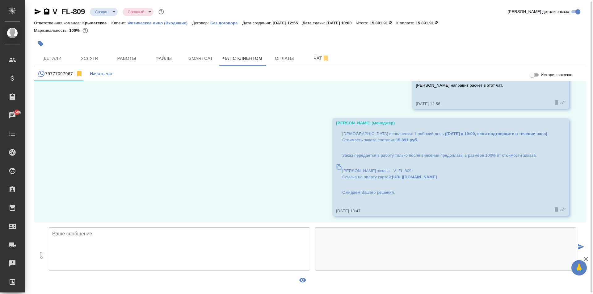
scroll to position [639, 0]
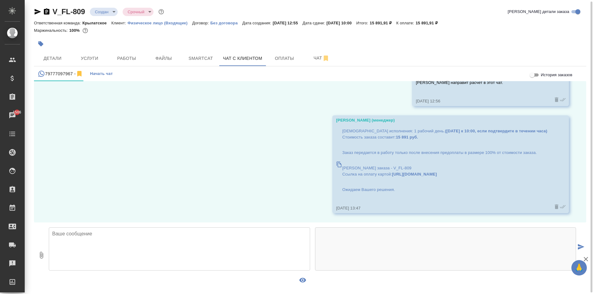
click at [113, 11] on body "🙏 .cls-1 fill:#fff; AWATERA Kasymov Timur Клиенты Спецификации Заказы 1506 Чаты…" at bounding box center [296, 147] width 593 height 294
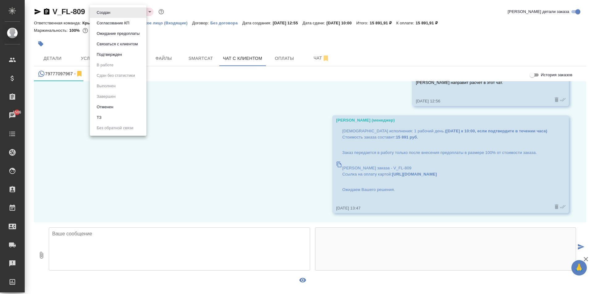
click at [112, 16] on button "Ожидание предоплаты" at bounding box center [103, 12] width 17 height 7
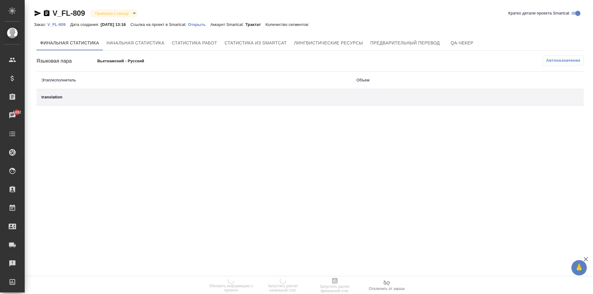
click at [205, 22] on link "Открыть" at bounding box center [199, 24] width 22 height 5
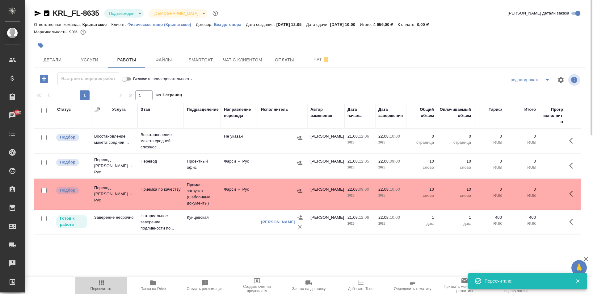
click at [103, 286] on icon "button" at bounding box center [101, 283] width 7 height 7
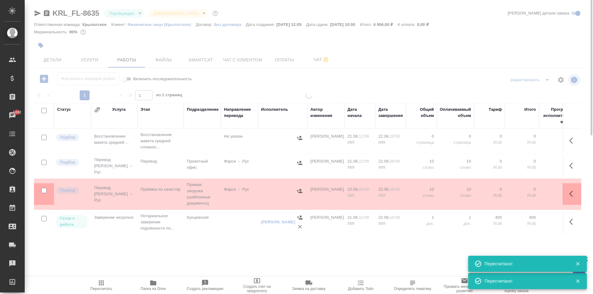
type input "inProgress"
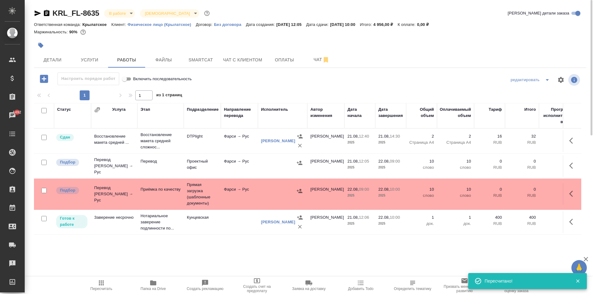
click at [110, 285] on span "Пересчитать" at bounding box center [101, 286] width 44 height 12
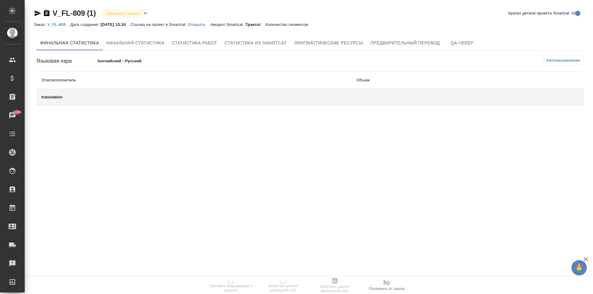
click at [201, 26] on p "Открыть" at bounding box center [199, 24] width 22 height 5
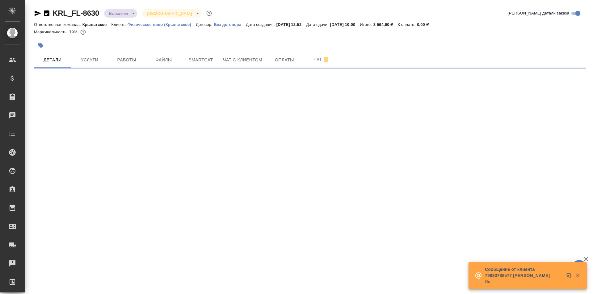
select select "RU"
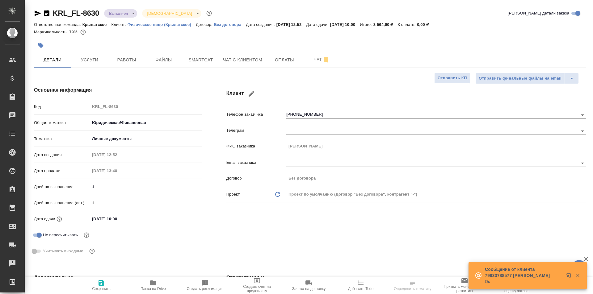
type textarea "x"
click at [250, 61] on span "Чат с клиентом" at bounding box center [242, 60] width 39 height 8
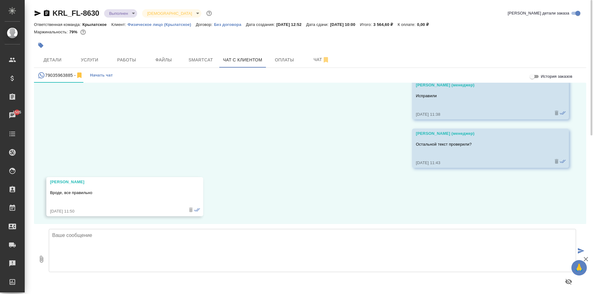
scroll to position [2501, 0]
click at [90, 251] on textarea at bounding box center [312, 250] width 527 height 43
click at [122, 244] on textarea at bounding box center [312, 250] width 527 height 43
type textarea "О готовности сообщим дополнительно."
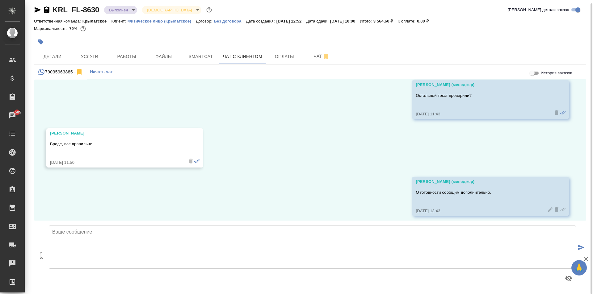
scroll to position [2550, 0]
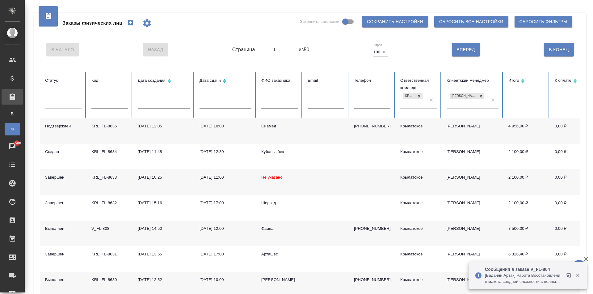
click at [127, 26] on icon "button" at bounding box center [130, 23] width 6 height 6
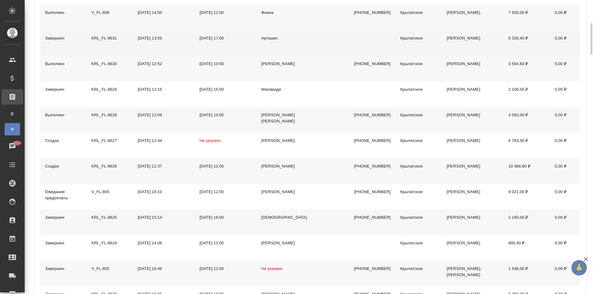
scroll to position [185, 0]
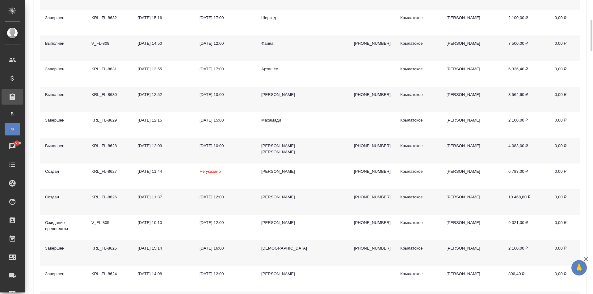
click at [270, 44] on div "Фаина" at bounding box center [279, 43] width 36 height 6
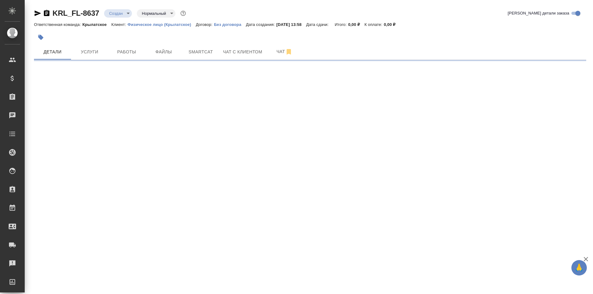
select select "RU"
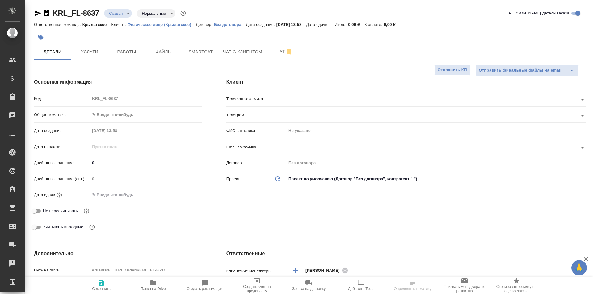
type textarea "x"
click at [88, 56] on button "Услуги" at bounding box center [89, 51] width 37 height 15
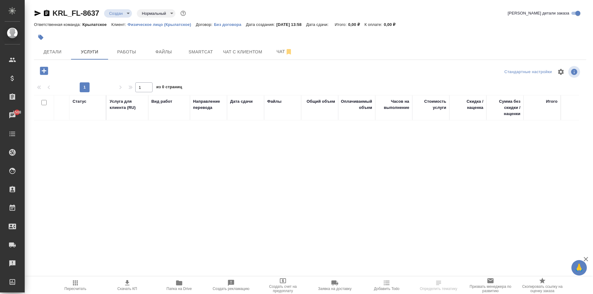
click at [49, 76] on icon "button" at bounding box center [44, 70] width 11 height 11
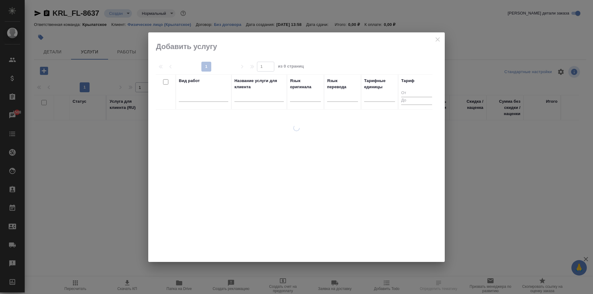
click at [168, 88] on div at bounding box center [166, 92] width 14 height 28
drag, startPoint x: 182, startPoint y: 93, endPoint x: 187, endPoint y: 95, distance: 5.7
click at [183, 93] on div at bounding box center [203, 95] width 49 height 9
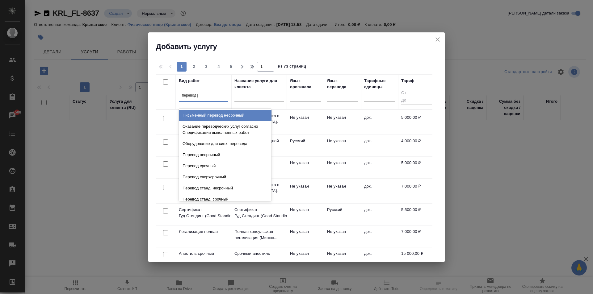
type input "перевод ст"
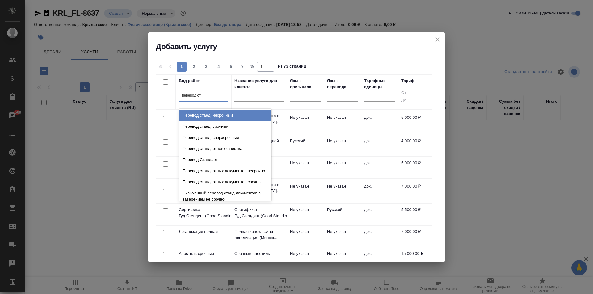
click at [230, 126] on div "Перевод станд. срочный" at bounding box center [225, 126] width 93 height 11
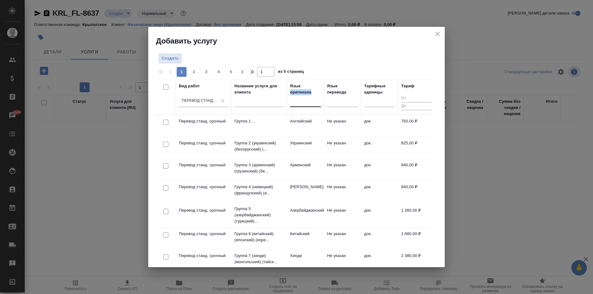
drag, startPoint x: 290, startPoint y: 95, endPoint x: 297, endPoint y: 100, distance: 8.8
click at [292, 97] on div "Язык оригинала" at bounding box center [305, 97] width 31 height 28
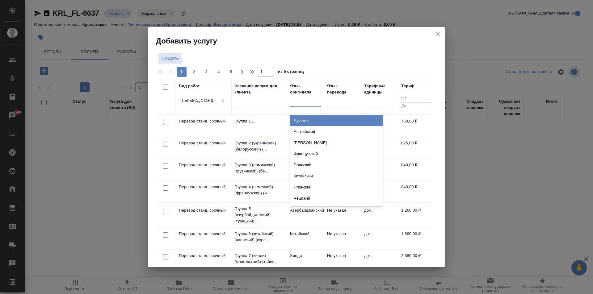
click at [298, 100] on div at bounding box center [305, 100] width 31 height 9
type input "кирг"
click at [312, 121] on div "Киргизский" at bounding box center [336, 120] width 93 height 11
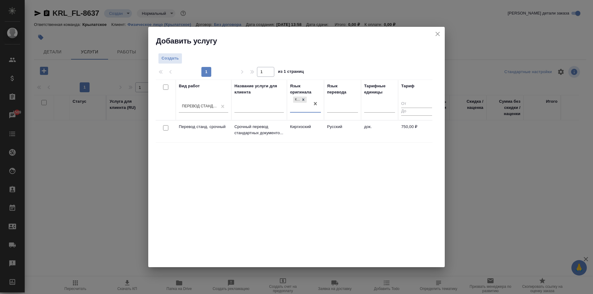
click at [315, 126] on td "Киргизский" at bounding box center [305, 132] width 37 height 22
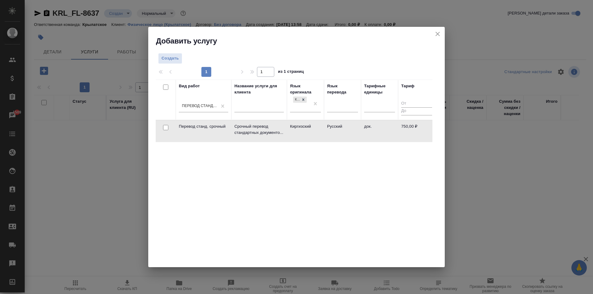
click at [315, 126] on td "Киргизский" at bounding box center [305, 131] width 37 height 22
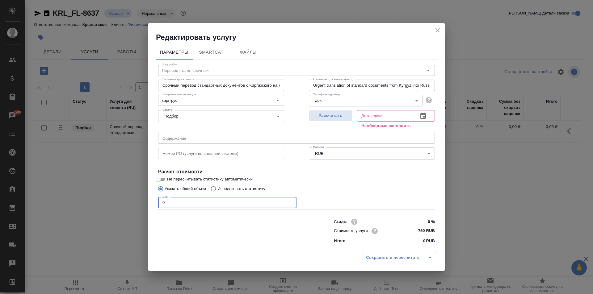
drag, startPoint x: 176, startPoint y: 205, endPoint x: 147, endPoint y: 203, distance: 29.4
click at [147, 203] on div "Редактировать услугу Параметры SmartCat Файлы Вид работ Перевод станд. срочный …" at bounding box center [296, 147] width 593 height 294
type input "3"
click at [334, 118] on span "Рассчитать" at bounding box center [330, 115] width 36 height 7
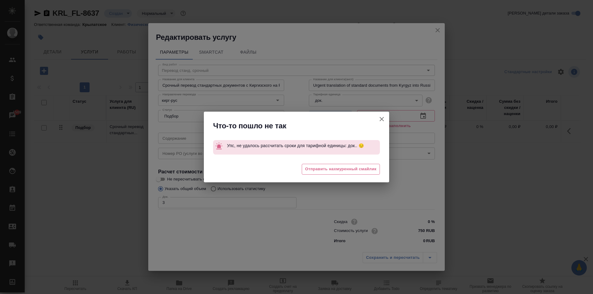
type input "21.08.2025 14:00"
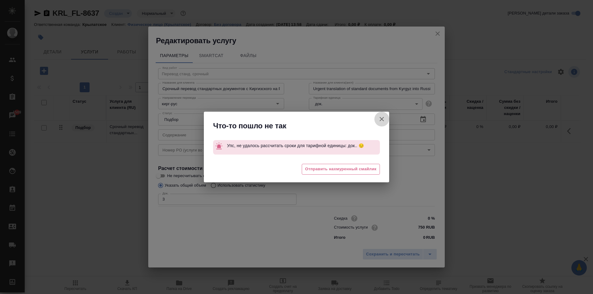
click at [383, 118] on icon "button" at bounding box center [382, 119] width 4 height 4
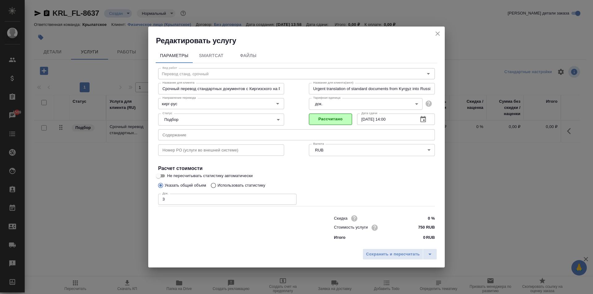
click at [422, 228] on input "750 RUB" at bounding box center [423, 227] width 23 height 9
type input "800 RUB"
click at [402, 255] on span "Сохранить и пересчитать" at bounding box center [393, 254] width 54 height 7
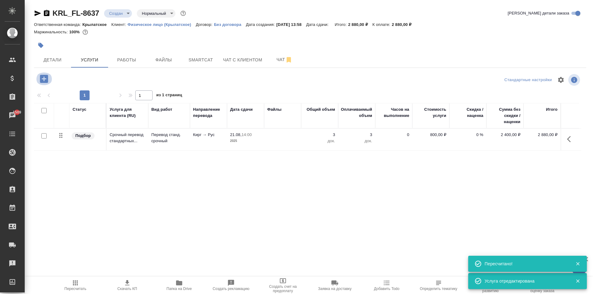
click at [50, 82] on button "button" at bounding box center [44, 79] width 17 height 13
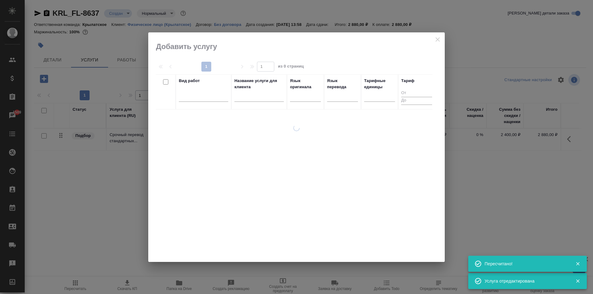
click at [178, 95] on th "Вид работ" at bounding box center [204, 91] width 56 height 35
click at [187, 99] on div at bounding box center [203, 95] width 49 height 9
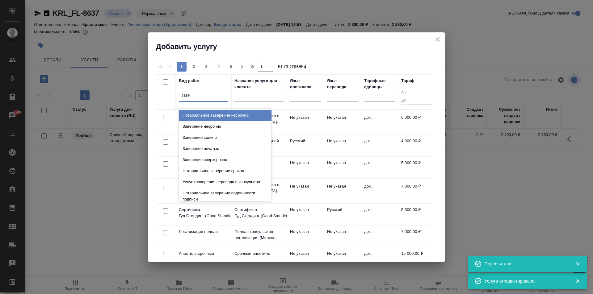
type input "завер"
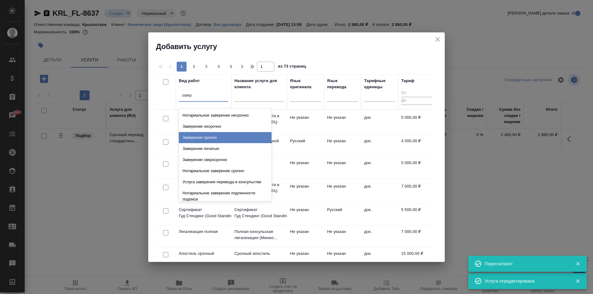
click at [220, 139] on div "Заверение срочно" at bounding box center [225, 137] width 93 height 11
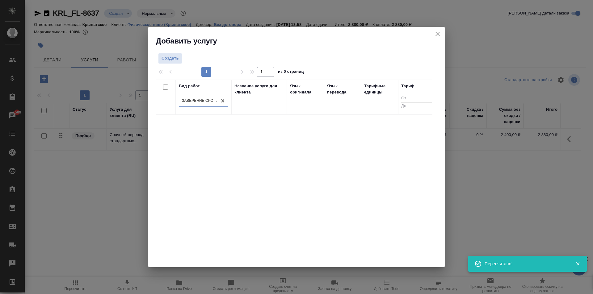
click at [369, 108] on div at bounding box center [379, 103] width 31 height 16
click at [370, 103] on div at bounding box center [379, 100] width 31 height 9
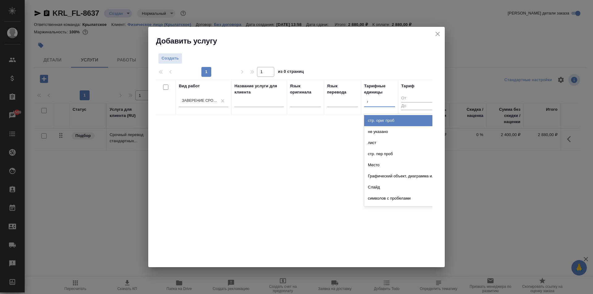
type input "до"
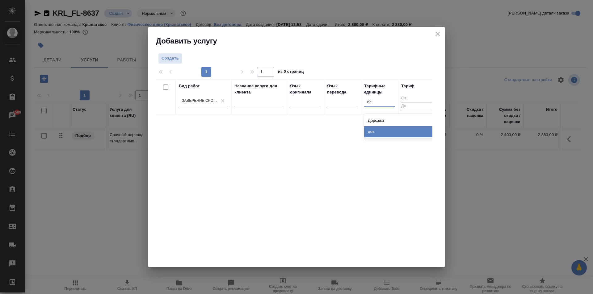
click at [373, 130] on div "док." at bounding box center [410, 131] width 93 height 11
click at [176, 59] on span "Создать" at bounding box center [170, 58] width 17 height 7
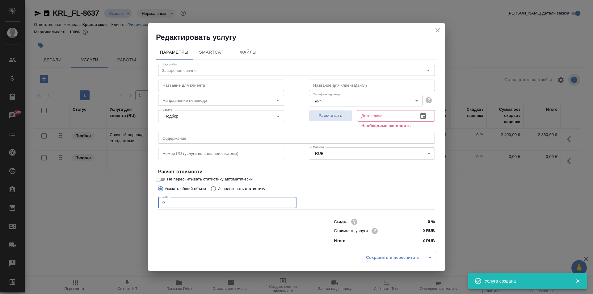
drag, startPoint x: 145, startPoint y: 202, endPoint x: 180, endPoint y: 213, distance: 36.5
click at [124, 199] on div "Редактировать услугу Параметры SmartCat Файлы Вид работ Заверение срочно Вид ра…" at bounding box center [296, 147] width 593 height 294
type input "3"
click at [418, 230] on input "0 RUB" at bounding box center [423, 231] width 23 height 9
type input "1000 RUB"
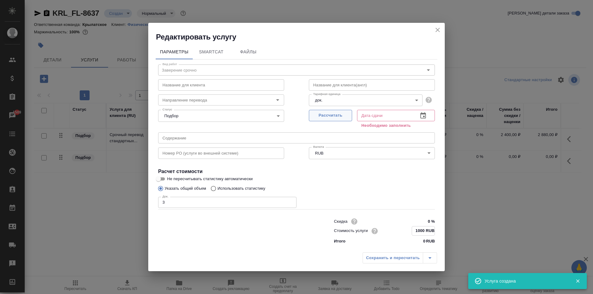
click at [323, 118] on span "Рассчитать" at bounding box center [330, 115] width 36 height 7
type input "21.08.2025 14:18"
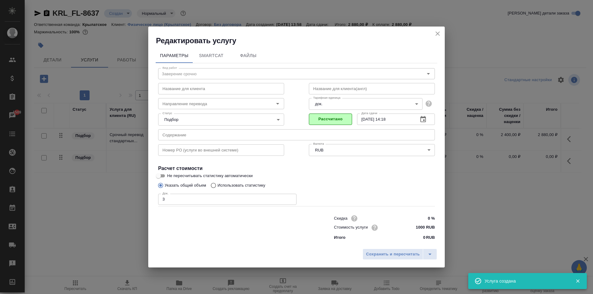
click at [373, 248] on div "Сохранить и пересчитать" at bounding box center [296, 257] width 297 height 22
click at [373, 255] on span "Сохранить и пересчитать" at bounding box center [393, 254] width 54 height 7
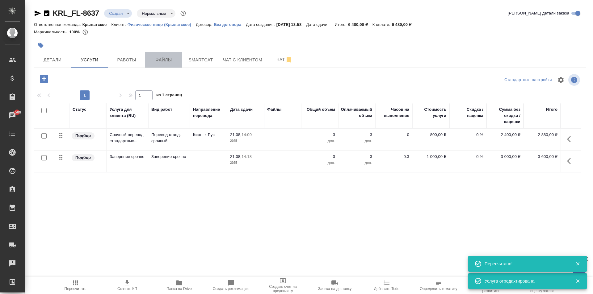
click at [159, 56] on button "Файлы" at bounding box center [163, 59] width 37 height 15
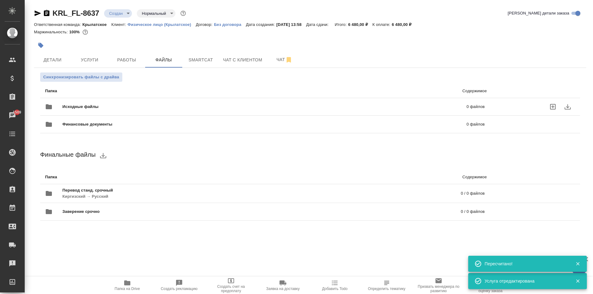
click at [100, 106] on span "Исходные файлы" at bounding box center [172, 107] width 220 height 6
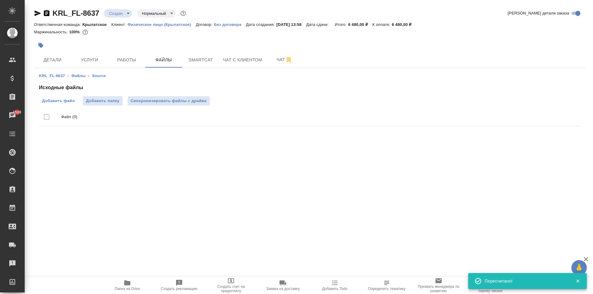
click at [69, 102] on span "Добавить файл" at bounding box center [58, 101] width 33 height 6
click at [0, 0] on input "Добавить файл" at bounding box center [0, 0] width 0 height 0
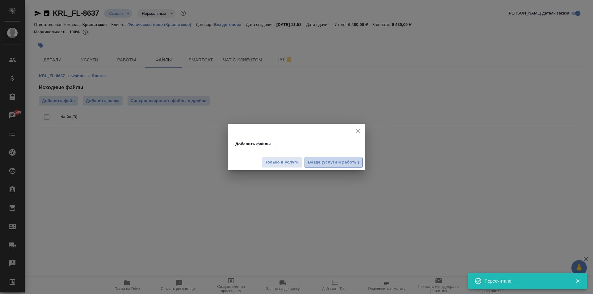
click at [334, 165] on span "Везде (услуги и работы)" at bounding box center [333, 162] width 51 height 7
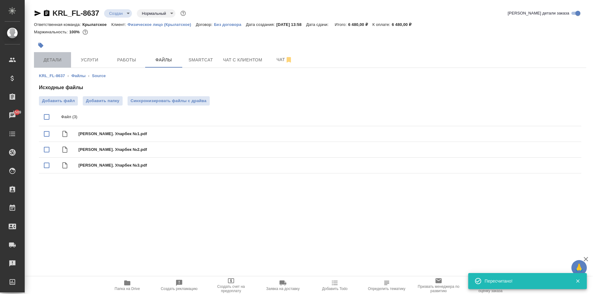
click at [62, 56] on span "Детали" at bounding box center [53, 60] width 30 height 8
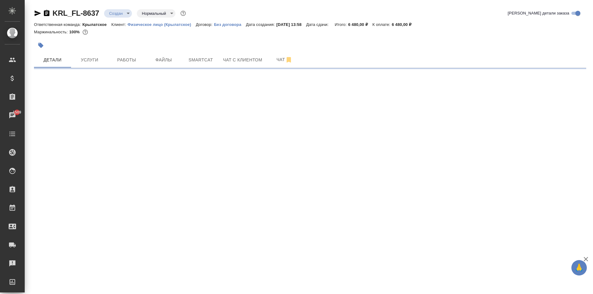
select select "RU"
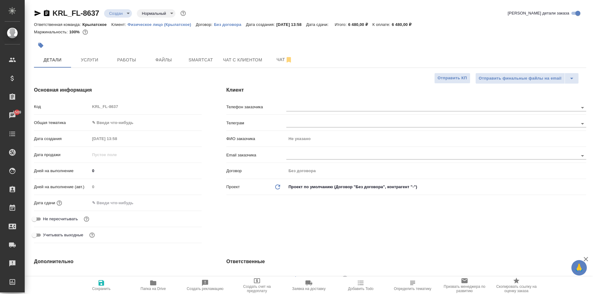
type textarea "x"
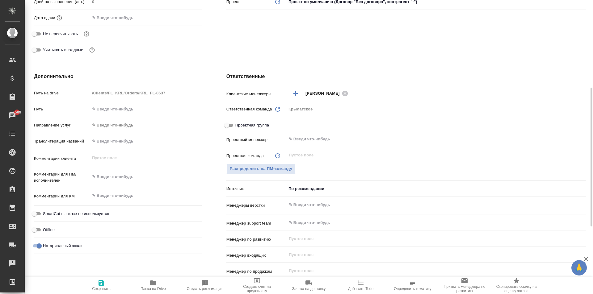
type textarea "x"
click at [122, 178] on textarea at bounding box center [146, 177] width 112 height 11
type textarea "x"
type textarea "[PERSON_NAME]"
type textarea "x"
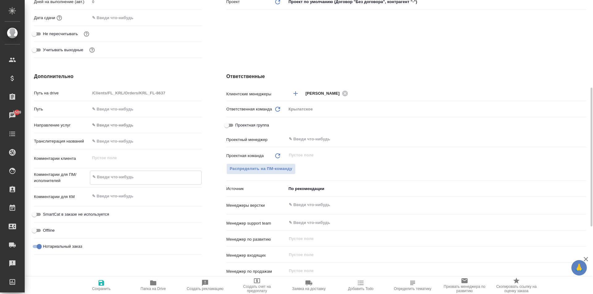
type textarea "x"
type textarea "НО"
type textarea "x"
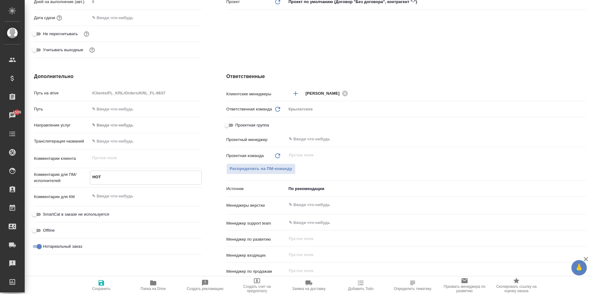
type textarea "НОТ"
type textarea "x"
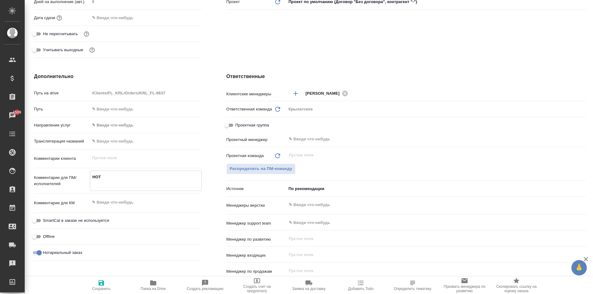
type textarea "НОТ"
type textarea "x"
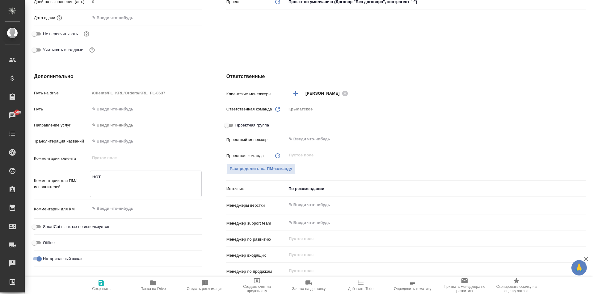
type textarea "x"
type textarea "НОТ К"
type textarea "x"
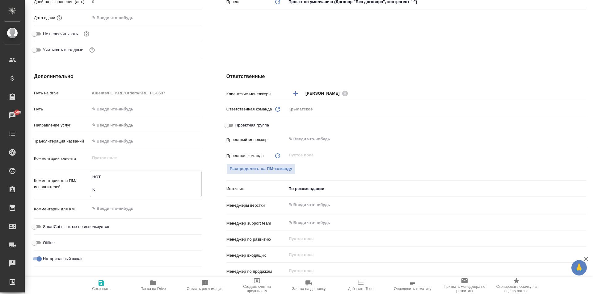
type textarea "НОТ Кы"
type textarea "x"
type textarea "НОТ Кыр"
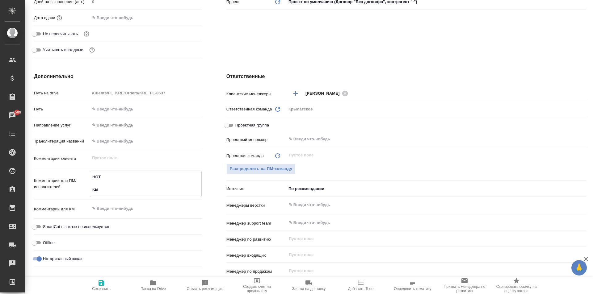
type textarea "x"
type textarea "НОТ Кырг"
type textarea "x"
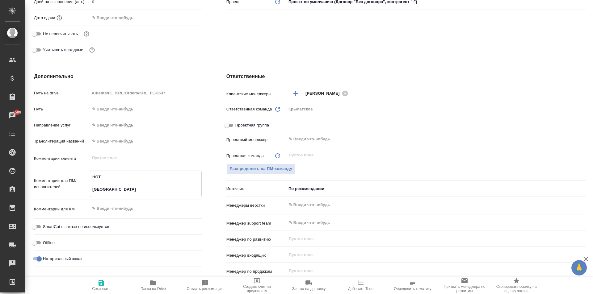
type textarea "x"
type textarea "НОТ Кыргы"
type textarea "x"
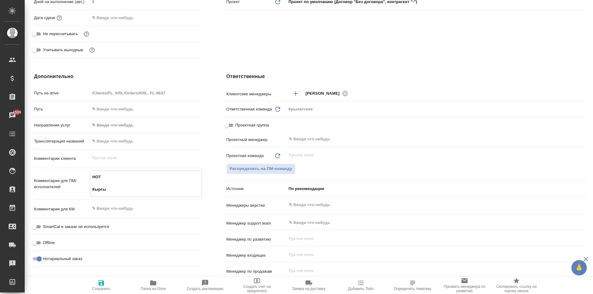
type textarea "x"
type textarea "НОТ Кыргыз"
type textarea "x"
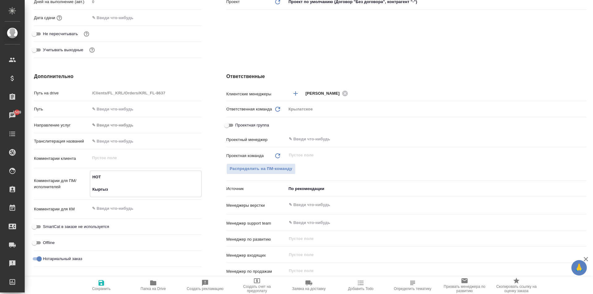
type textarea "НОТ Кыргыз."
type textarea "x"
type textarea "НОТ Кыргыз."
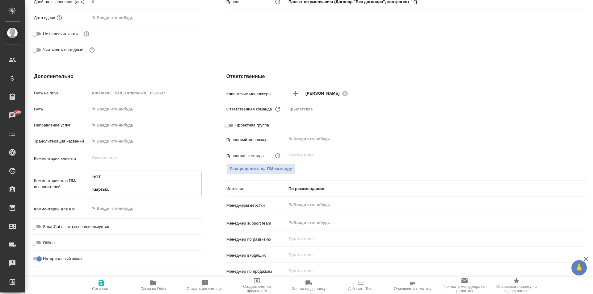
type textarea "x"
type textarea "НОТ Кыргыз. Р"
type textarea "x"
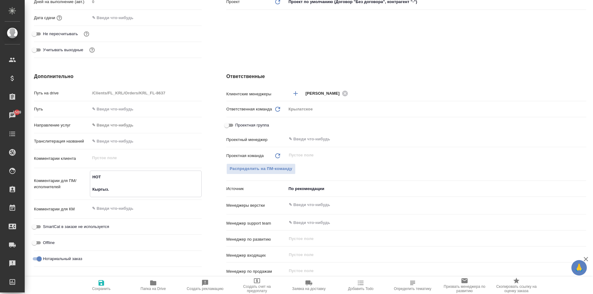
type textarea "x"
type textarea "НОТ Кыргыз. Ре"
type textarea "x"
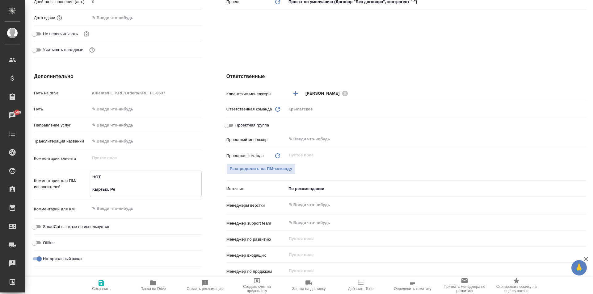
type textarea "x"
type textarea "НОТ Кыргыз. Рес"
type textarea "x"
type textarea "НОТ Кыргыз. Респ"
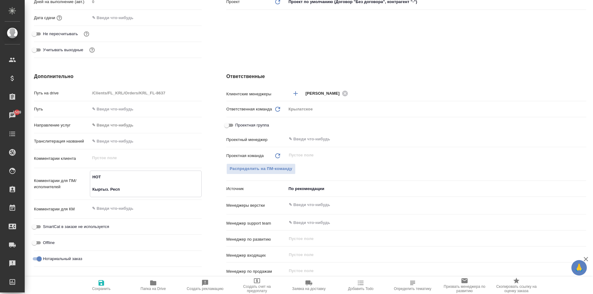
type textarea "x"
type textarea "НОТ Кыргыз. Респ."
type textarea "x"
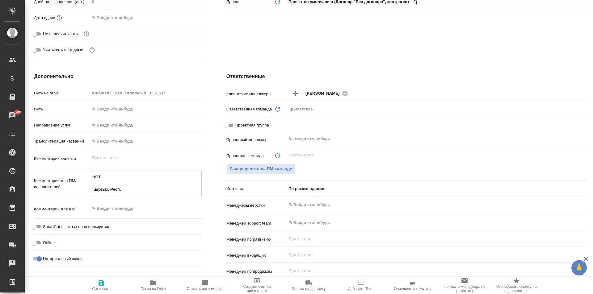
type textarea "x"
type textarea "НОТ Кыргыз. Респ."
type textarea "x"
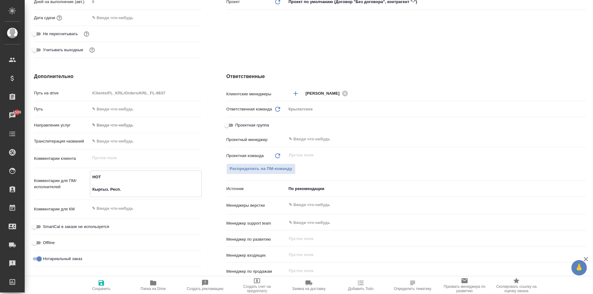
type textarea "x"
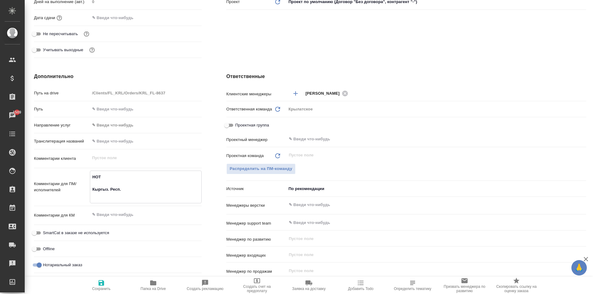
type textarea "x"
type textarea "НОТ Кыргыз. Респ."
type textarea "x"
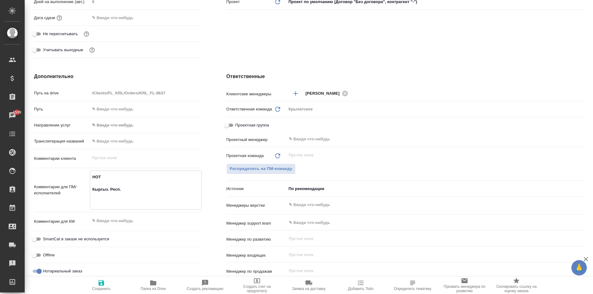
type textarea "x"
type textarea "НОТ Кыргыз. Респ. Г"
type textarea "x"
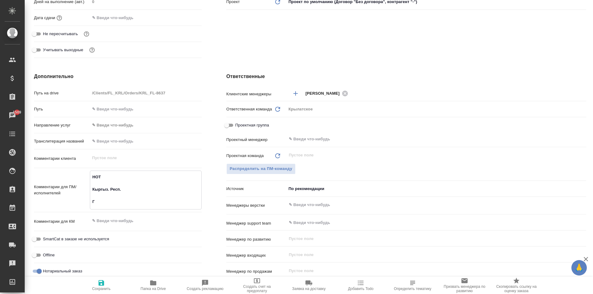
type textarea "НОТ Кыргыз. Респ. Гр"
type textarea "x"
type textarea "НОТ Кыргыз. Респ. Гра"
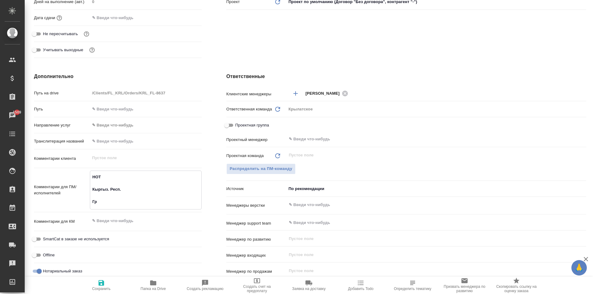
type textarea "x"
type textarea "НОТ Кыргыз. Респ. Граж"
type textarea "x"
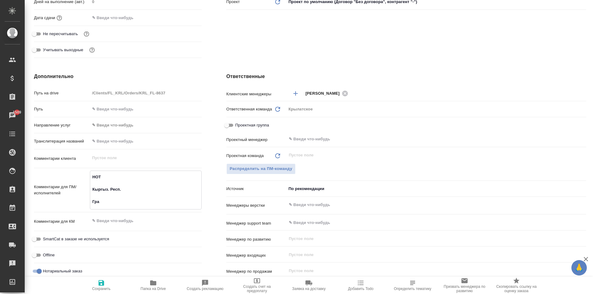
type textarea "x"
type textarea "НОТ Кыргыз. Респ. Гражд"
type textarea "x"
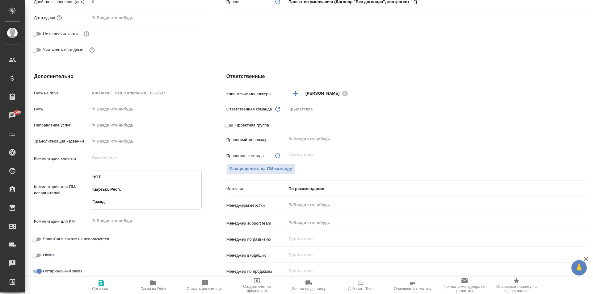
type textarea "x"
type textarea "НОТ Кыргыз. Респ. Гражда"
type textarea "x"
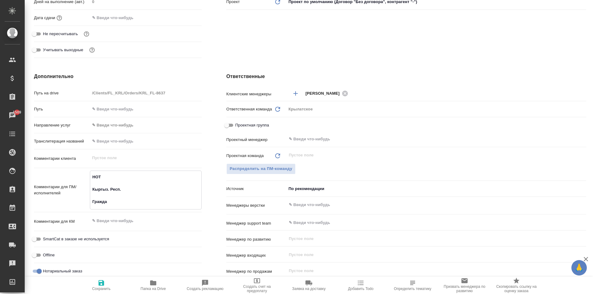
type textarea "НОТ Кыргыз. Респ. Граждан"
type textarea "x"
type textarea "НОТ Кыргыз. Респ. Гражданс"
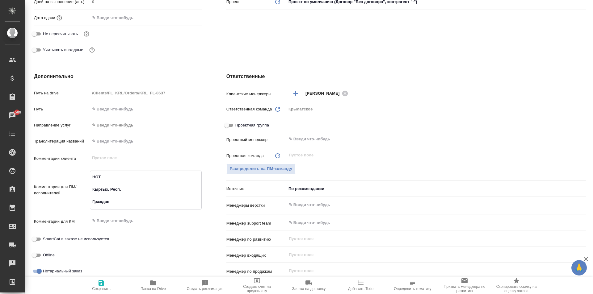
type textarea "x"
type textarea "НОТ Кыргыз. Респ. Гражданст"
type textarea "x"
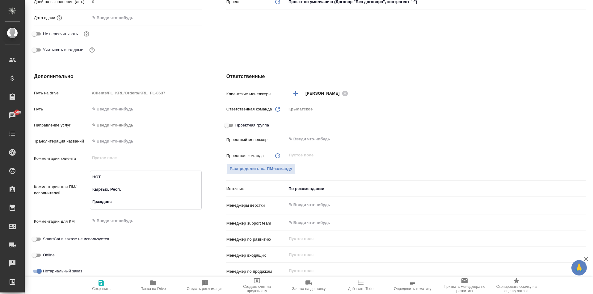
type textarea "x"
type textarea "НОТ Кыргыз. Респ. Гражданств"
type textarea "x"
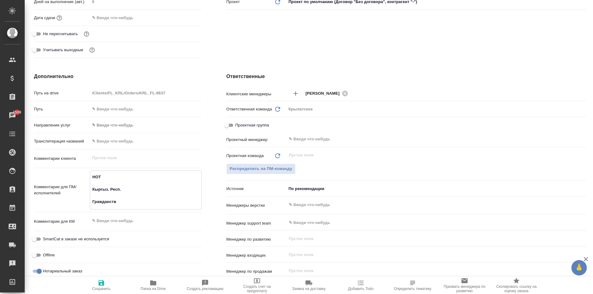
type textarea "x"
type textarea "НОТ Кыргыз. Респ. Гражданство"
type textarea "x"
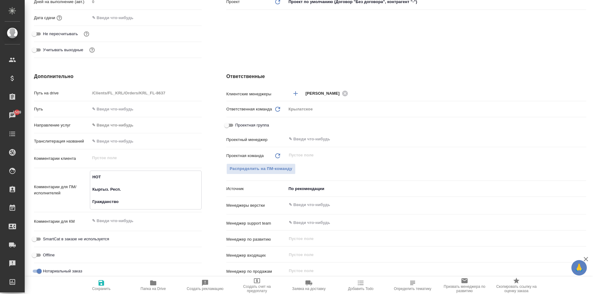
type textarea "НОТ Кыргыз. Респ. Гражданство"
type textarea "x"
type textarea "НОТ Кыргыз. Респ. Гражданство \"
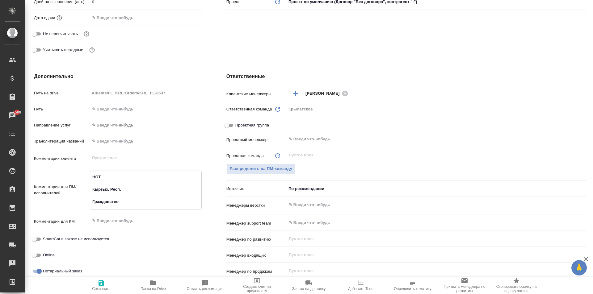
type textarea "x"
type textarea "НОТ Кыргыз. Респ. Гражданство \"
type textarea "x"
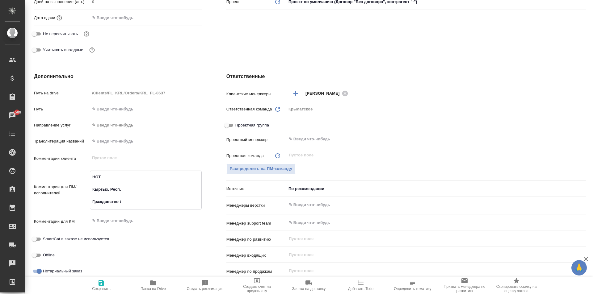
type textarea "x"
type textarea "НОТ Кыргыз. Респ. Гражданство \ С"
type textarea "x"
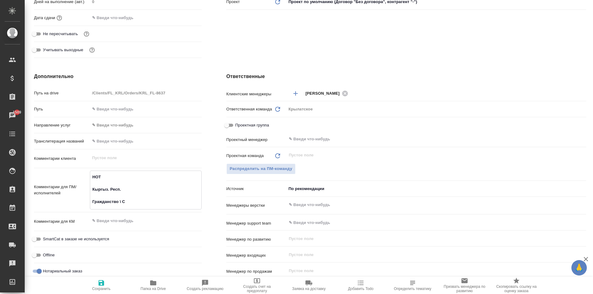
type textarea "x"
type textarea "НОТ Кыргыз. Респ. Гражданство \ Са"
type textarea "x"
type textarea "НОТ Кыргыз. Респ. Гражданство \ Сах"
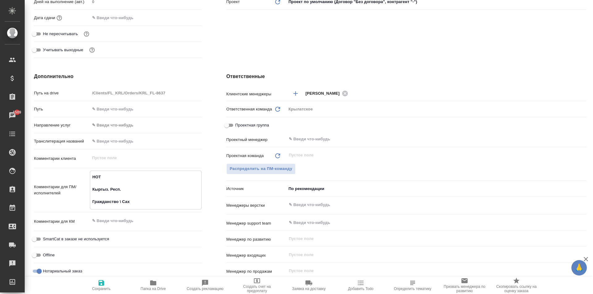
type textarea "x"
type textarea "НОТ Кыргыз. Респ. Гражданство \ Саха"
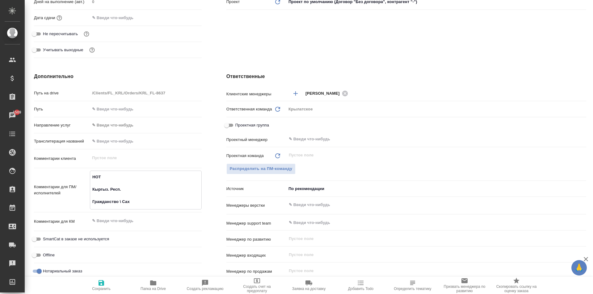
type textarea "x"
type textarea "НОТ Кыргыз. Респ. Гражданство \ Сахар"
type textarea "x"
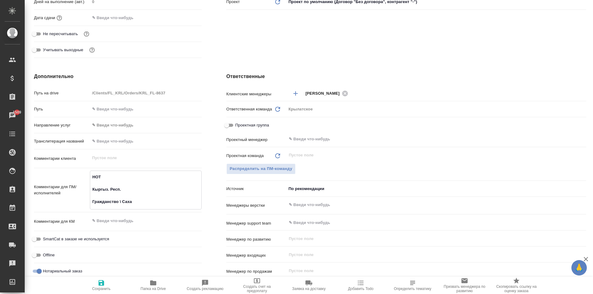
type textarea "x"
type textarea "НОТ Кыргыз. Респ. Гражданство \ Сахаро"
type textarea "x"
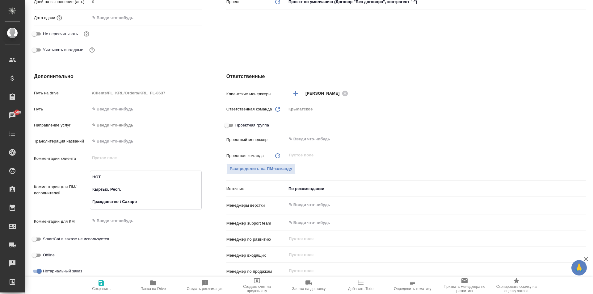
type textarea "x"
type textarea "НОТ Кыргыз. Респ. Гражданство \ Сахаров"
type textarea "x"
type textarea "НОТ Кыргыз. Респ. Гражданство \ Сахарово"
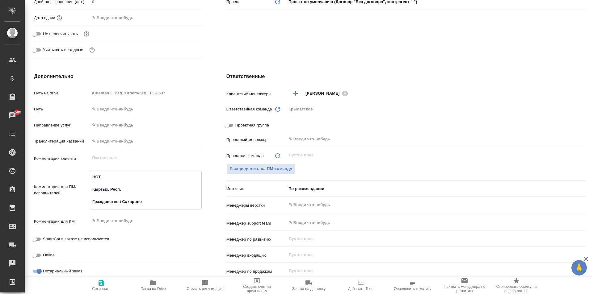
type textarea "x"
type textarea "НОТ Кыргыз. Респ. Гражданство \ Сахарово"
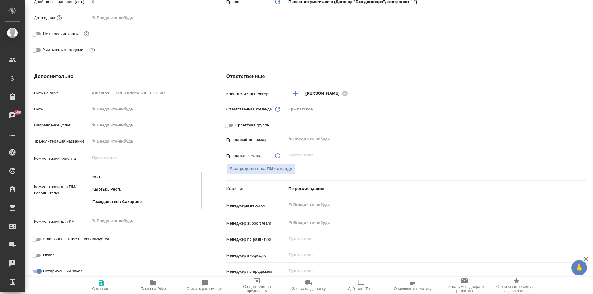
type textarea "x"
type textarea "НОТ Кыргыз. Респ. Гражданство \ Сахарово"
type textarea "x"
click at [102, 284] on icon "button" at bounding box center [102, 283] width 6 height 6
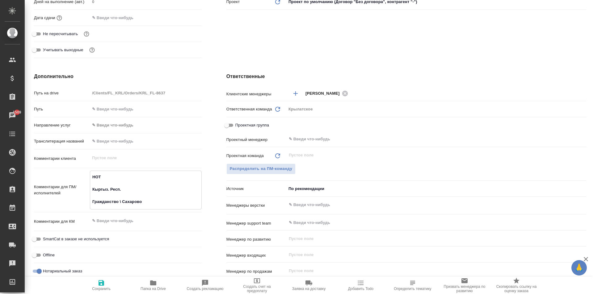
type textarea "x"
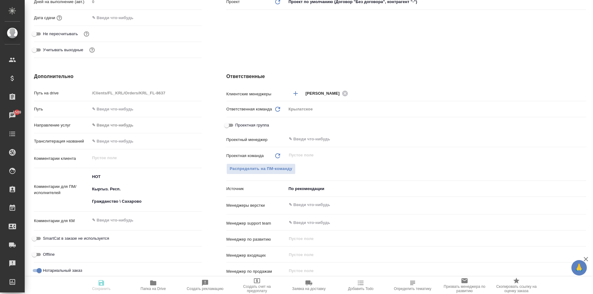
type textarea "x"
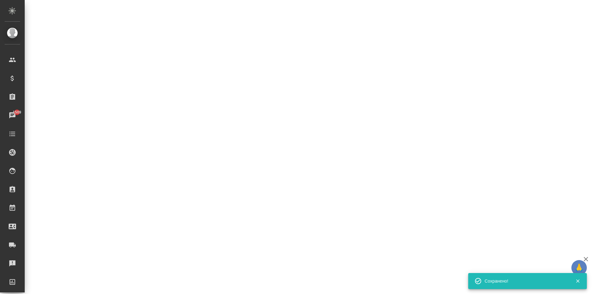
select select "RU"
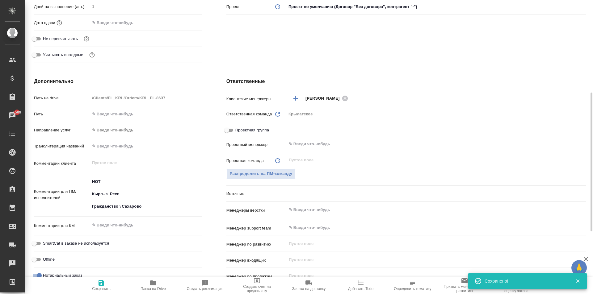
scroll to position [185, 0]
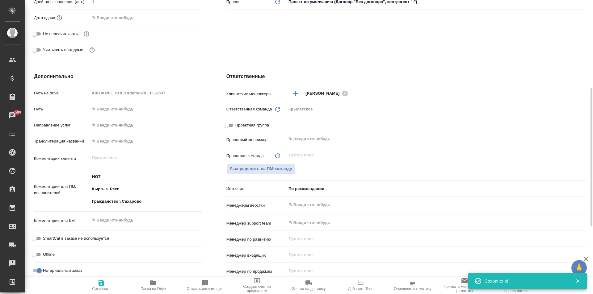
click at [131, 130] on body "🙏 .cls-1 fill:#fff; AWATERA Kasymov Timur Клиенты Спецификации Заказы 1509 Чаты…" at bounding box center [296, 147] width 593 height 294
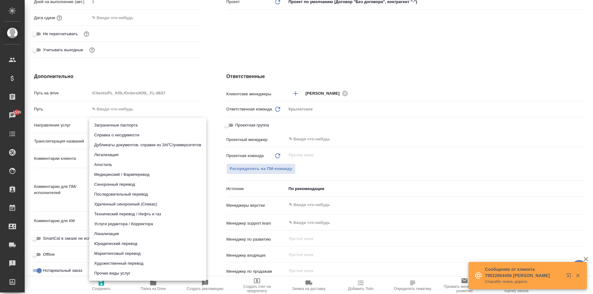
click at [109, 243] on li "Юридический перевод" at bounding box center [147, 244] width 117 height 10
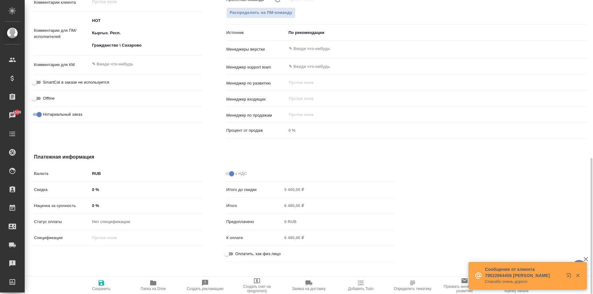
click at [228, 256] on input "Оплатить, как физ.лицо" at bounding box center [227, 254] width 22 height 7
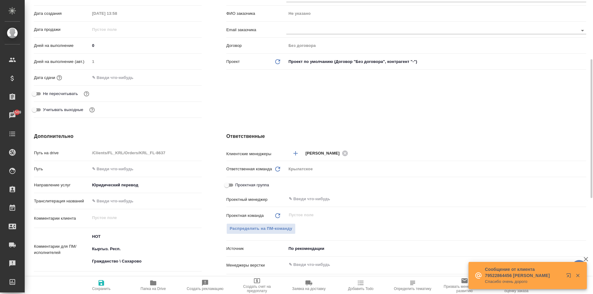
scroll to position [0, 0]
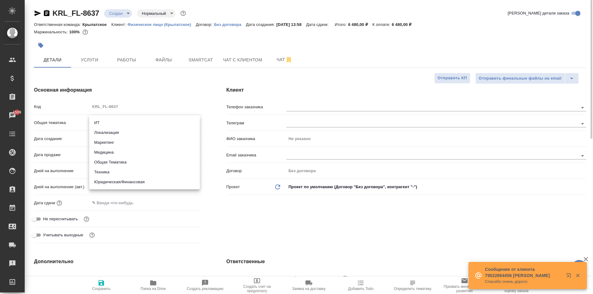
click at [118, 124] on body "🙏 .cls-1 fill:#fff; AWATERA Kasymov Timur Клиенты Спецификации Заказы 1509 Чаты…" at bounding box center [296, 147] width 593 height 294
click at [117, 181] on li "Юридическая/Финансовая" at bounding box center [144, 182] width 111 height 10
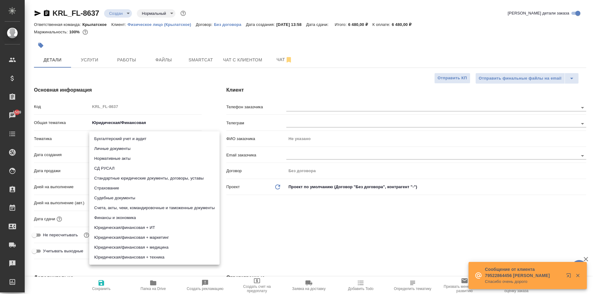
click at [109, 143] on body "🙏 .cls-1 fill:#fff; AWATERA Kasymov Timur Клиенты Спецификации Заказы 1509 Чаты…" at bounding box center [296, 147] width 593 height 294
click at [110, 152] on li "Личные документы" at bounding box center [154, 149] width 130 height 10
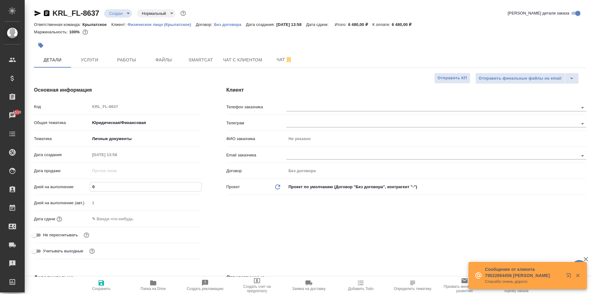
drag, startPoint x: 100, startPoint y: 186, endPoint x: 87, endPoint y: 188, distance: 12.5
click at [87, 188] on div "Дней на выполнение 0" at bounding box center [118, 187] width 168 height 11
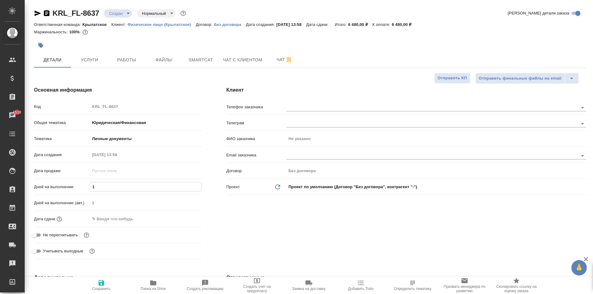
drag, startPoint x: 103, startPoint y: 225, endPoint x: 106, endPoint y: 217, distance: 7.9
click at [104, 221] on div "Дата сдачи" at bounding box center [118, 222] width 168 height 16
drag, startPoint x: 106, startPoint y: 217, endPoint x: 134, endPoint y: 220, distance: 28.2
click at [106, 217] on input "text" at bounding box center [117, 219] width 54 height 9
click at [180, 217] on icon "button" at bounding box center [183, 218] width 7 height 7
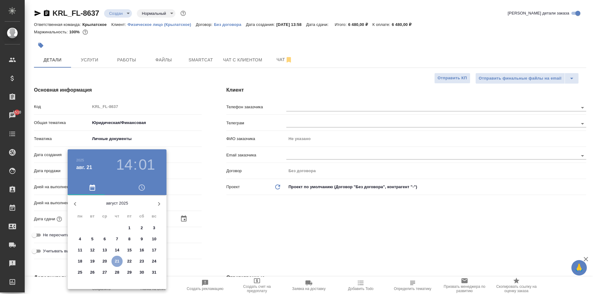
click at [118, 262] on p "21" at bounding box center [117, 262] width 5 height 6
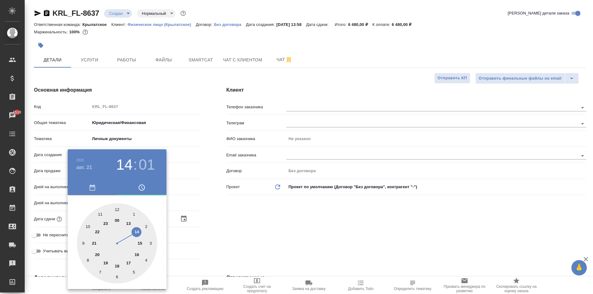
click at [140, 243] on div at bounding box center [117, 244] width 80 height 80
drag, startPoint x: 123, startPoint y: 269, endPoint x: 116, endPoint y: 277, distance: 10.3
click at [116, 277] on div at bounding box center [117, 244] width 80 height 80
click at [253, 245] on div at bounding box center [296, 147] width 593 height 294
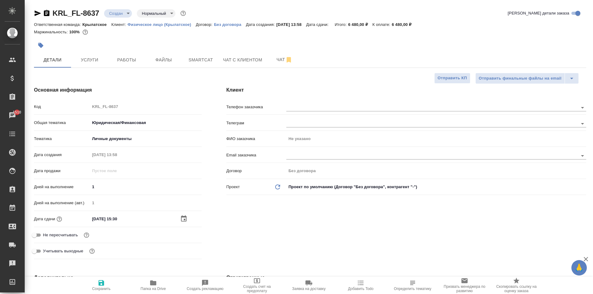
click at [101, 282] on icon "button" at bounding box center [101, 283] width 7 height 7
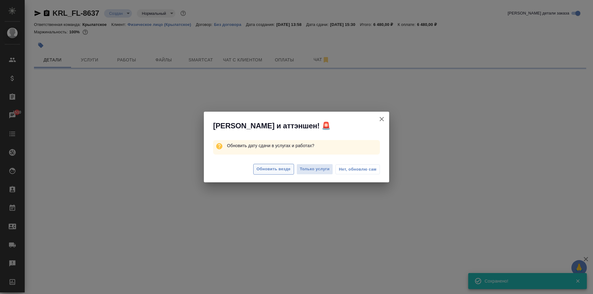
drag, startPoint x: 264, startPoint y: 172, endPoint x: 266, endPoint y: 170, distance: 3.2
click at [266, 170] on span "Обновить везде" at bounding box center [274, 169] width 34 height 7
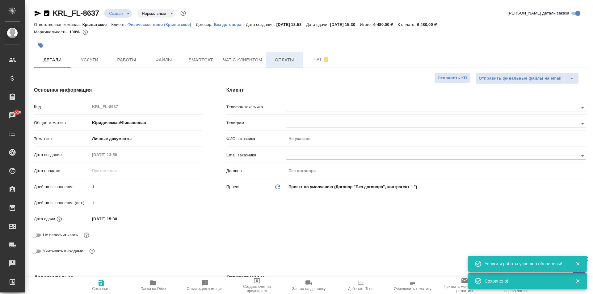
click at [277, 58] on span "Оплаты" at bounding box center [285, 60] width 30 height 8
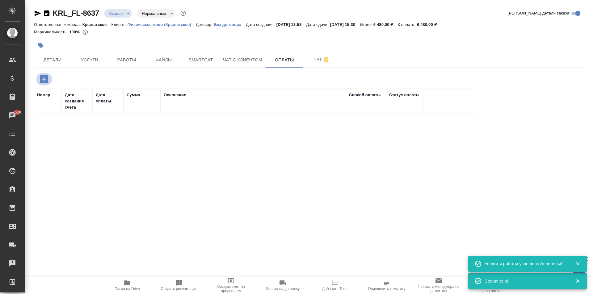
drag, startPoint x: 48, startPoint y: 76, endPoint x: 50, endPoint y: 79, distance: 3.8
click at [47, 76] on icon "button" at bounding box center [44, 79] width 8 height 8
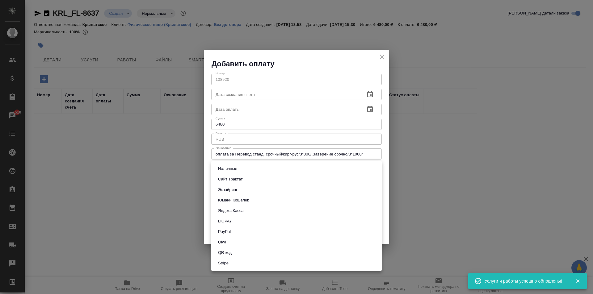
drag, startPoint x: 255, startPoint y: 173, endPoint x: 241, endPoint y: 181, distance: 16.4
click at [255, 174] on body "🙏 .cls-1 fill:#fff; AWATERA Kasymov Timur Клиенты Спецификации Заказы 1510 Чаты…" at bounding box center [296, 147] width 593 height 294
drag, startPoint x: 232, startPoint y: 188, endPoint x: 292, endPoint y: 204, distance: 62.0
click at [232, 188] on button "Эквайринг" at bounding box center [227, 190] width 23 height 7
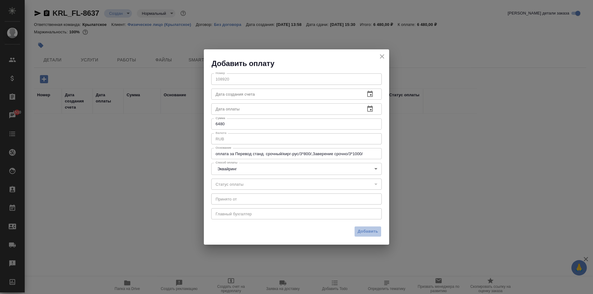
drag, startPoint x: 381, startPoint y: 232, endPoint x: 374, endPoint y: 229, distance: 7.2
click at [379, 232] on button "Добавить" at bounding box center [367, 231] width 27 height 11
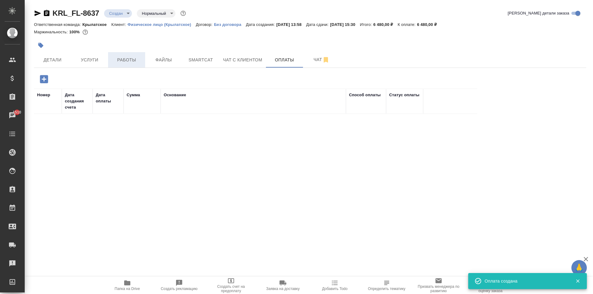
click at [137, 57] on span "Работы" at bounding box center [127, 60] width 30 height 8
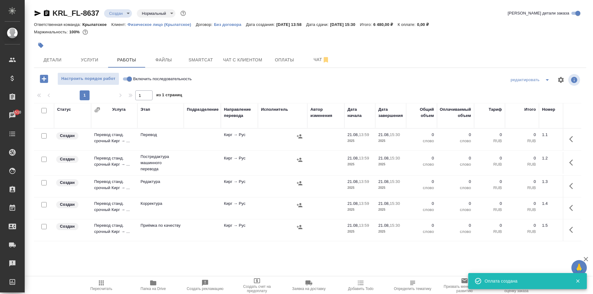
click at [125, 76] on input "Включить последовательность" at bounding box center [129, 78] width 22 height 7
click at [43, 111] on input "checkbox" at bounding box center [43, 110] width 5 height 5
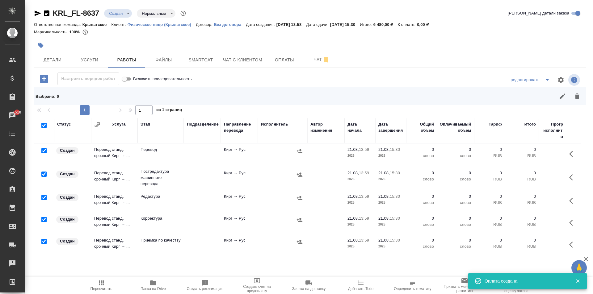
click at [45, 152] on input "checkbox" at bounding box center [43, 150] width 5 height 5
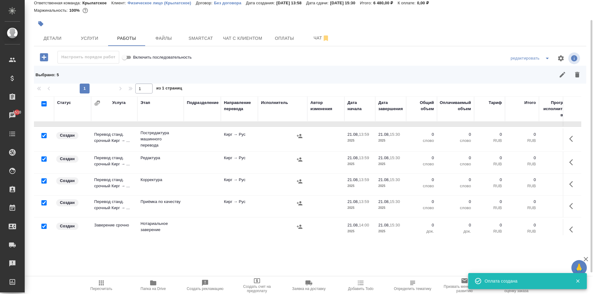
scroll to position [29, 0]
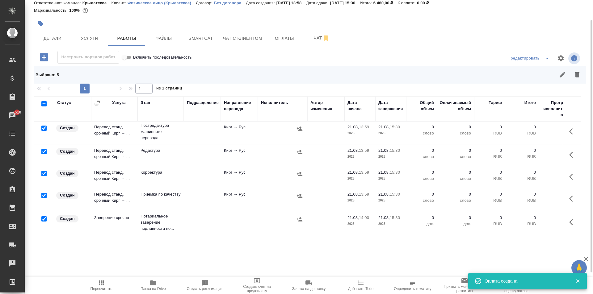
drag, startPoint x: 44, startPoint y: 214, endPoint x: 89, endPoint y: 207, distance: 46.0
click at [43, 217] on input "checkbox" at bounding box center [43, 219] width 5 height 5
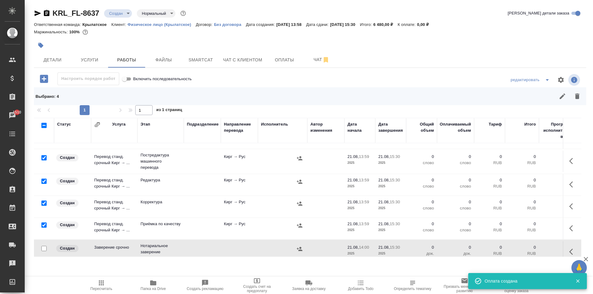
scroll to position [0, 0]
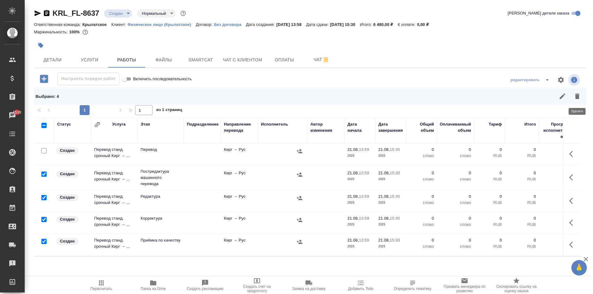
drag, startPoint x: 579, startPoint y: 99, endPoint x: 546, endPoint y: 117, distance: 37.4
click at [579, 99] on icon "button" at bounding box center [577, 96] width 7 height 7
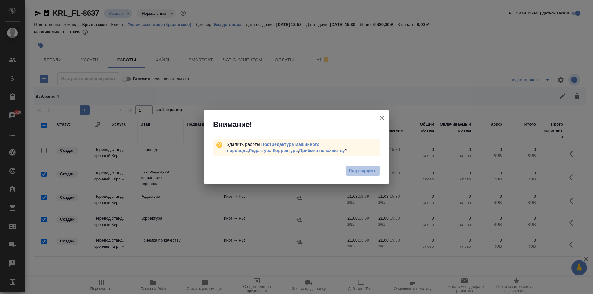
click at [356, 168] on span "Подтвердить" at bounding box center [362, 170] width 27 height 7
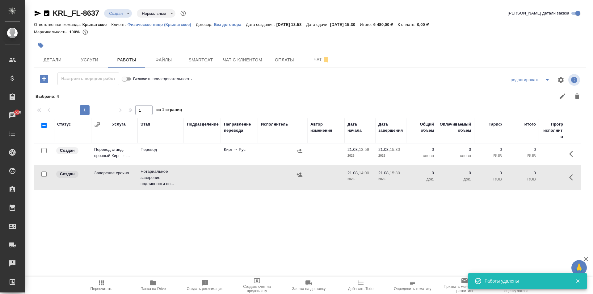
click at [575, 149] on button "button" at bounding box center [573, 154] width 15 height 15
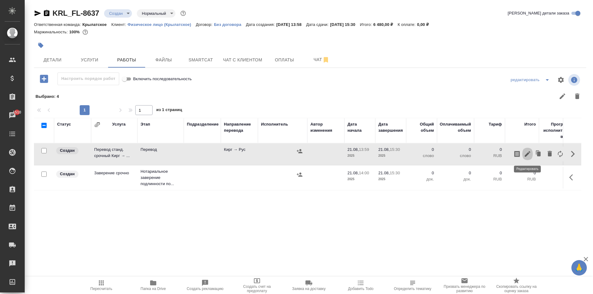
click at [527, 154] on icon "button" at bounding box center [528, 154] width 6 height 6
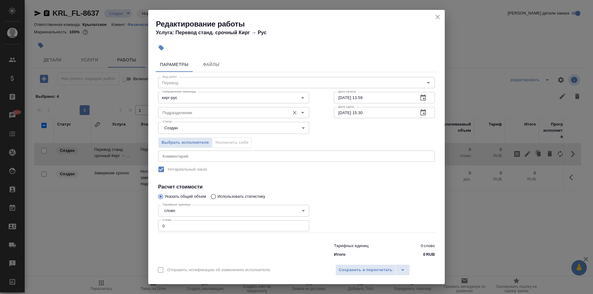
click at [209, 115] on input "Подразделение" at bounding box center [223, 112] width 127 height 7
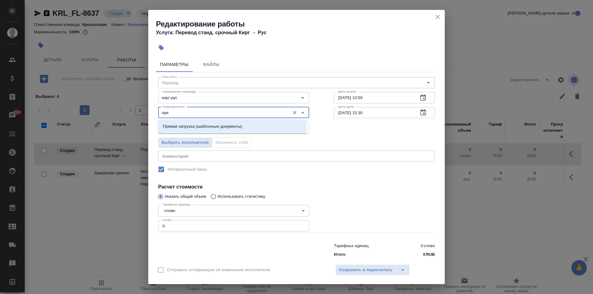
click at [208, 123] on li "Прямая загрузка (шаблонные документы)" at bounding box center [232, 126] width 149 height 11
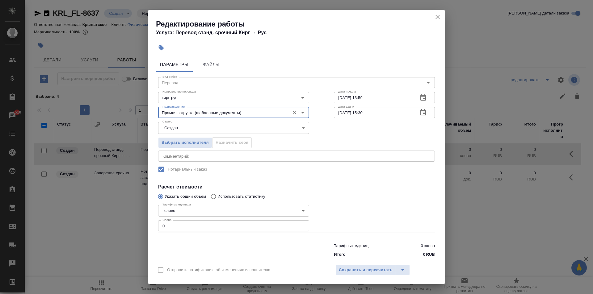
drag, startPoint x: 172, startPoint y: 223, endPoint x: 140, endPoint y: 220, distance: 31.6
click at [140, 220] on div "Редактирование работы Услуга: Перевод станд. срочный Кирг → Рус Параметры Файлы…" at bounding box center [296, 147] width 593 height 294
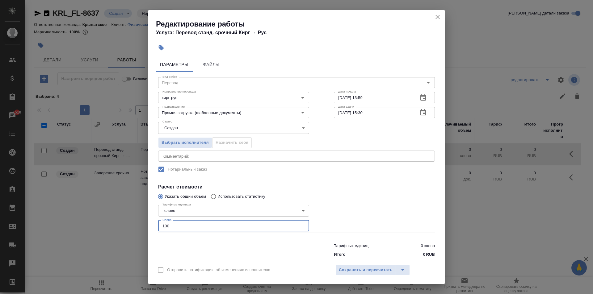
click at [167, 132] on body "🙏 .cls-1 fill:#fff; AWATERA Kasymov Timur Клиенты Спецификации Заказы 1510 Чаты…" at bounding box center [296, 147] width 593 height 294
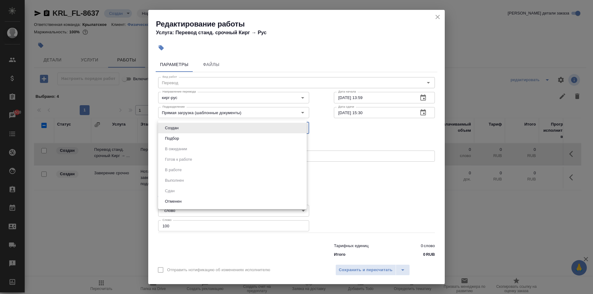
click at [167, 145] on ul "Создан Подбор В ожидании Готов к работе В работе Выполнен Сдан Отменен" at bounding box center [232, 164] width 149 height 89
click at [170, 141] on button "Подбор" at bounding box center [172, 138] width 18 height 7
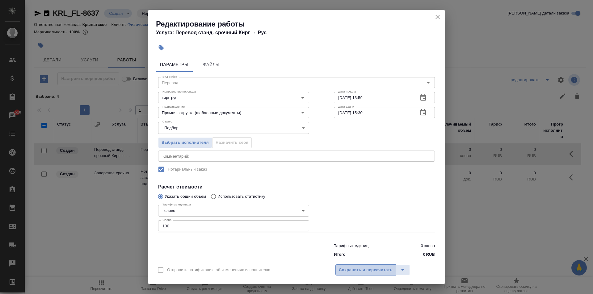
click at [364, 269] on span "Сохранить и пересчитать" at bounding box center [366, 270] width 54 height 7
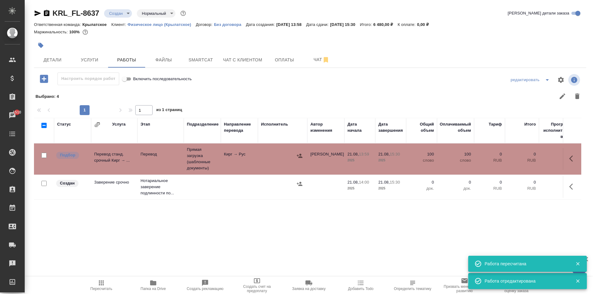
click at [572, 182] on button "button" at bounding box center [573, 186] width 15 height 15
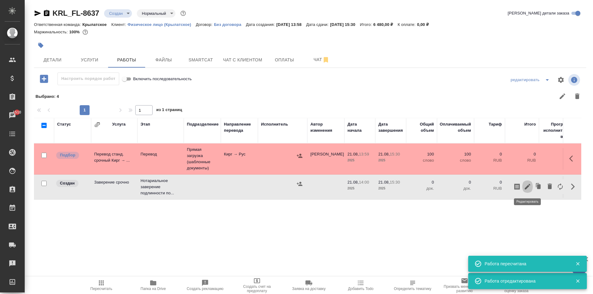
click at [529, 188] on icon "button" at bounding box center [527, 186] width 7 height 7
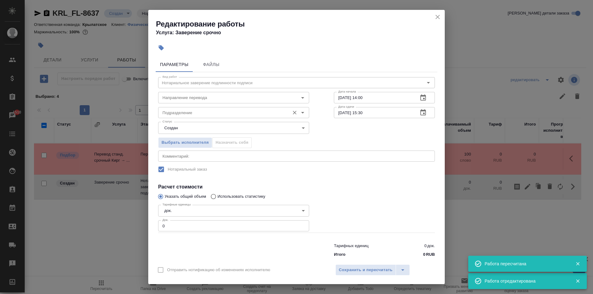
click at [221, 106] on div "Подразделение Подразделение" at bounding box center [233, 112] width 151 height 15
click at [222, 109] on input "Подразделение" at bounding box center [223, 112] width 127 height 7
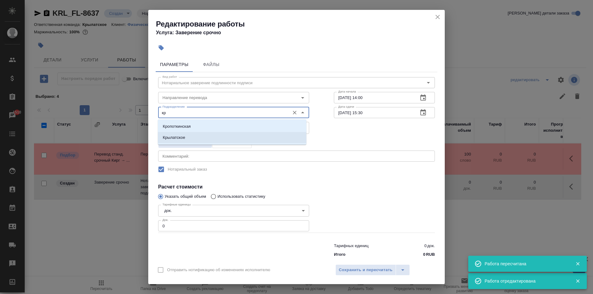
click at [186, 136] on li "Крылатское" at bounding box center [232, 137] width 149 height 11
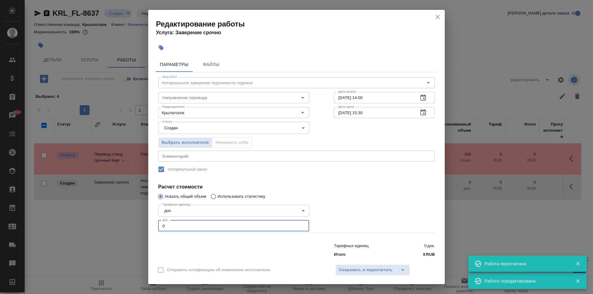
drag, startPoint x: 166, startPoint y: 232, endPoint x: 154, endPoint y: 229, distance: 12.1
click at [154, 229] on div "Параметры Файлы Вид работ Нотариальное заверение подлинности подписи Вид работ …" at bounding box center [296, 158] width 297 height 206
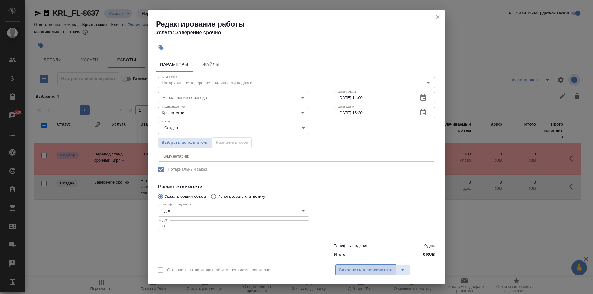
click at [355, 268] on span "Сохранить и пересчитать" at bounding box center [366, 270] width 54 height 7
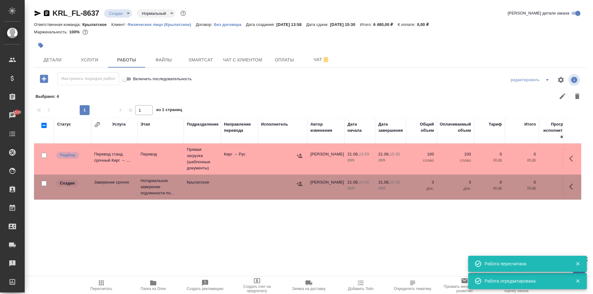
click at [301, 183] on icon "button" at bounding box center [300, 184] width 6 height 4
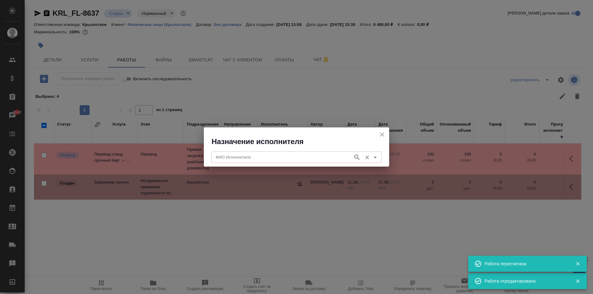
click at [276, 162] on div "ФИО Исполнителя" at bounding box center [296, 157] width 171 height 11
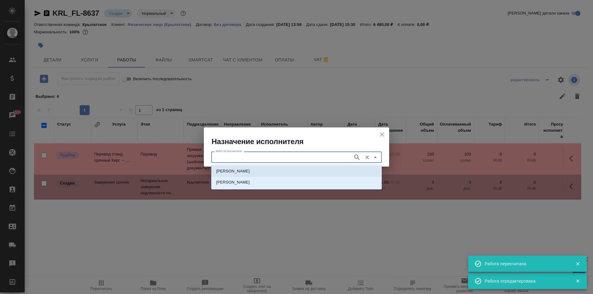
click at [285, 167] on li "НОТАРИУС Мацуленко Юлия Юрьевна" at bounding box center [296, 171] width 171 height 11
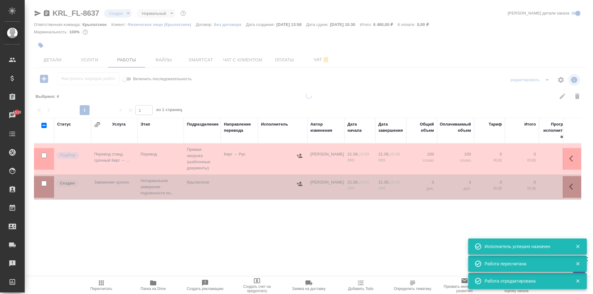
click at [99, 282] on icon "button" at bounding box center [101, 283] width 7 height 7
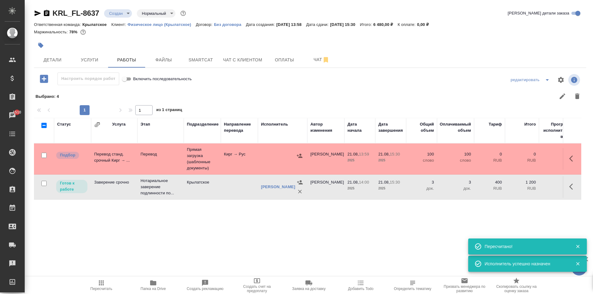
click at [105, 270] on div "KRL_FL-8637 Создан new Нормальный normal Кратко детали заказа Ответственная ком…" at bounding box center [310, 136] width 559 height 273
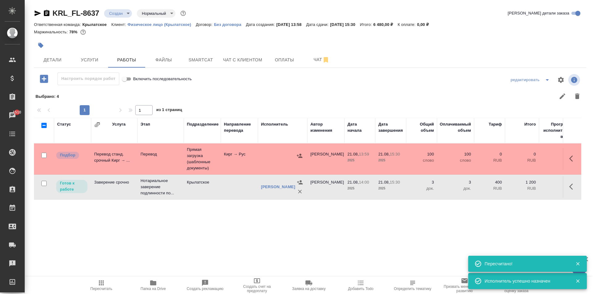
click at [103, 278] on button "Пересчитать" at bounding box center [101, 285] width 52 height 17
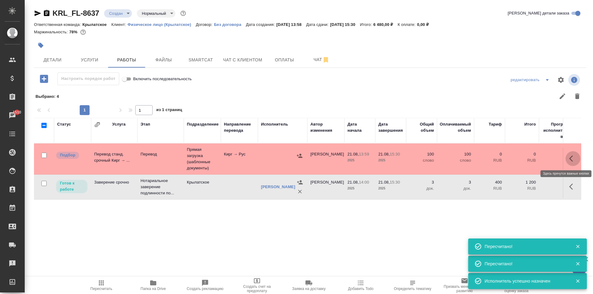
click at [574, 162] on icon "button" at bounding box center [572, 158] width 7 height 7
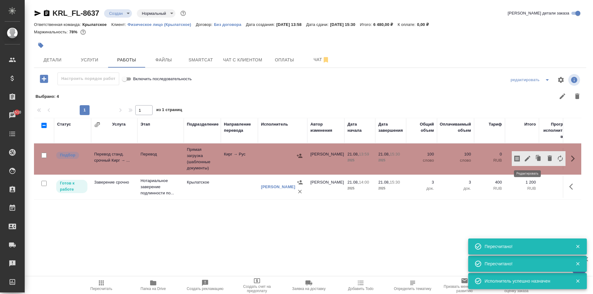
click at [528, 161] on icon "button" at bounding box center [527, 158] width 7 height 7
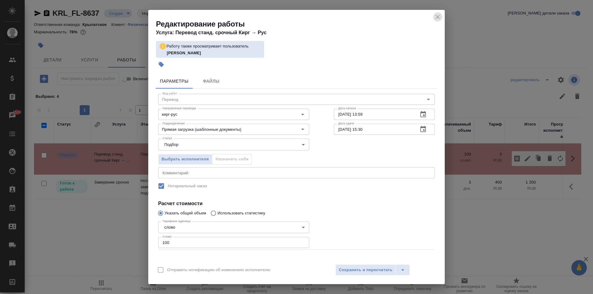
click at [439, 20] on icon "close" at bounding box center [437, 16] width 7 height 7
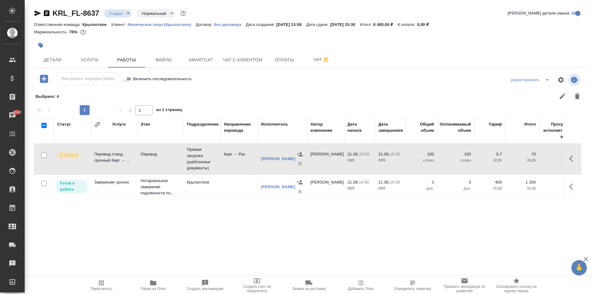
click at [107, 281] on span "Пересчитать" at bounding box center [101, 286] width 44 height 12
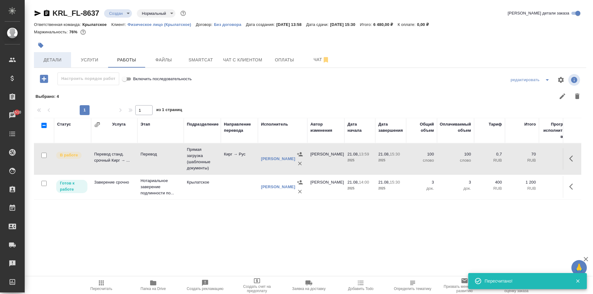
click at [58, 54] on button "Детали" at bounding box center [52, 59] width 37 height 15
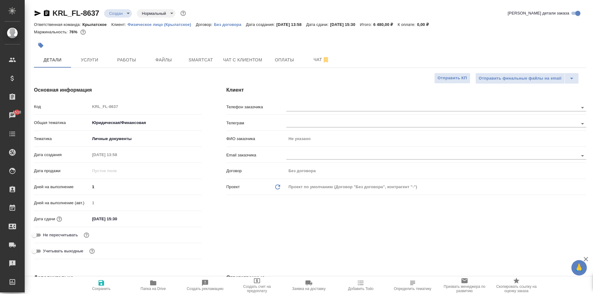
click at [308, 99] on div "Клиент Телефон заказчика Телеграм ФИО заказчика Не указано Email заказчика Дого…" at bounding box center [406, 174] width 385 height 200
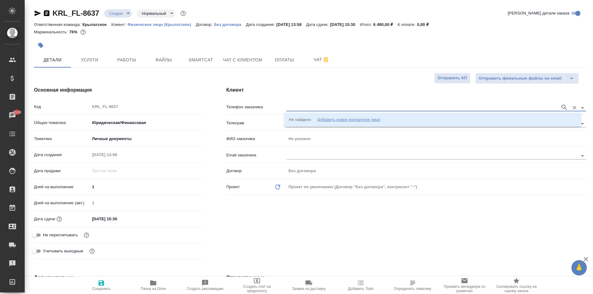
click at [311, 107] on input "text" at bounding box center [421, 107] width 271 height 7
click at [318, 122] on div "Добавить новое контактное лицо" at bounding box center [348, 120] width 63 height 6
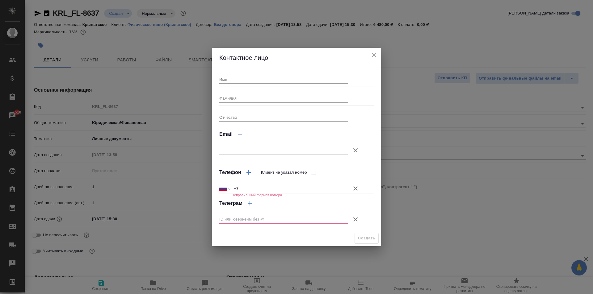
click at [255, 77] on input "Имя" at bounding box center [283, 79] width 129 height 9
click at [358, 187] on icon "button" at bounding box center [355, 188] width 7 height 7
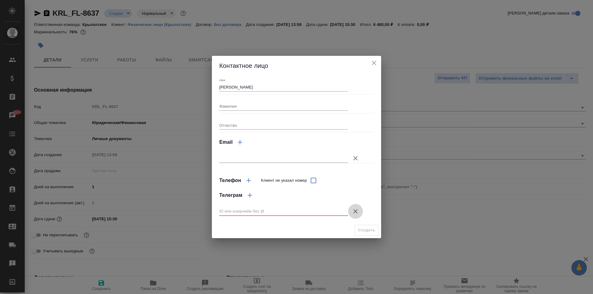
click at [353, 215] on icon "button" at bounding box center [355, 211] width 7 height 7
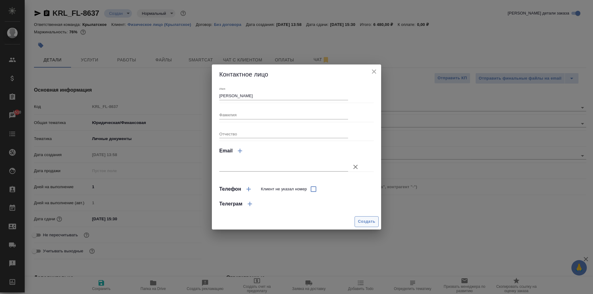
click at [360, 221] on span "Создать" at bounding box center [366, 221] width 17 height 7
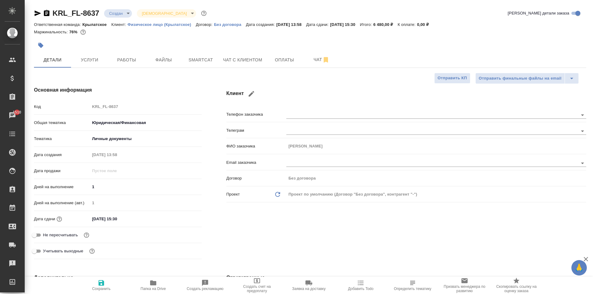
scroll to position [247, 0]
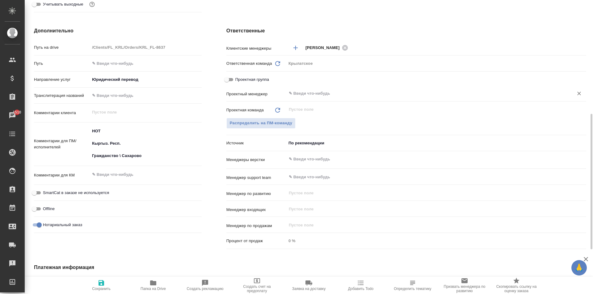
click at [316, 97] on input "text" at bounding box center [426, 93] width 276 height 7
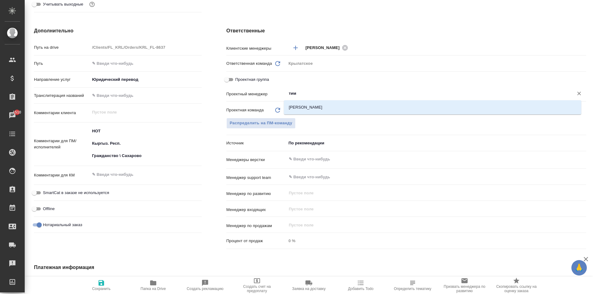
click at [322, 106] on li "[PERSON_NAME]" at bounding box center [432, 107] width 297 height 11
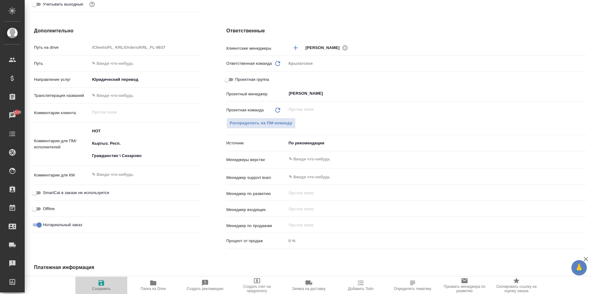
click at [106, 290] on span "Сохранить" at bounding box center [101, 289] width 19 height 4
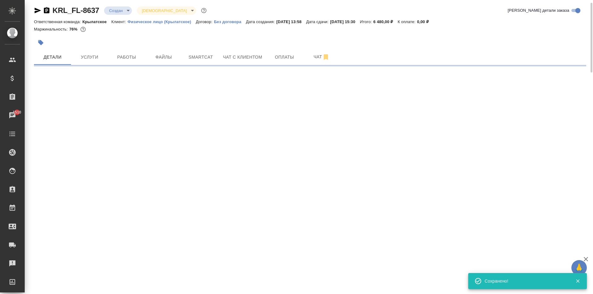
scroll to position [0, 0]
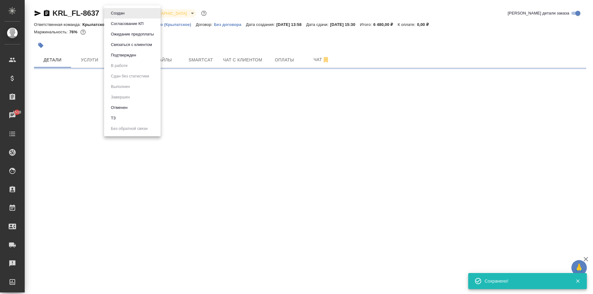
click at [113, 16] on body "🙏 .cls-1 fill:#fff; AWATERA Kasymov Timur Клиенты Спецификации Заказы 1510 Чаты…" at bounding box center [296, 147] width 593 height 294
drag, startPoint x: 123, startPoint y: 46, endPoint x: 118, endPoint y: 53, distance: 8.7
click at [121, 59] on ul "Создан Согласование КП Ожидание предоплаты Связаться с клиентом Подтвержден В р…" at bounding box center [132, 71] width 57 height 131
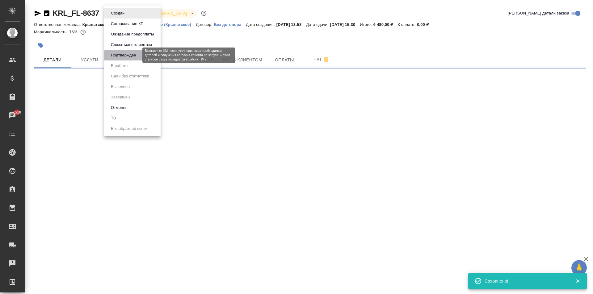
click at [118, 53] on button "Подтвержден" at bounding box center [123, 55] width 29 height 7
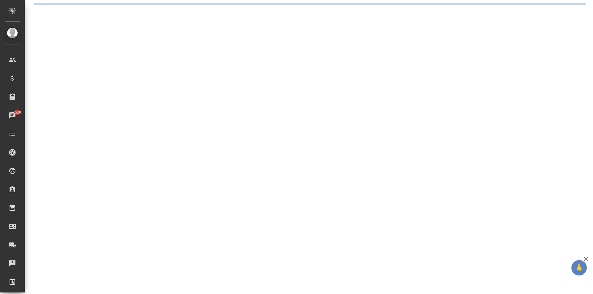
click at [116, 6] on div at bounding box center [310, 4] width 559 height 8
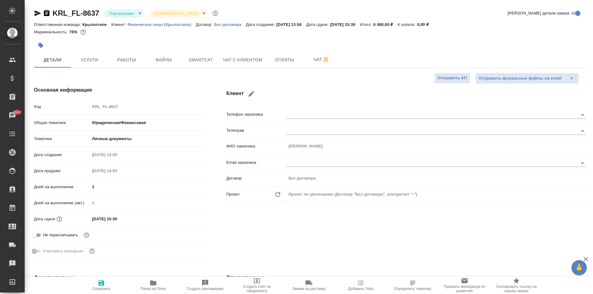
click at [118, 14] on body "🙏 .cls-1 fill:#fff; AWATERA Kasymov Timur Клиенты Спецификации Заказы 1510 Чаты…" at bounding box center [296, 147] width 593 height 294
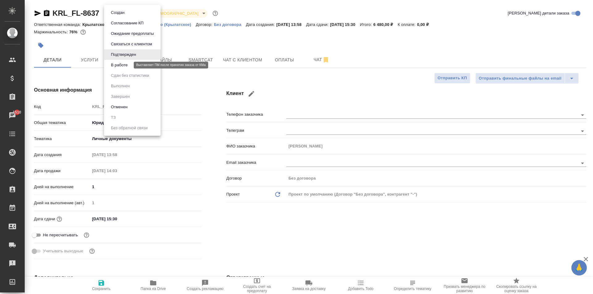
click at [126, 63] on button "В работе" at bounding box center [119, 65] width 20 height 7
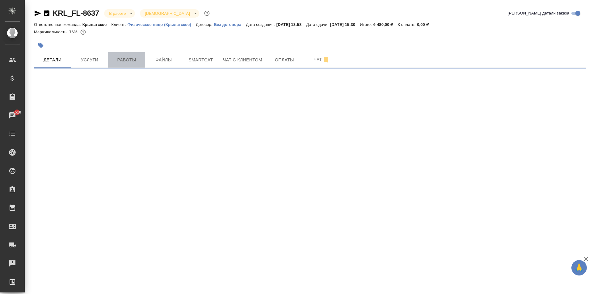
click at [133, 60] on span "Работы" at bounding box center [127, 60] width 30 height 8
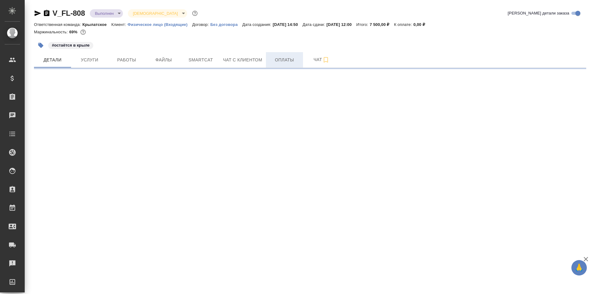
select select "RU"
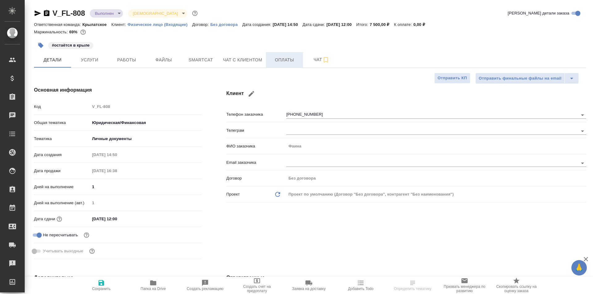
type textarea "x"
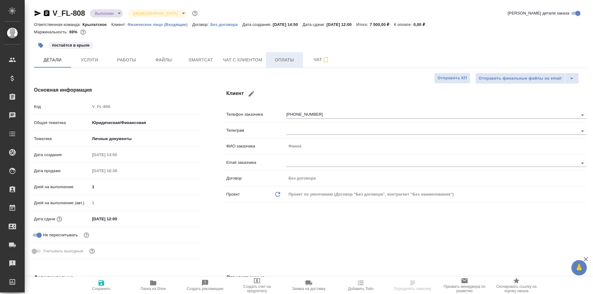
type textarea "x"
click at [248, 58] on span "Чат с клиентом" at bounding box center [242, 60] width 39 height 8
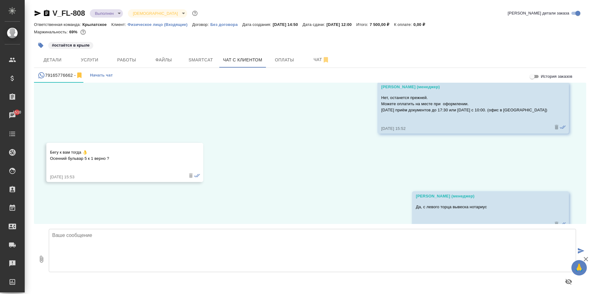
scroll to position [2044, 0]
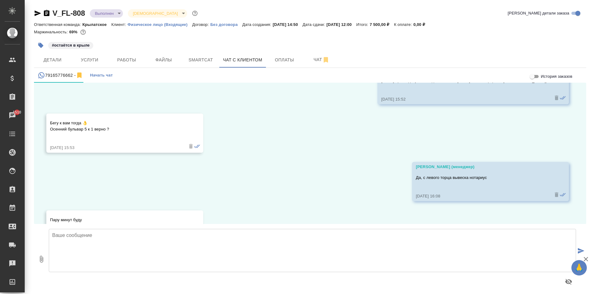
click at [98, 261] on textarea at bounding box center [312, 250] width 527 height 43
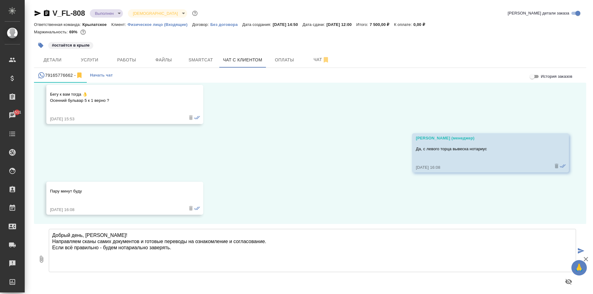
type textarea "Добрый день, [PERSON_NAME]! Направляем сканы самих документов и готовые перевод…"
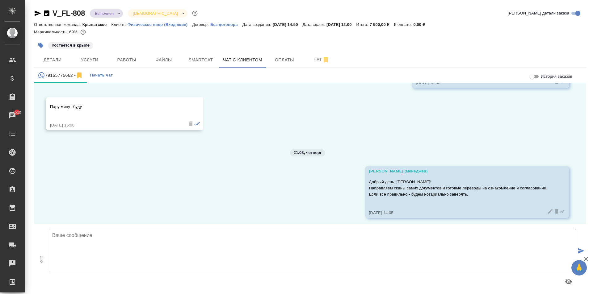
scroll to position [2160, 0]
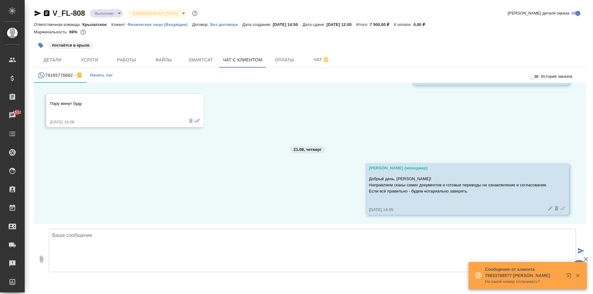
click at [43, 263] on icon "button" at bounding box center [41, 259] width 7 height 7
type input "C:\fakepath\Пасп. Казах. [PERSON_NAME] №4.pdf"
click at [89, 266] on textarea at bounding box center [312, 250] width 527 height 43
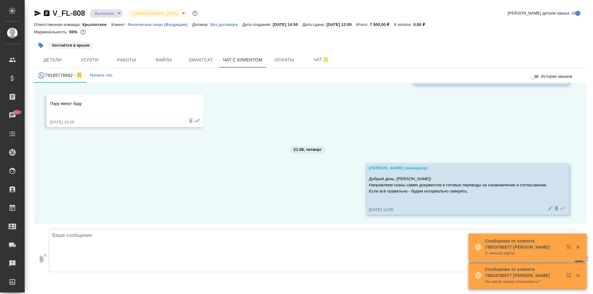
click at [88, 245] on textarea at bounding box center [312, 250] width 527 height 43
click at [103, 252] on textarea at bounding box center [312, 250] width 527 height 43
click at [41, 264] on button "0" at bounding box center [41, 259] width 15 height 70
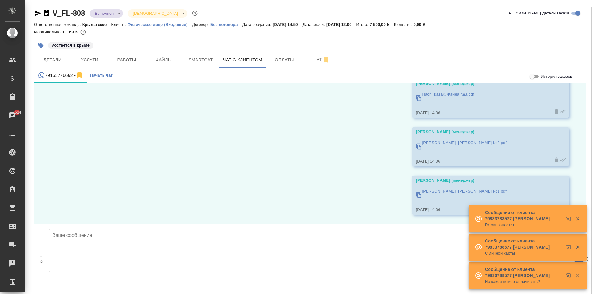
scroll to position [3, 0]
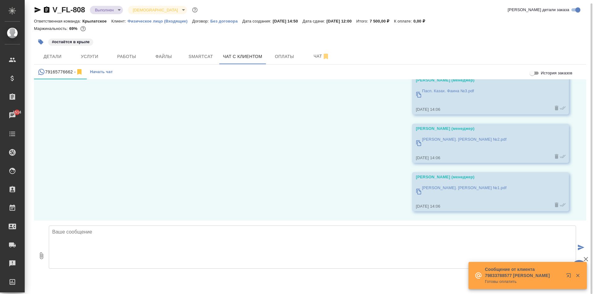
click at [47, 259] on button "0" at bounding box center [41, 256] width 15 height 70
type input "C:\fakepath\Пасп. Казах. [PERSON_NAME] №3_rus.pdf"
click at [123, 240] on textarea at bounding box center [312, 247] width 527 height 43
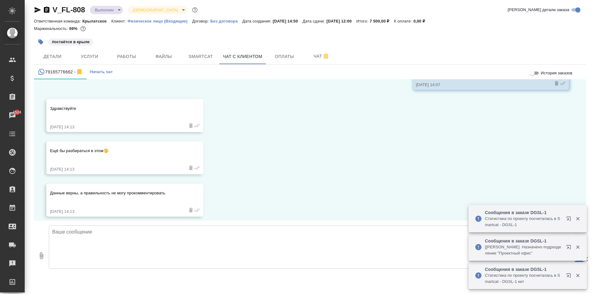
scroll to position [2675, 0]
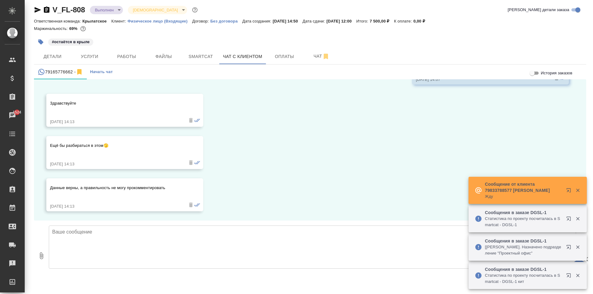
click at [89, 246] on textarea at bounding box center [312, 247] width 527 height 43
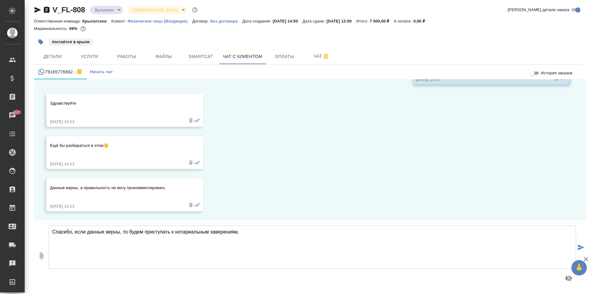
type textarea "Спасибо, если данные верны, то будем приступать к нотариальным заверениям."
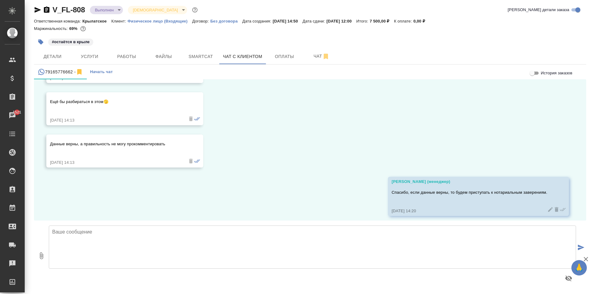
scroll to position [2724, 0]
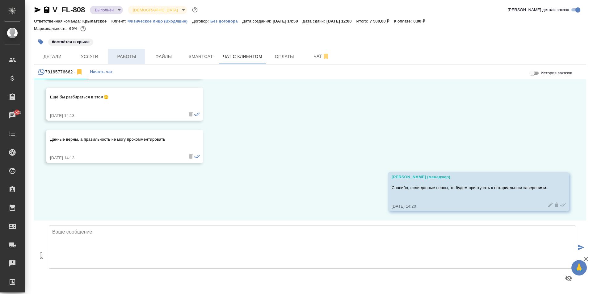
click at [126, 58] on span "Работы" at bounding box center [127, 57] width 30 height 8
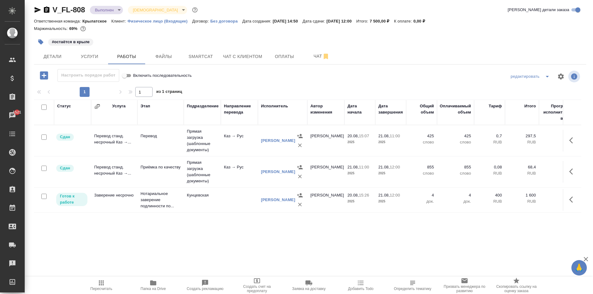
click at [101, 285] on icon "button" at bounding box center [101, 283] width 5 height 5
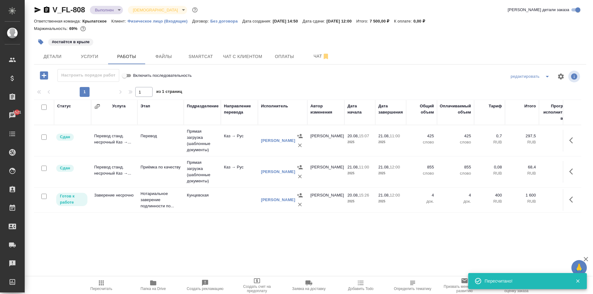
click at [37, 11] on icon "button" at bounding box center [38, 10] width 6 height 6
